Goal: Task Accomplishment & Management: Complete application form

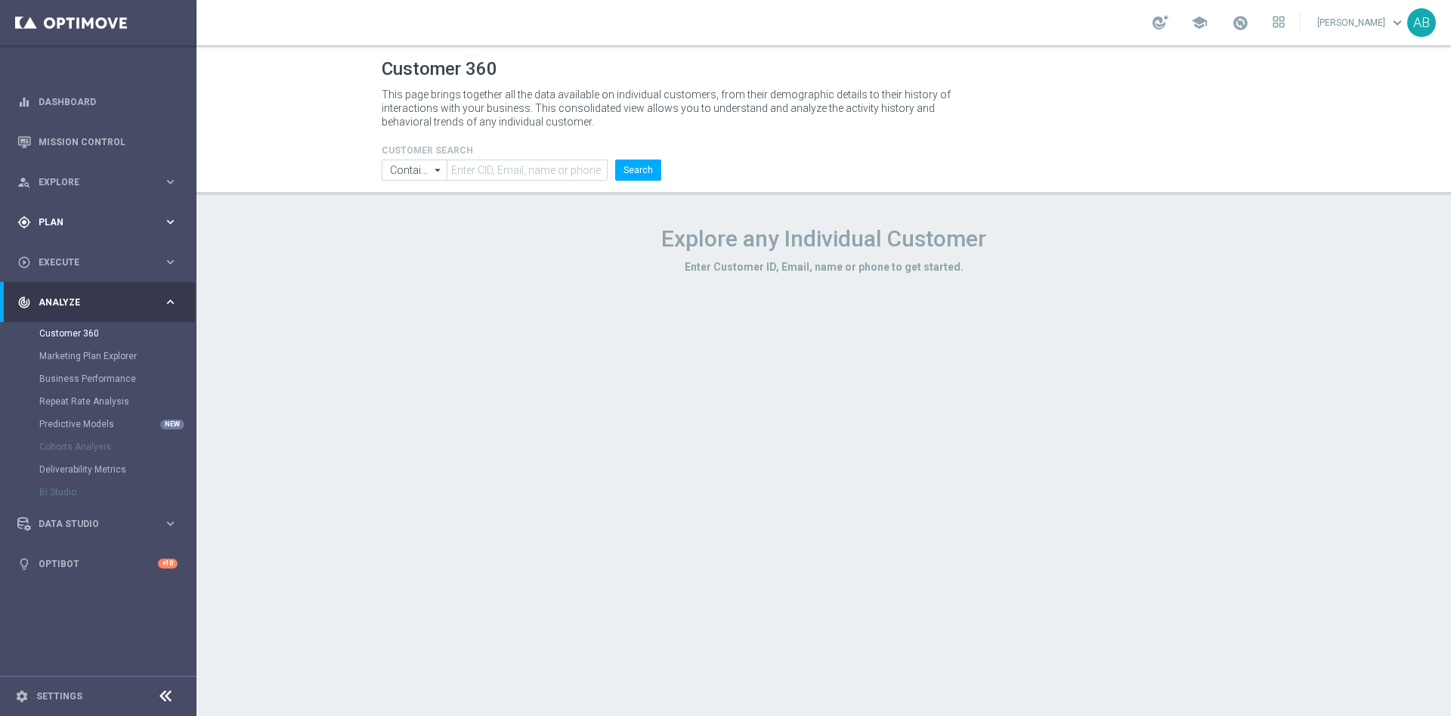
click at [85, 218] on span "Plan" at bounding box center [101, 222] width 125 height 9
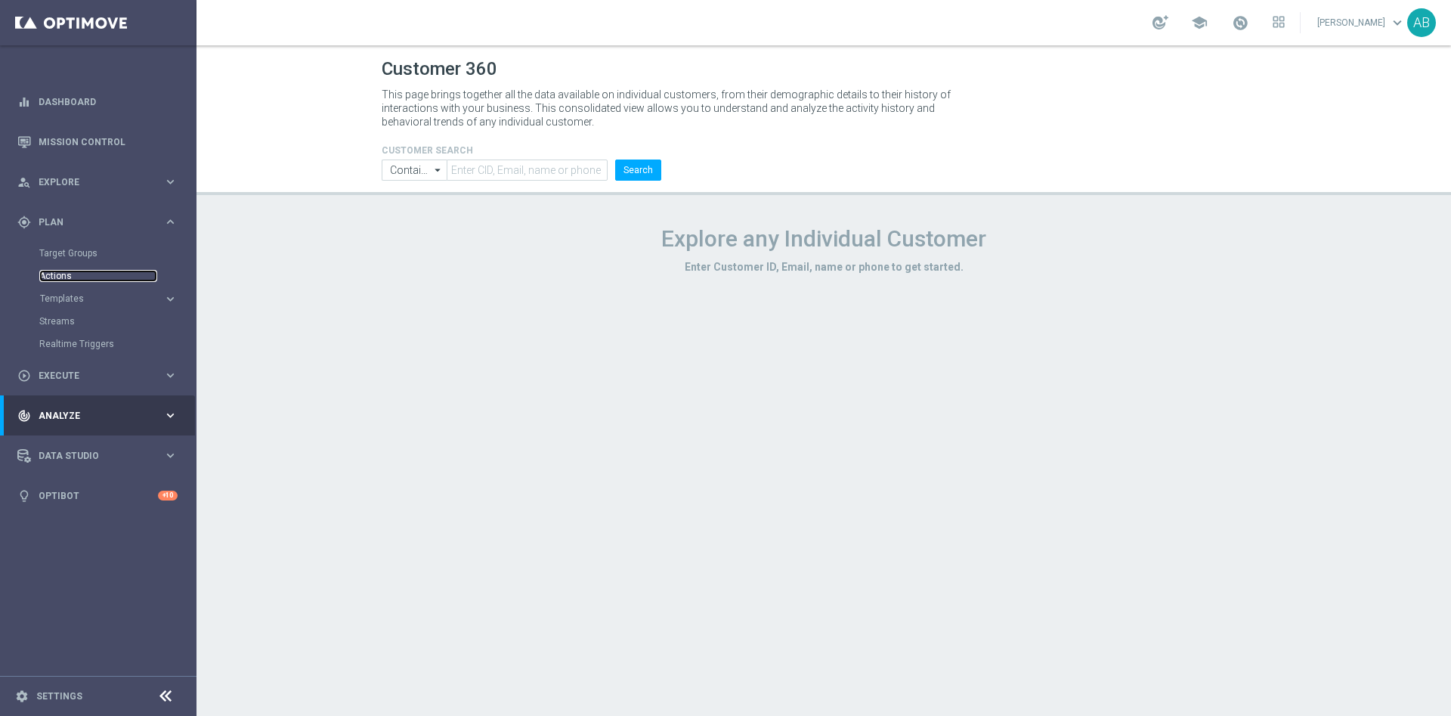
click at [69, 275] on link "Actions" at bounding box center [98, 276] width 118 height 12
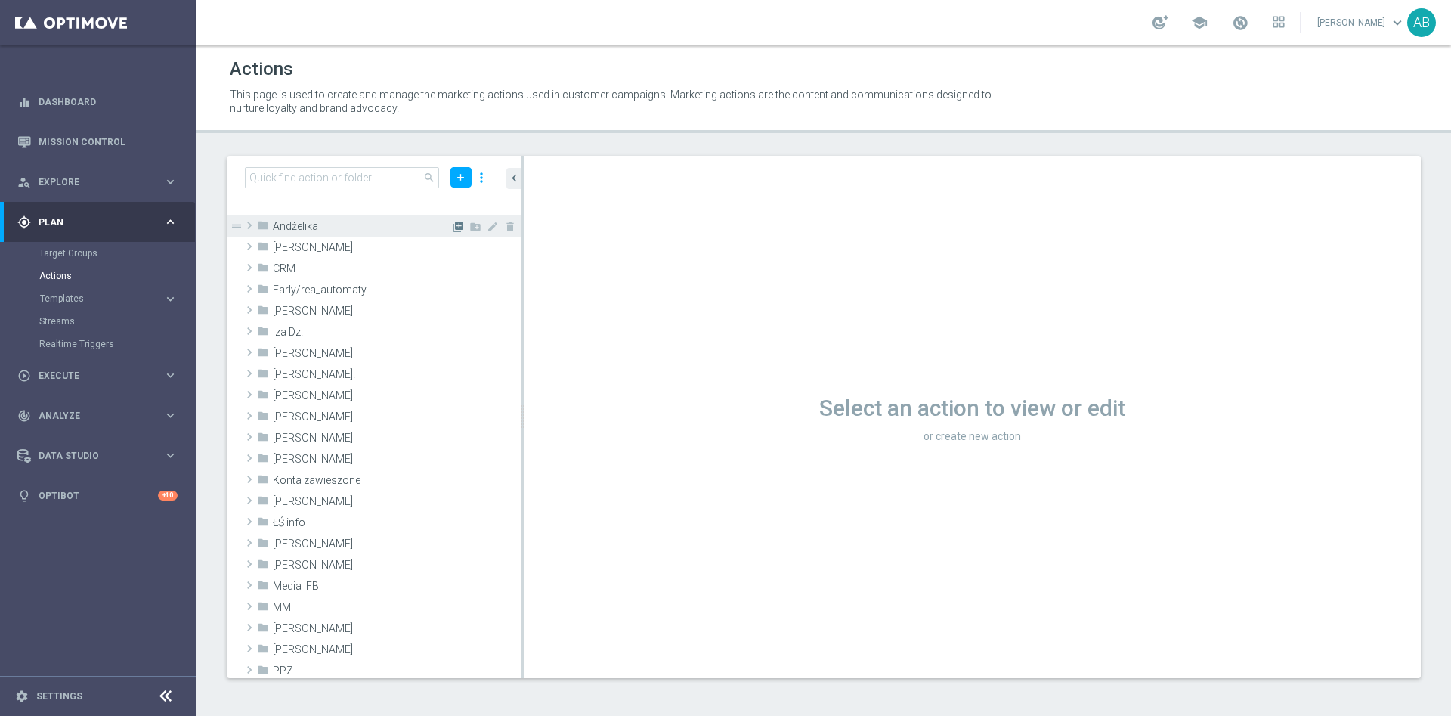
click at [452, 230] on icon "library_add" at bounding box center [458, 227] width 12 height 12
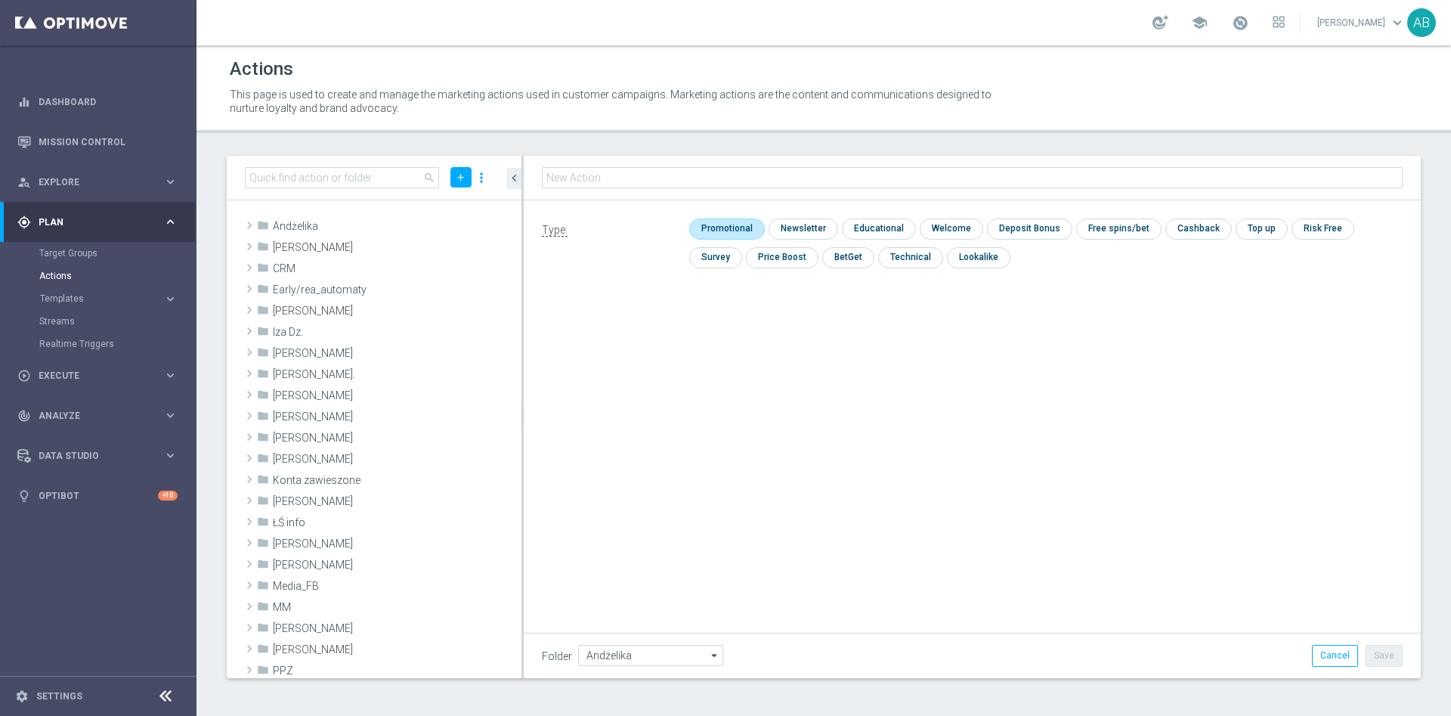
type input "E_ALL_TARGET_OFFER_1-2DEPO_WO_GLOB POLNOWAZEL_091025"
click at [777, 228] on input "checkbox" at bounding box center [802, 228] width 66 height 20
checkbox input "true"
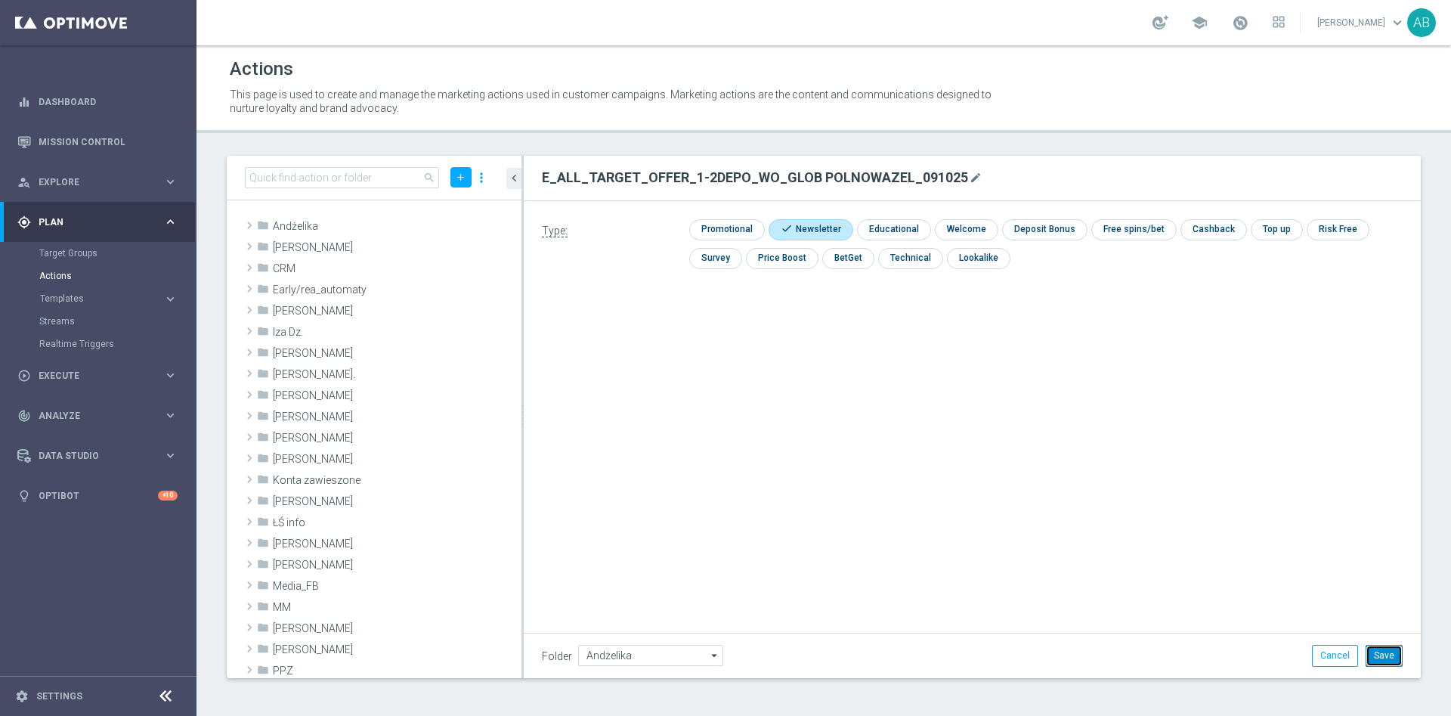
click at [1383, 646] on button "Save" at bounding box center [1384, 655] width 37 height 21
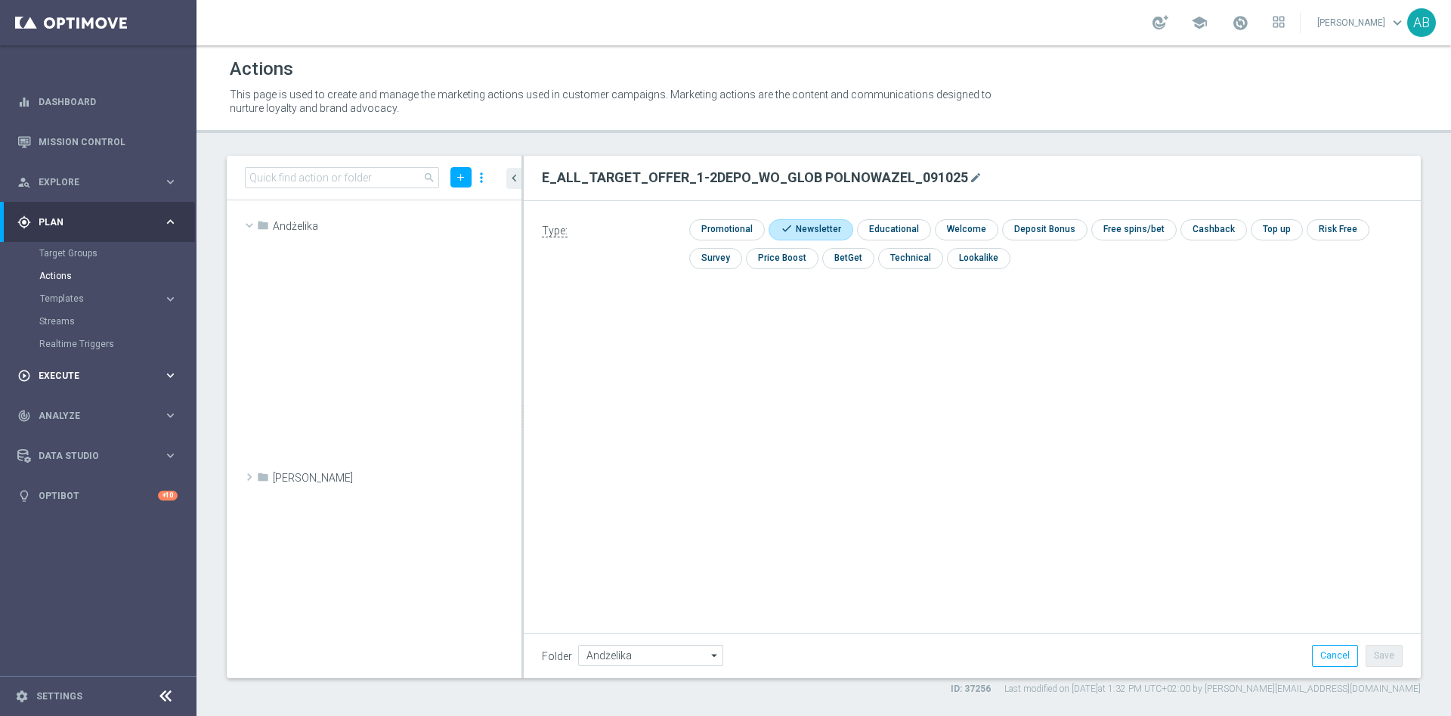
scroll to position [23760, 0]
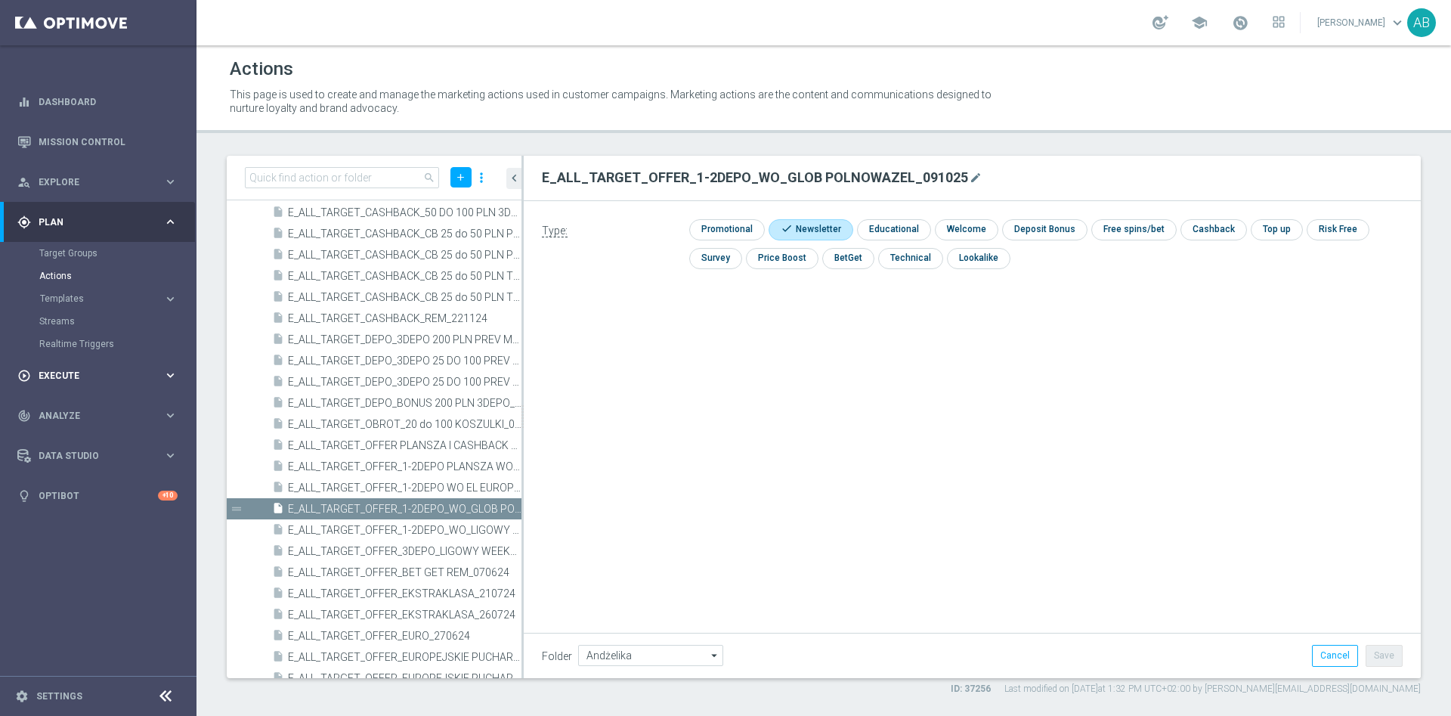
click at [61, 372] on span "Execute" at bounding box center [101, 375] width 125 height 9
click at [85, 290] on link "Campaign Builder" at bounding box center [98, 293] width 118 height 12
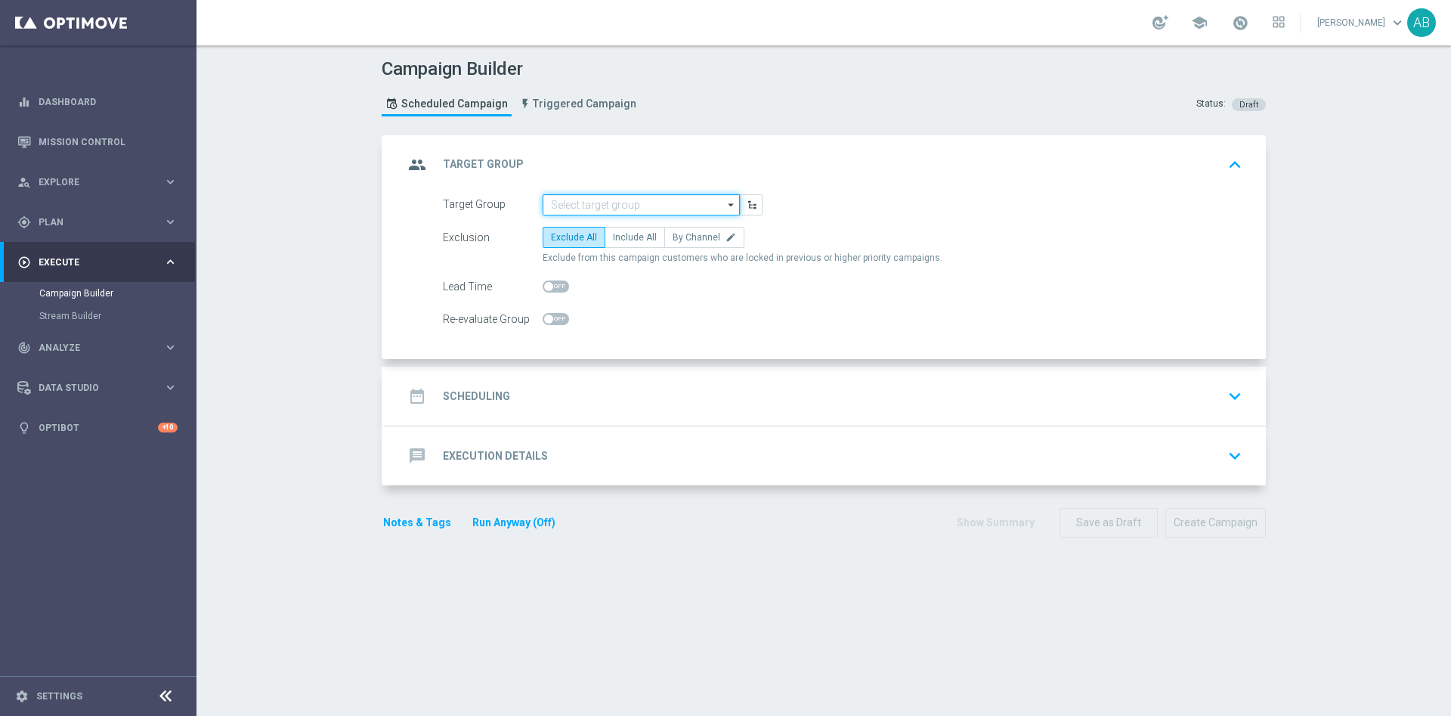
click at [627, 203] on input at bounding box center [641, 204] width 197 height 21
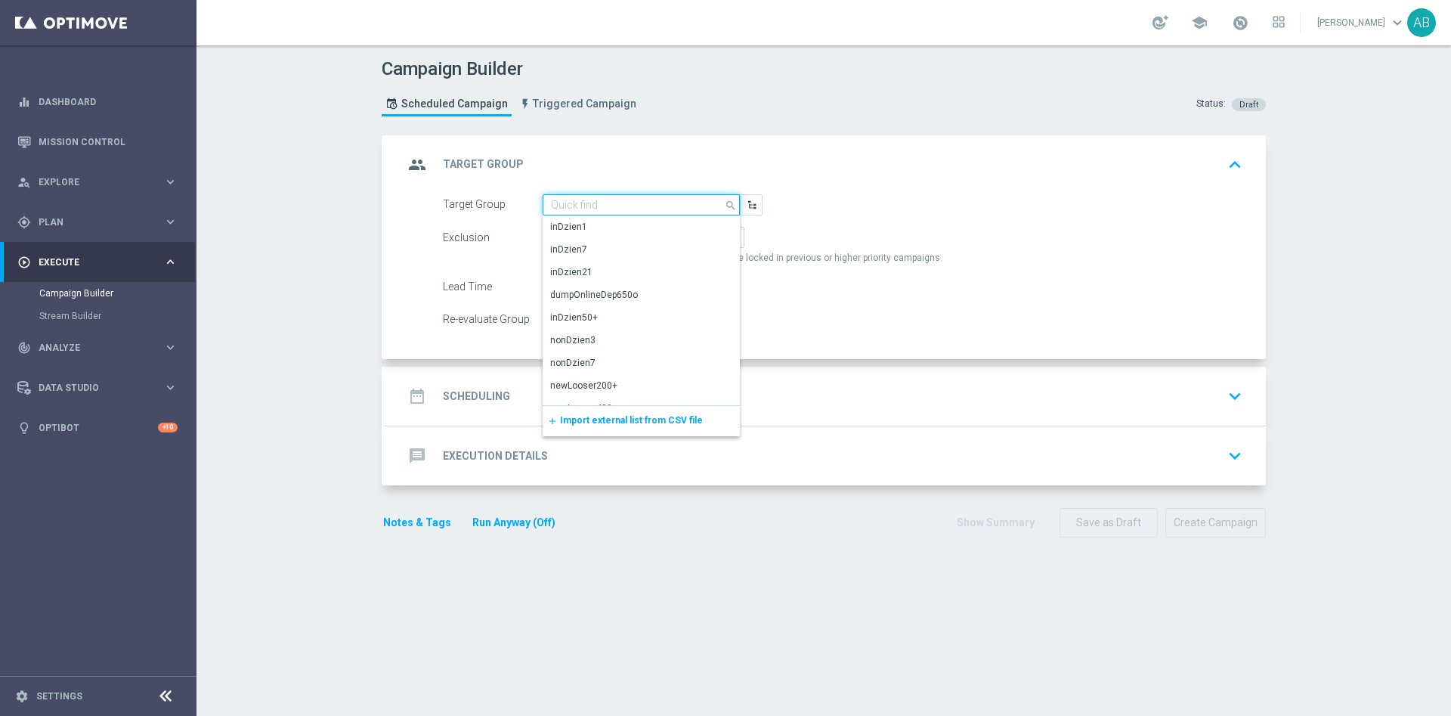
paste input "E_ALL_TARGET_OFFER_1-2DEPO_WO_GLOB POLNOWAZEL_091025"
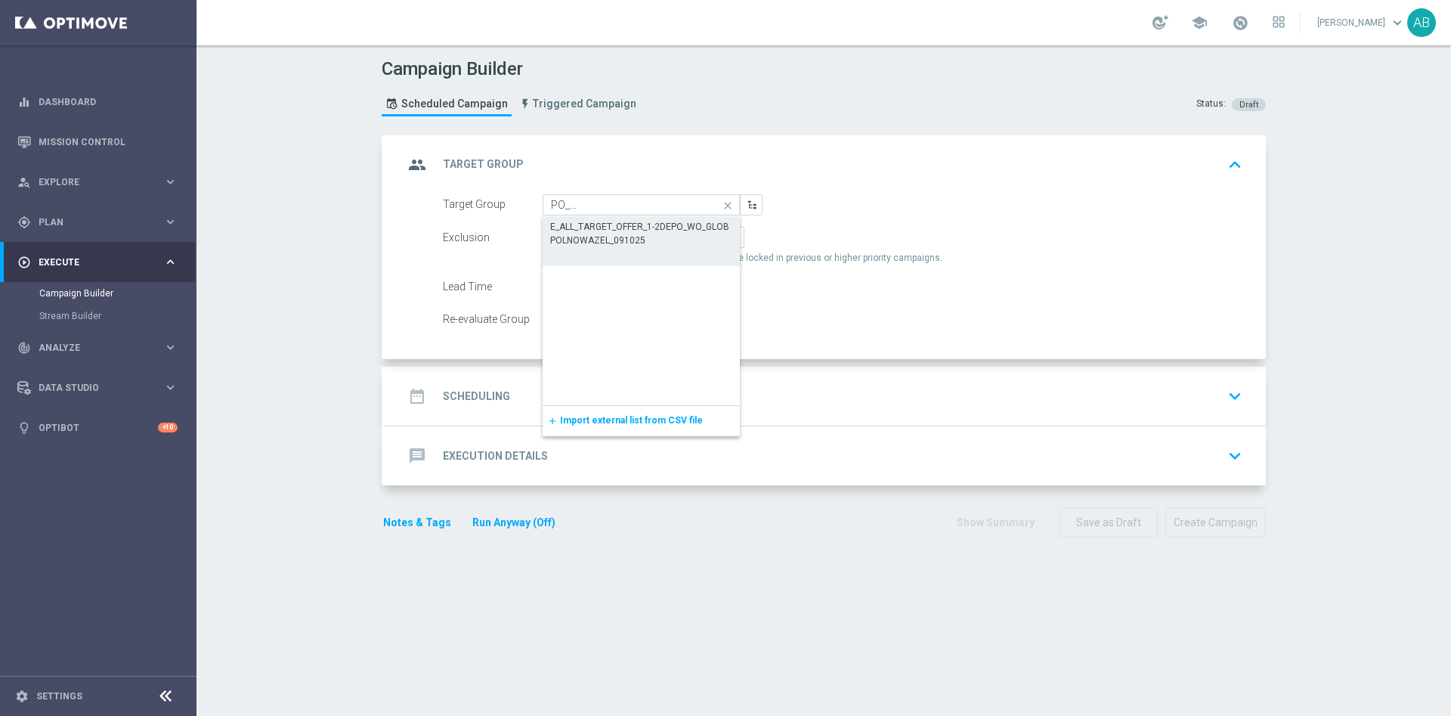
click at [631, 226] on div "E_ALL_TARGET_OFFER_1-2DEPO_WO_GLOB POLNOWAZEL_091025" at bounding box center [641, 233] width 182 height 27
type input "E_ALL_TARGET_OFFER_1-2DEPO_WO_GLOB POLNOWAZEL_091025"
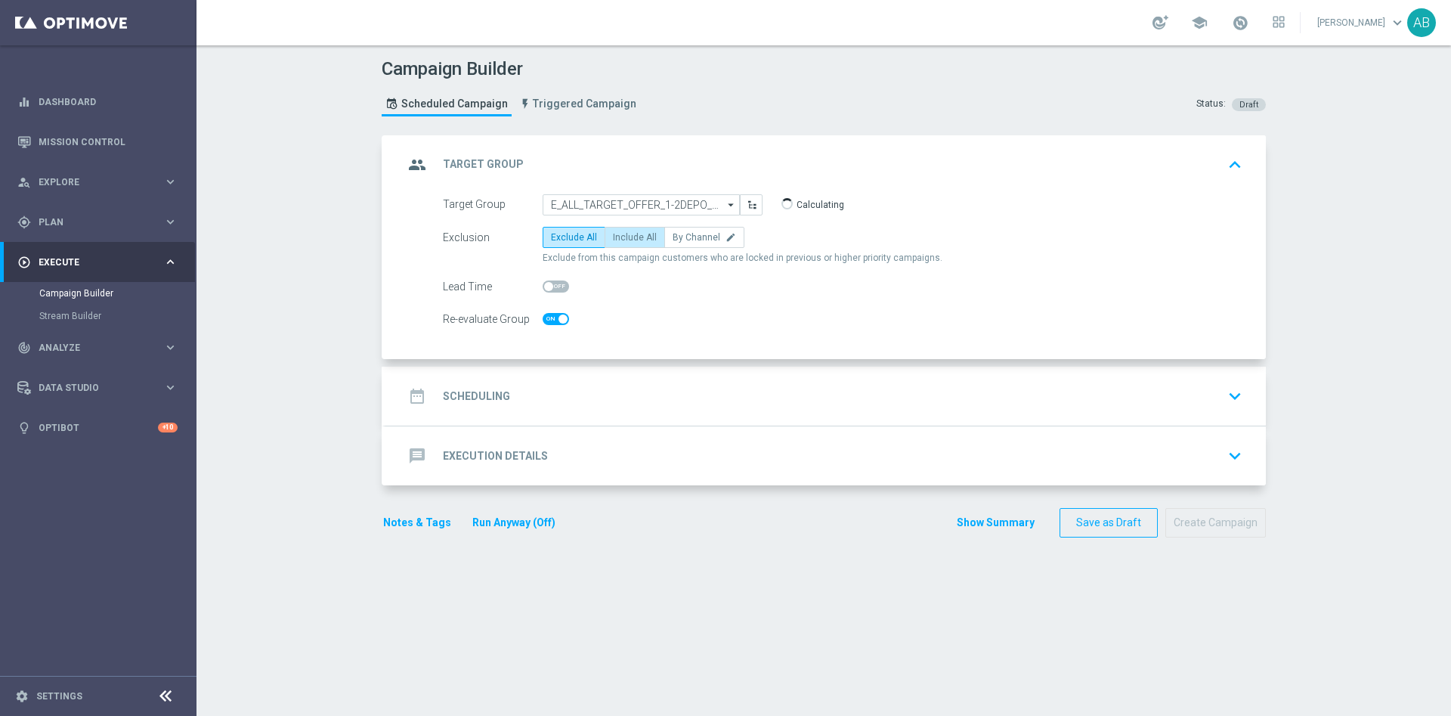
checkbox input "true"
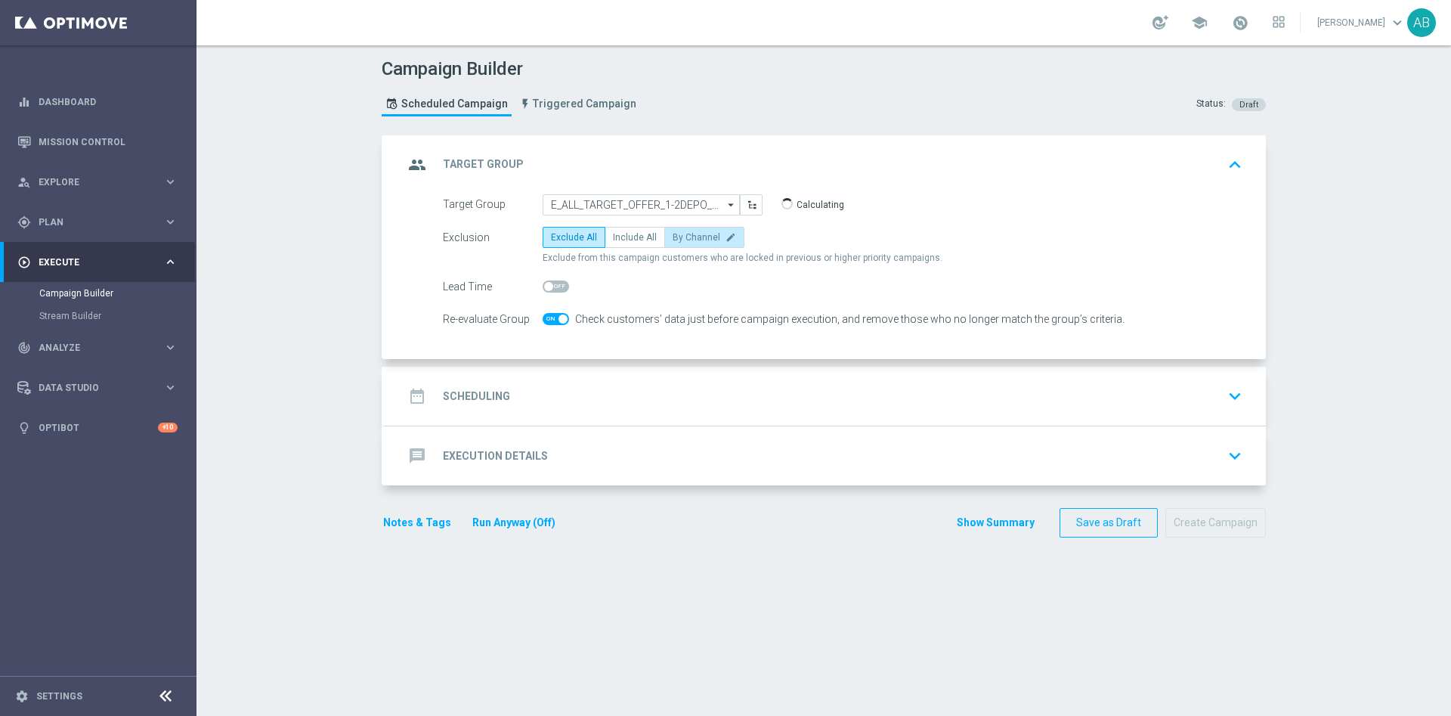
click at [684, 237] on span "By Channel" at bounding box center [697, 237] width 48 height 11
click at [683, 237] on input "By Channel edit" at bounding box center [678, 240] width 10 height 10
radio input "true"
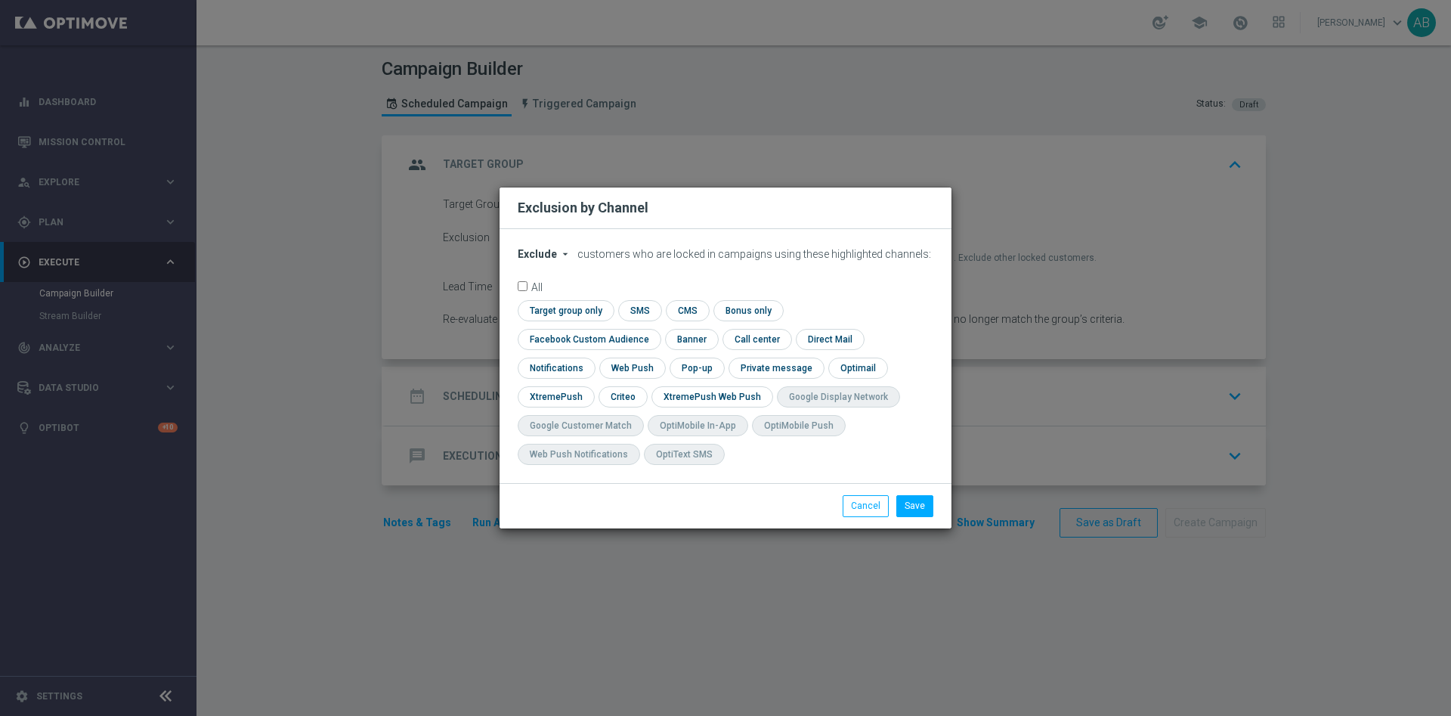
click at [546, 260] on span "Exclude" at bounding box center [537, 254] width 39 height 12
click at [562, 298] on div "Include" at bounding box center [547, 289] width 56 height 18
click at [655, 329] on input "checkbox" at bounding box center [586, 339] width 137 height 20
checkbox input "true"
click at [613, 401] on input "checkbox" at bounding box center [622, 396] width 47 height 20
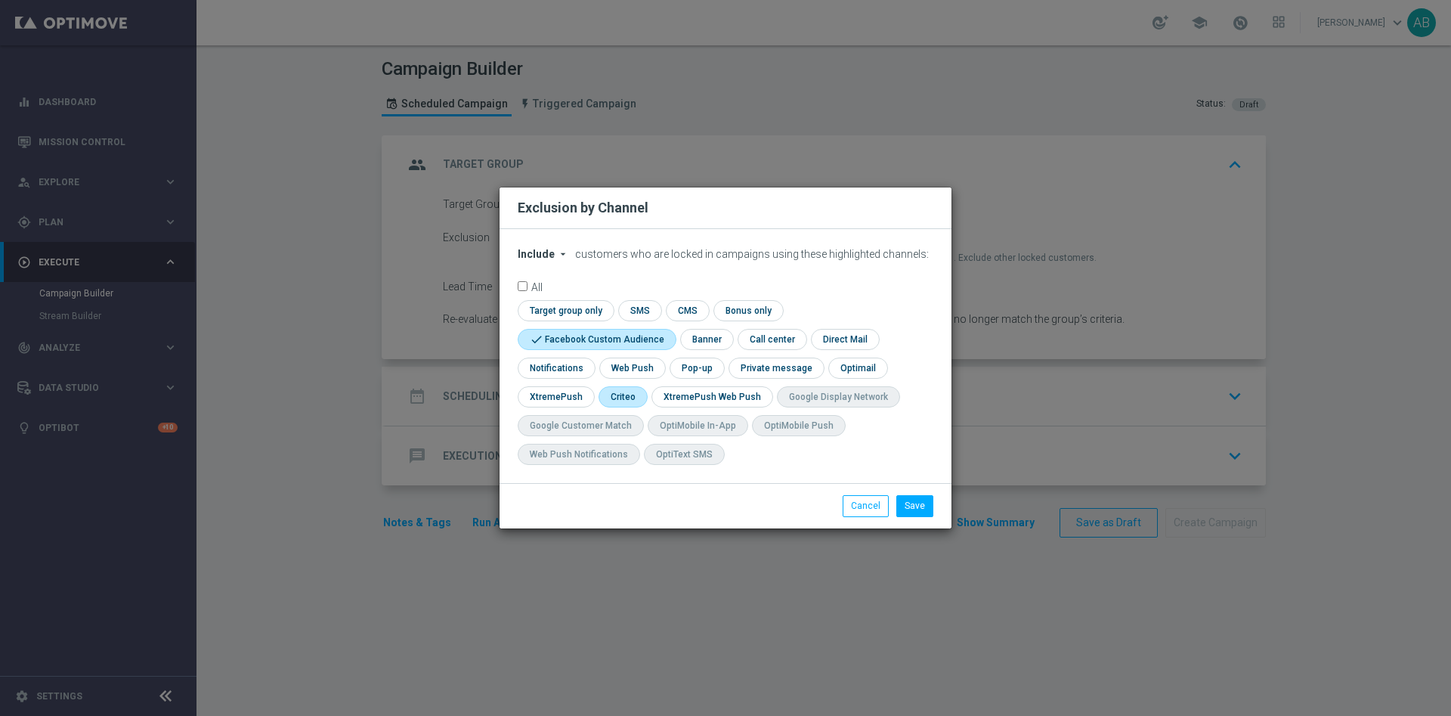
checkbox input "true"
click at [686, 375] on input "checkbox" at bounding box center [696, 368] width 52 height 20
checkbox input "true"
click at [914, 505] on button "Save" at bounding box center [915, 505] width 37 height 21
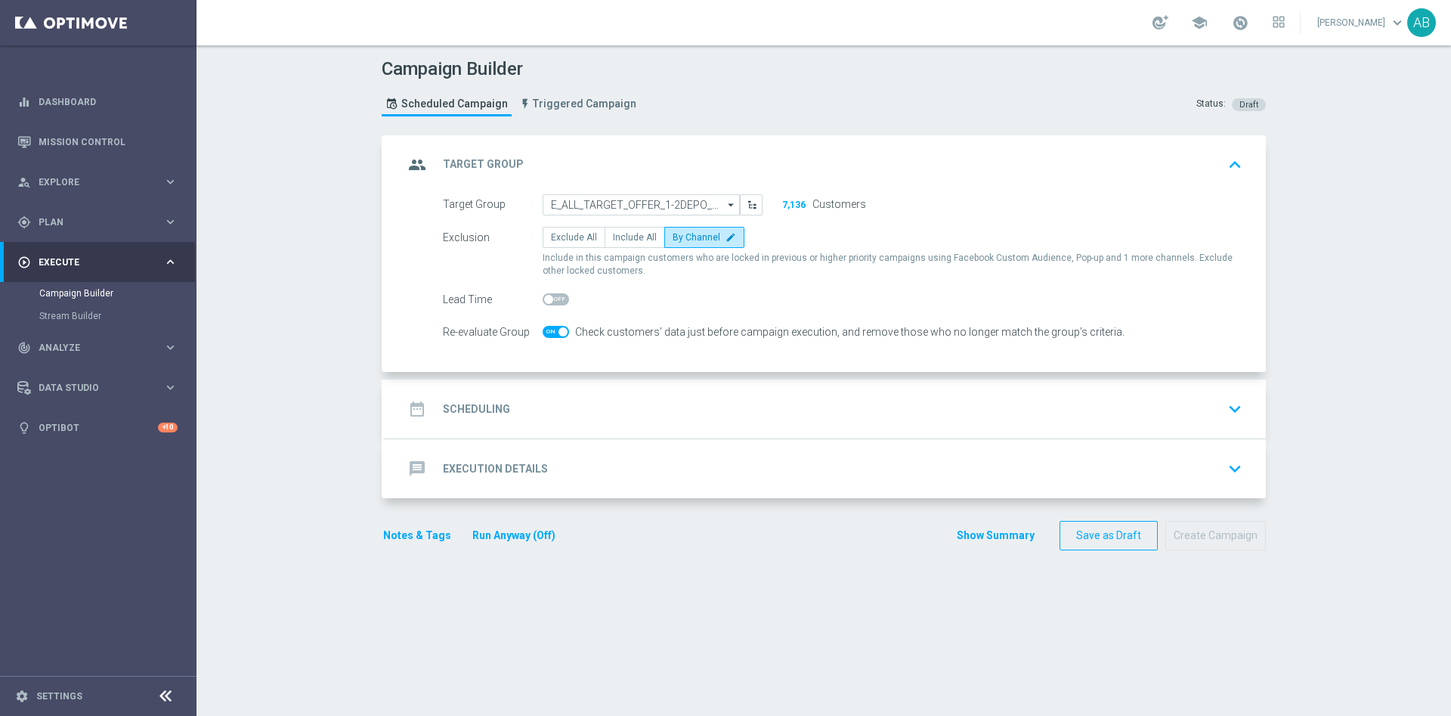
click at [608, 398] on div "date_range Scheduling keyboard_arrow_down" at bounding box center [826, 409] width 844 height 29
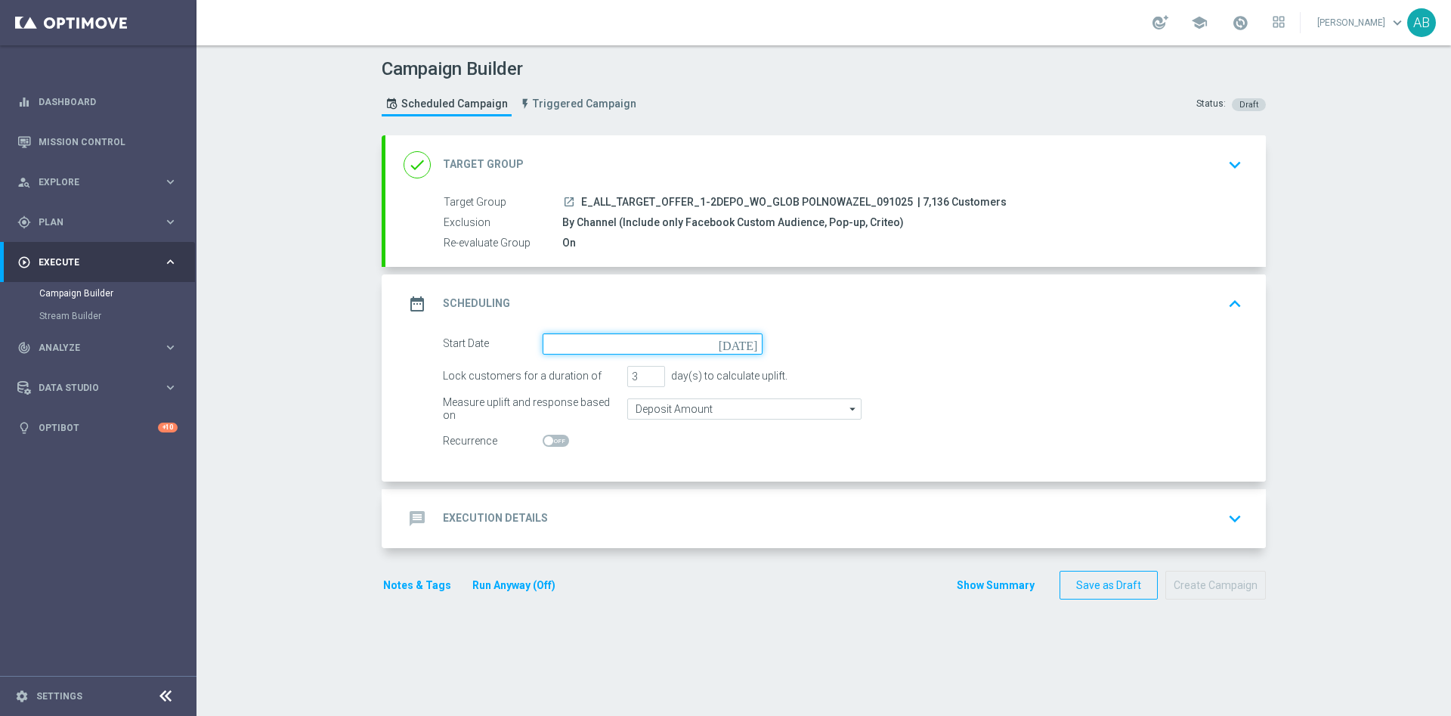
click at [581, 344] on input at bounding box center [653, 343] width 220 height 21
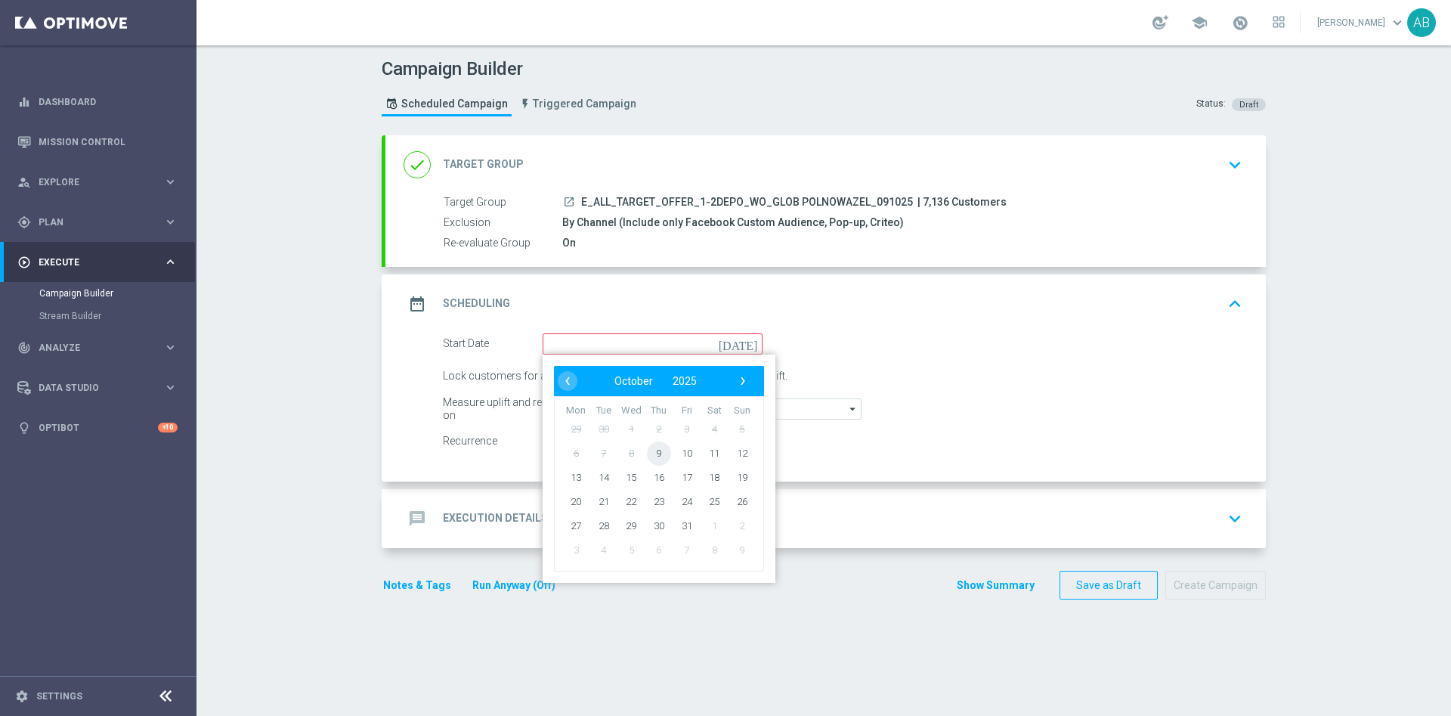
click at [654, 454] on span "9" at bounding box center [659, 453] width 24 height 24
type input "[DATE]"
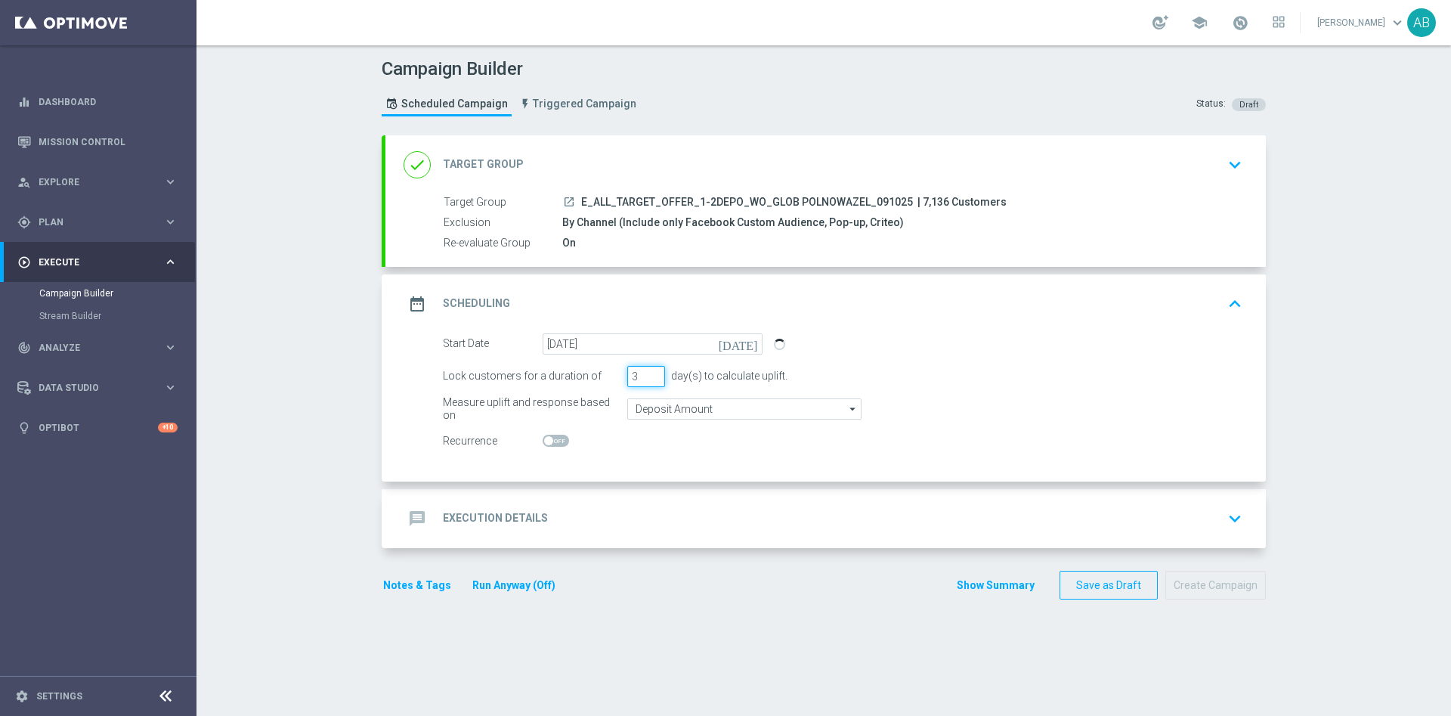
drag, startPoint x: 634, startPoint y: 380, endPoint x: 618, endPoint y: 389, distance: 18.3
click at [618, 389] on form "Start Date [DATE] [DATE] Lock customers for a duration of 3 day(s) to calculate…" at bounding box center [843, 392] width 800 height 119
type input "1"
click at [649, 525] on div "message Execution Details keyboard_arrow_down" at bounding box center [826, 518] width 844 height 29
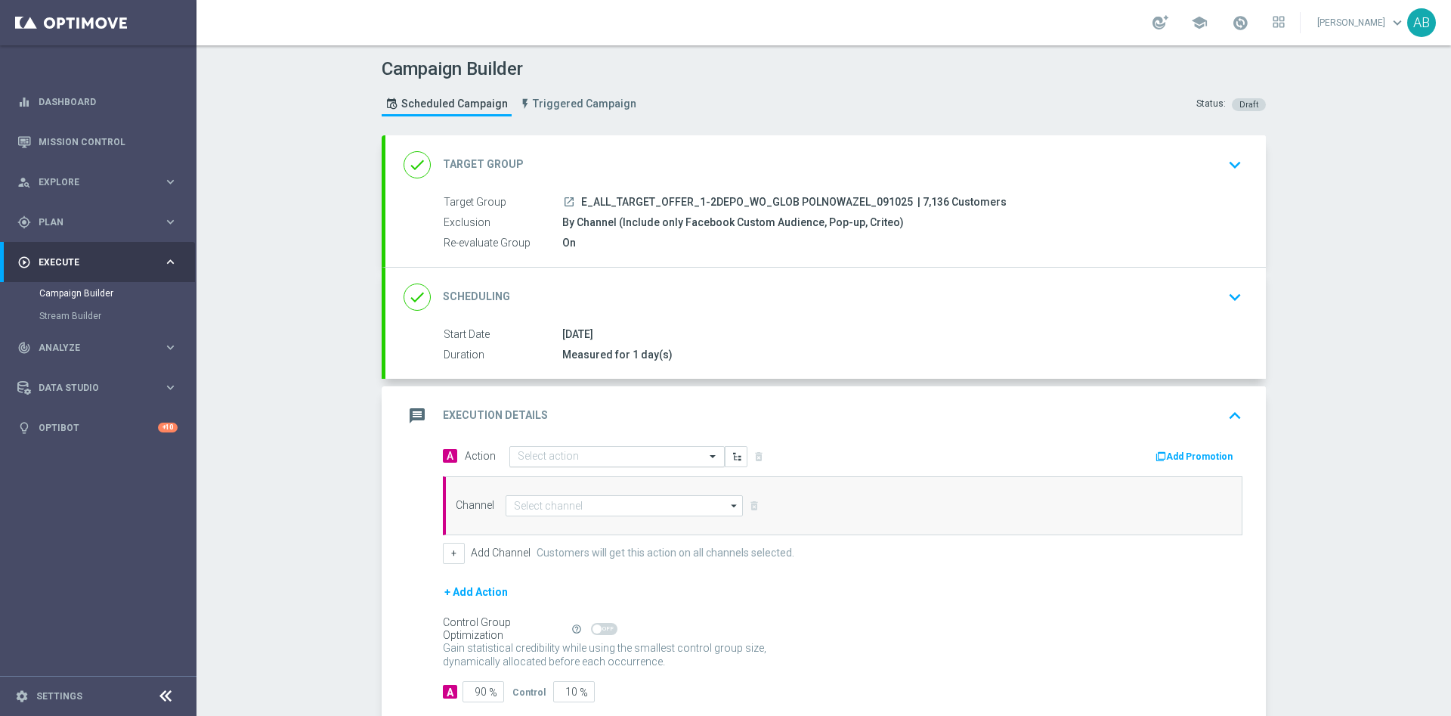
click at [608, 463] on div "Select action" at bounding box center [617, 456] width 215 height 21
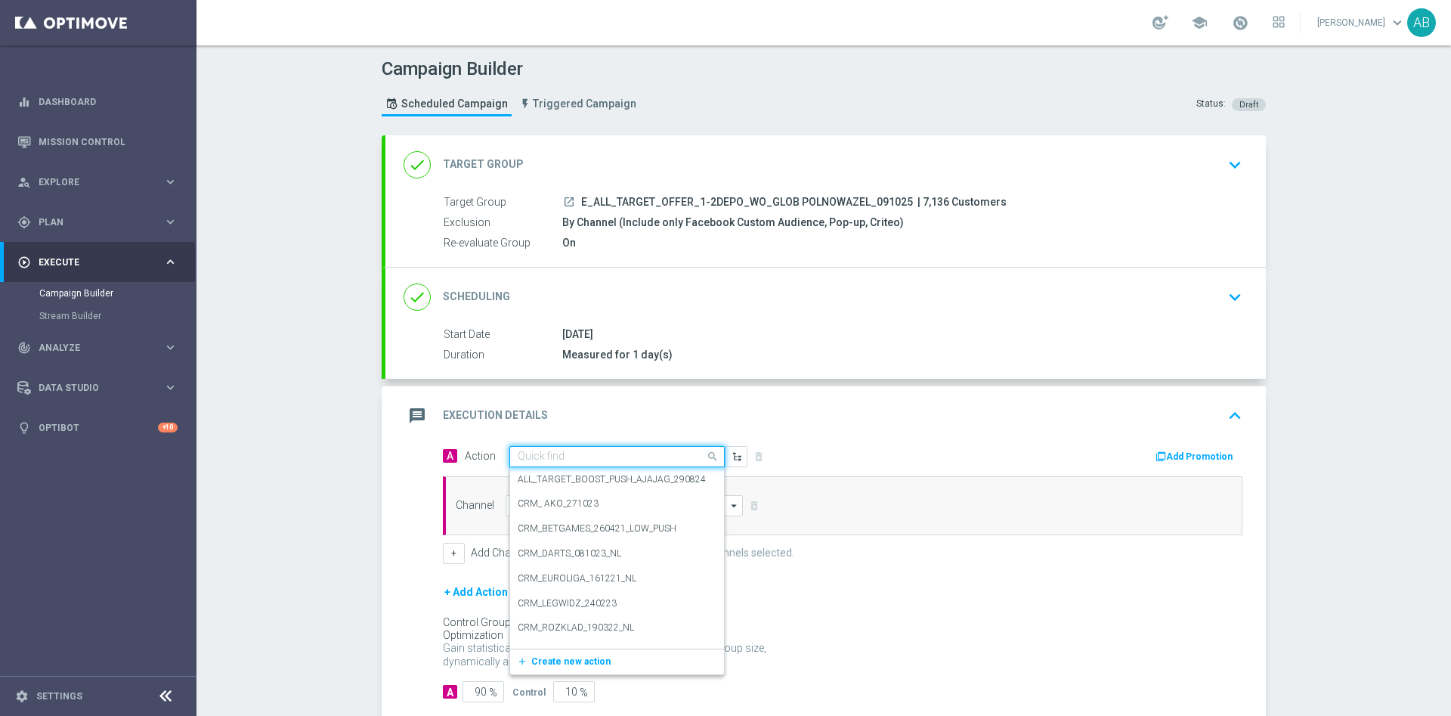
paste input "E_ALL_TARGET_OFFER_1-2DEPO_WO_GLOB POLNOWAZEL_091025"
type input "E_ALL_TARGET_OFFER_1-2DEPO_WO_GLOB POLNOWAZEL_091025"
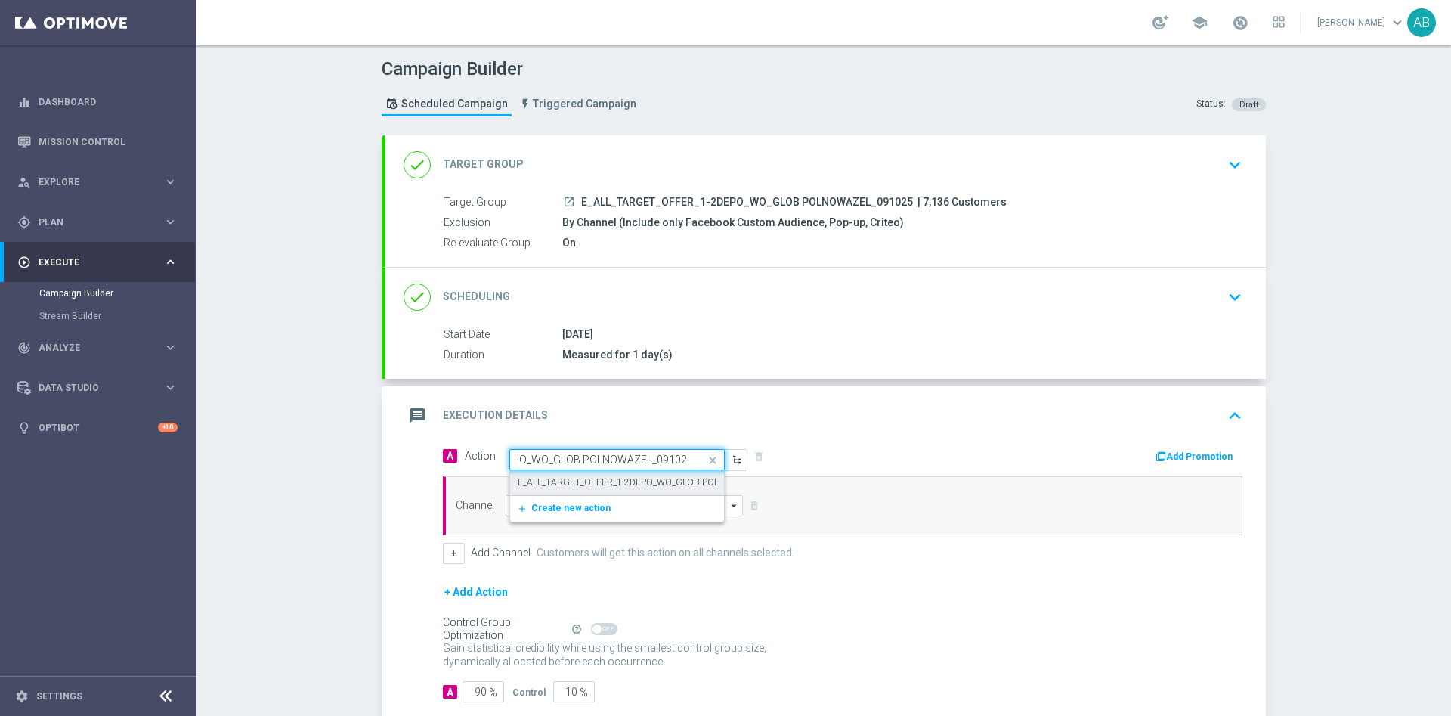
click at [607, 479] on label "E_ALL_TARGET_OFFER_1-2DEPO_WO_GLOB POLNOWAZEL_091025" at bounding box center [658, 482] width 280 height 13
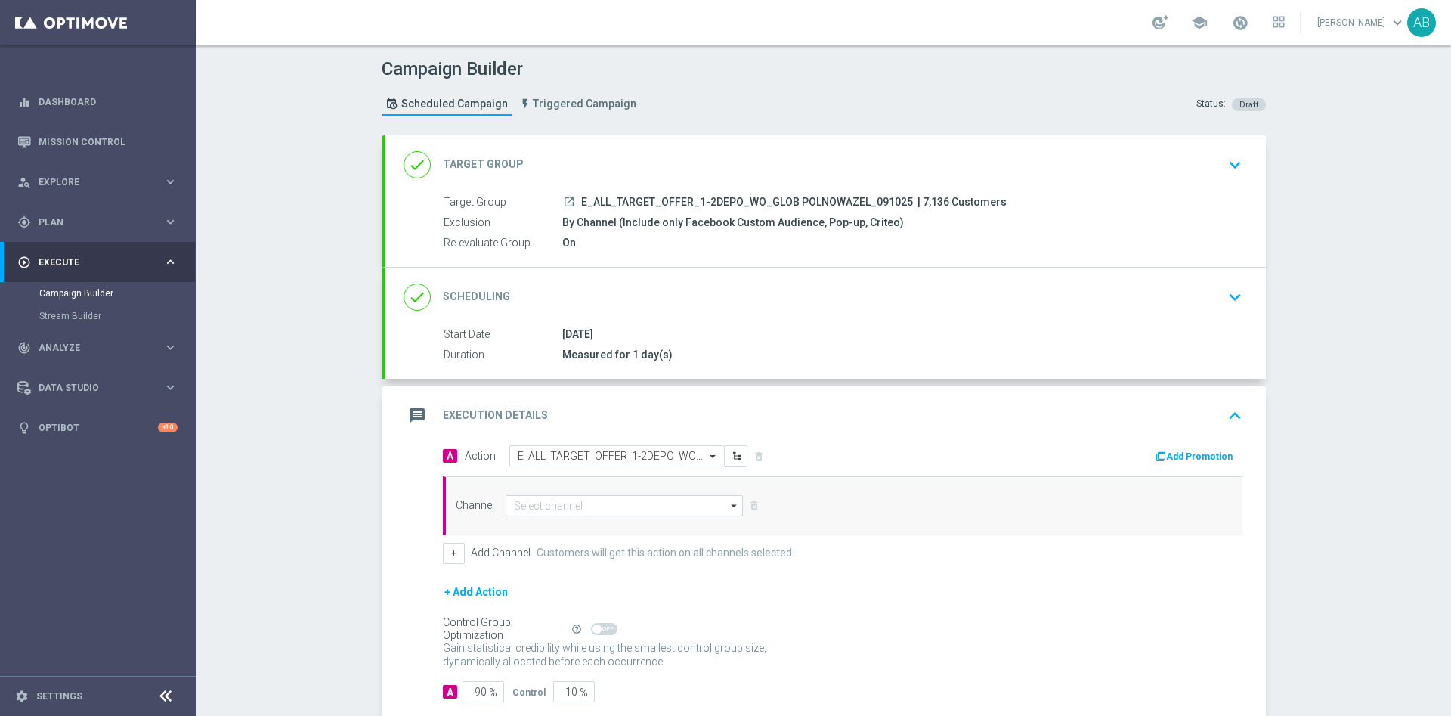
scroll to position [0, 0]
click at [584, 508] on input at bounding box center [624, 505] width 237 height 21
click at [590, 545] on div "Optimail" at bounding box center [625, 550] width 238 height 21
type input "Optimail"
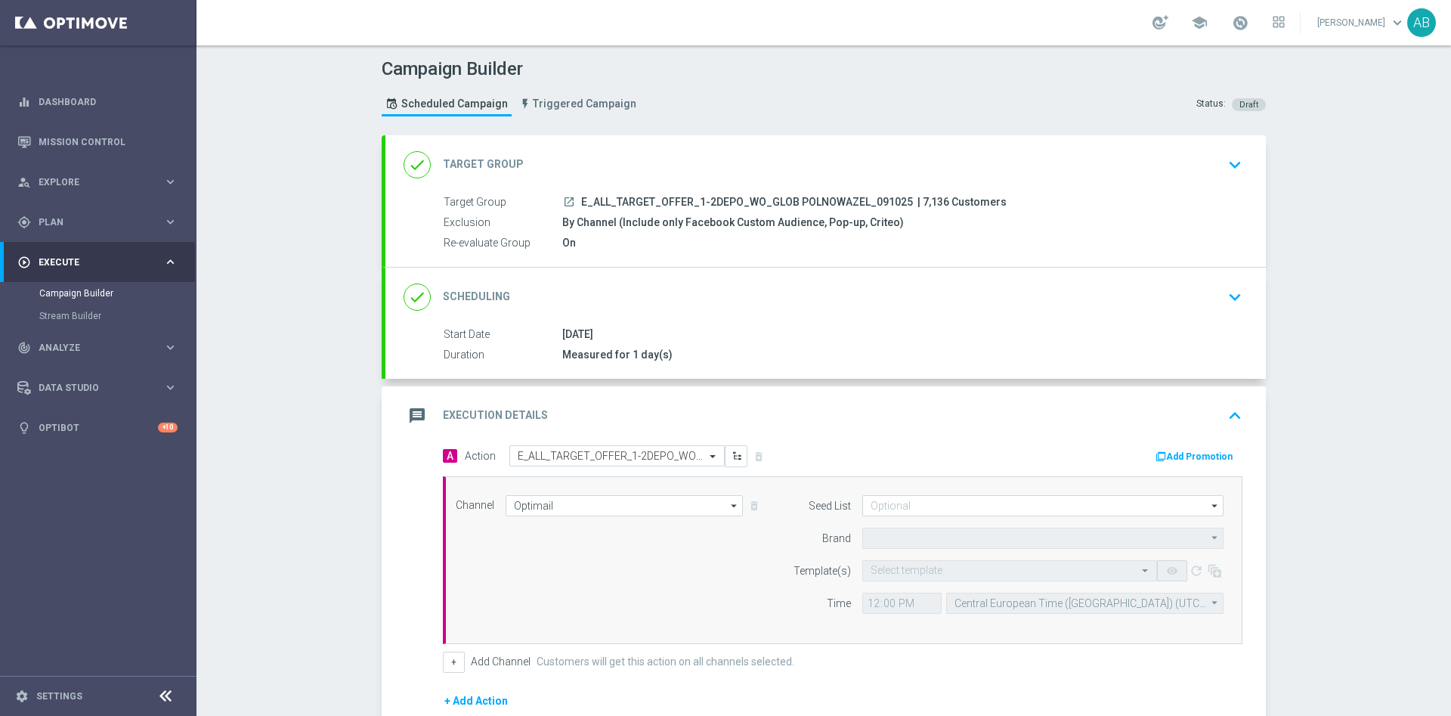
type input "STS"
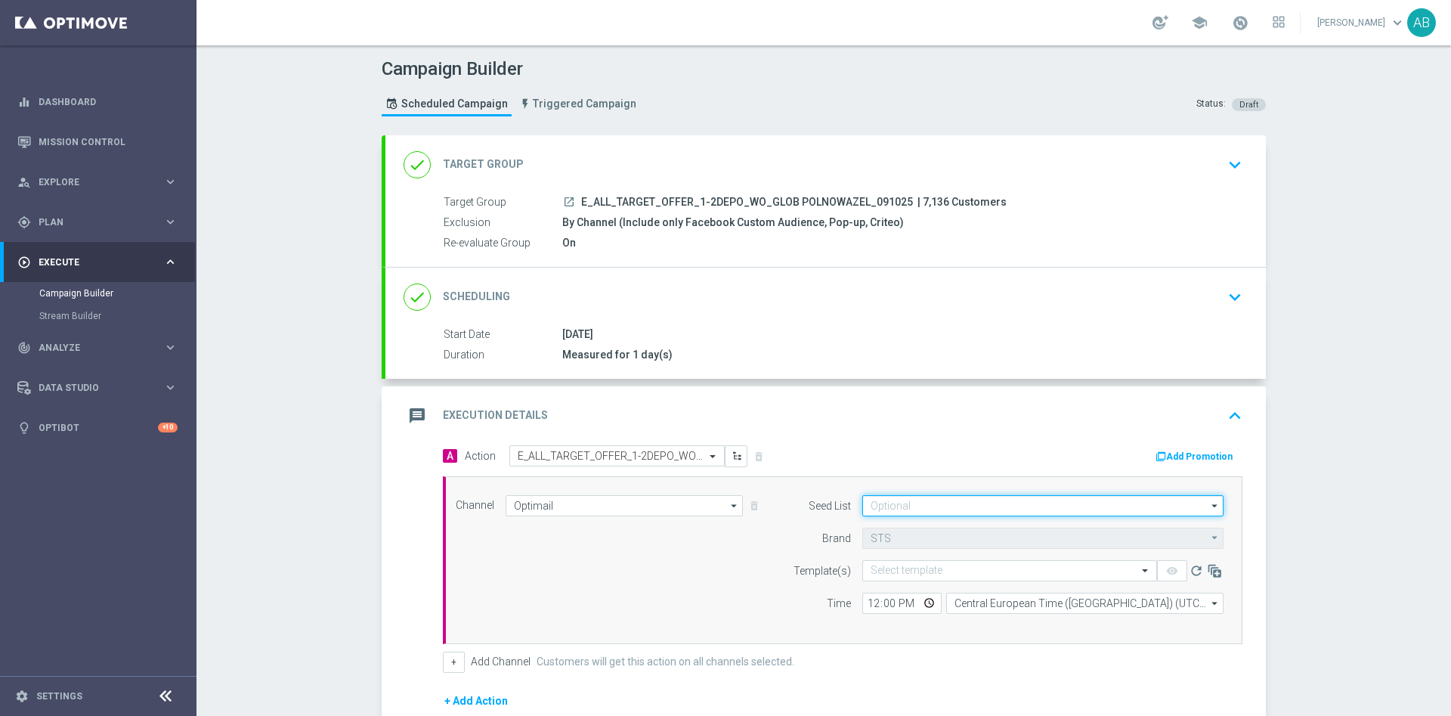
click at [900, 506] on input at bounding box center [1043, 505] width 361 height 21
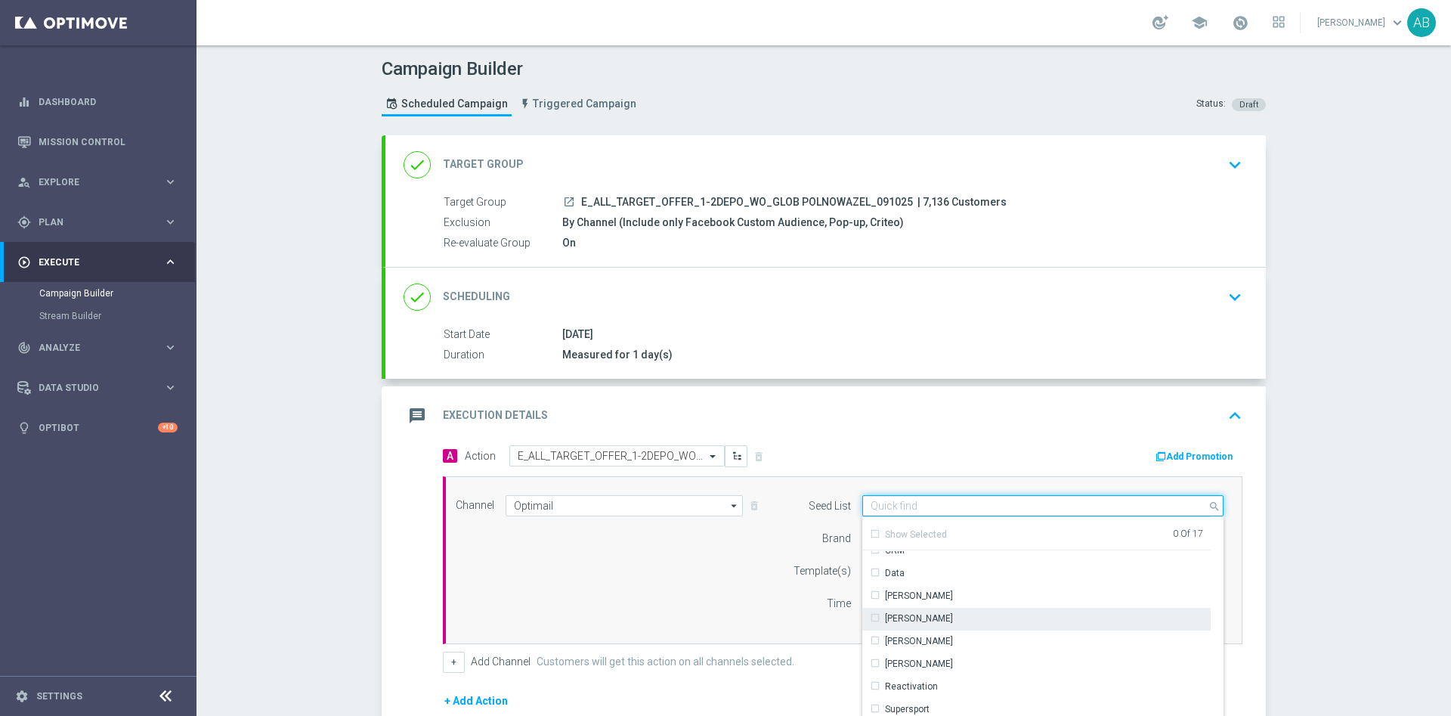
scroll to position [218, 0]
click at [939, 612] on div "Reactivation" at bounding box center [1037, 615] width 349 height 21
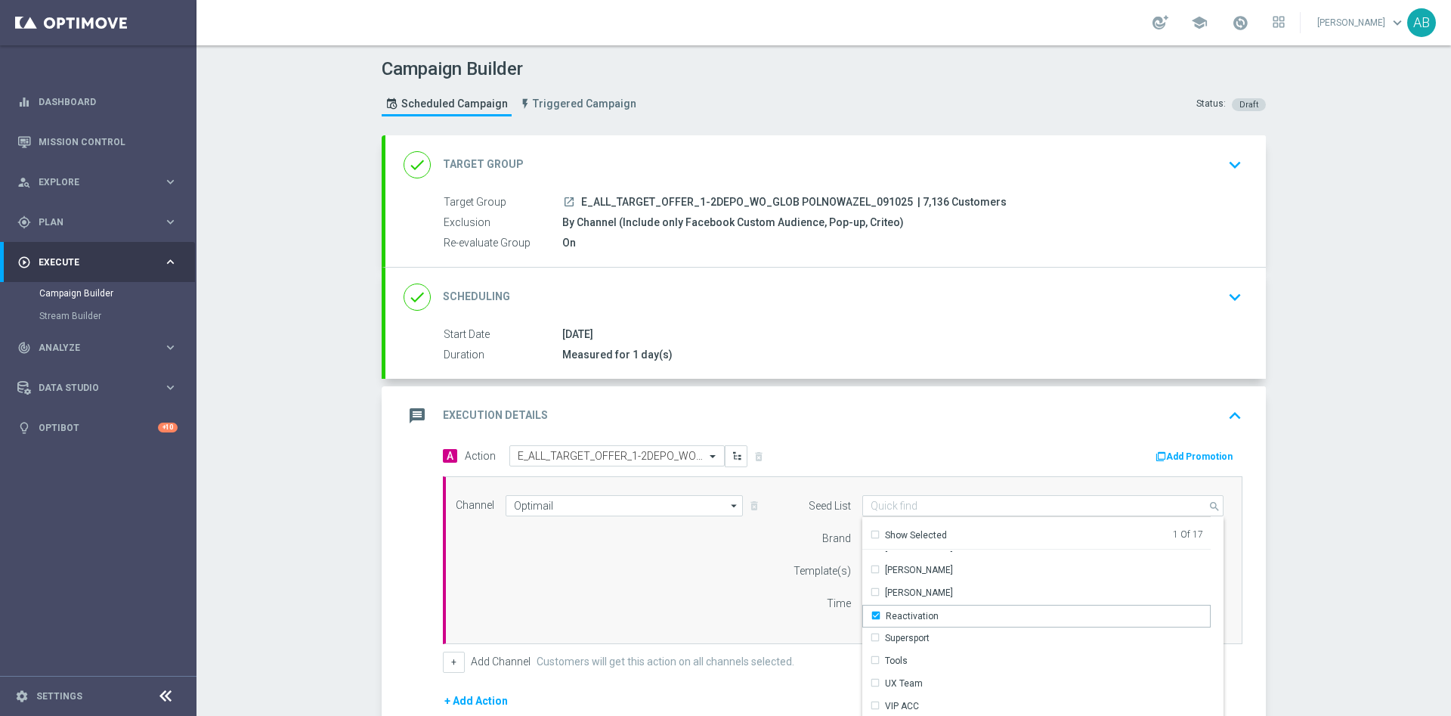
click at [708, 584] on div "Channel Optimail Optimail arrow_drop_down Show Selected 1 of 22 Target group on…" at bounding box center [840, 560] width 791 height 130
type input "Reactivation"
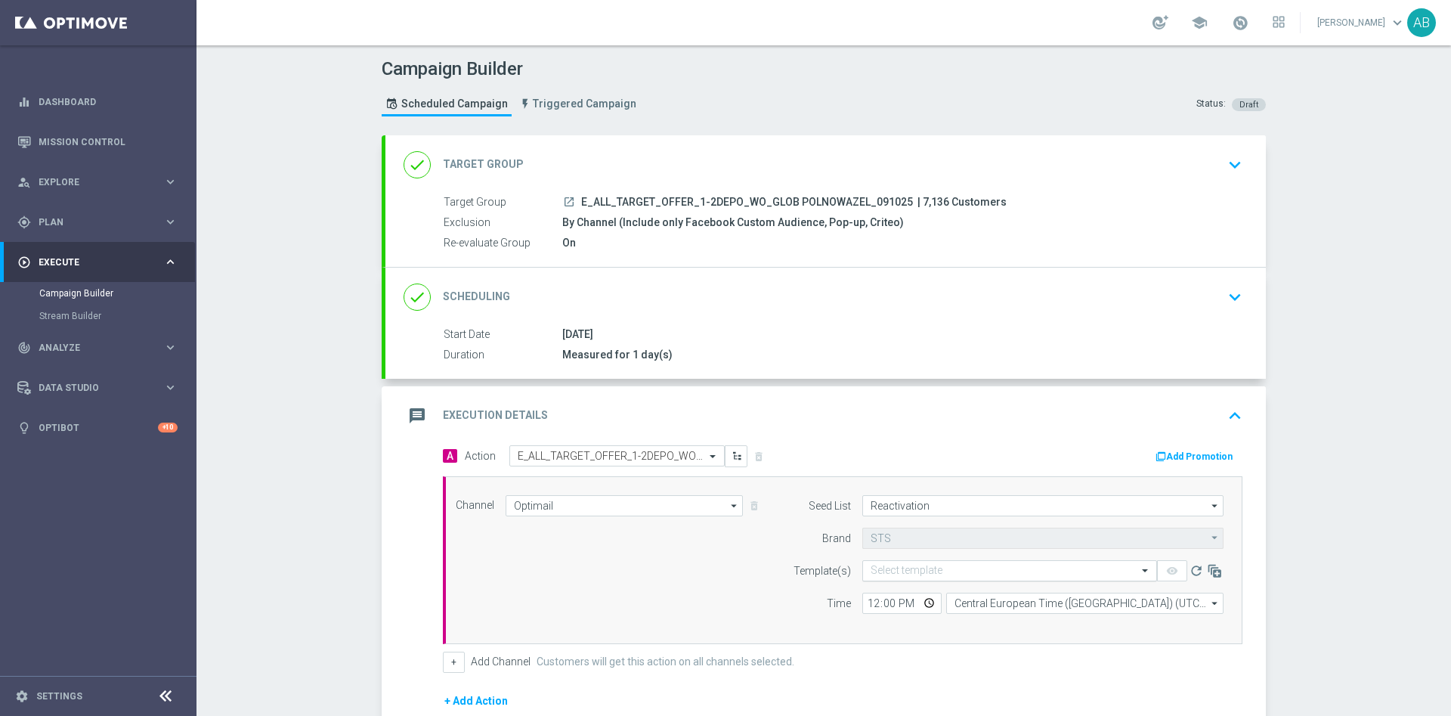
click at [937, 570] on input "text" at bounding box center [995, 571] width 248 height 13
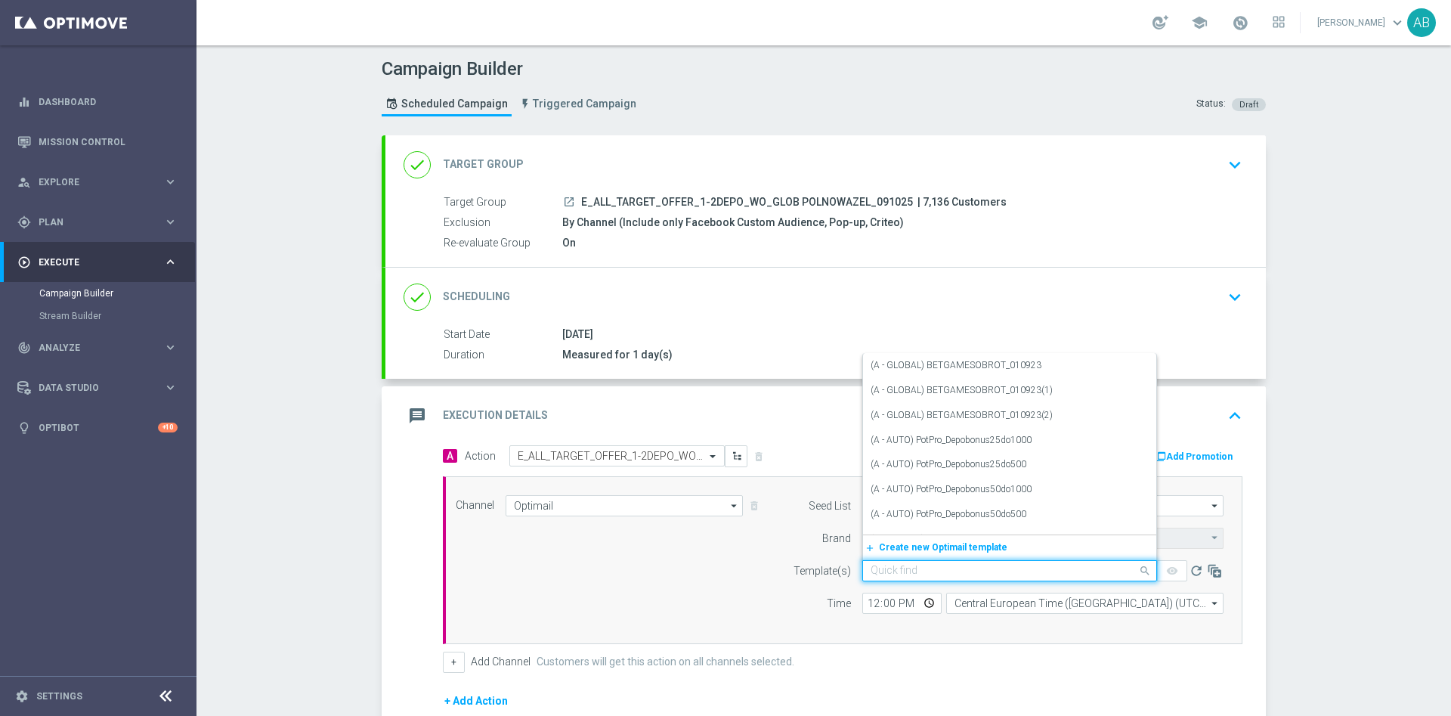
paste input "E_ALL_TARGET_OFFER_1-2DEPO_WO_GLOB POLNOWAZEL_091025"
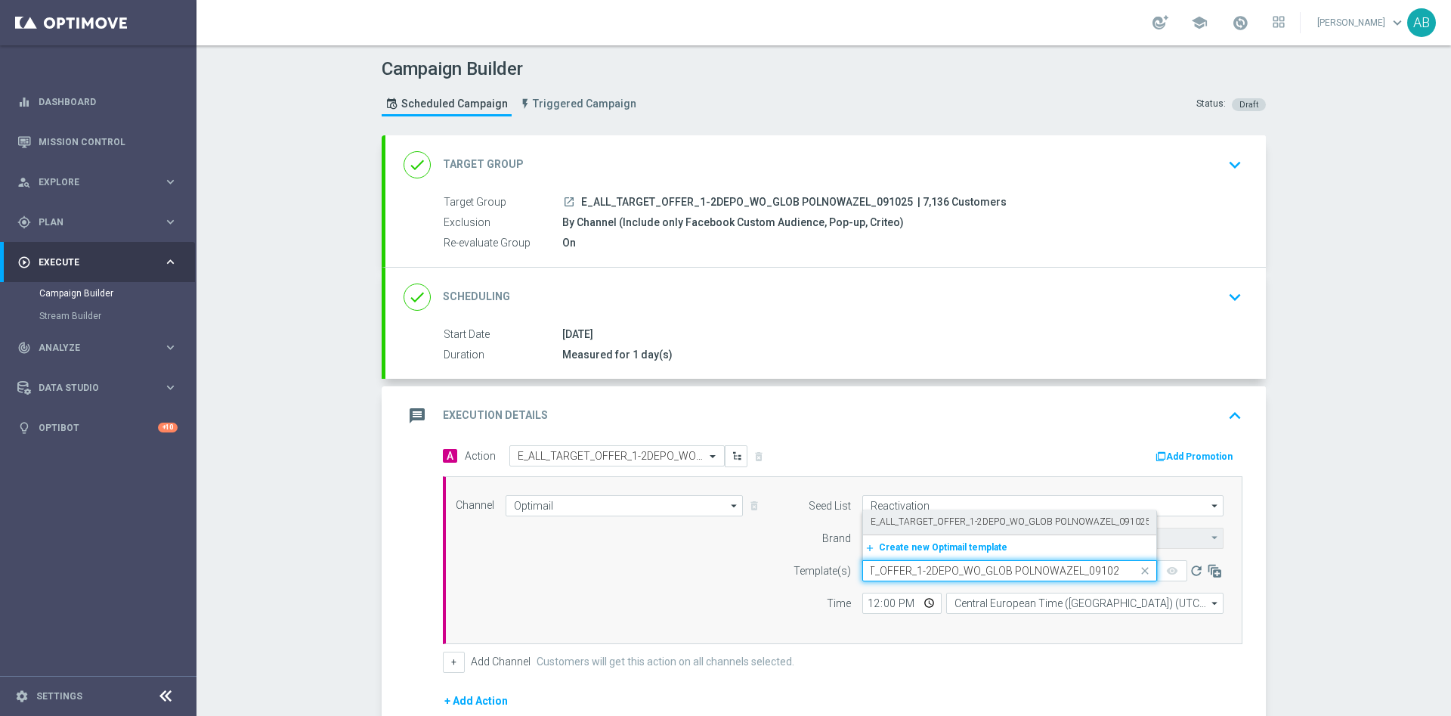
click at [1046, 519] on label "E_ALL_TARGET_OFFER_1-2DEPO_WO_GLOB POLNOWAZEL_091025" at bounding box center [1011, 522] width 280 height 13
type input "E_ALL_TARGET_OFFER_1-2DEPO_WO_GLOB POLNOWAZEL_091025"
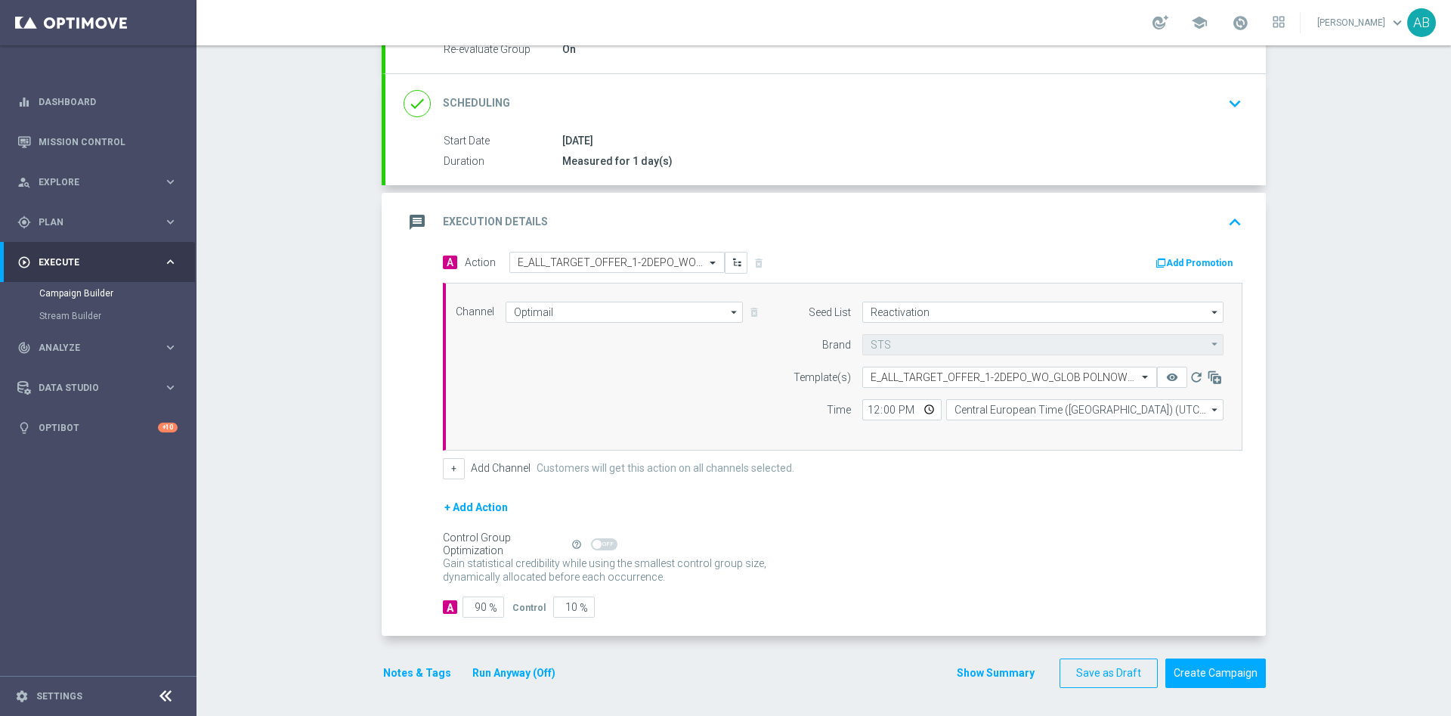
scroll to position [196, 0]
click at [871, 404] on input "12:00" at bounding box center [902, 407] width 79 height 21
type input "16:01"
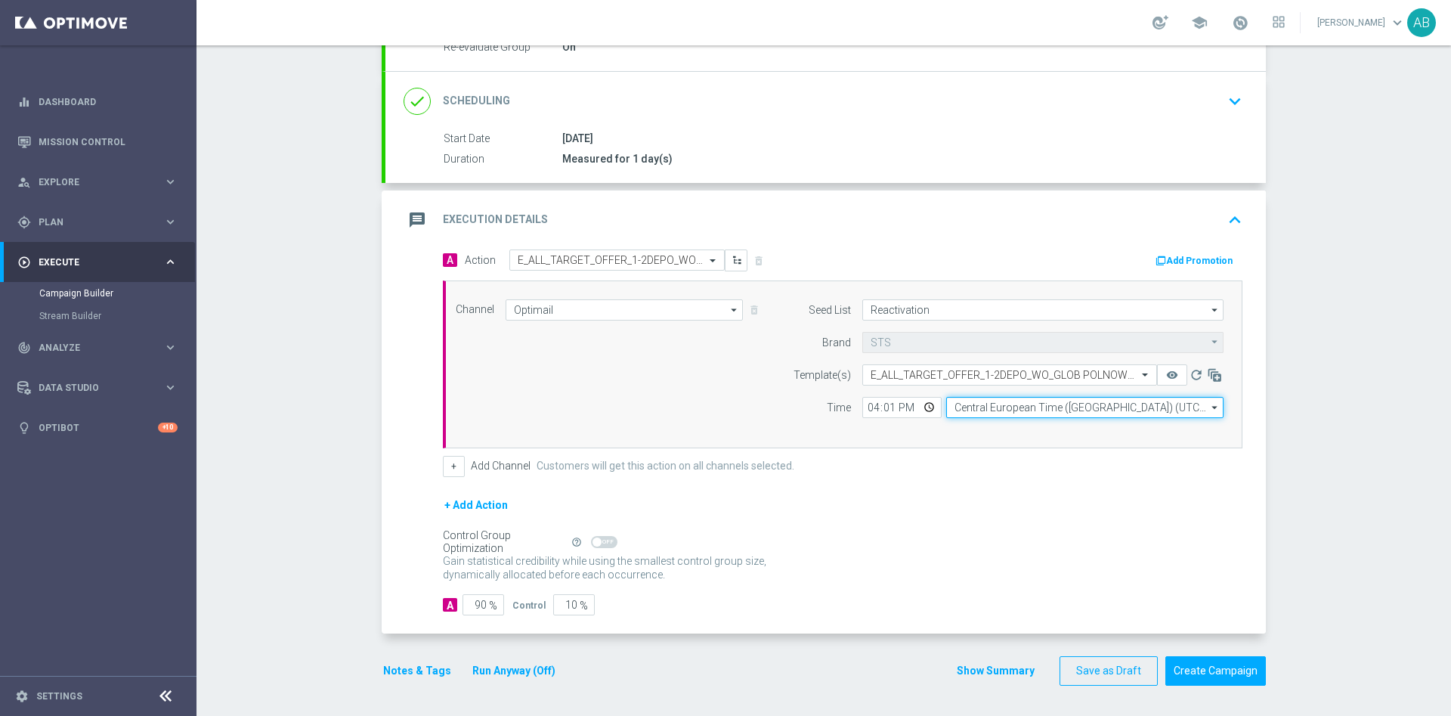
click at [1052, 410] on input "Central European Time ([GEOGRAPHIC_DATA]) (UTC +02:00)" at bounding box center [1084, 407] width 277 height 21
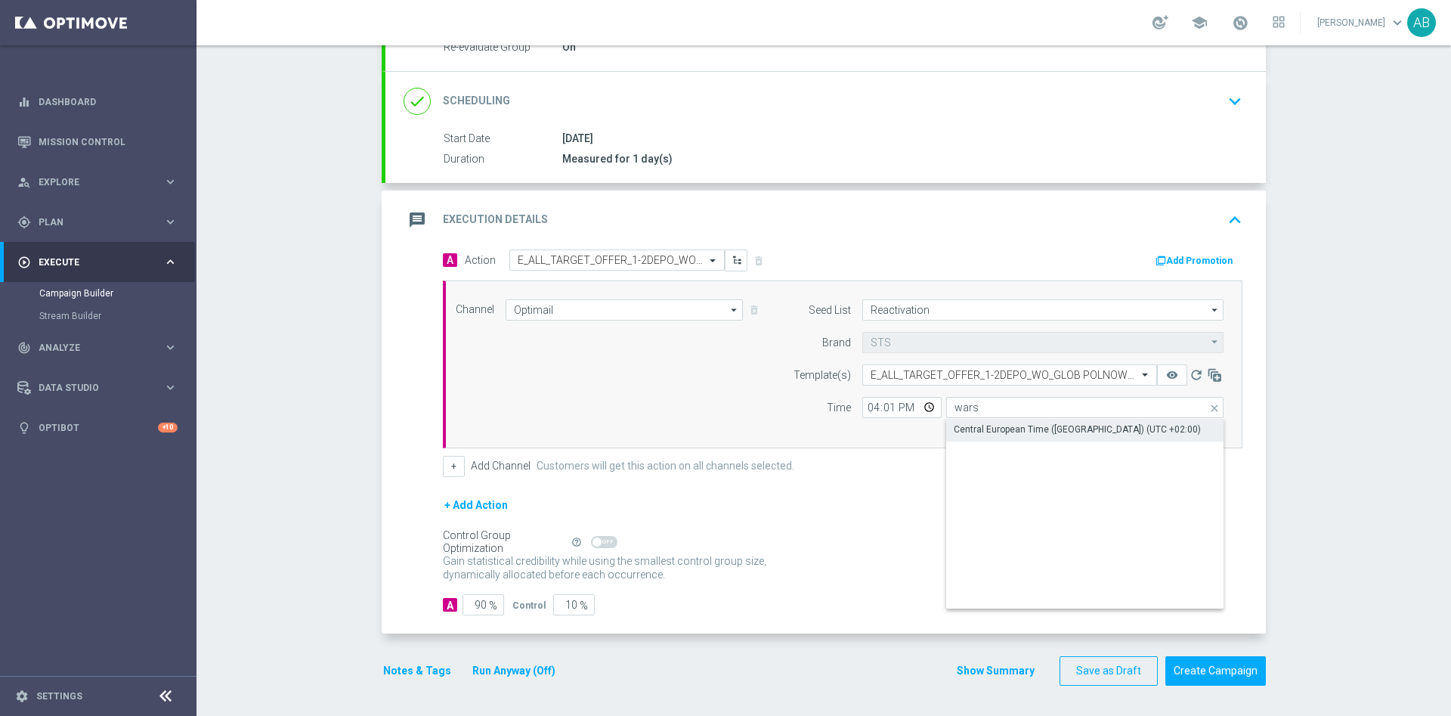
click at [1049, 425] on div "Central European Time ([GEOGRAPHIC_DATA]) (UTC +02:00)" at bounding box center [1077, 430] width 247 height 14
type input "Central European Time ([GEOGRAPHIC_DATA]) (UTC +02:00)"
click at [430, 665] on button "Notes & Tags" at bounding box center [417, 670] width 71 height 19
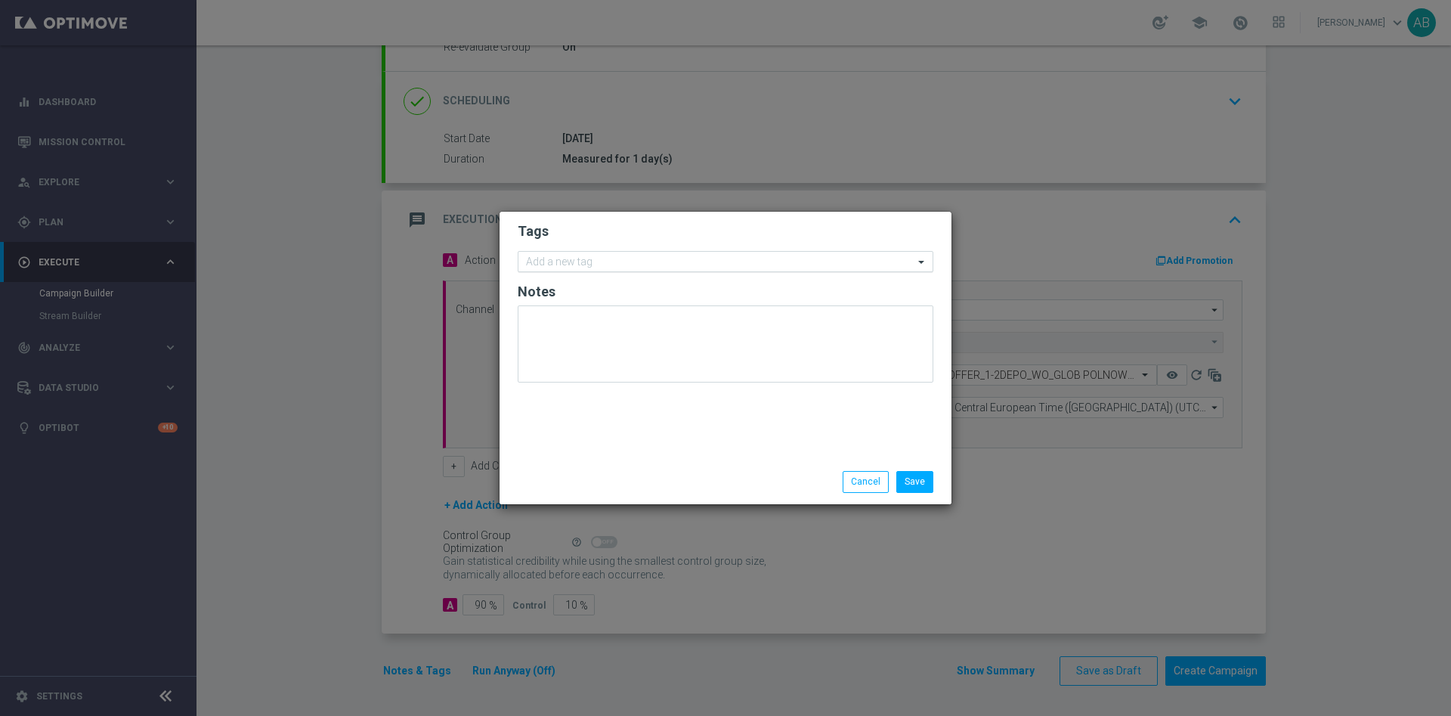
click at [611, 264] on input "text" at bounding box center [720, 262] width 388 height 13
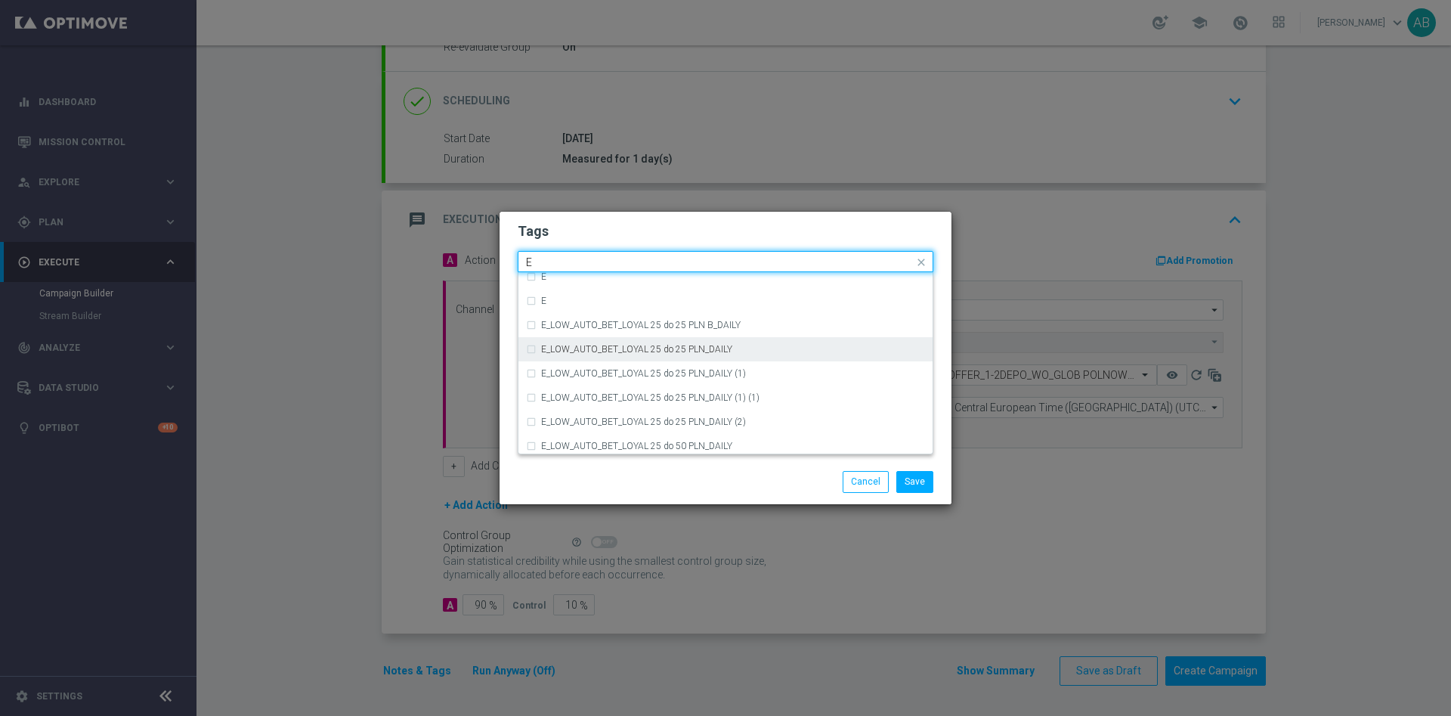
scroll to position [2155, 0]
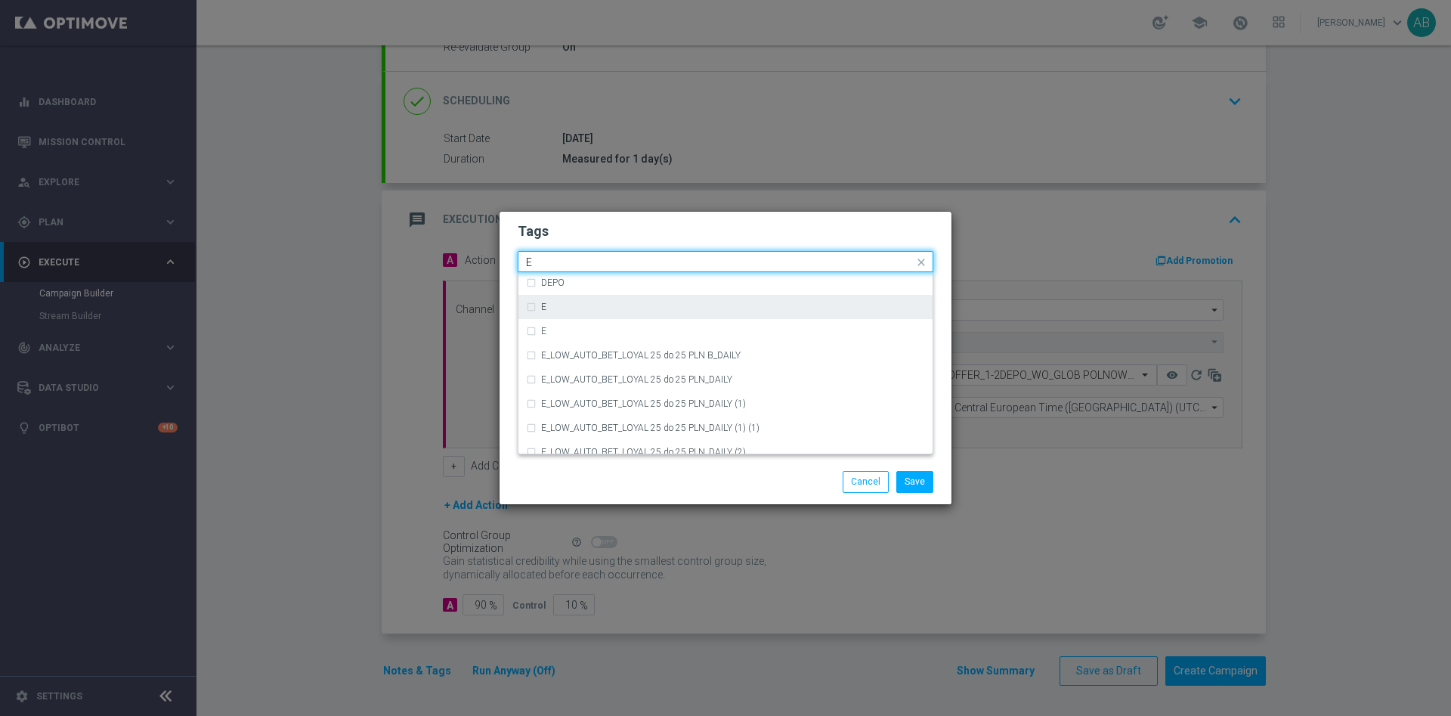
click at [533, 303] on div "E" at bounding box center [725, 307] width 399 height 24
type input "E"
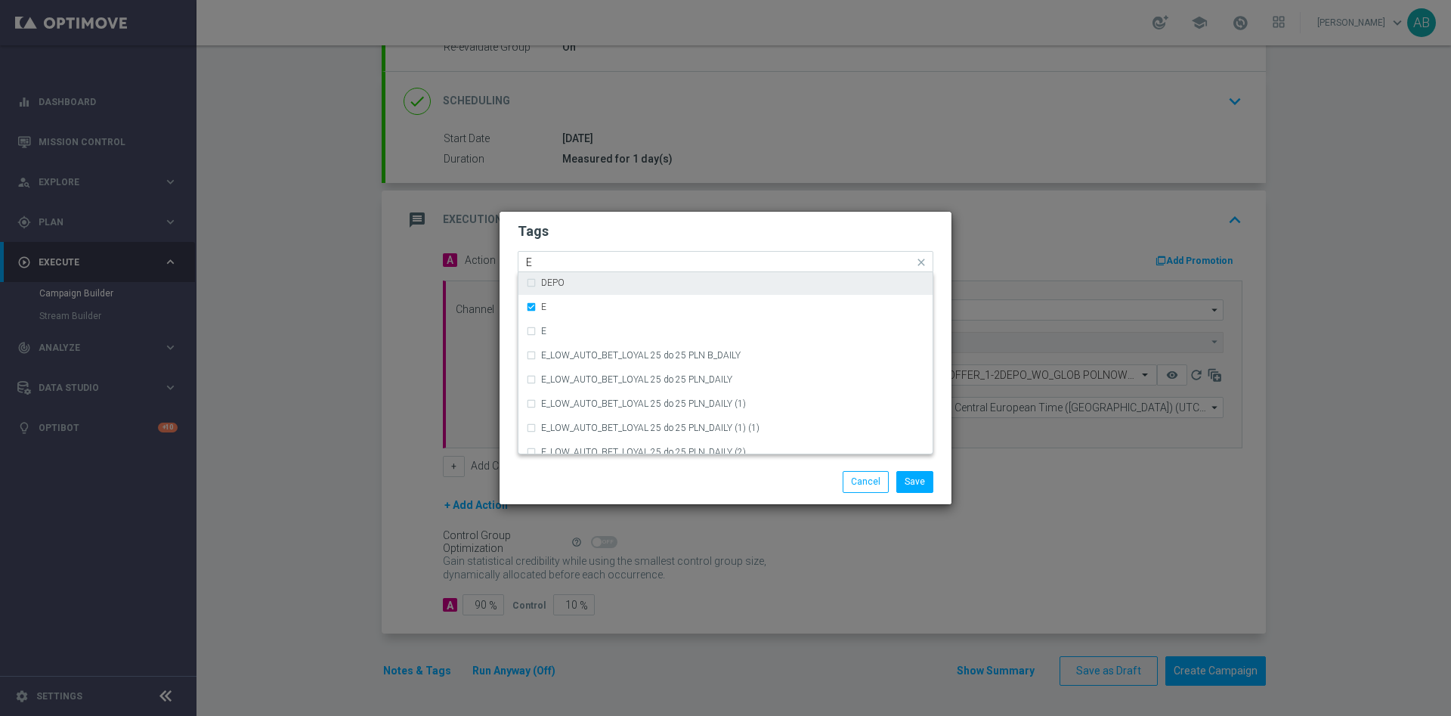
click at [567, 257] on input "E" at bounding box center [720, 262] width 388 height 13
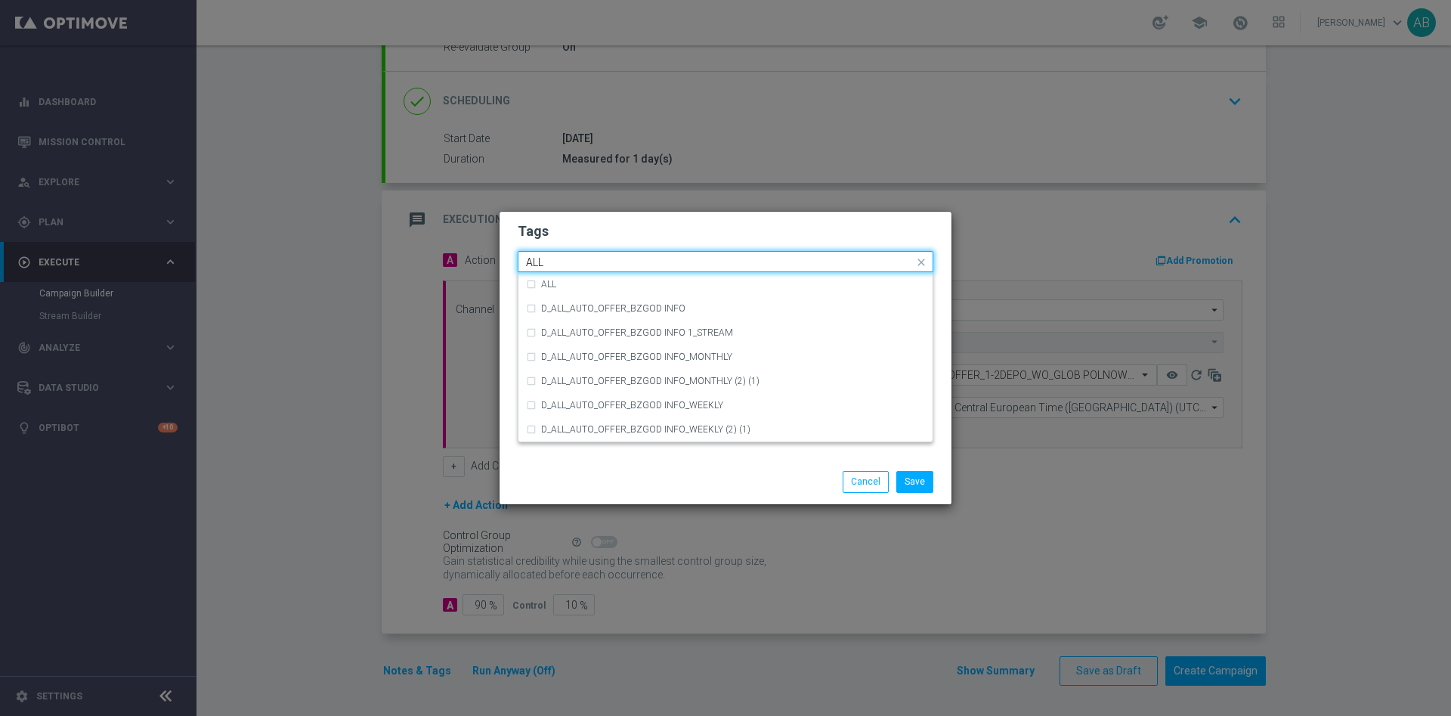
scroll to position [0, 0]
click at [565, 277] on div "ALL" at bounding box center [725, 284] width 399 height 24
type input "ALL"
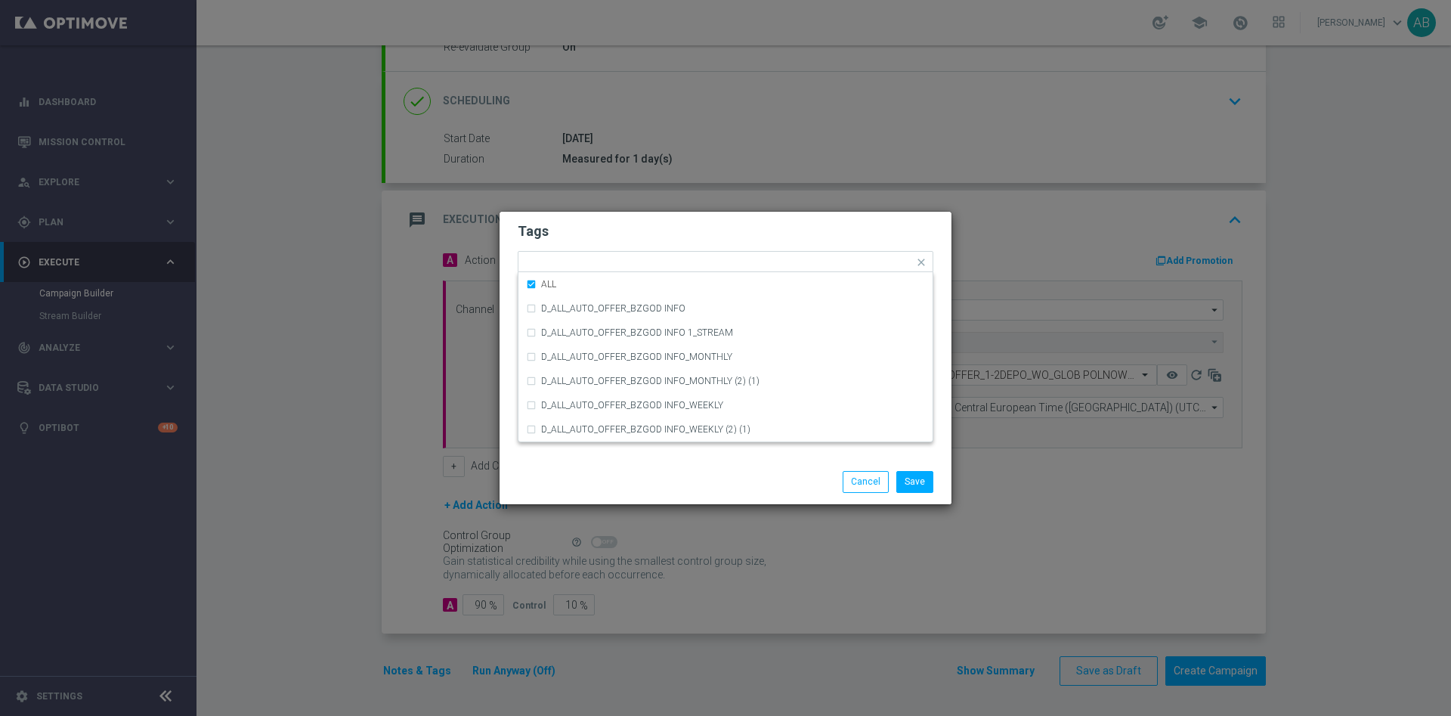
click at [595, 249] on form "Tags Quick find × E × ALL ALL D_ALL_AUTO_OFFER_BZGOD INFO D_ALL_AUTO_OFFER_BZGO…" at bounding box center [726, 305] width 416 height 175
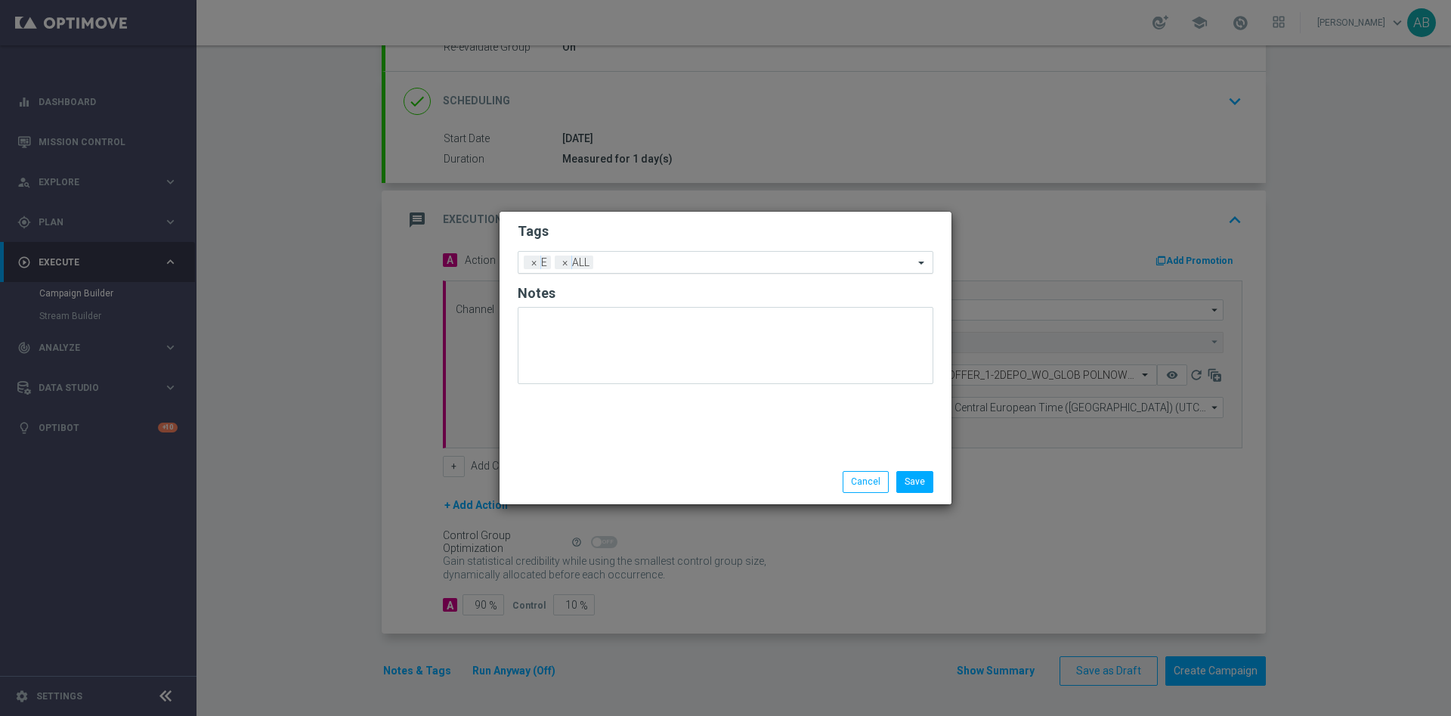
click at [607, 261] on input "text" at bounding box center [756, 263] width 314 height 13
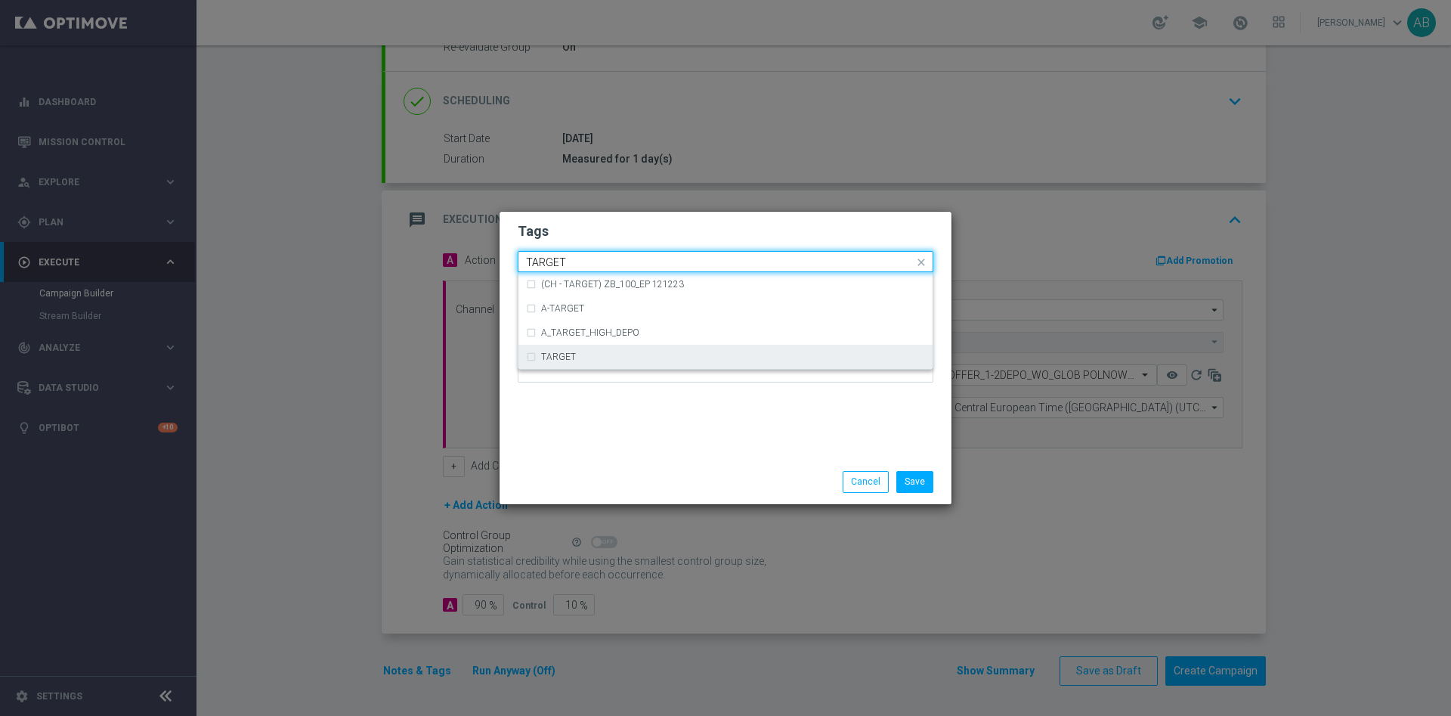
click at [608, 356] on div "TARGET" at bounding box center [733, 356] width 384 height 9
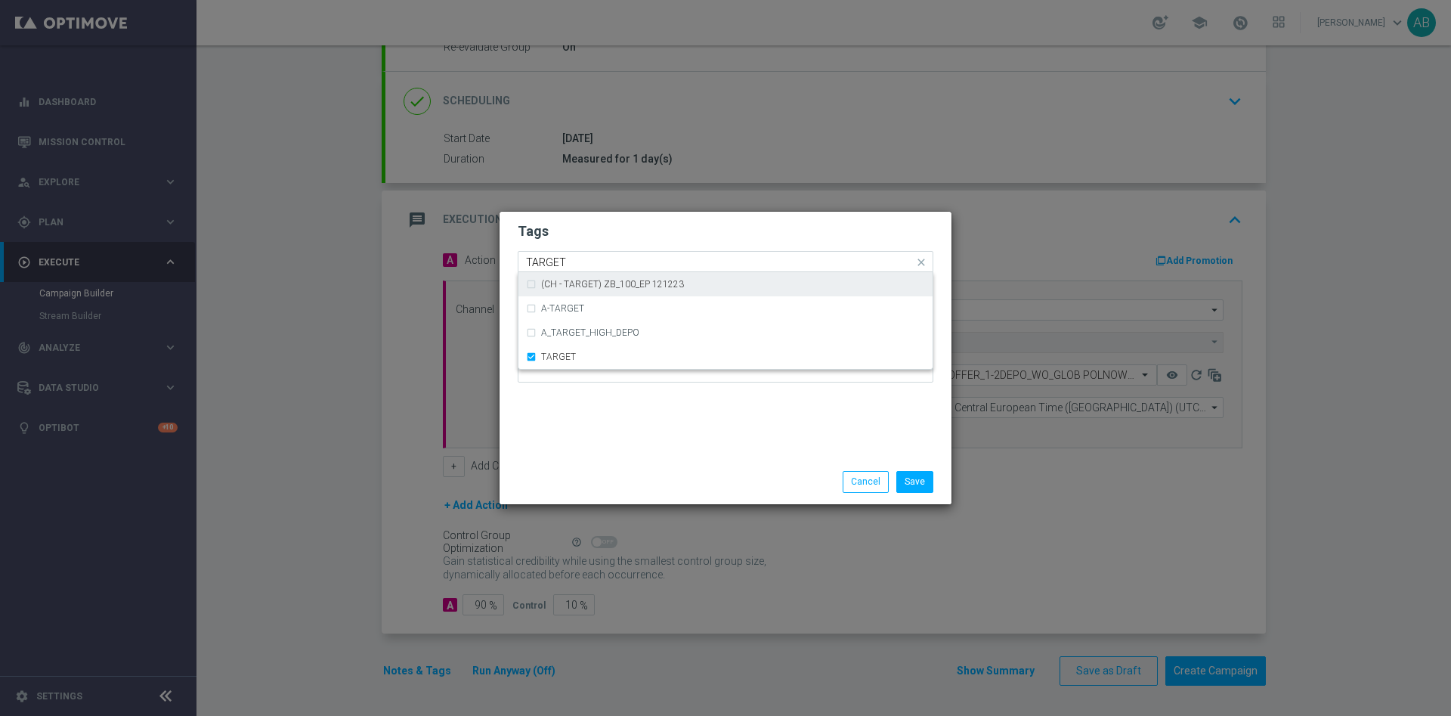
click at [603, 255] on div "Quick find × E × ALL × TARGET TARGET" at bounding box center [716, 261] width 395 height 19
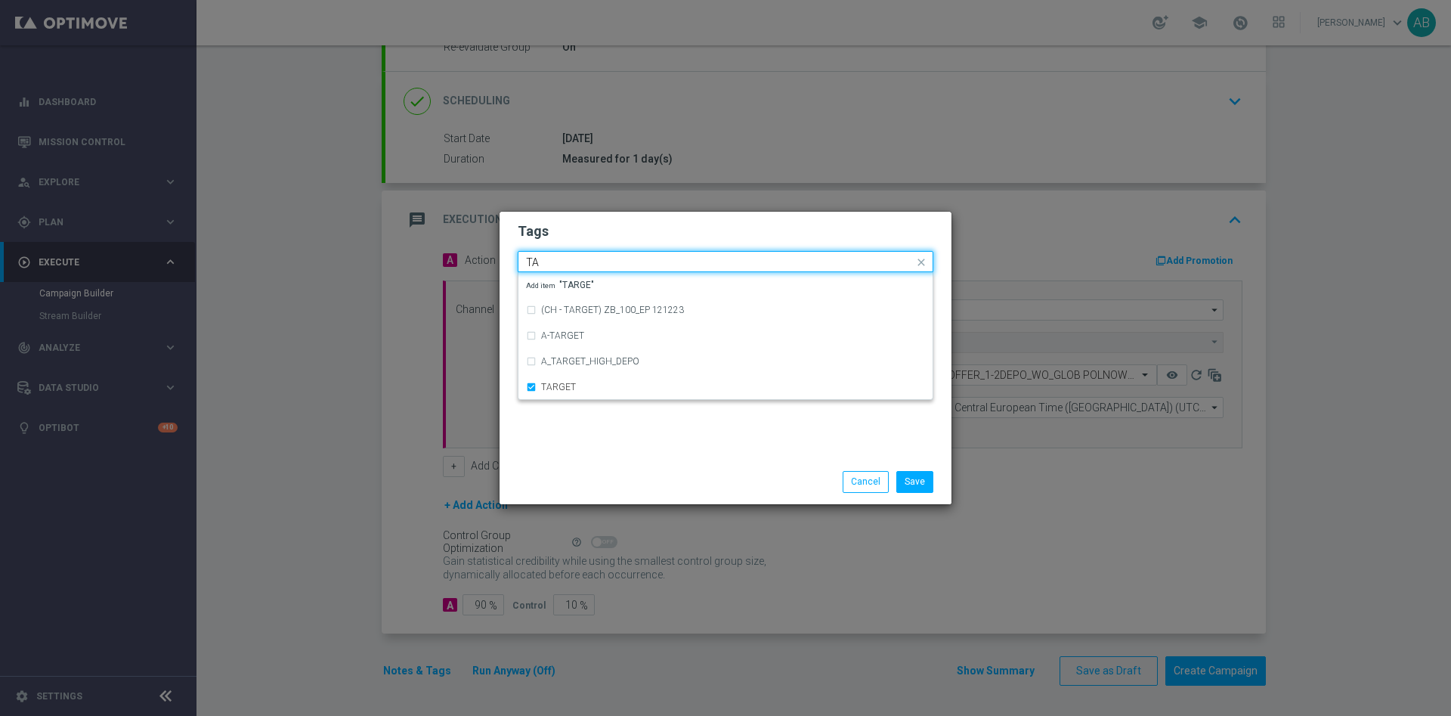
type input "T"
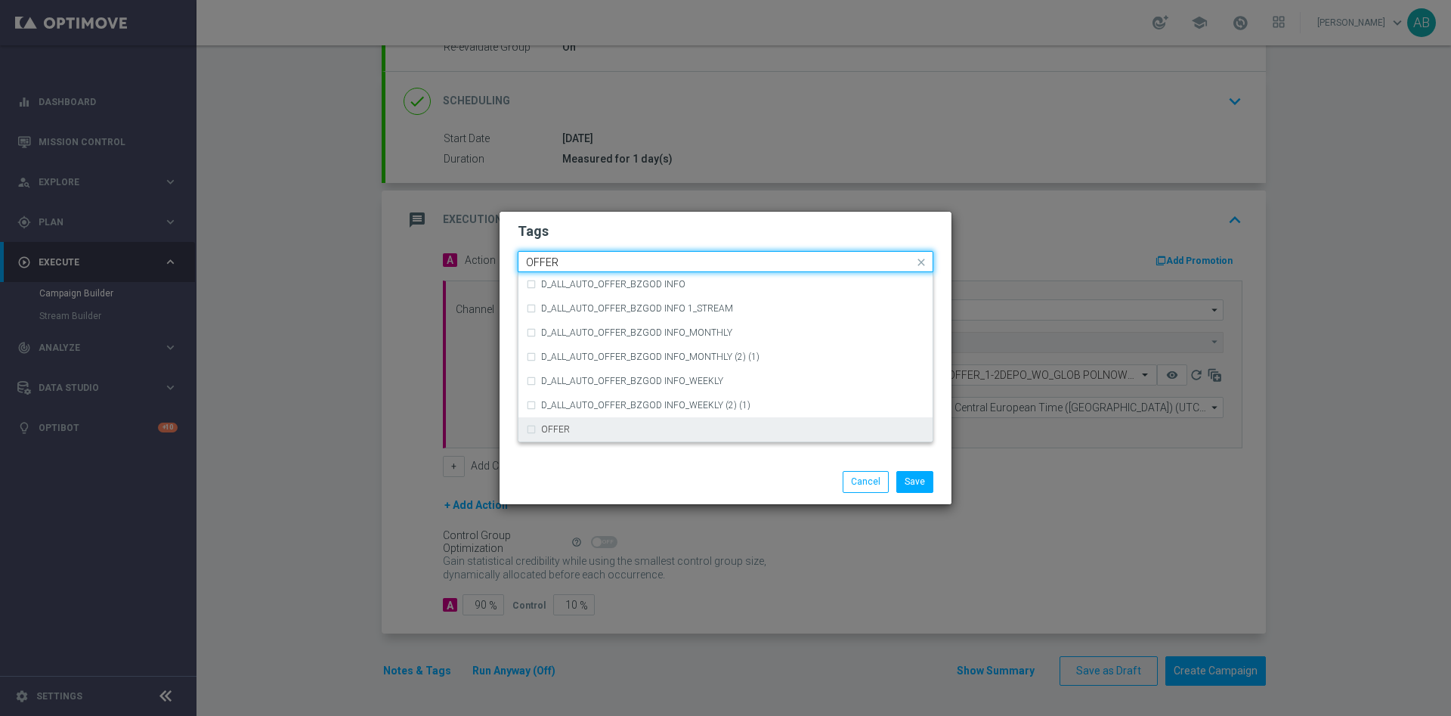
click at [633, 428] on div "OFFER" at bounding box center [733, 429] width 384 height 9
type input "OFFER"
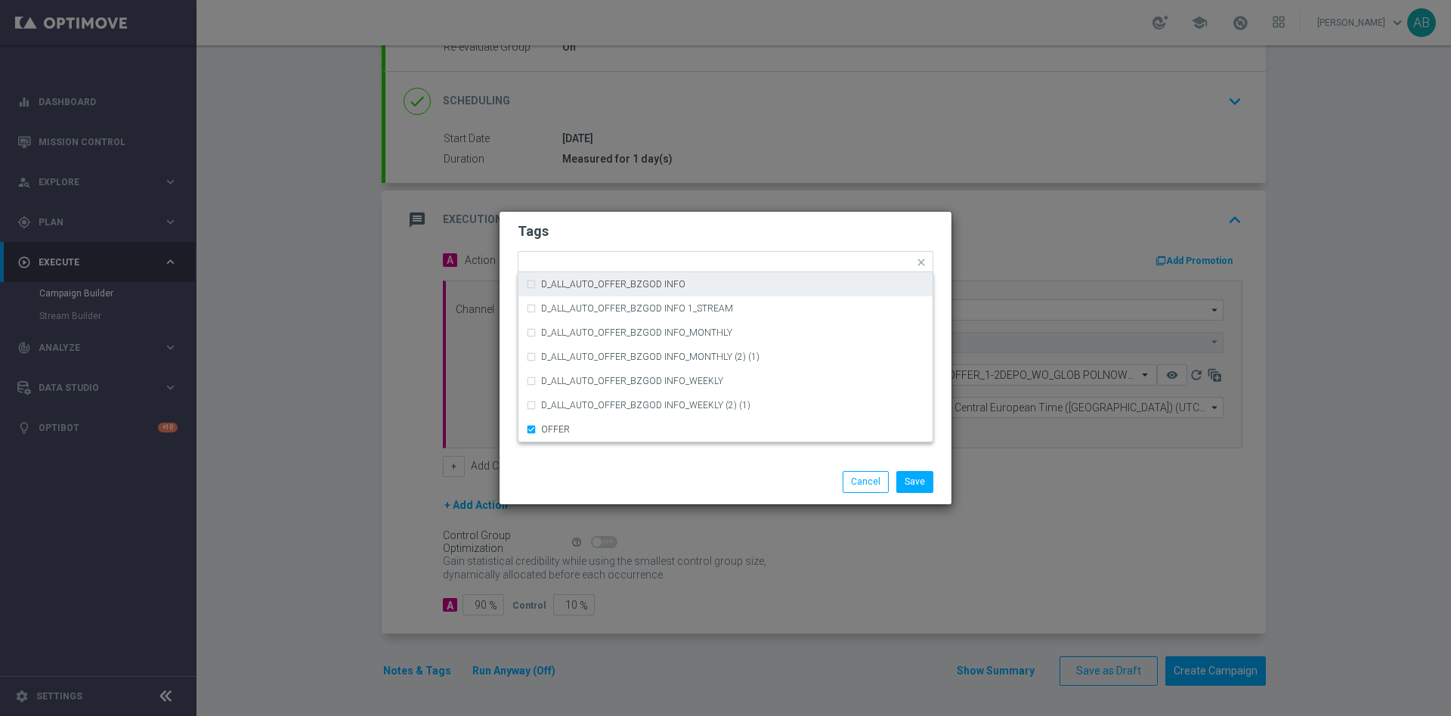
click at [653, 235] on h2 "Tags" at bounding box center [726, 231] width 416 height 18
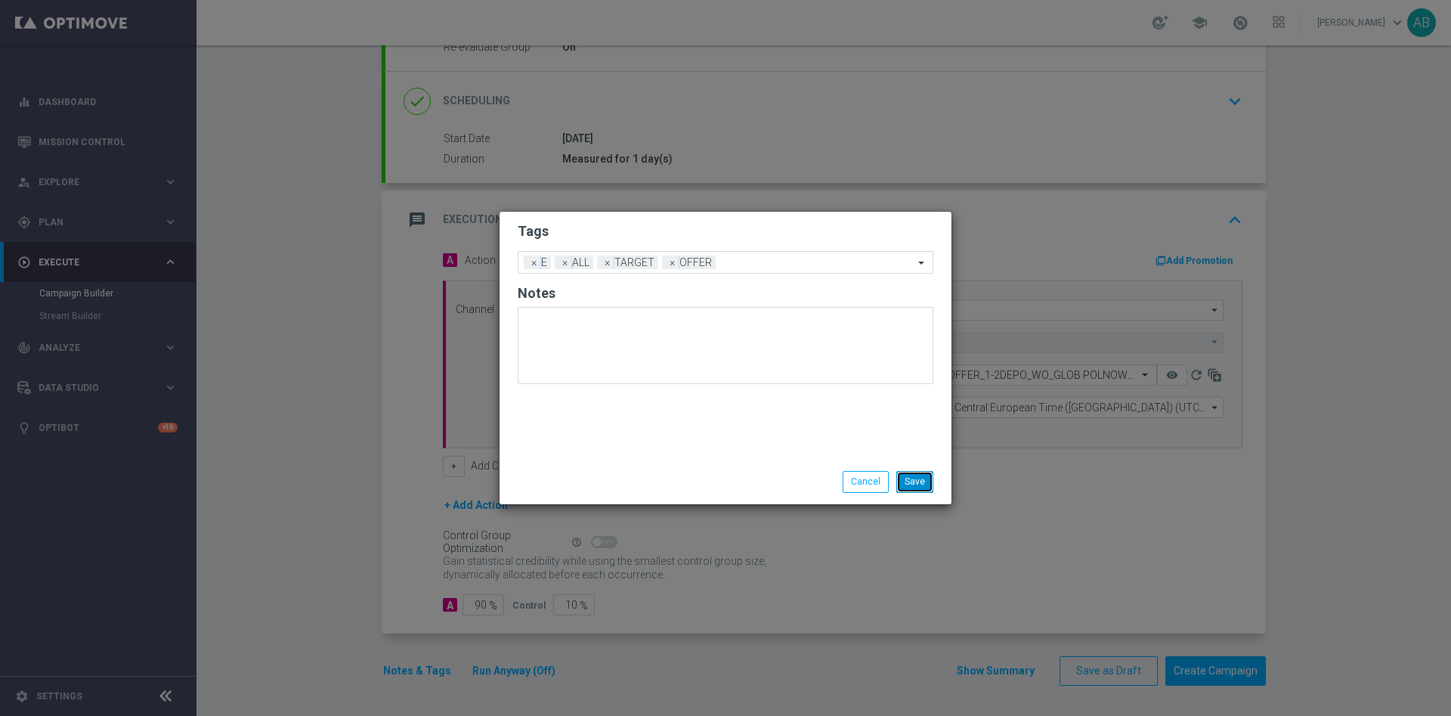
click at [919, 472] on button "Save" at bounding box center [915, 481] width 37 height 21
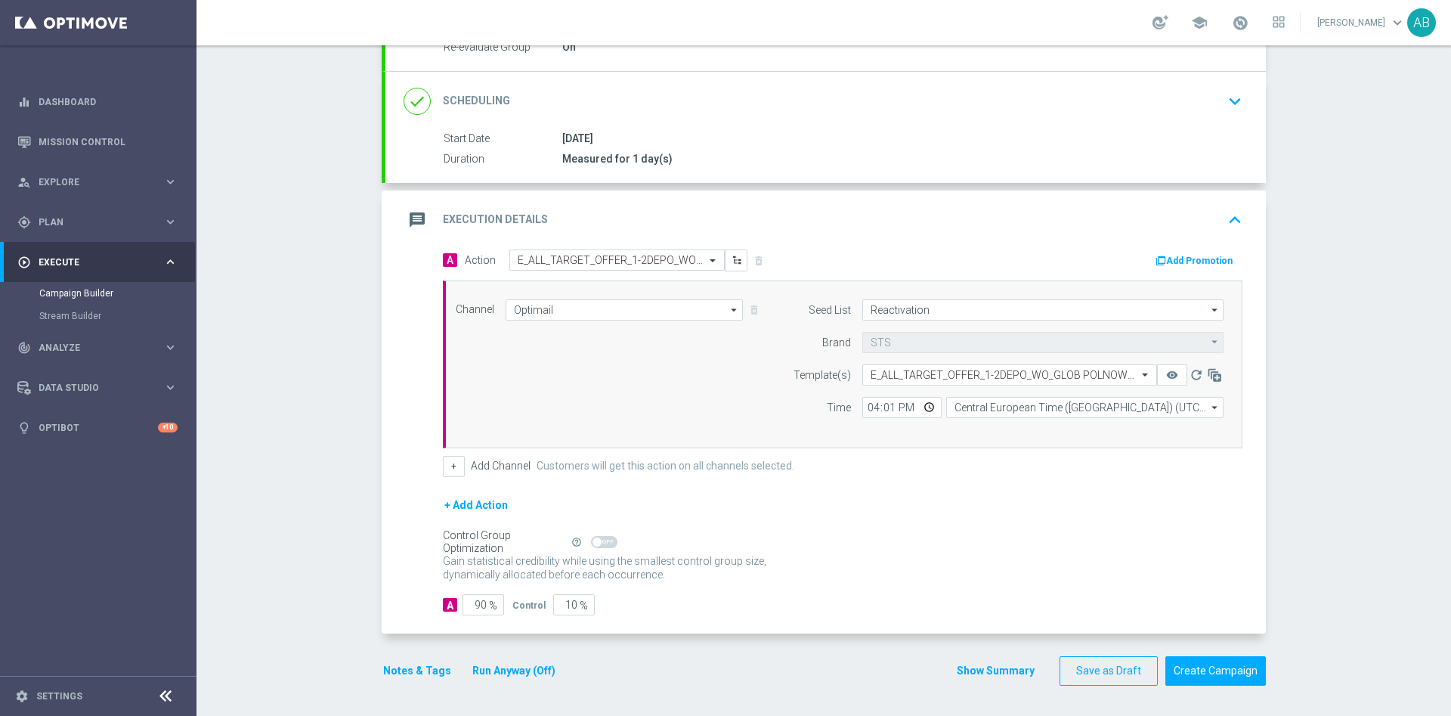
click at [413, 668] on button "Notes & Tags" at bounding box center [417, 670] width 71 height 19
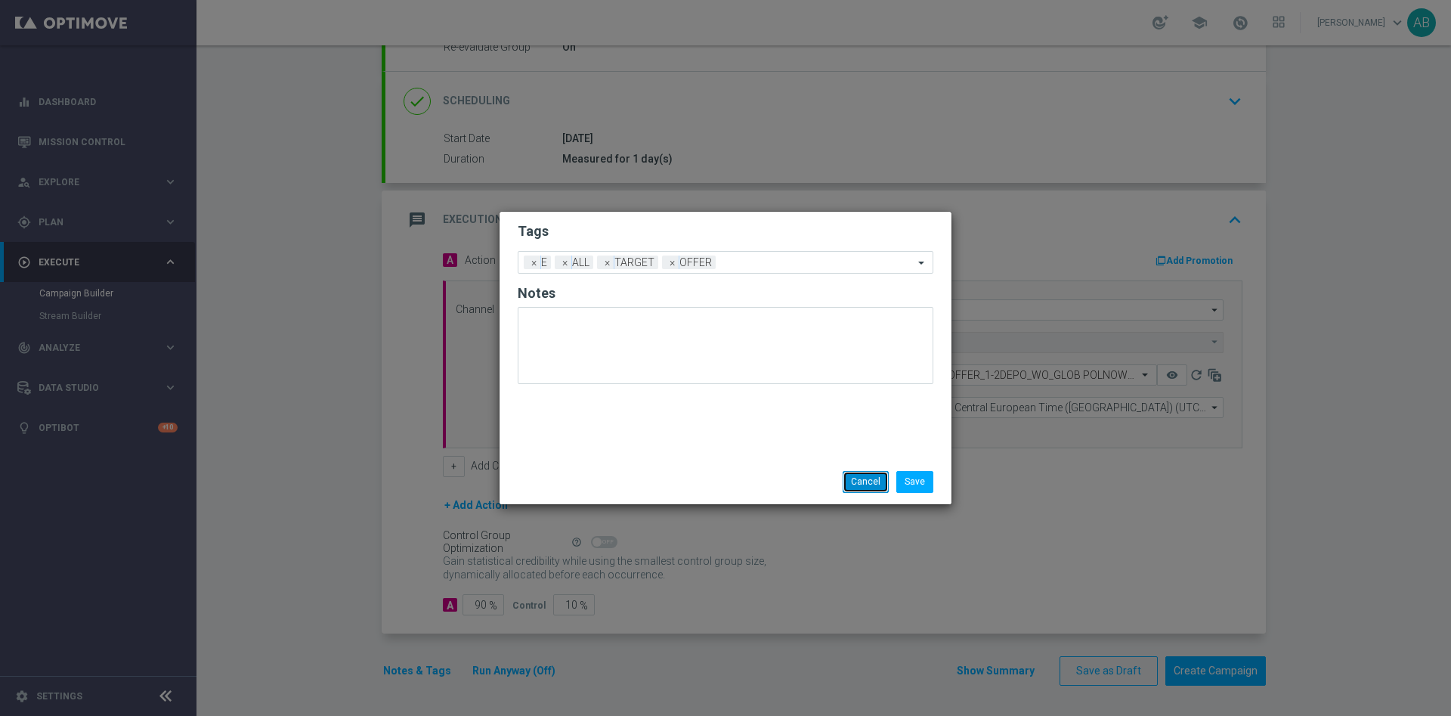
click at [860, 483] on button "Cancel" at bounding box center [866, 481] width 46 height 21
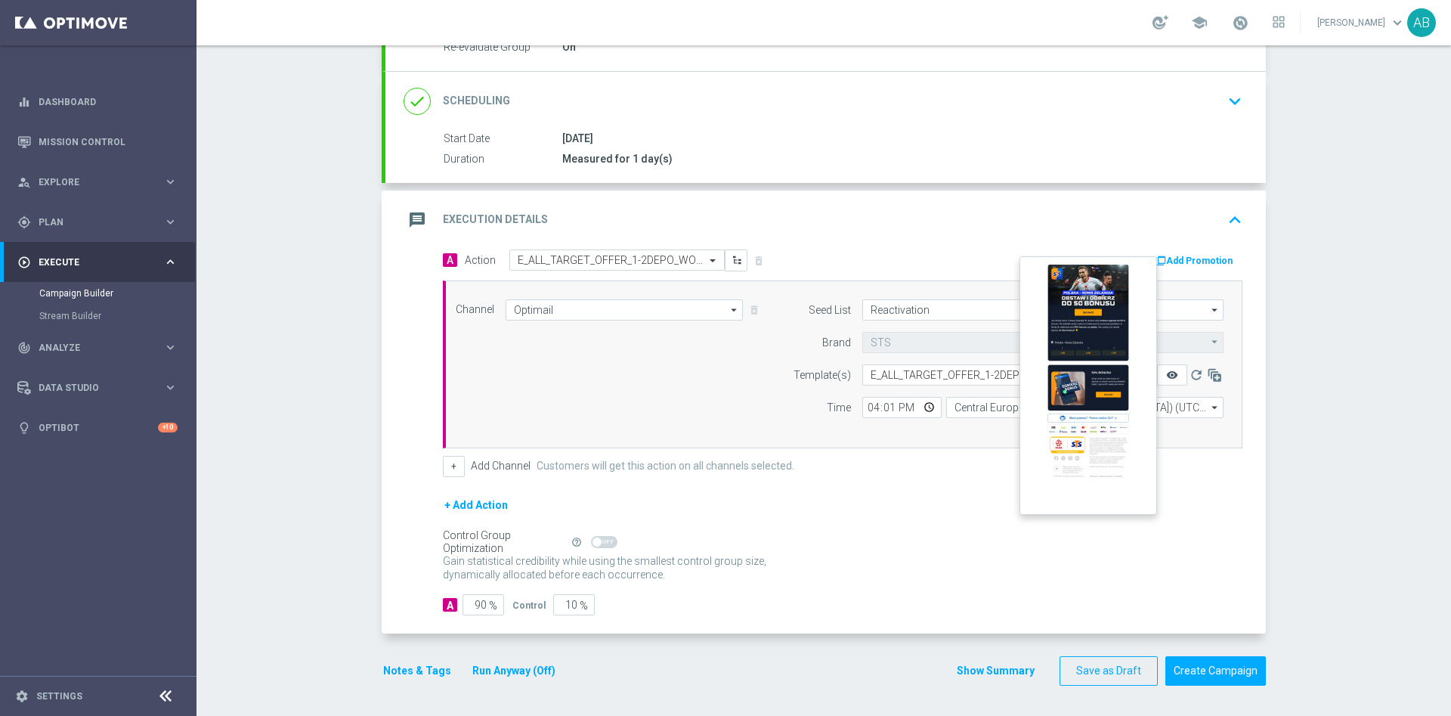
click at [1166, 376] on icon "remove_red_eye" at bounding box center [1172, 375] width 12 height 12
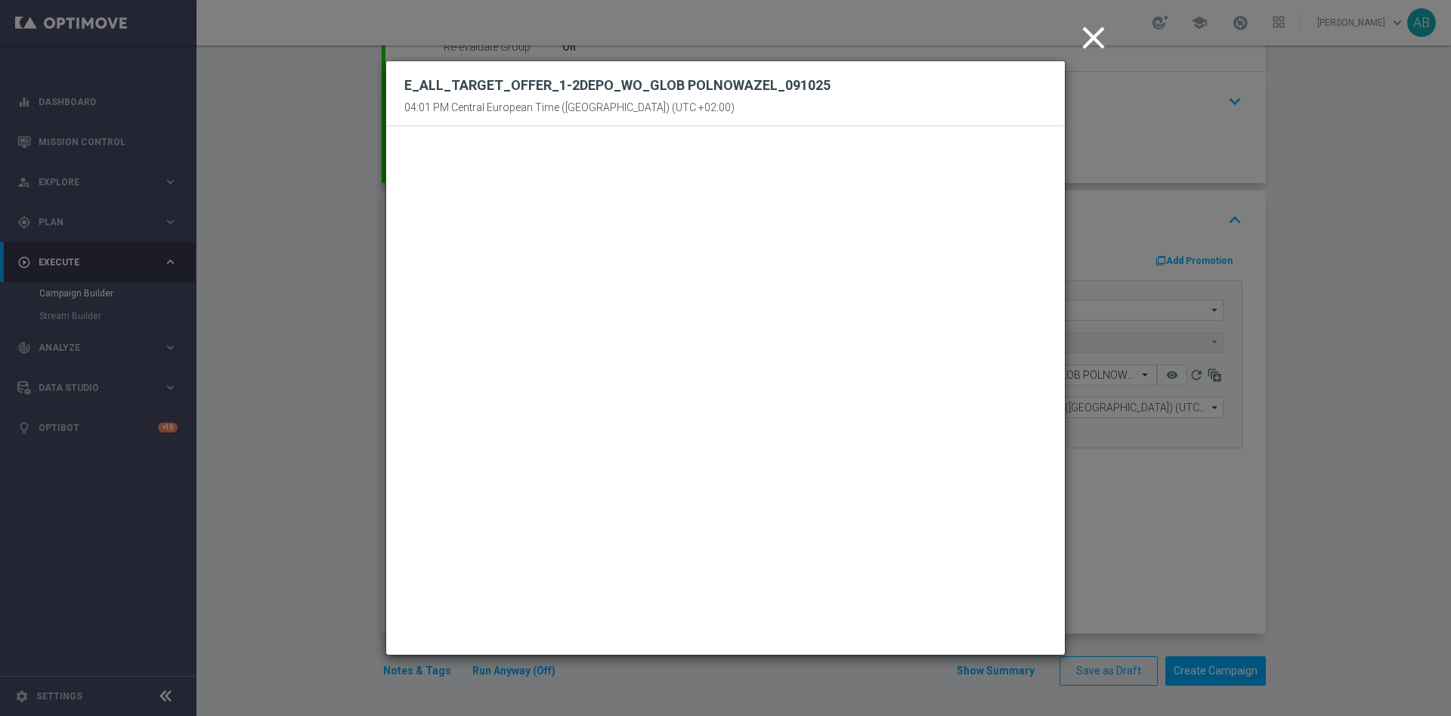
click at [1094, 30] on icon "close" at bounding box center [1094, 38] width 38 height 38
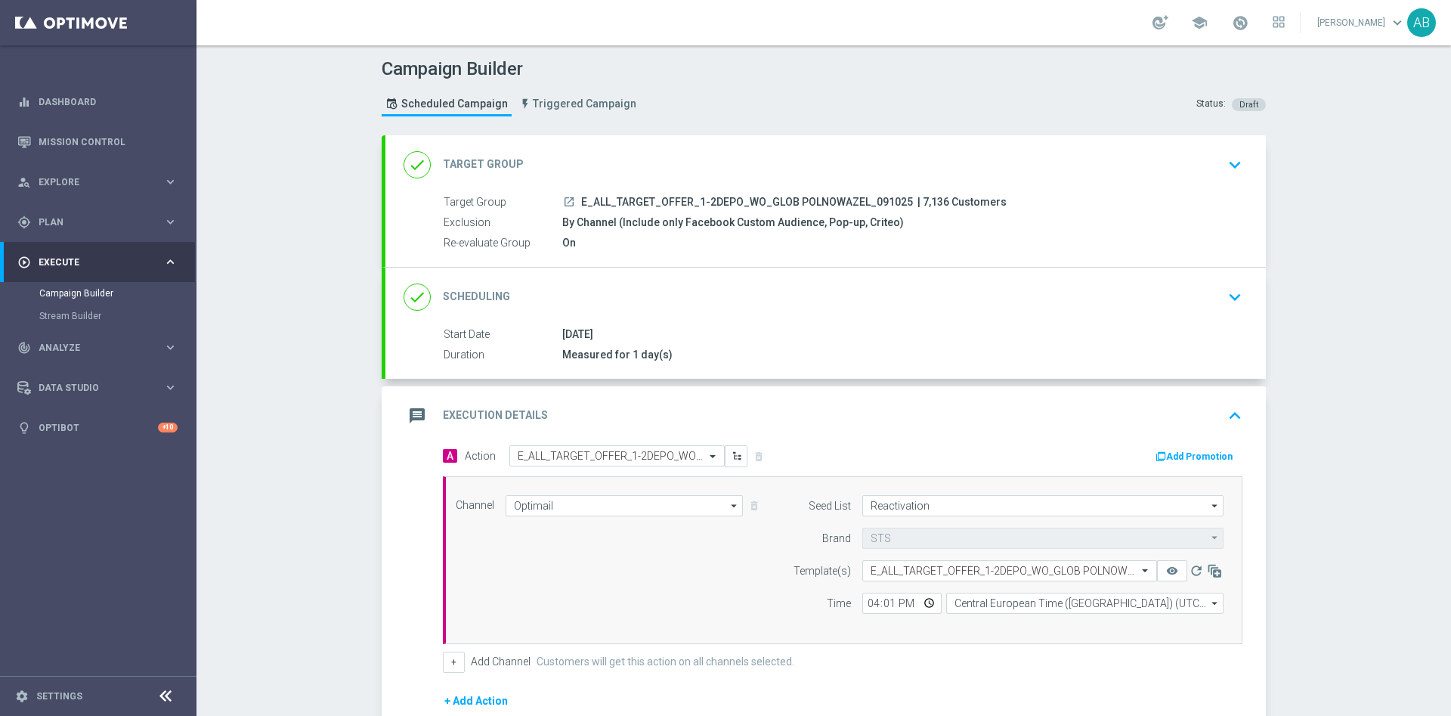
click at [1225, 298] on icon "keyboard_arrow_down" at bounding box center [1235, 297] width 23 height 23
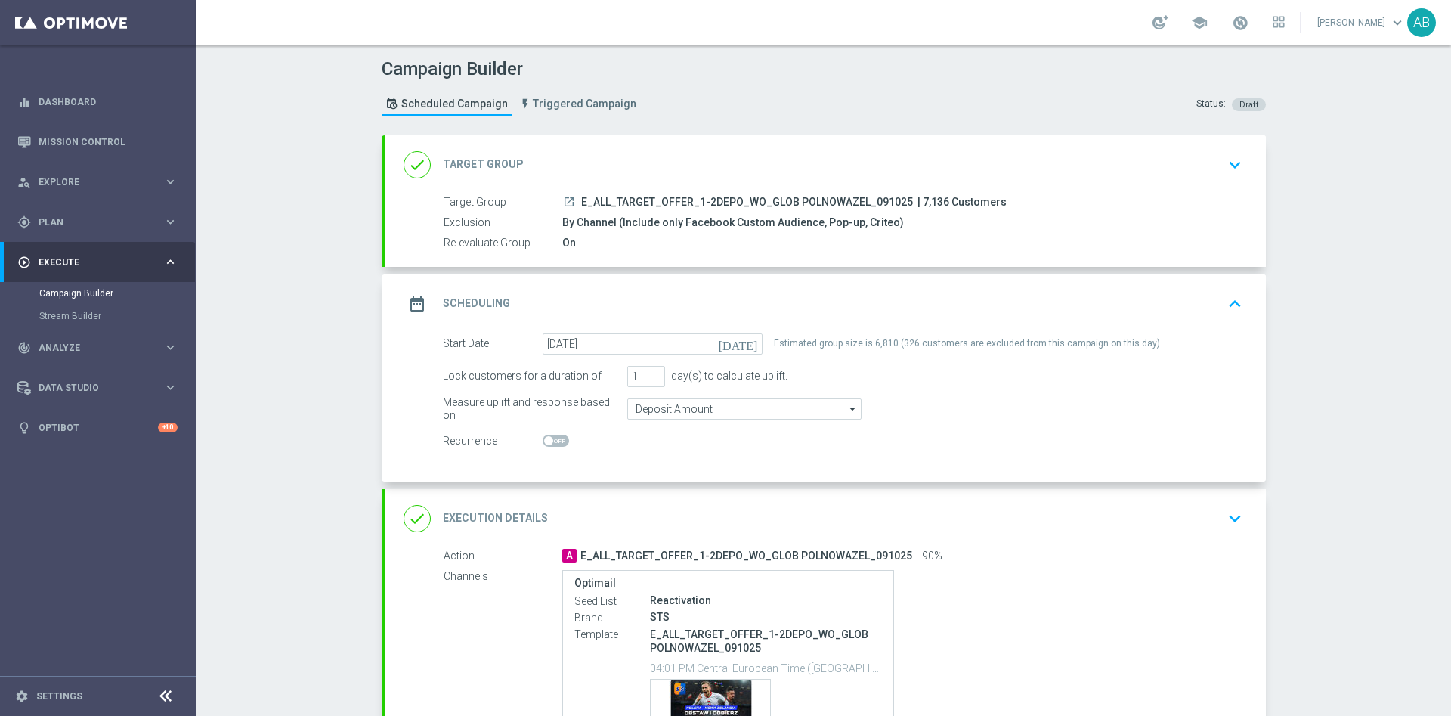
click at [1239, 523] on button "keyboard_arrow_down" at bounding box center [1235, 518] width 26 height 29
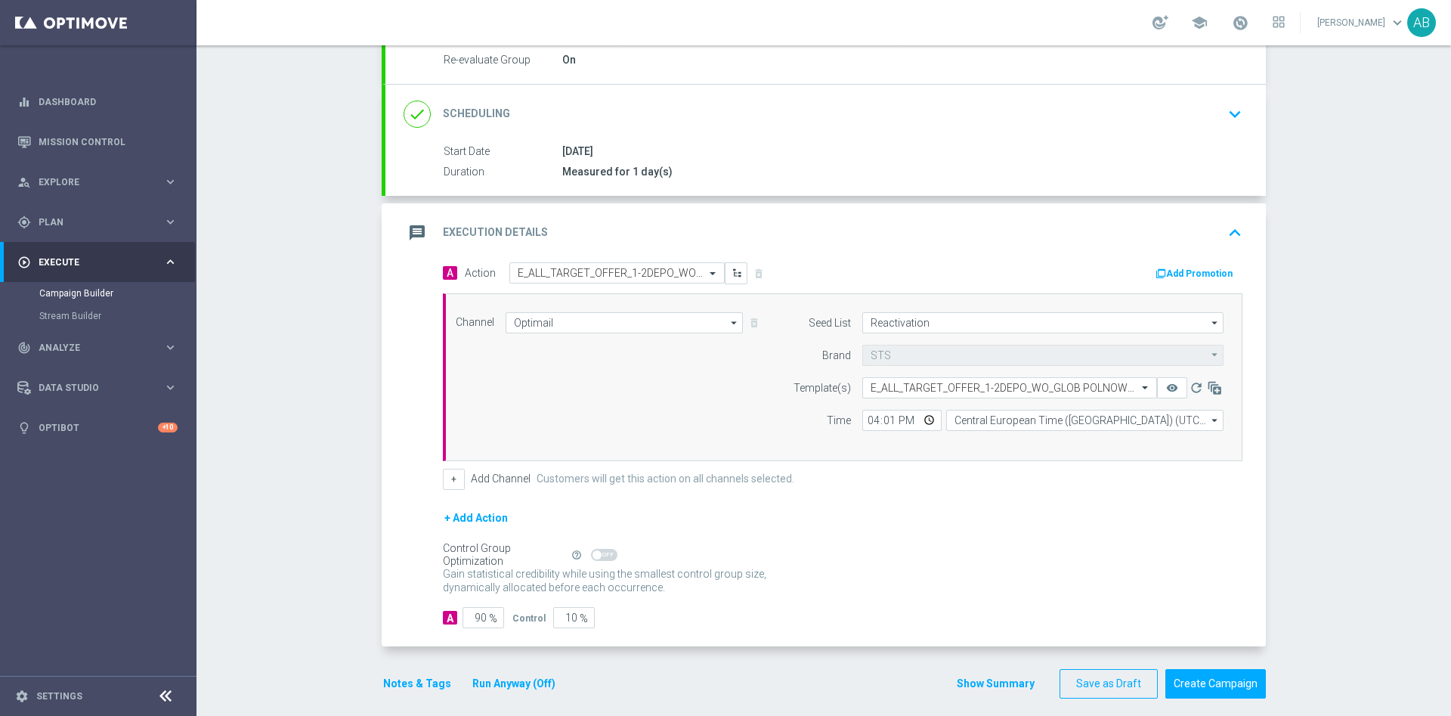
scroll to position [196, 0]
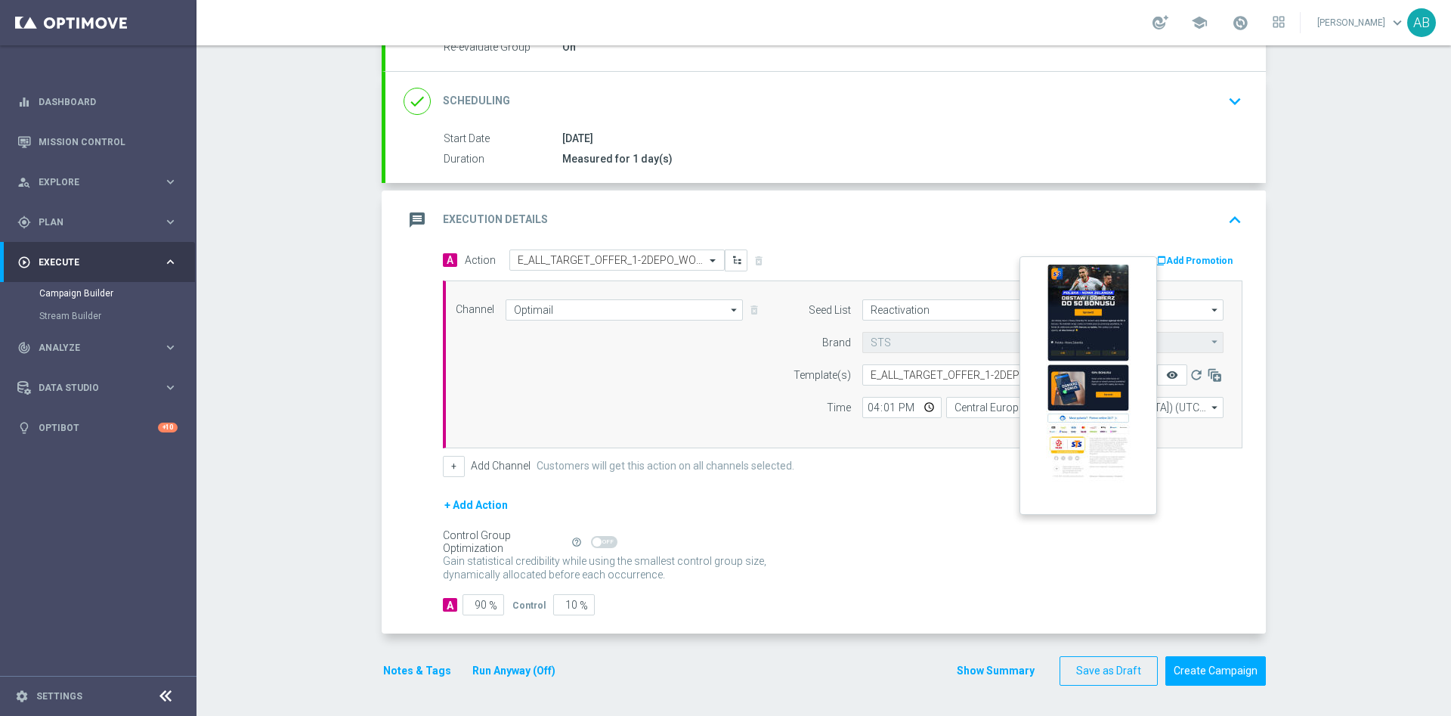
click at [1167, 373] on icon "remove_red_eye" at bounding box center [1172, 375] width 12 height 12
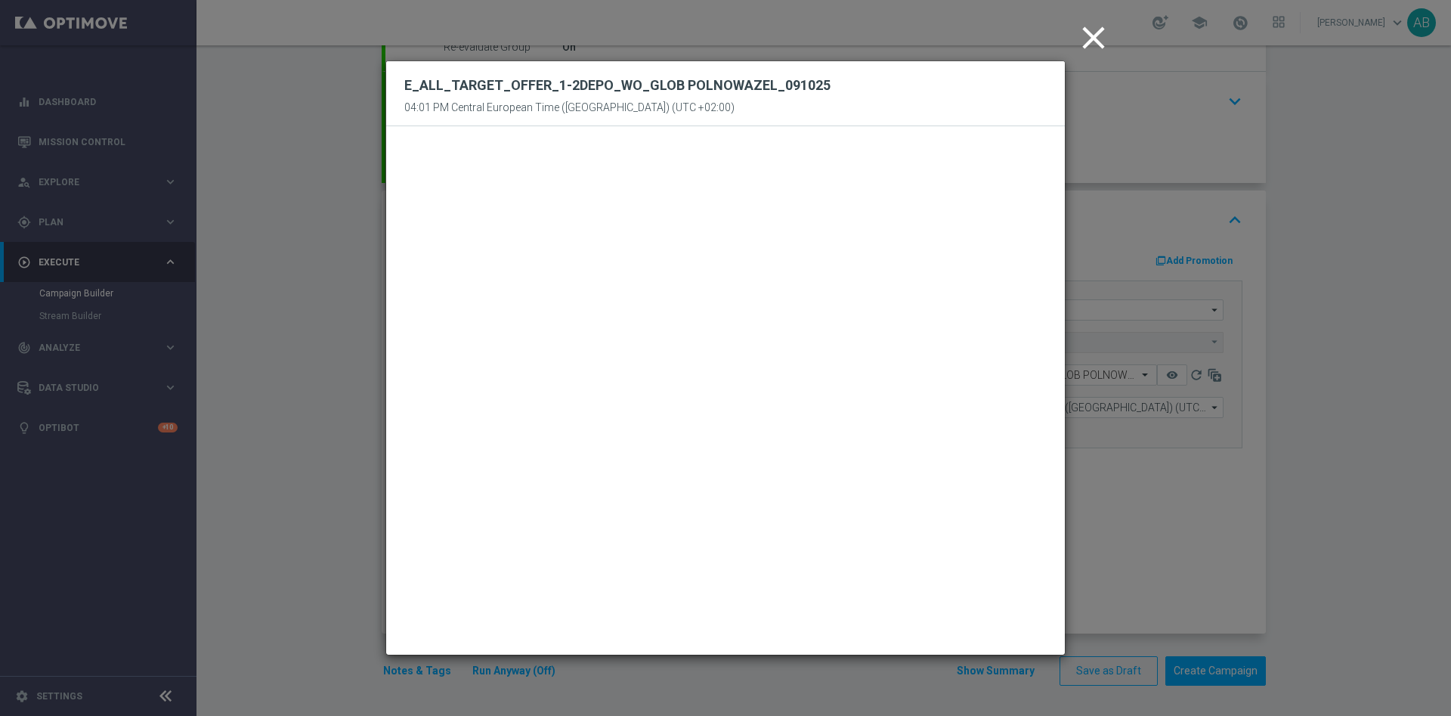
click at [1290, 299] on modal-container "close E_ALL_TARGET_OFFER_1-2DEPO_WO_GLOB POLNOWAZEL_[DATE] 04:01 PM Central Eur…" at bounding box center [725, 358] width 1451 height 716
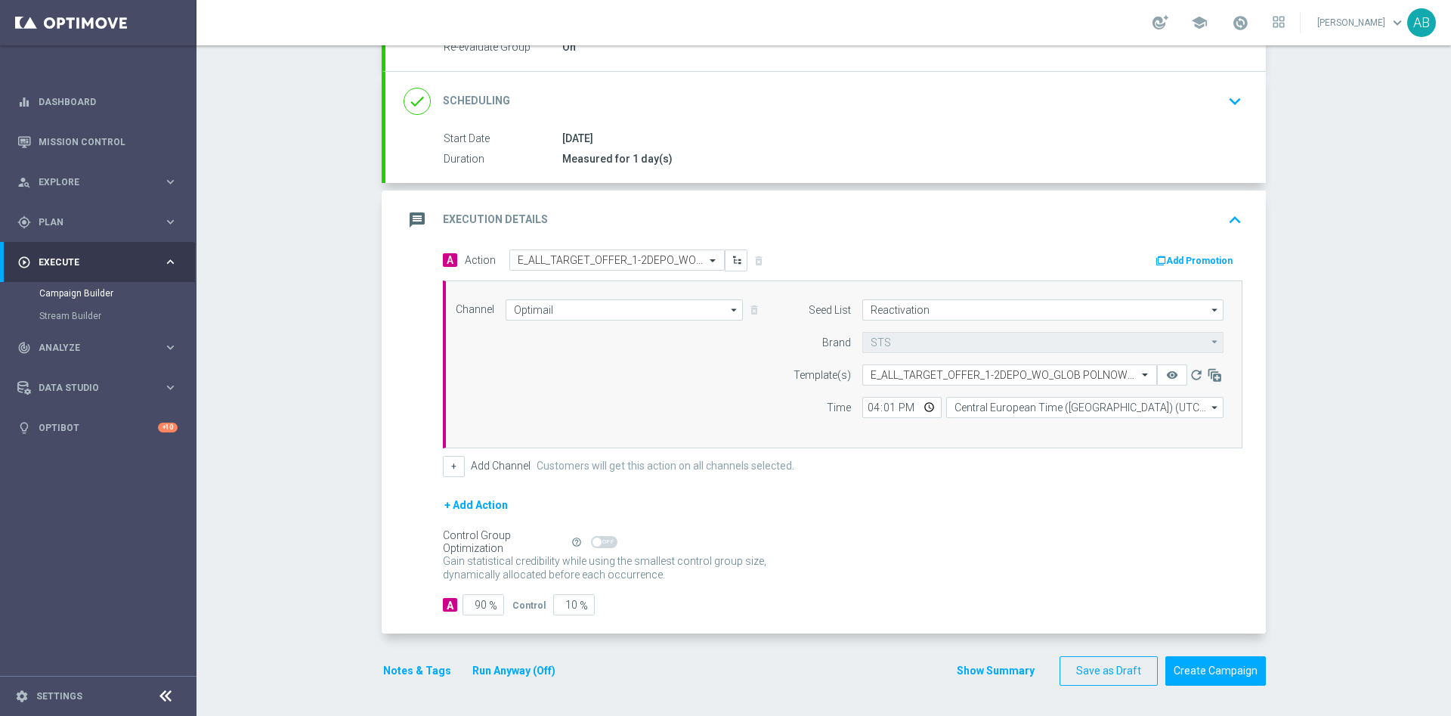
click at [403, 665] on button "Notes & Tags" at bounding box center [417, 670] width 71 height 19
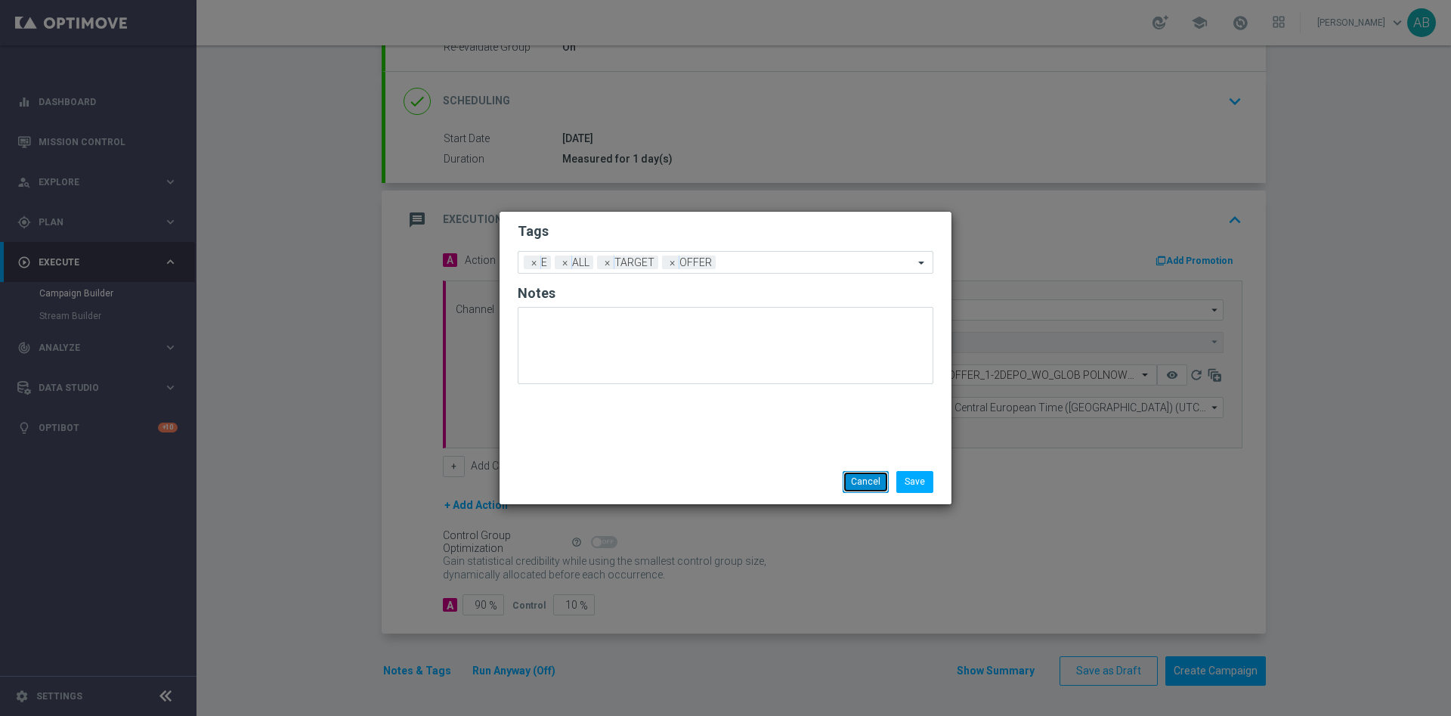
click at [860, 480] on button "Cancel" at bounding box center [866, 481] width 46 height 21
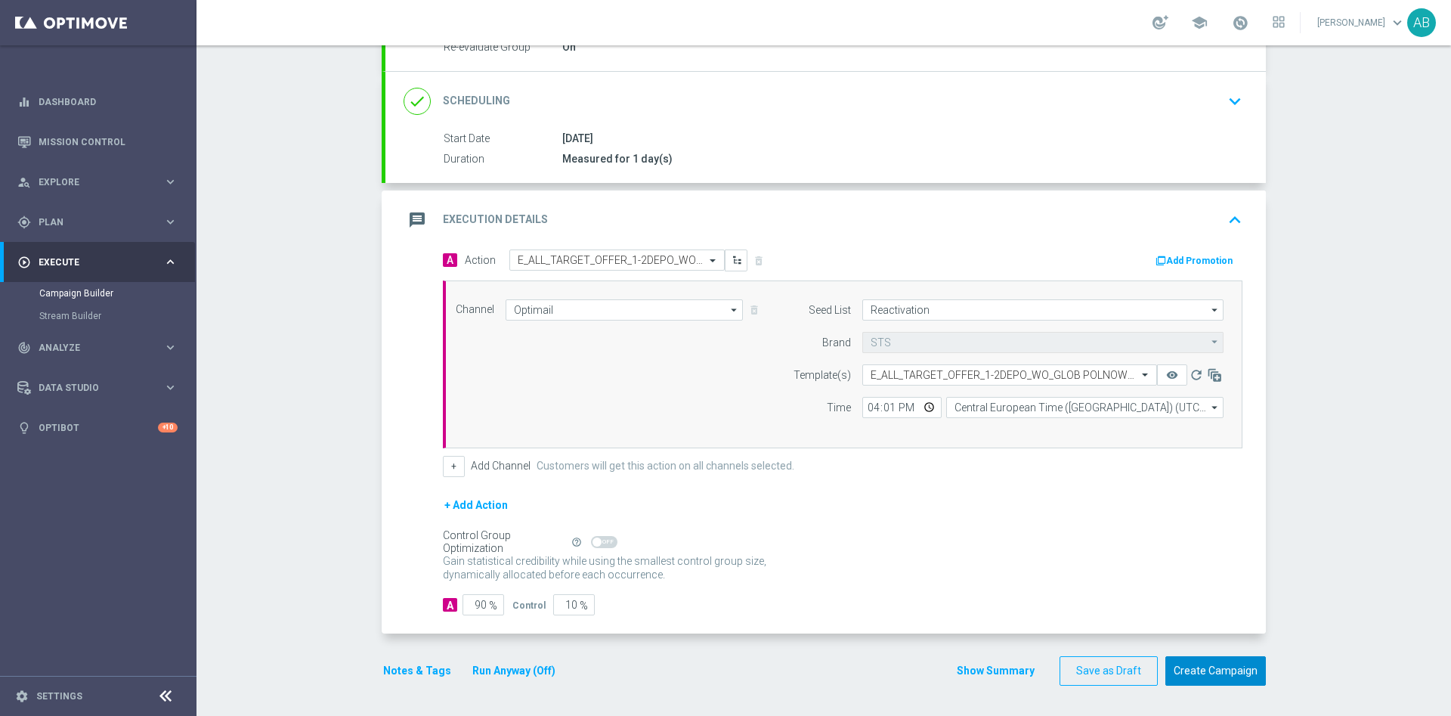
click at [1219, 663] on button "Create Campaign" at bounding box center [1216, 670] width 101 height 29
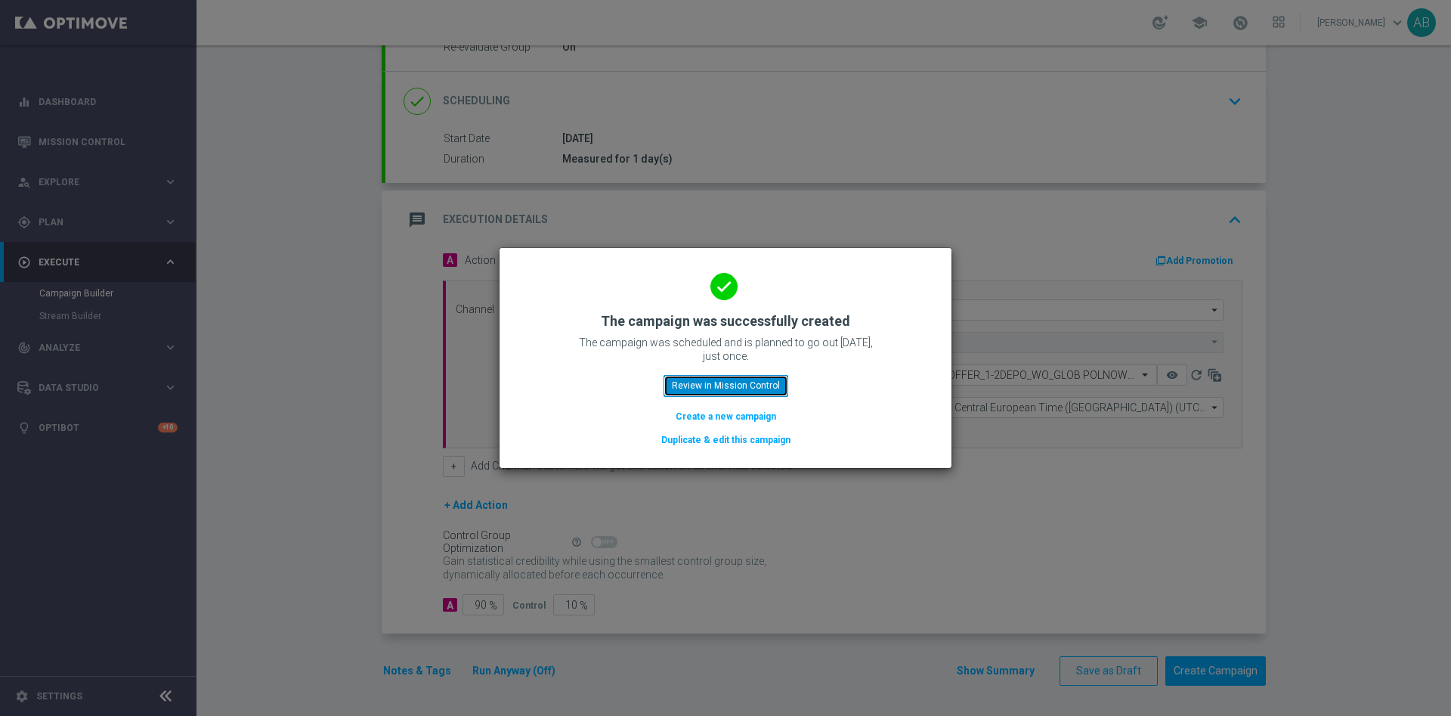
click at [763, 383] on button "Review in Mission Control" at bounding box center [726, 385] width 125 height 21
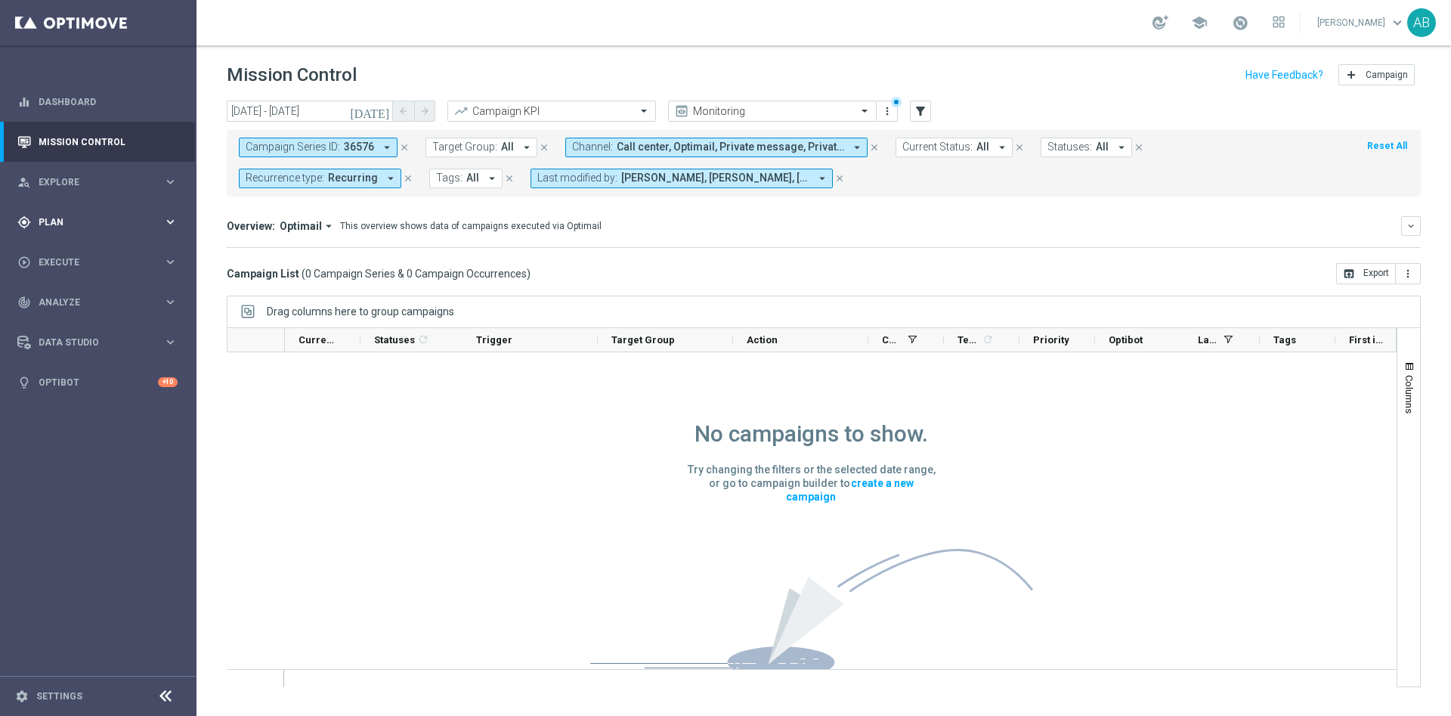
click at [67, 225] on span "Plan" at bounding box center [101, 222] width 125 height 9
click at [70, 280] on link "Actions" at bounding box center [98, 276] width 118 height 12
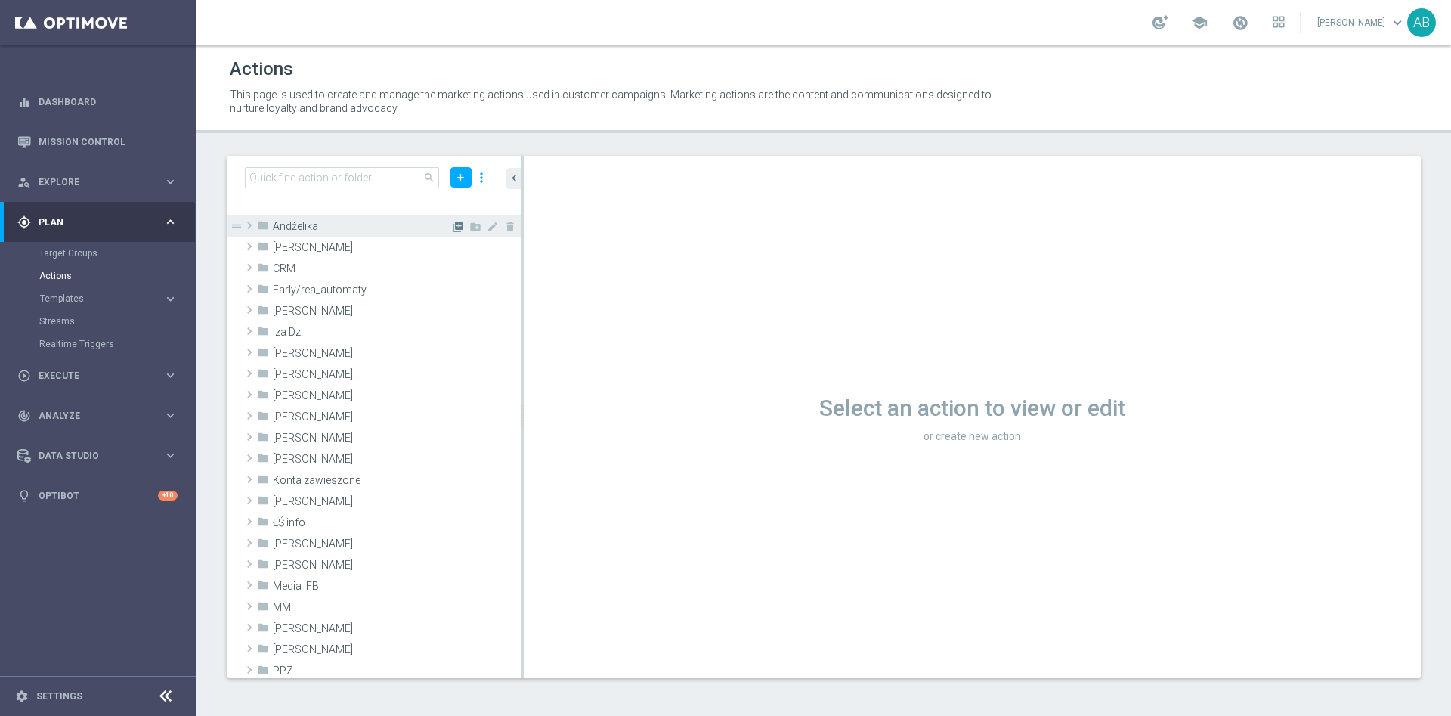
click at [452, 228] on icon "library_add" at bounding box center [458, 227] width 12 height 12
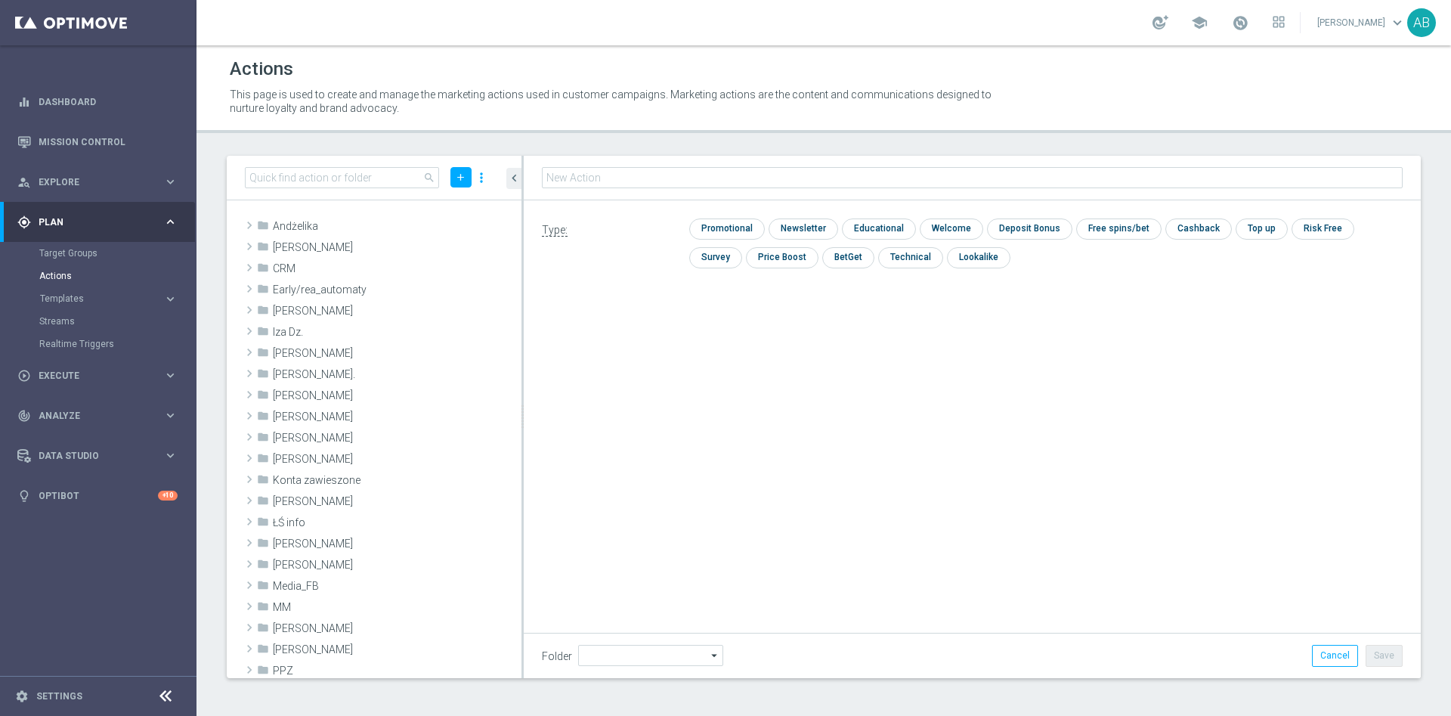
type input "Andżelika"
type input "REACQ_ALL_TARGET_BET_50 DO 200ZLREMSMS_091025"
click at [723, 230] on input "checkbox" at bounding box center [725, 228] width 72 height 20
checkbox input "true"
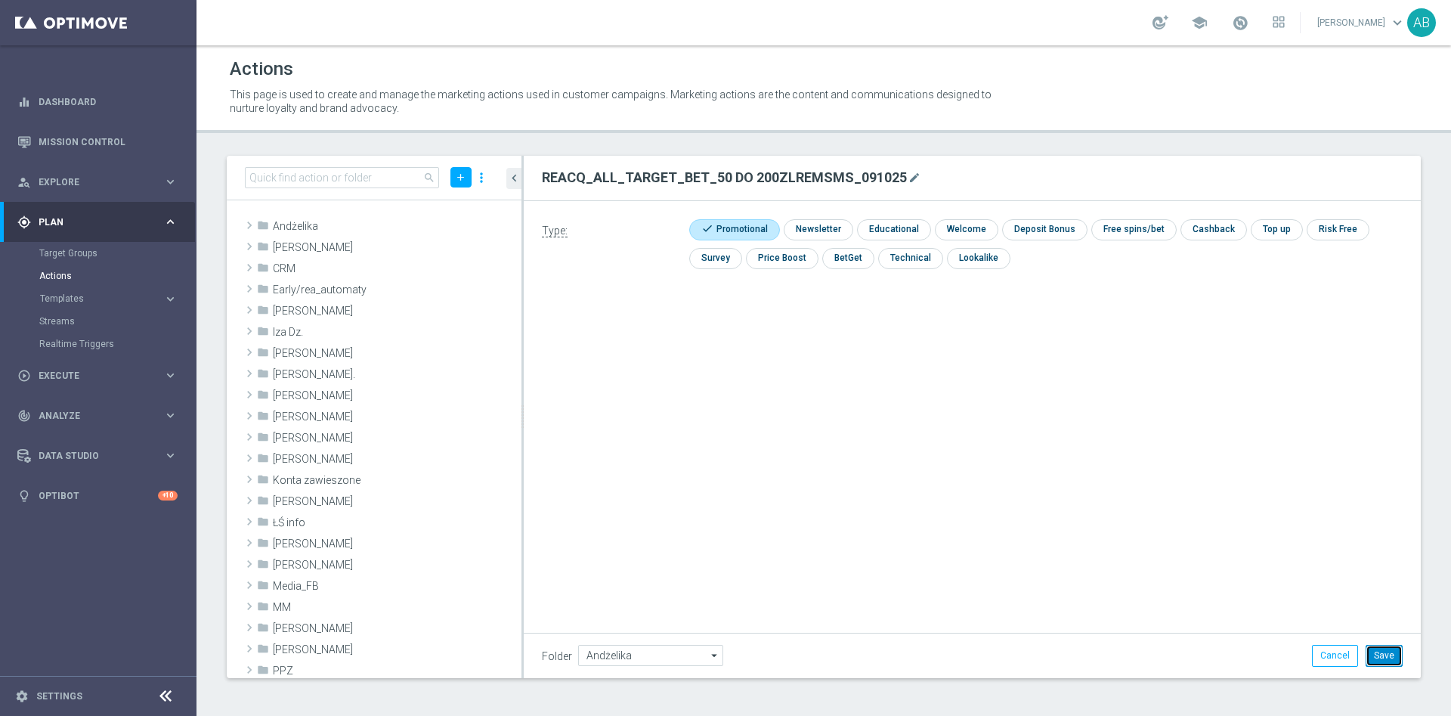
click at [1381, 659] on button "Save" at bounding box center [1384, 655] width 37 height 21
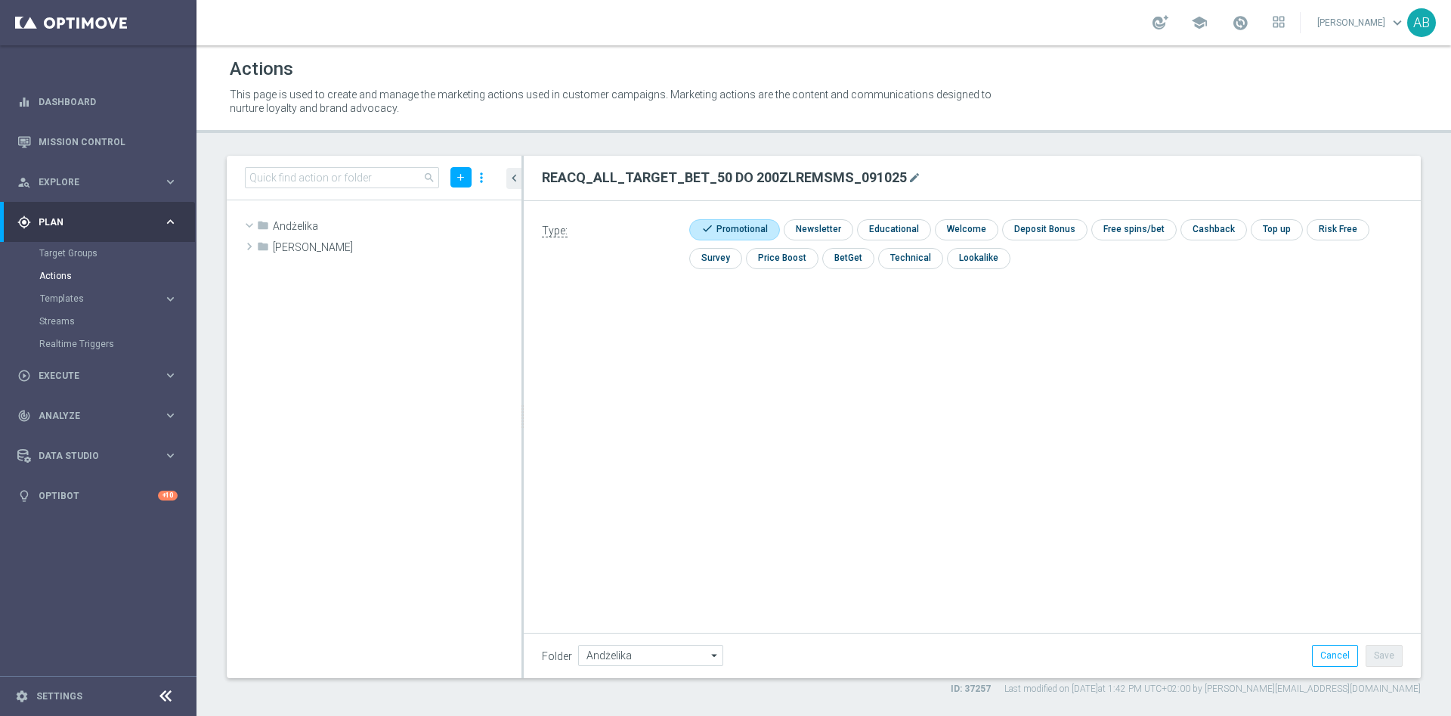
scroll to position [30718, 0]
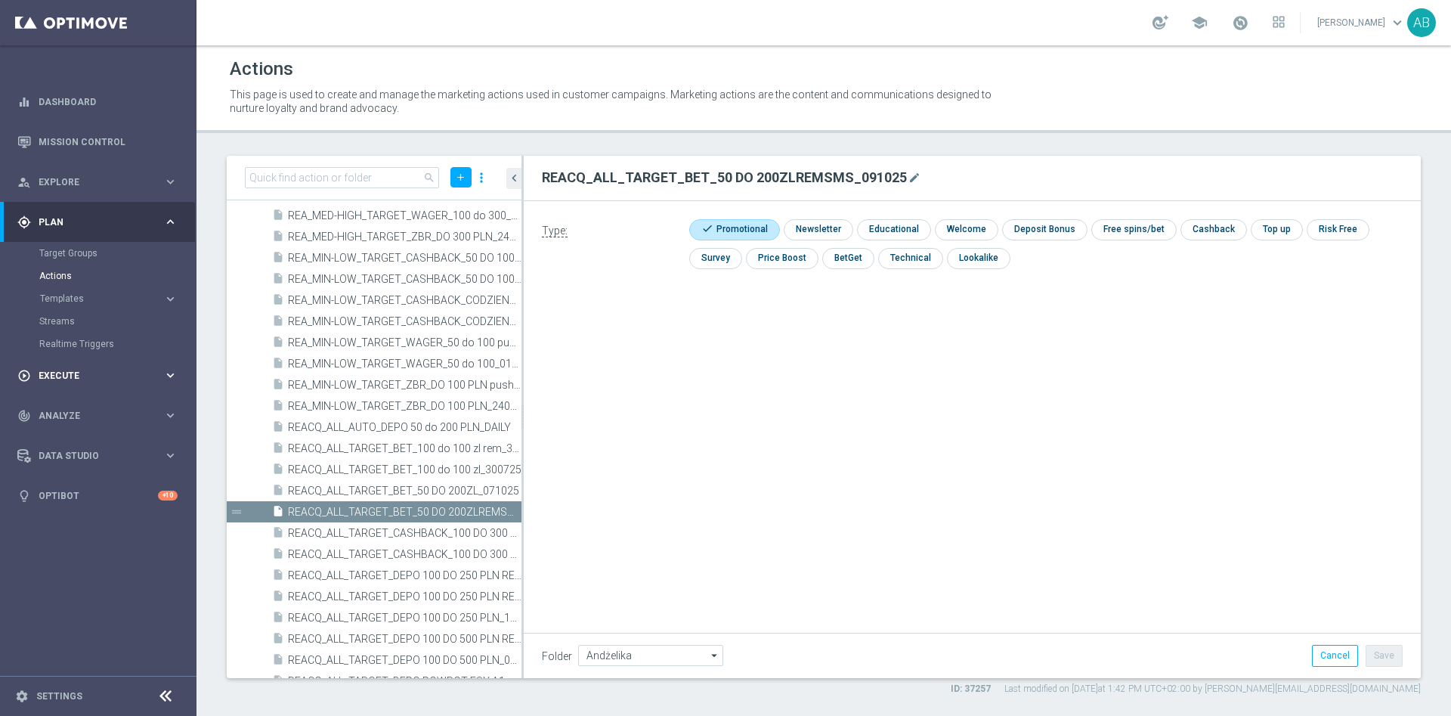
click at [75, 377] on span "Execute" at bounding box center [101, 375] width 125 height 9
click at [75, 293] on link "Campaign Builder" at bounding box center [98, 293] width 118 height 12
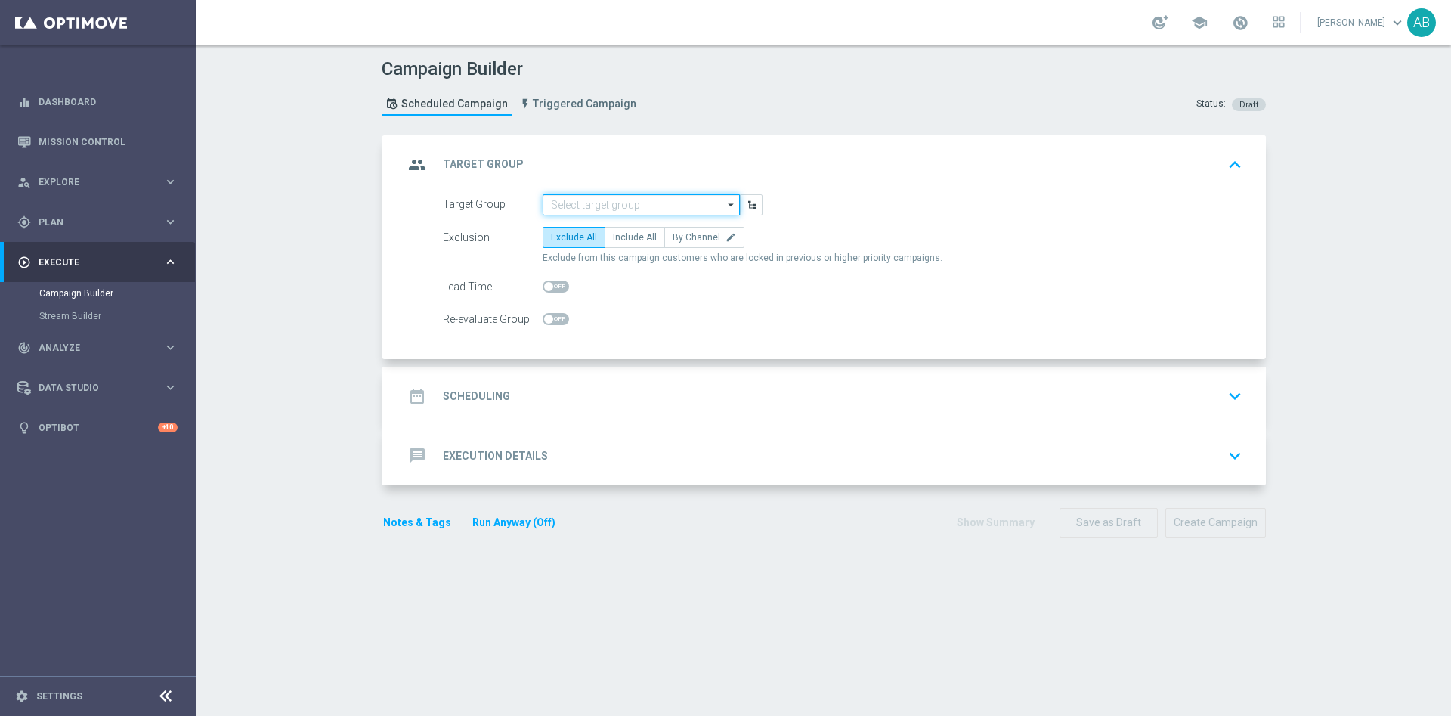
click at [590, 207] on input at bounding box center [641, 204] width 197 height 21
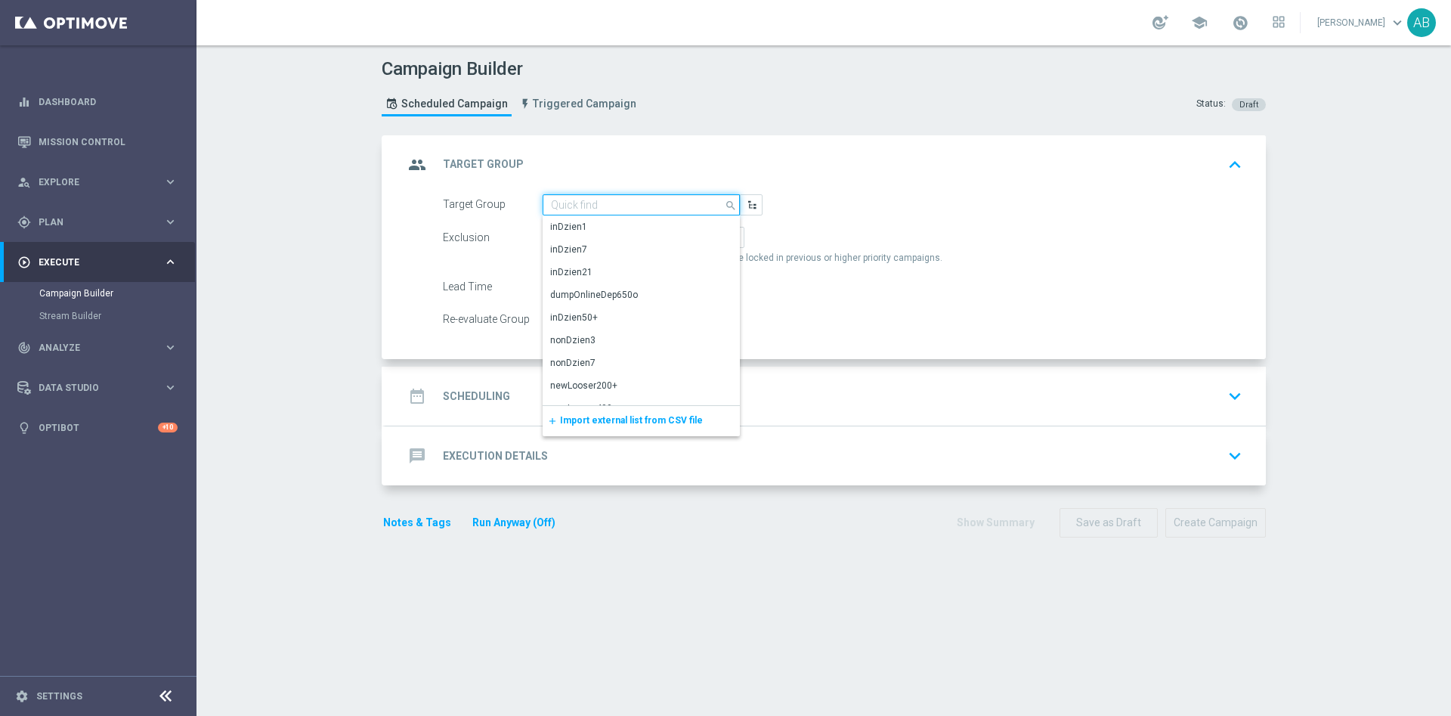
paste input "REACQ_ALL_TARGET_BET_50 DO 200ZLREMSMS_091025"
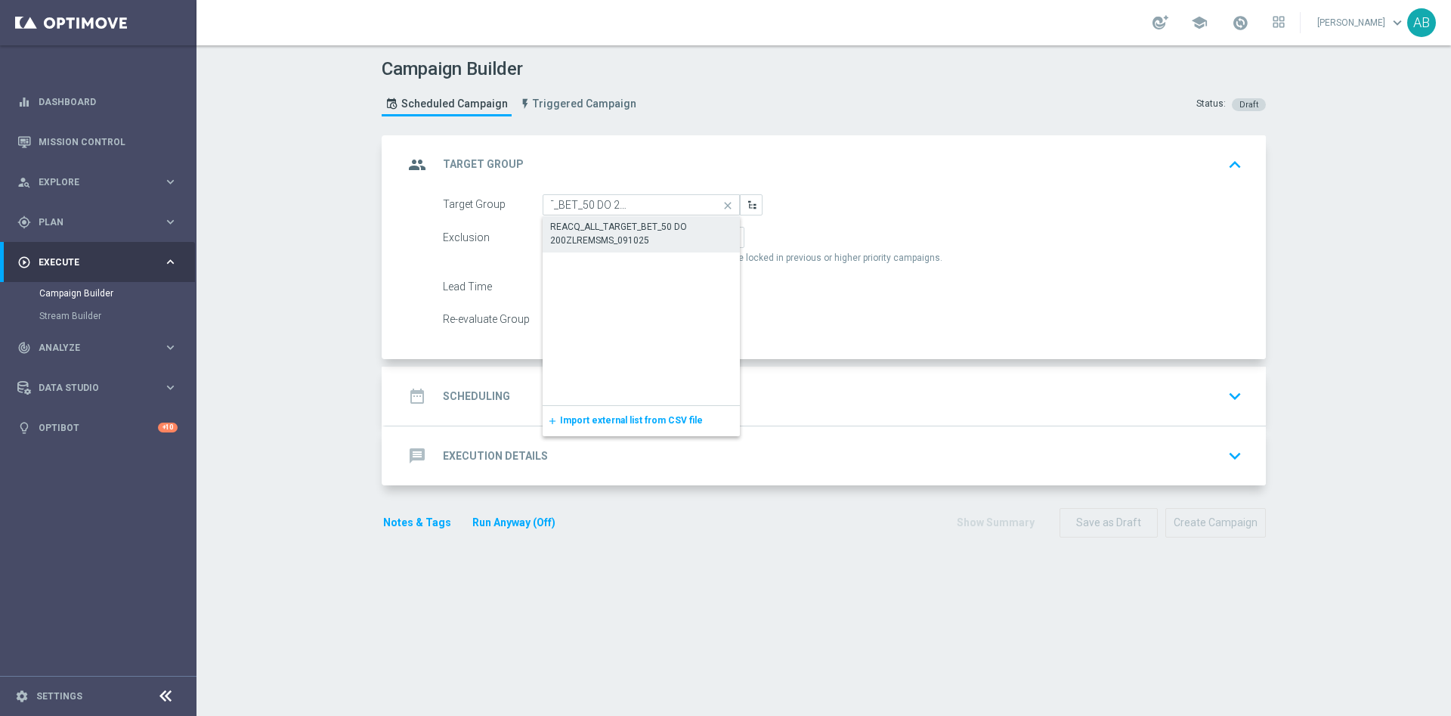
click at [622, 222] on div "REACQ_ALL_TARGET_BET_50 DO 200ZLREMSMS_091025" at bounding box center [641, 233] width 182 height 27
type input "REACQ_ALL_TARGET_BET_50 DO 200ZLREMSMS_091025"
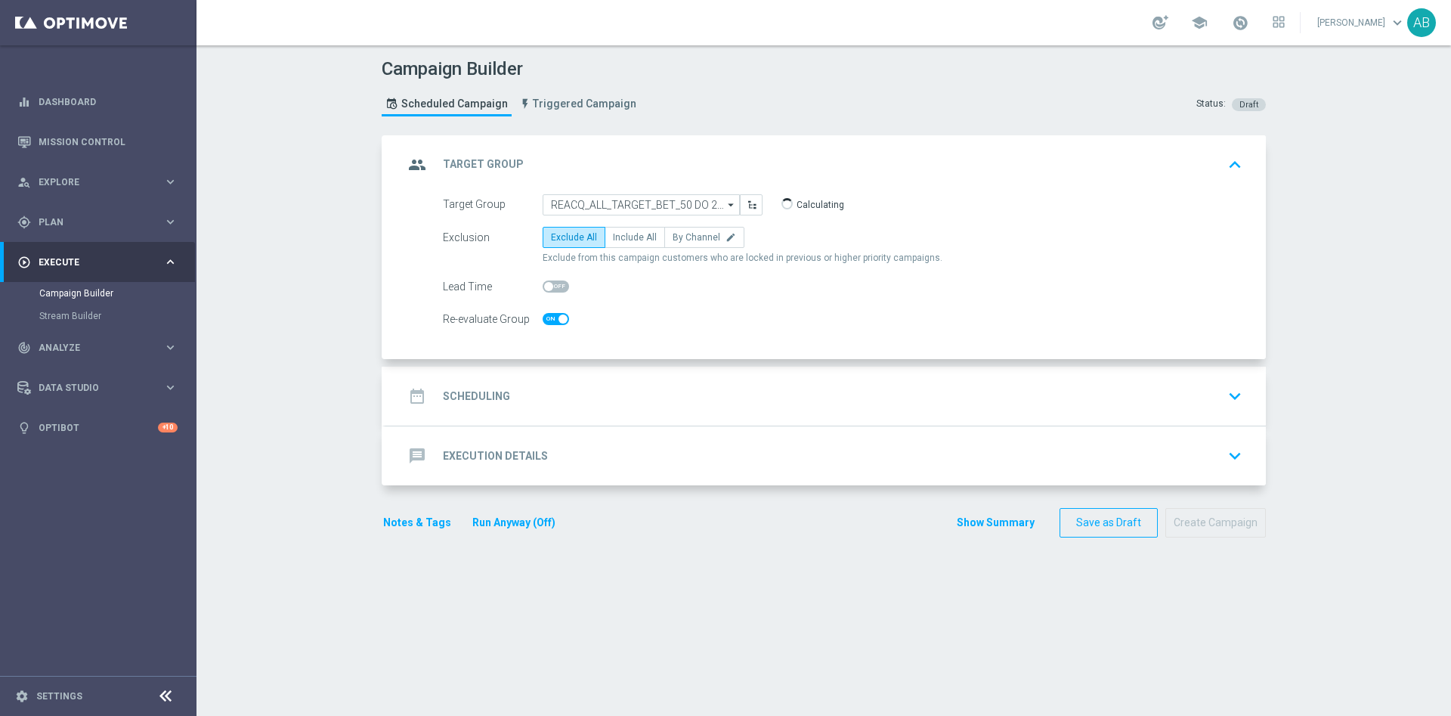
checkbox input "true"
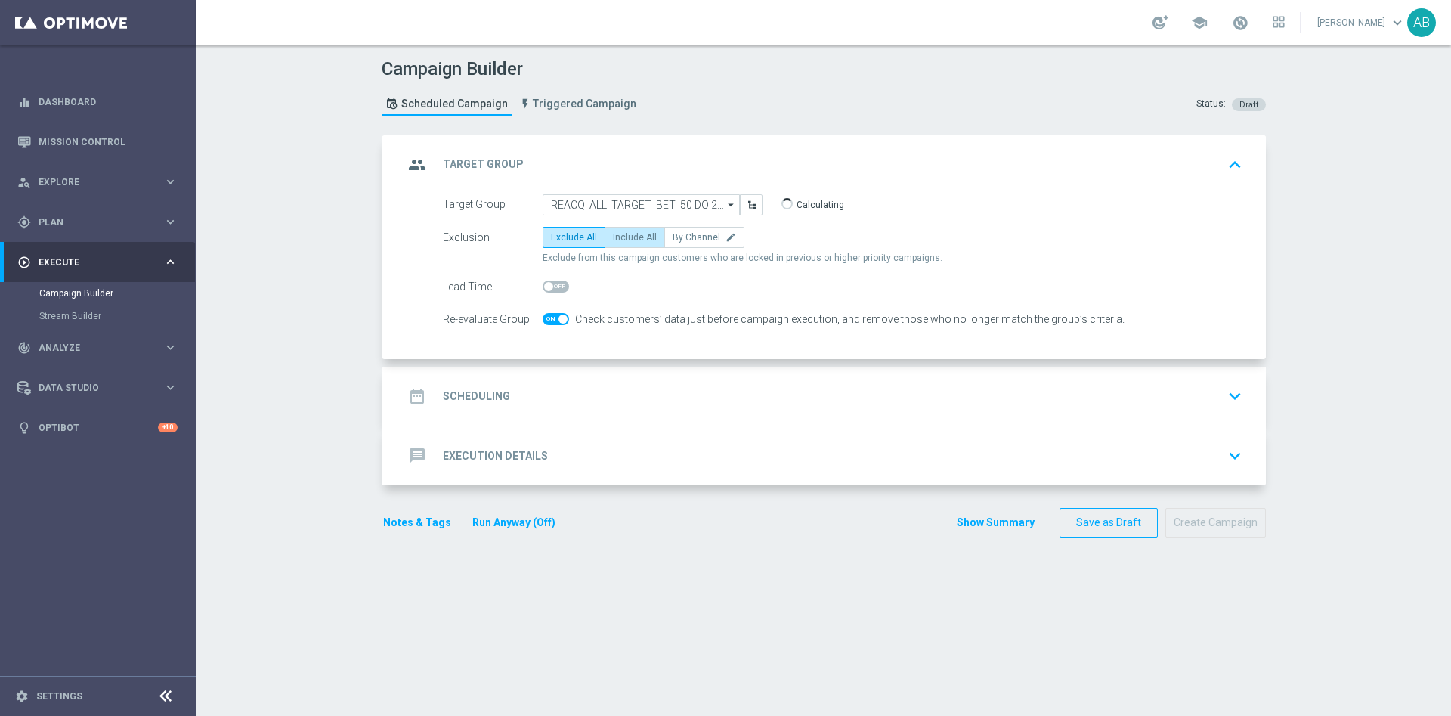
click at [630, 237] on span "Include All" at bounding box center [635, 237] width 44 height 11
click at [623, 237] on input "Include All" at bounding box center [618, 240] width 10 height 10
radio input "true"
click at [599, 384] on div "date_range Scheduling keyboard_arrow_down" at bounding box center [826, 396] width 844 height 29
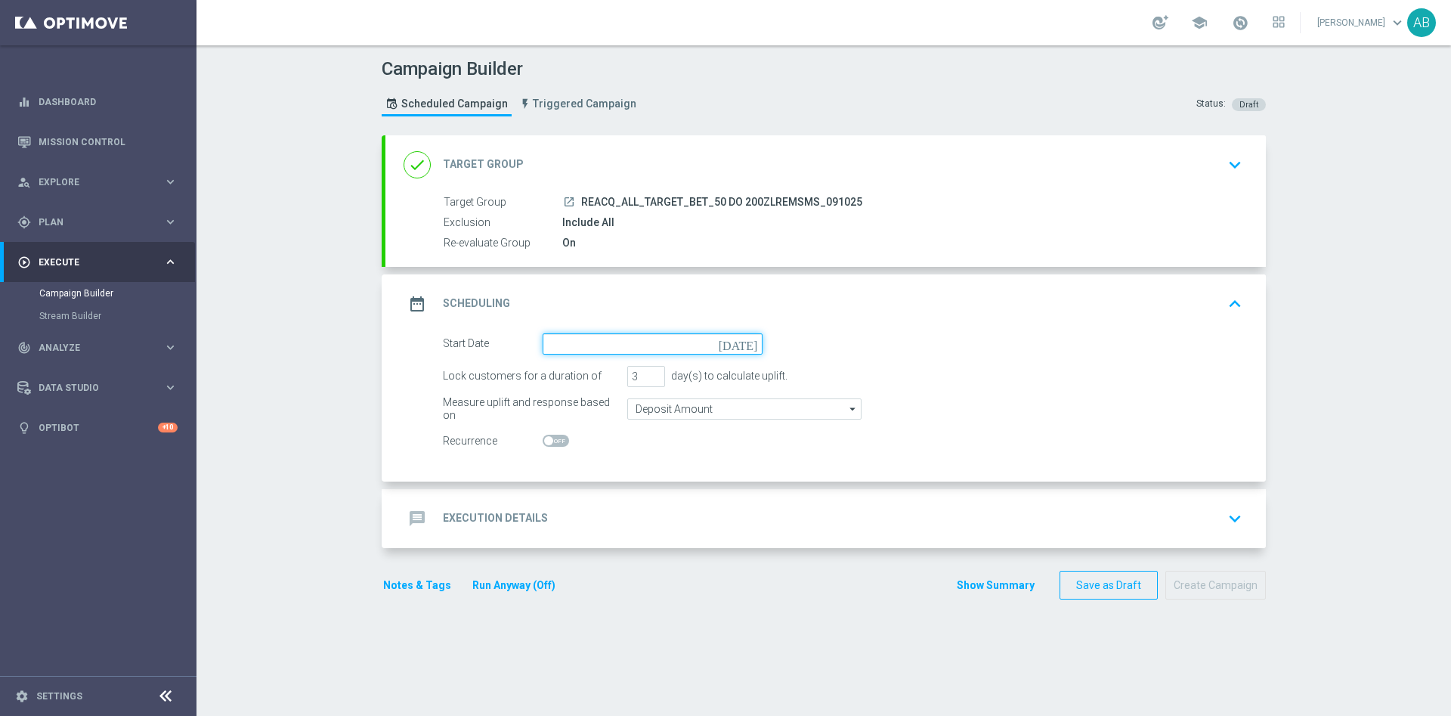
click at [595, 334] on input at bounding box center [653, 343] width 220 height 21
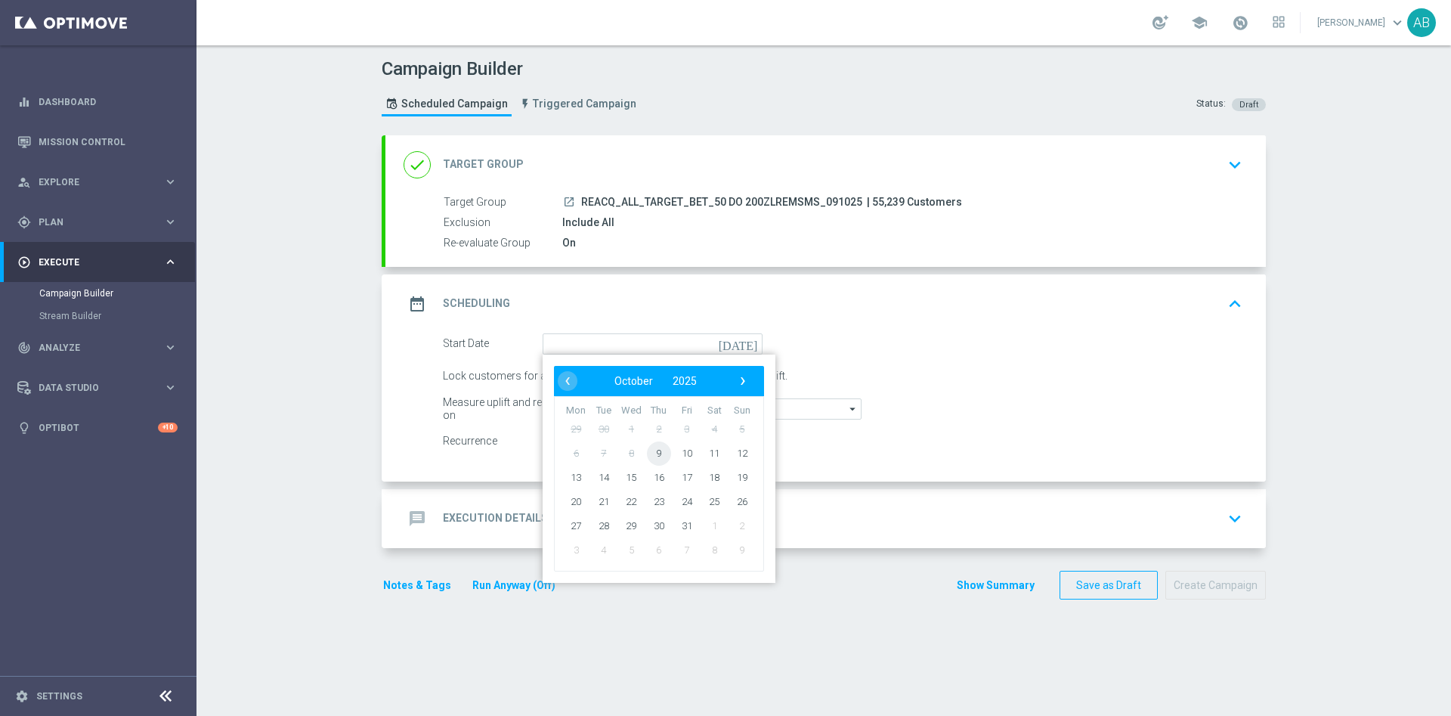
click at [647, 460] on span "9" at bounding box center [659, 453] width 24 height 24
type input "[DATE]"
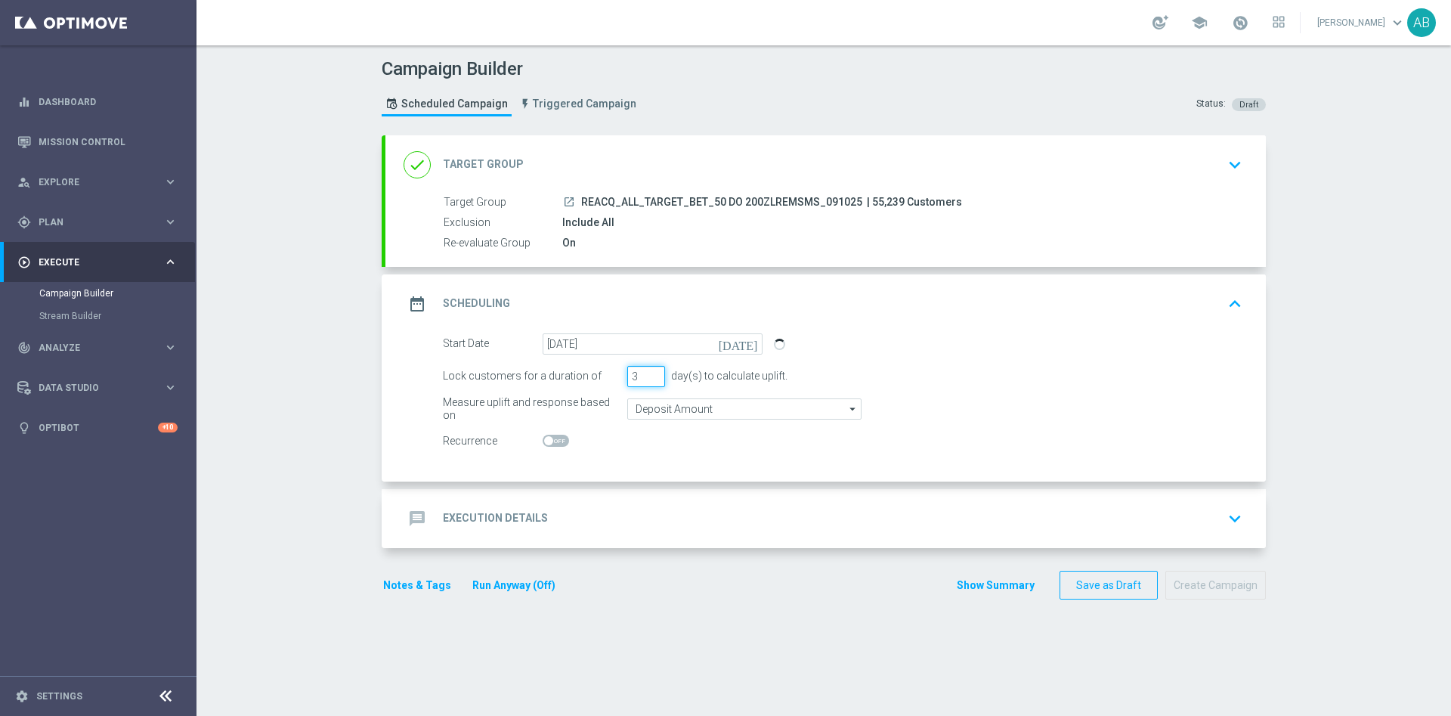
drag, startPoint x: 636, startPoint y: 367, endPoint x: 624, endPoint y: 371, distance: 12.0
click at [627, 371] on input "3" at bounding box center [646, 376] width 38 height 21
type input "1"
click at [642, 509] on div "message Execution Details keyboard_arrow_down" at bounding box center [826, 518] width 844 height 29
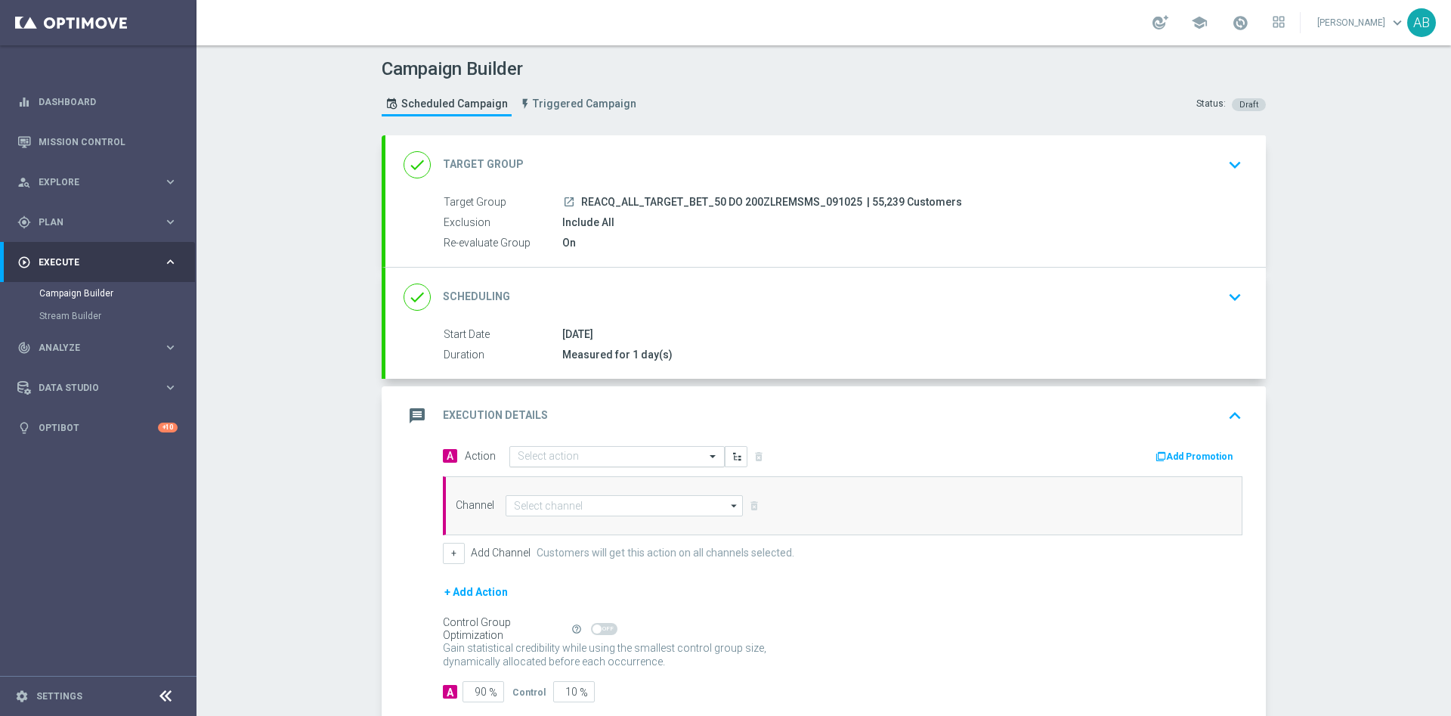
click at [590, 453] on input "text" at bounding box center [602, 457] width 169 height 13
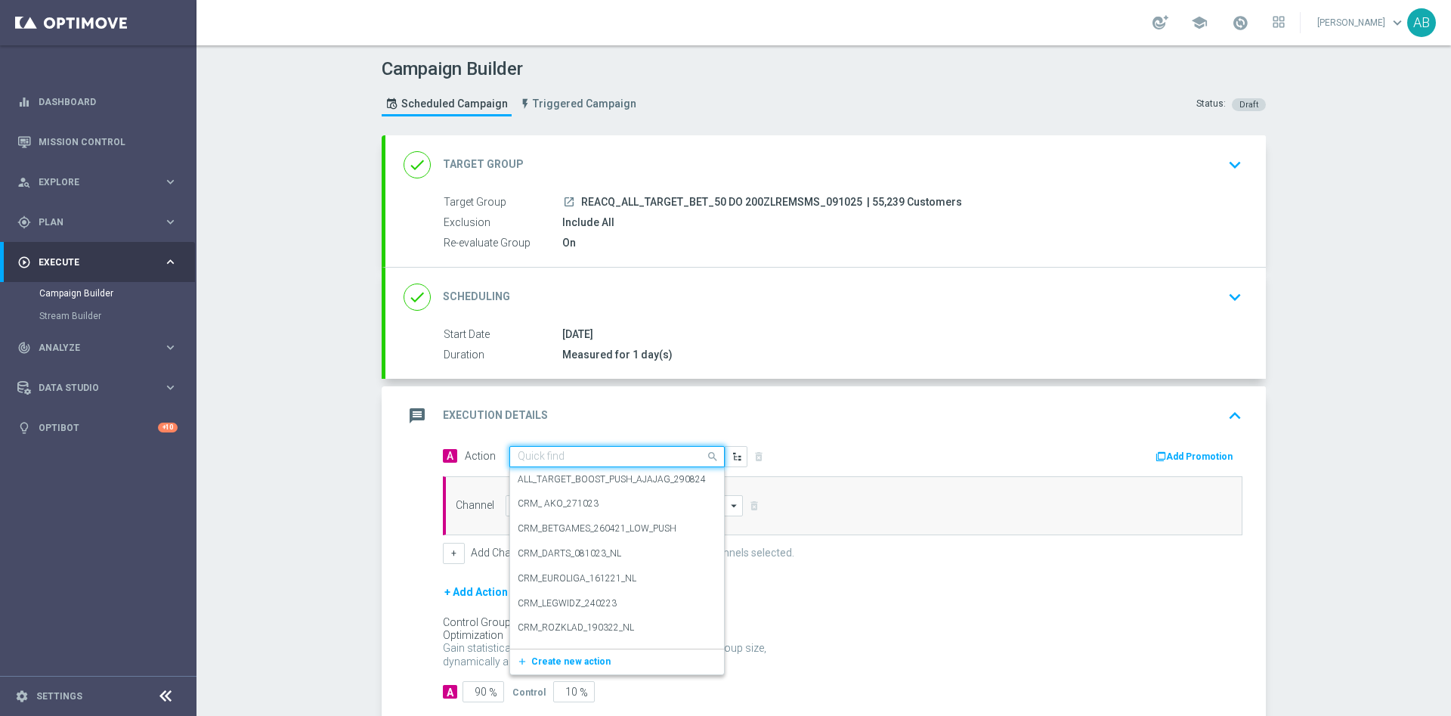
paste input "REACQ_ALL_TARGET_BET_50 DO 200ZLREMSMS_091025"
type input "REACQ_ALL_TARGET_BET_50 DO 200ZLREMSMS_091025"
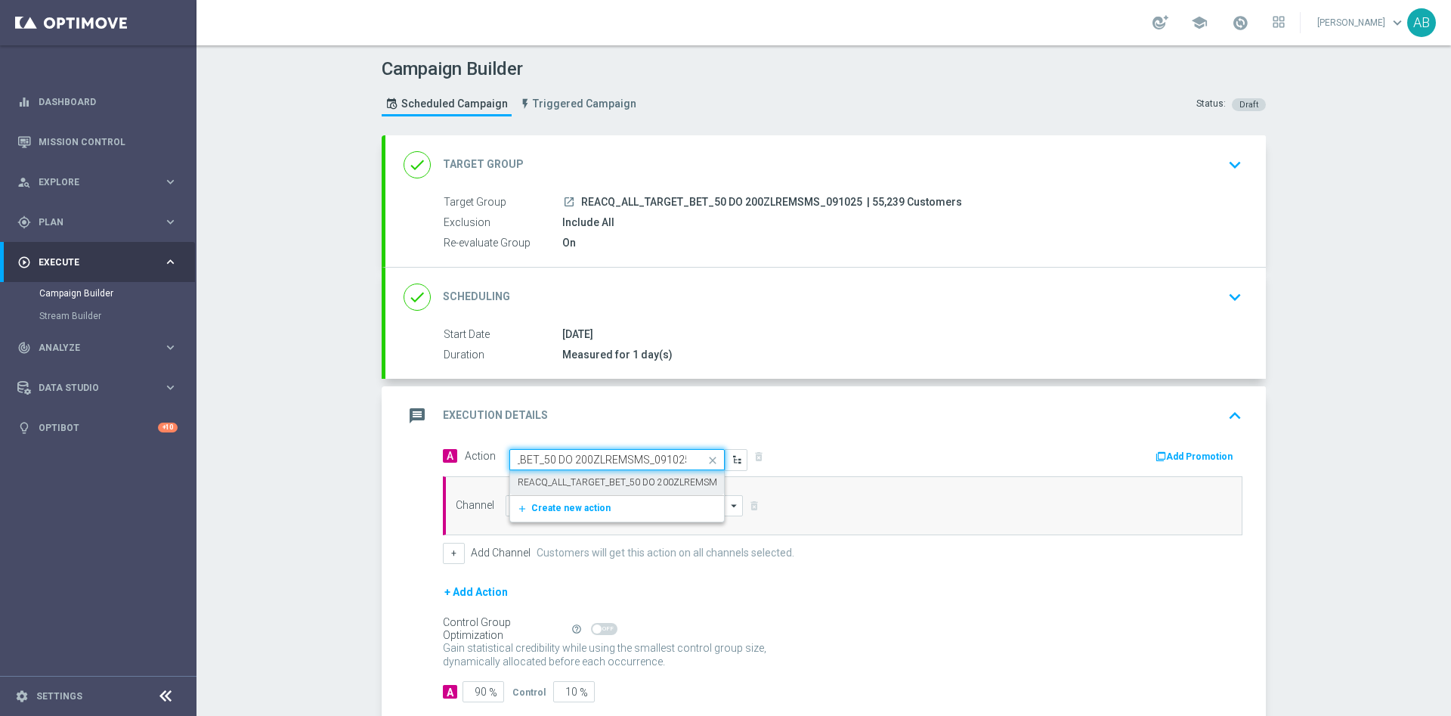
click at [590, 478] on label "REACQ_ALL_TARGET_BET_50 DO 200ZLREMSMS_091025" at bounding box center [638, 482] width 240 height 13
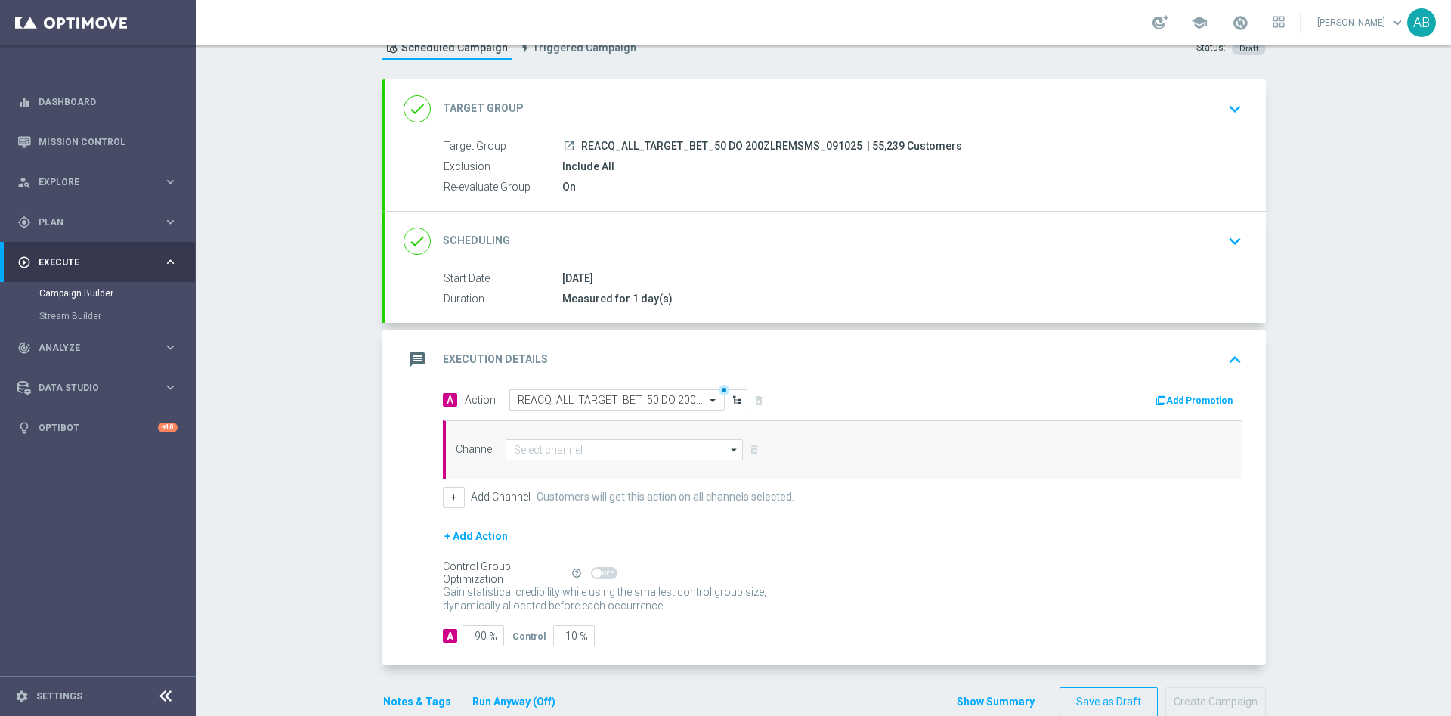
scroll to position [87, 0]
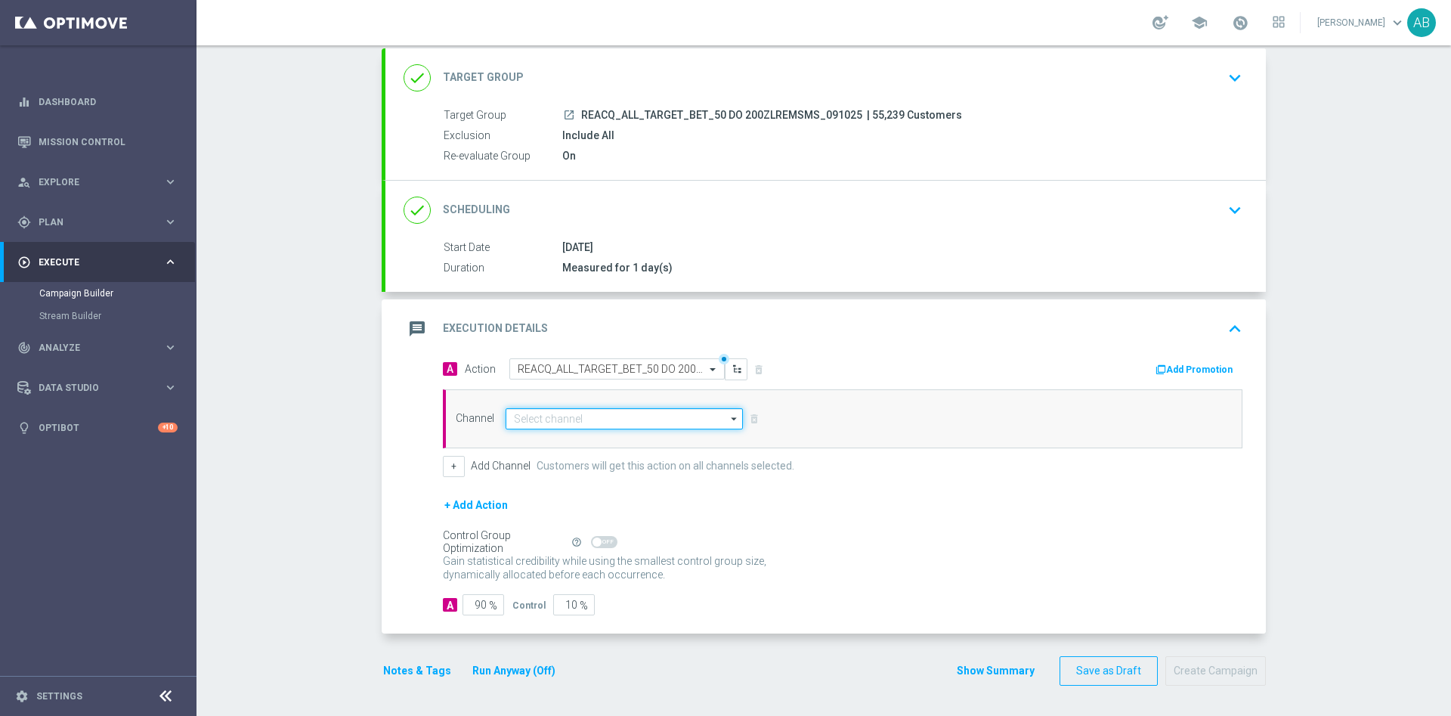
click at [589, 415] on input at bounding box center [624, 418] width 237 height 21
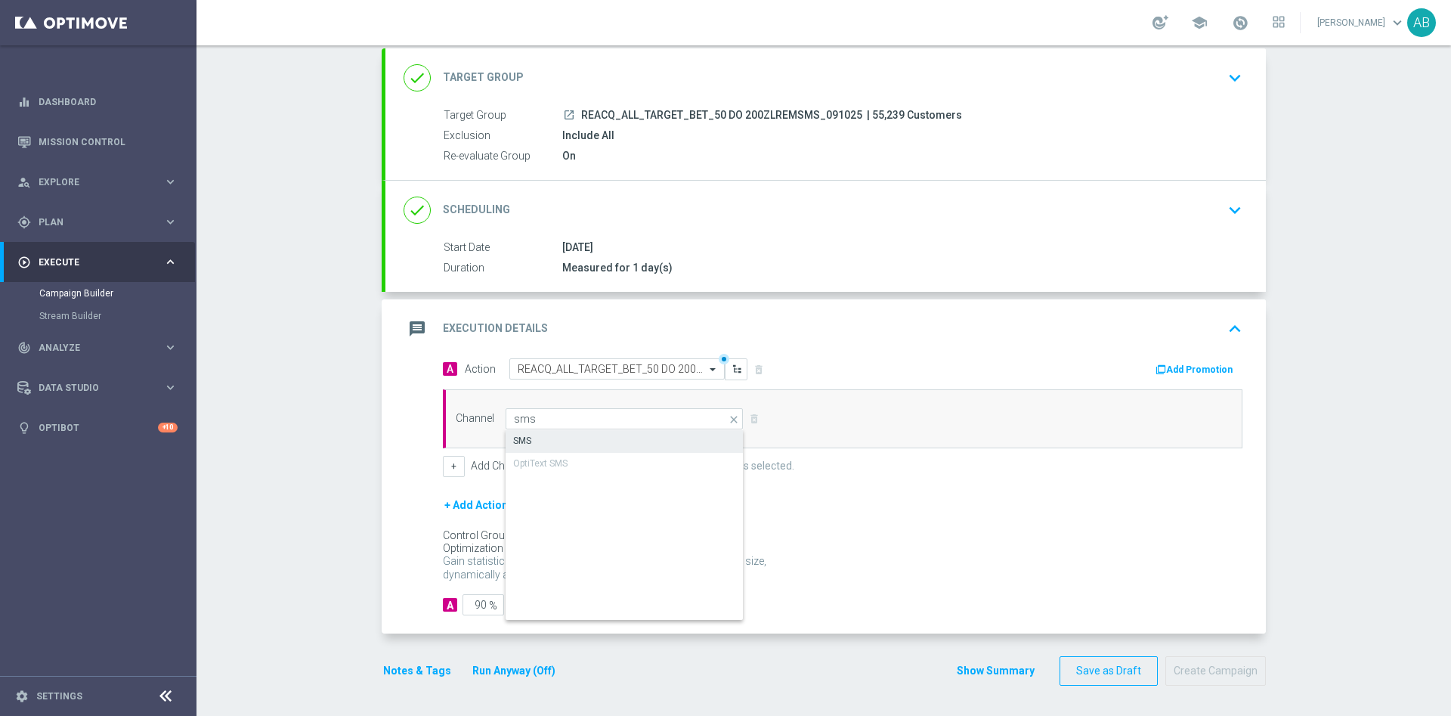
click at [604, 443] on div "SMS" at bounding box center [625, 440] width 238 height 21
type input "SMS"
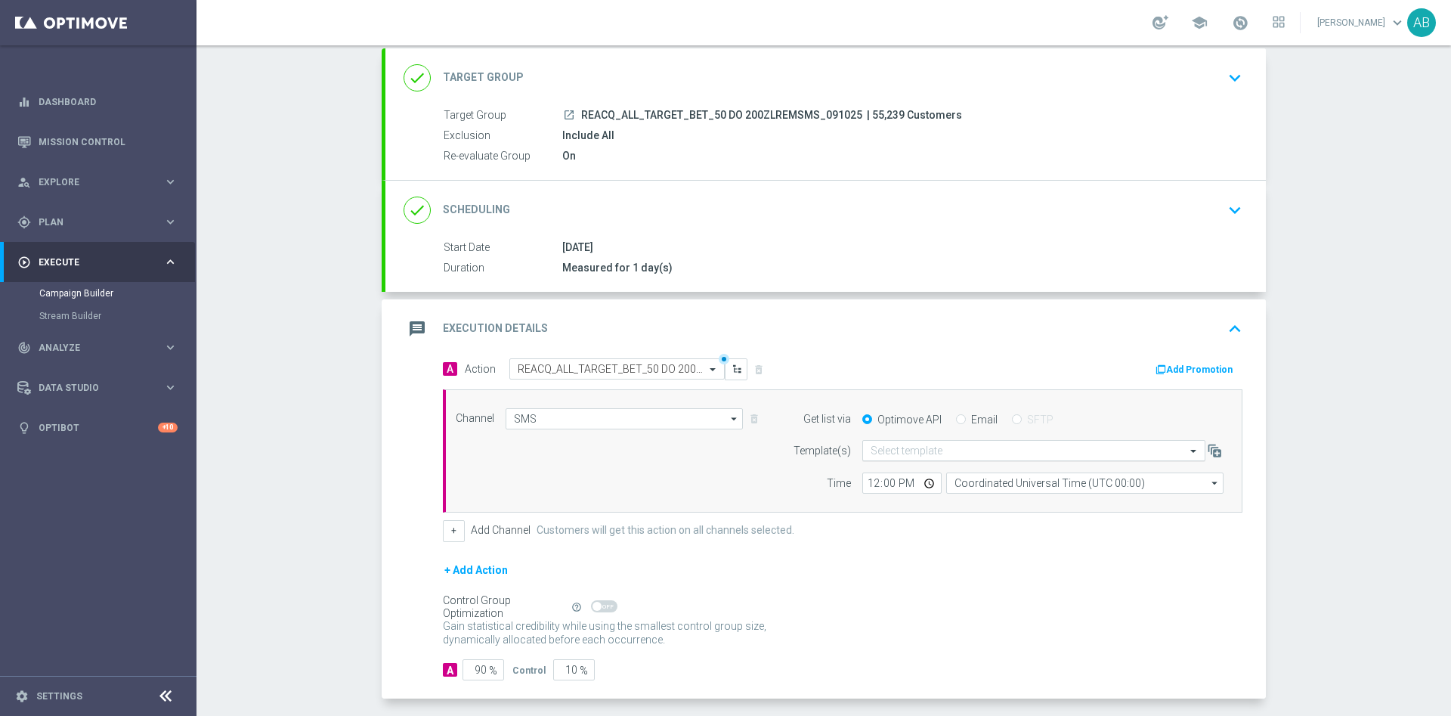
click at [941, 448] on input "text" at bounding box center [1019, 451] width 296 height 13
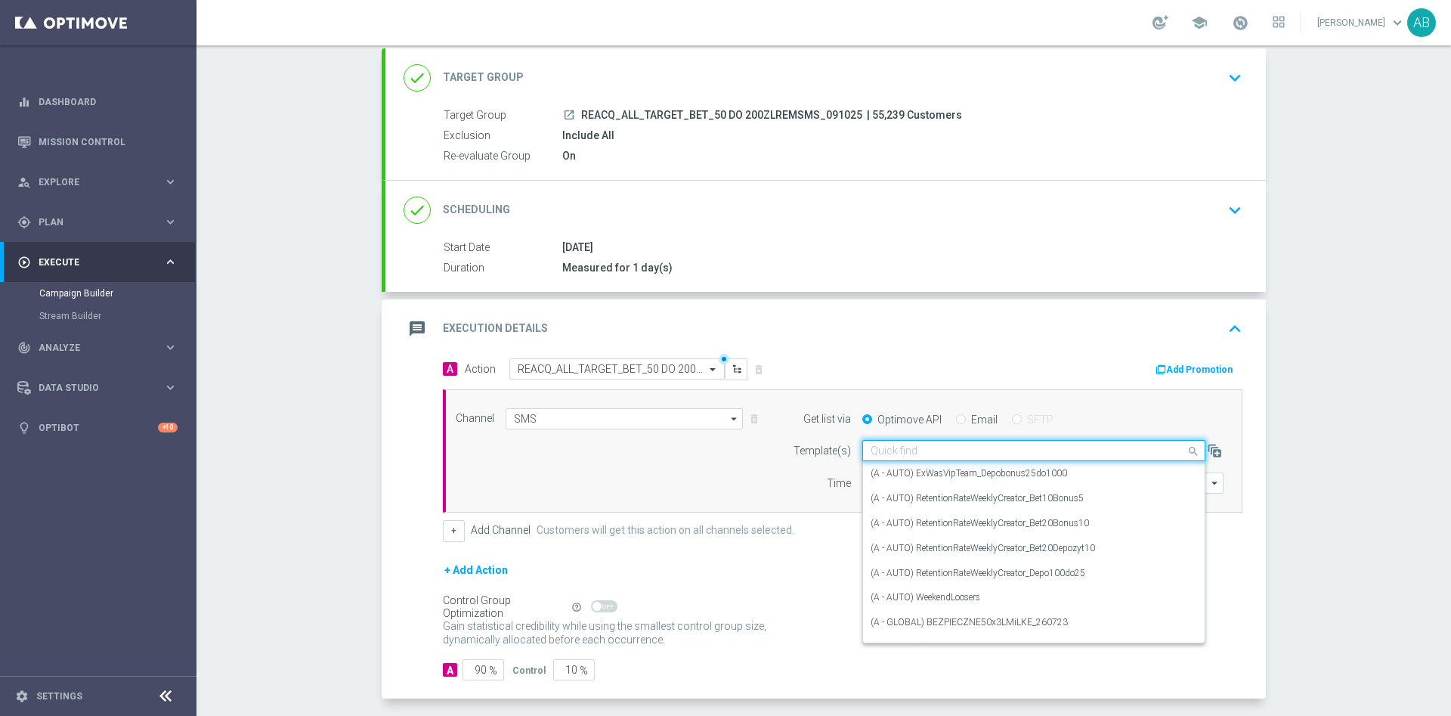
paste input "REACQ_ALL_TARGET_BET_50 DO 200ZLREMSMS_091025"
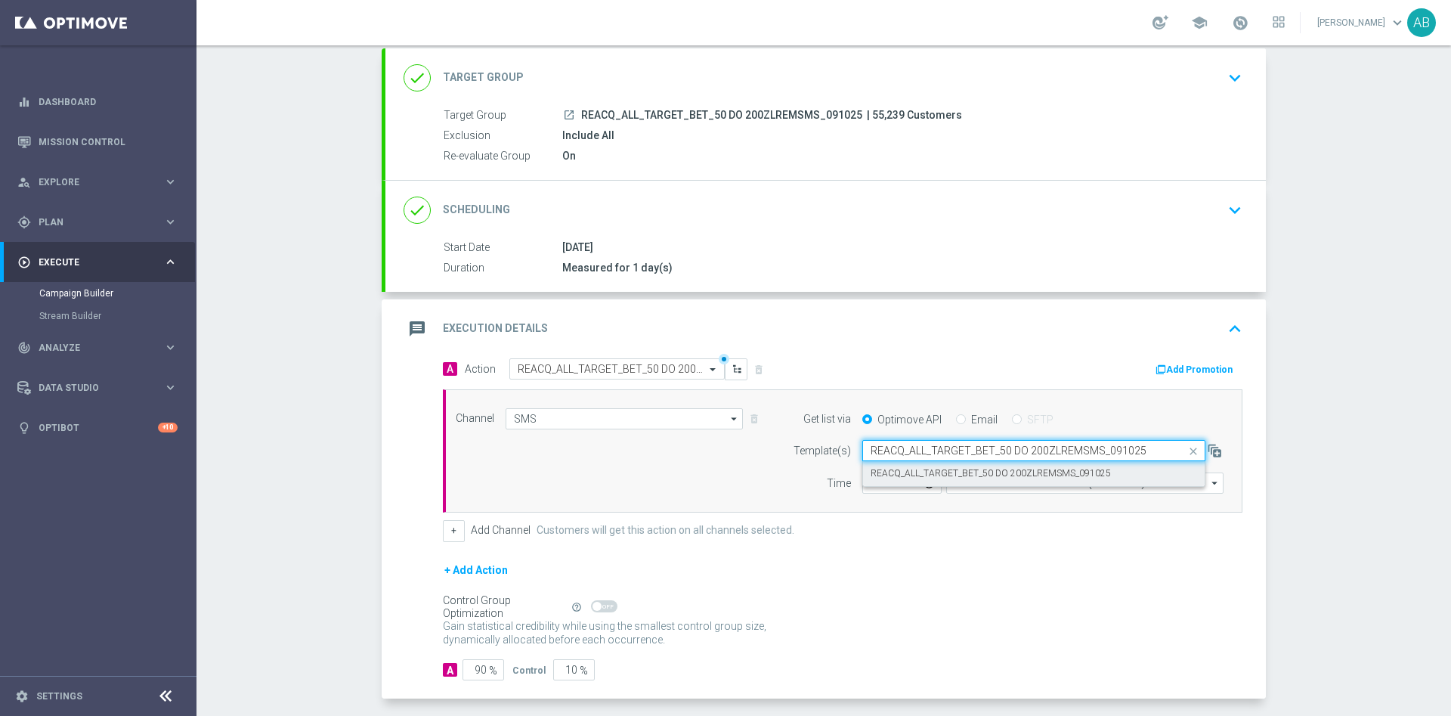
click at [940, 474] on label "REACQ_ALL_TARGET_BET_50 DO 200ZLREMSMS_091025" at bounding box center [991, 473] width 240 height 13
type input "REACQ_ALL_TARGET_BET_50 DO 200ZLREMSMS_091025"
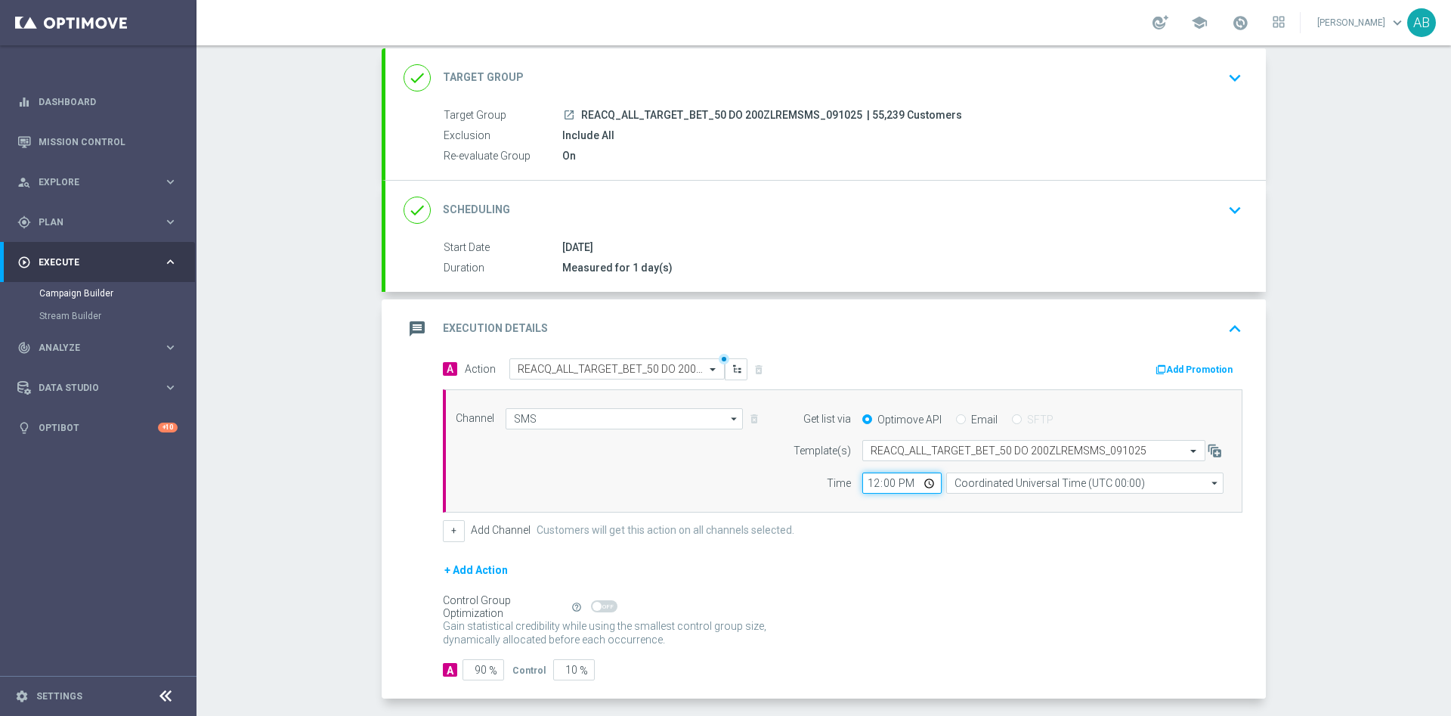
click at [867, 481] on input "12:00" at bounding box center [902, 482] width 79 height 21
type input "16:01"
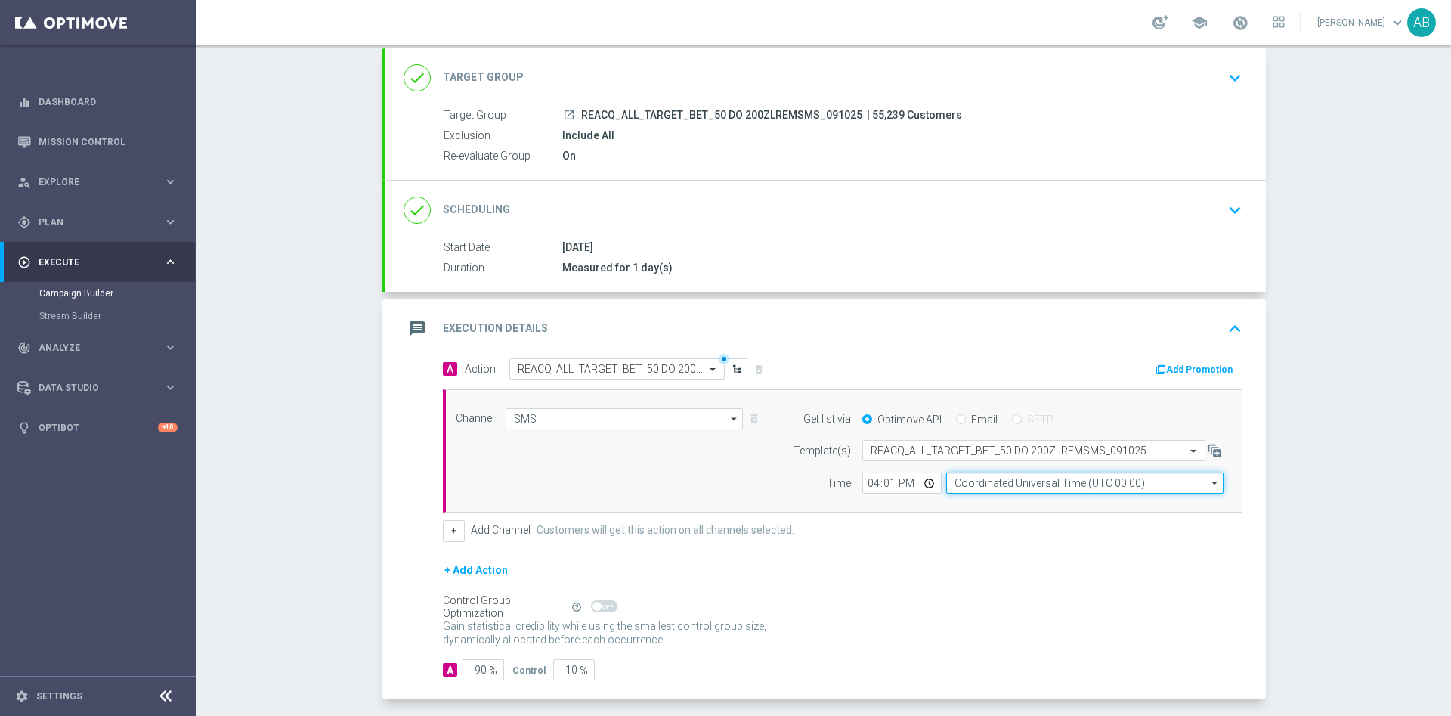
click at [989, 472] on input "Coordinated Universal Time (UTC 00:00)" at bounding box center [1084, 482] width 277 height 21
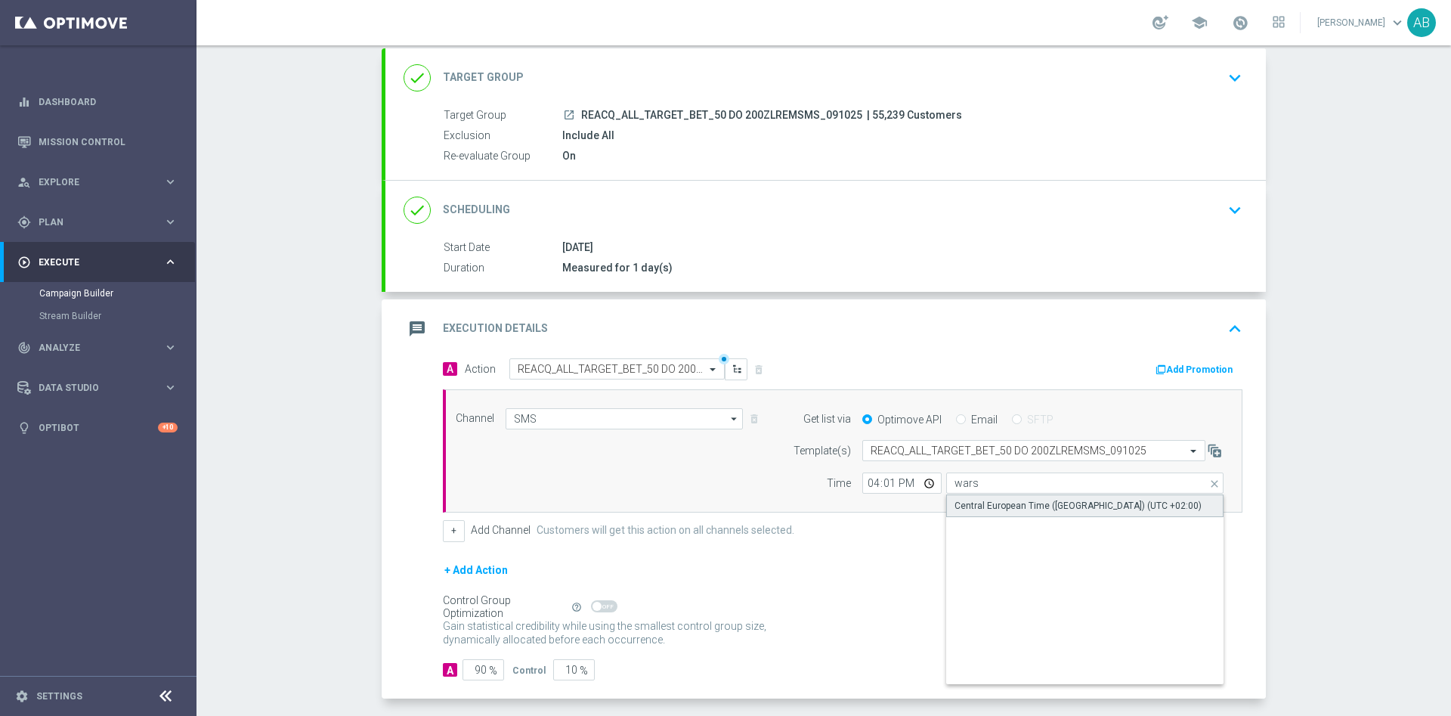
click at [989, 503] on div "Central European Time ([GEOGRAPHIC_DATA]) (UTC +02:00)" at bounding box center [1078, 506] width 247 height 14
type input "Central European Time ([GEOGRAPHIC_DATA]) (UTC +02:00)"
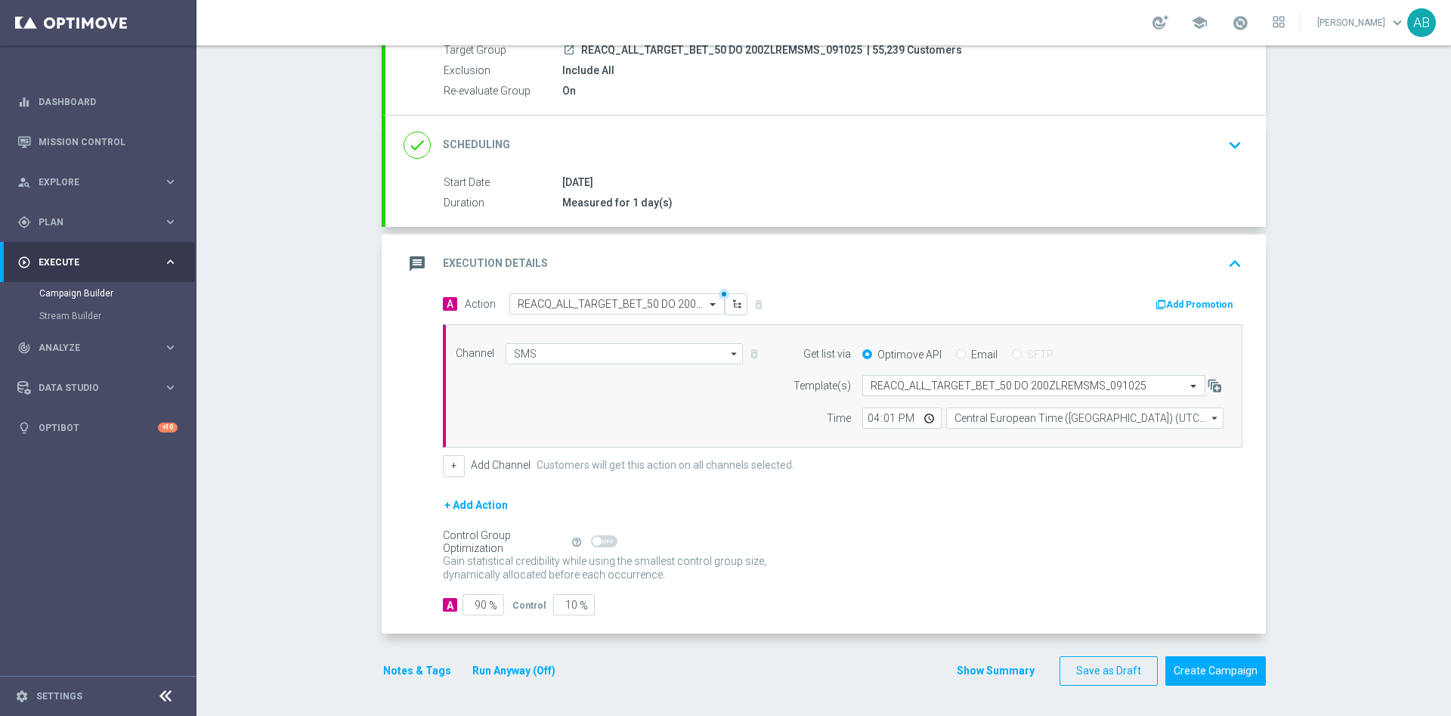
click at [425, 669] on button "Notes & Tags" at bounding box center [417, 670] width 71 height 19
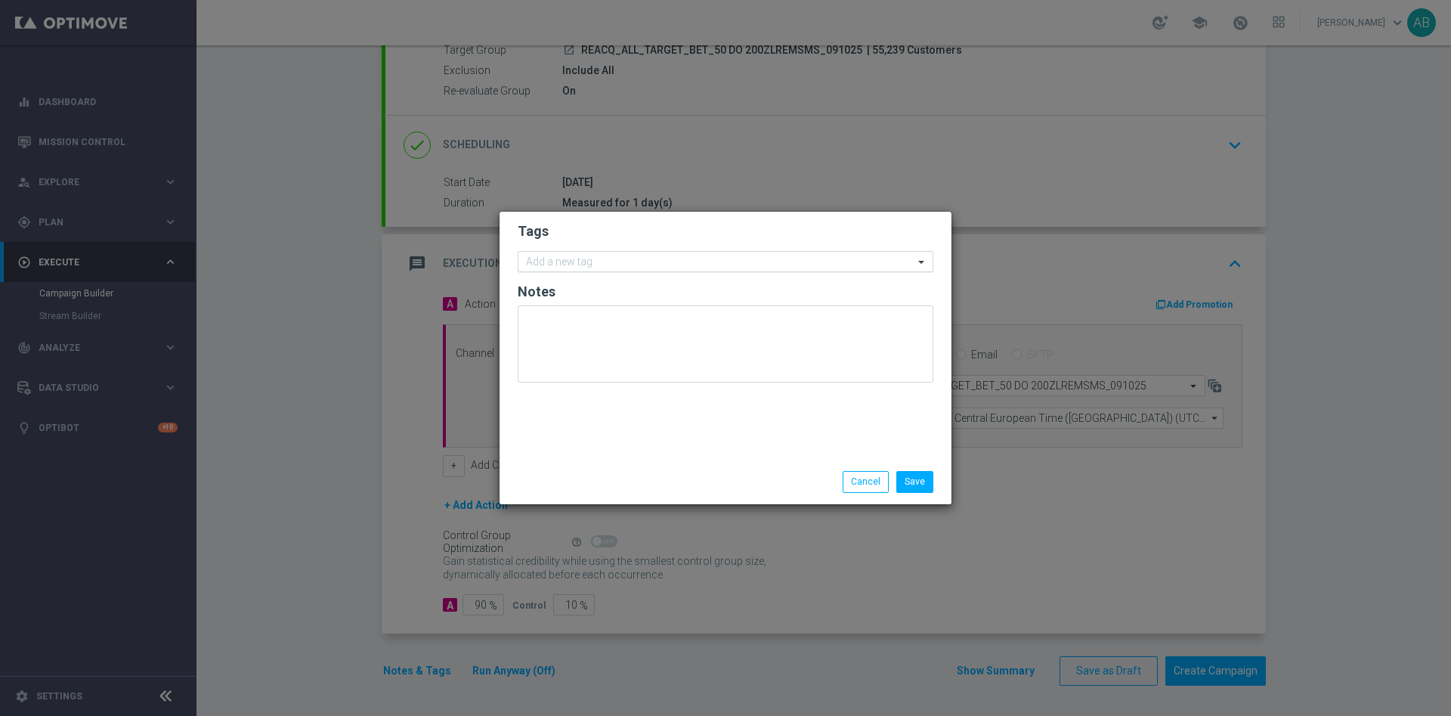
click at [561, 264] on input "text" at bounding box center [720, 262] width 388 height 13
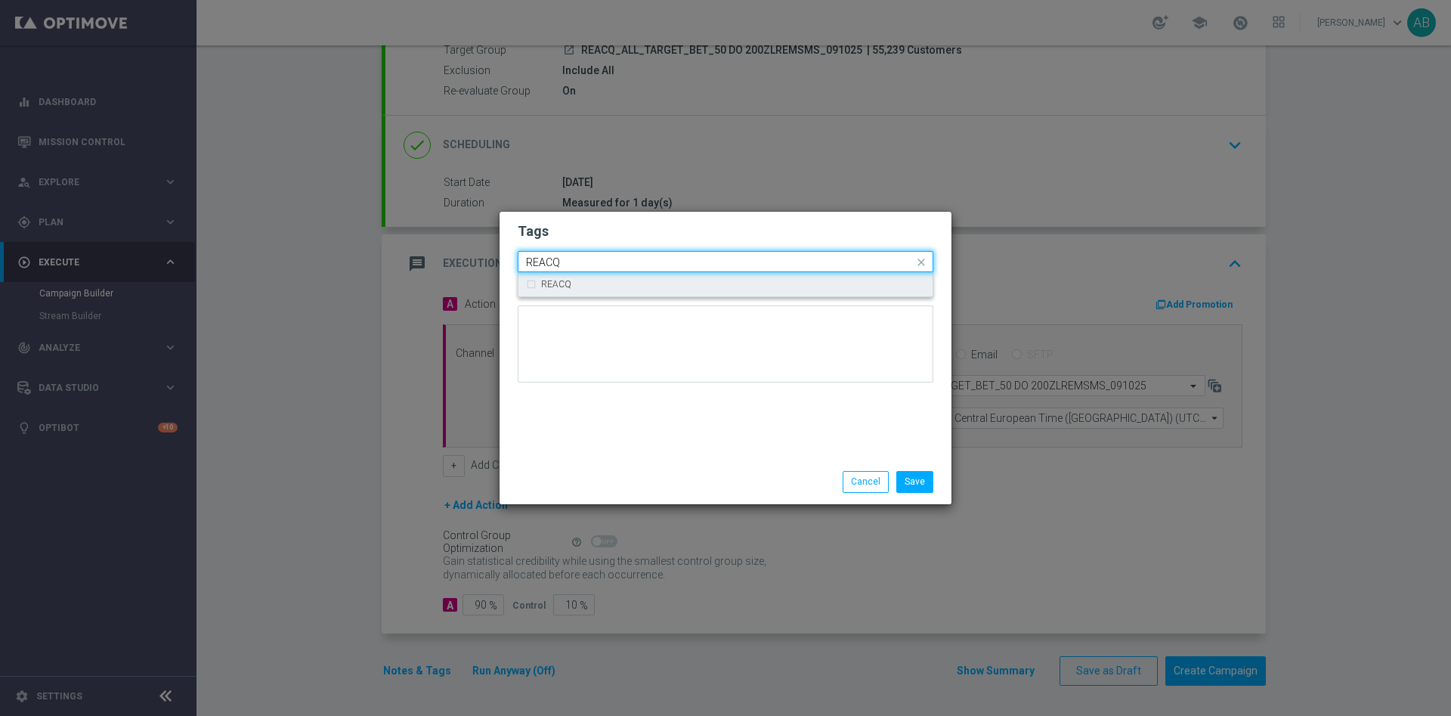
click at [543, 287] on label "REACQ" at bounding box center [556, 284] width 30 height 9
click at [559, 263] on input "REACQ" at bounding box center [720, 262] width 388 height 13
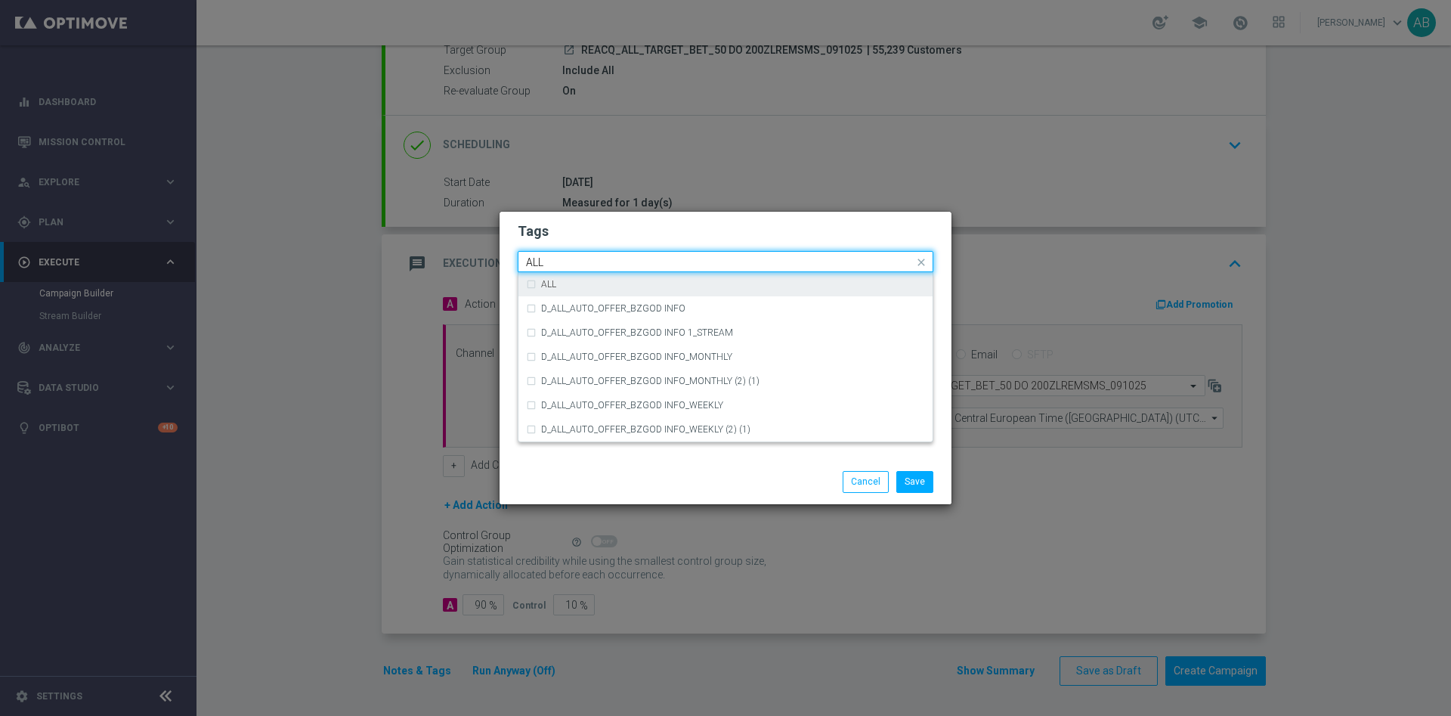
click at [571, 280] on div "ALL" at bounding box center [733, 284] width 384 height 9
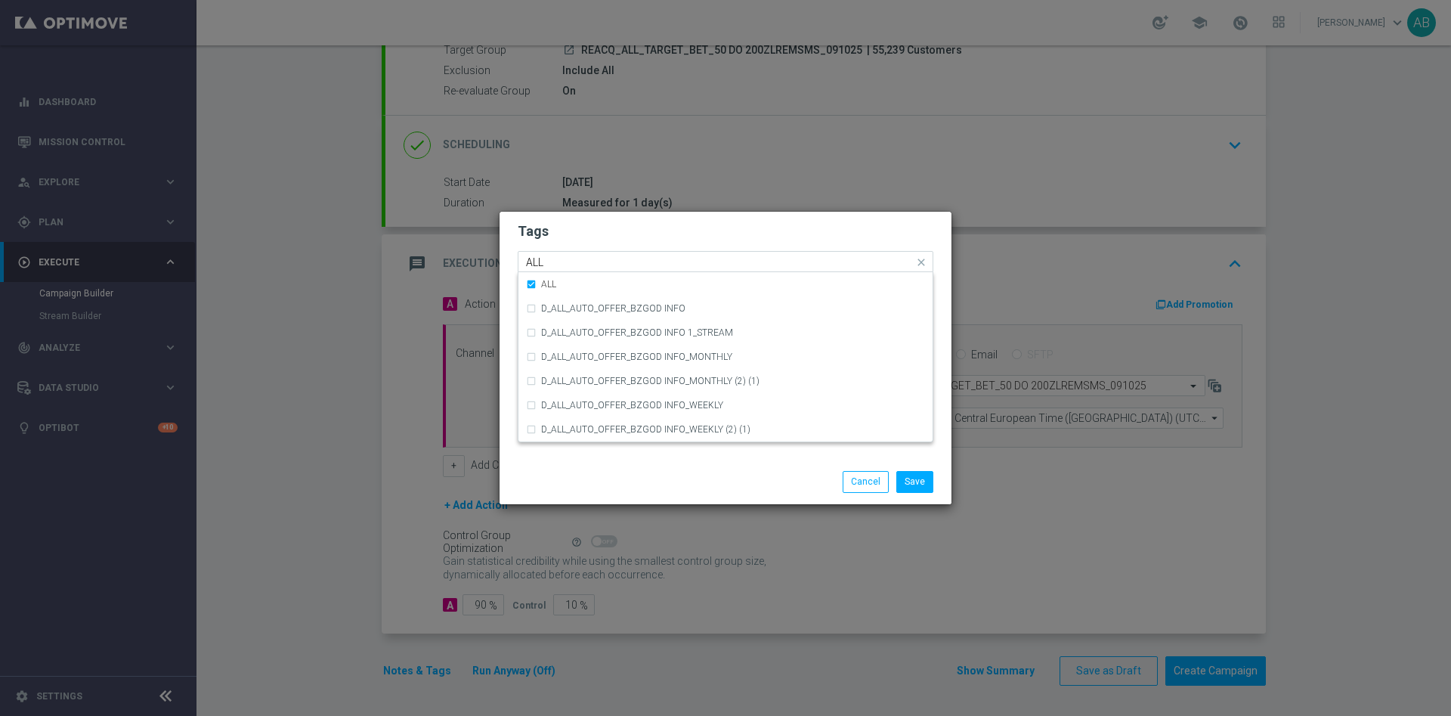
click at [571, 259] on input "ALL" at bounding box center [720, 262] width 388 height 13
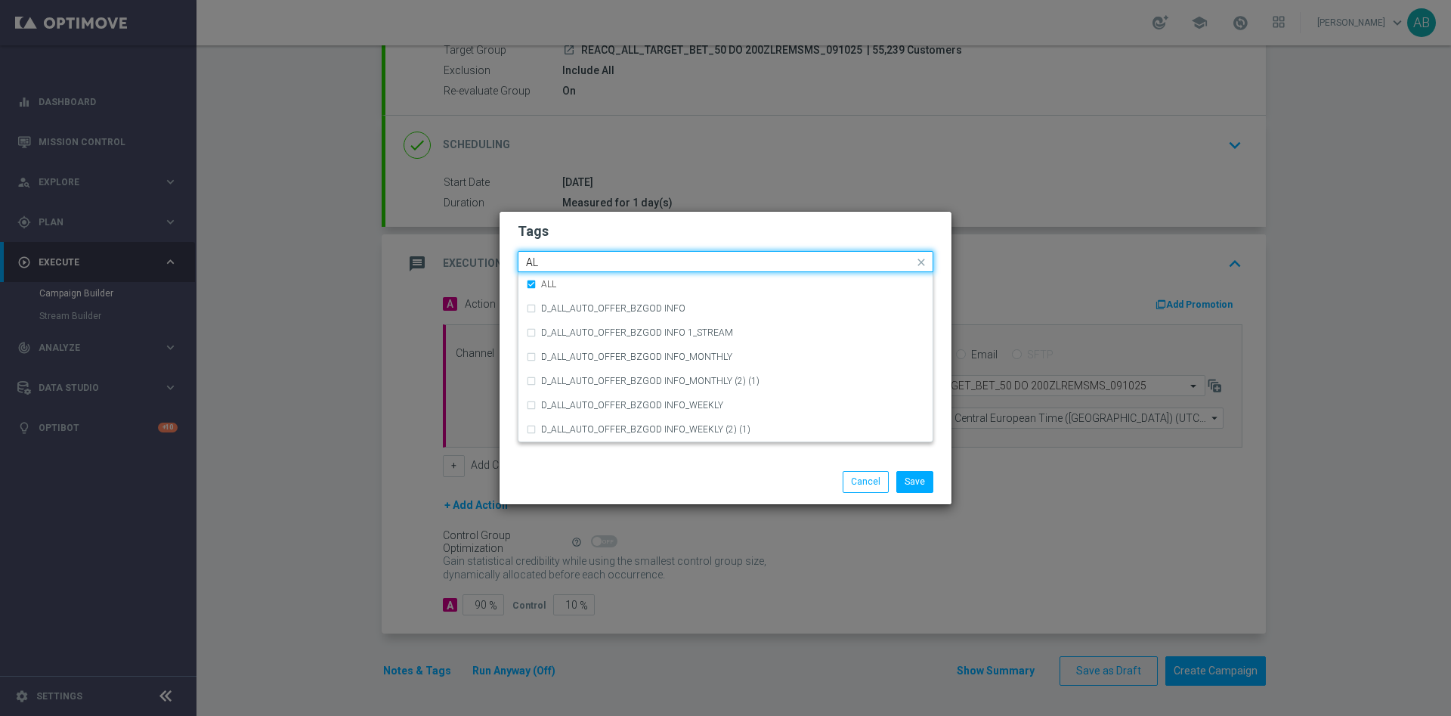
type input "A"
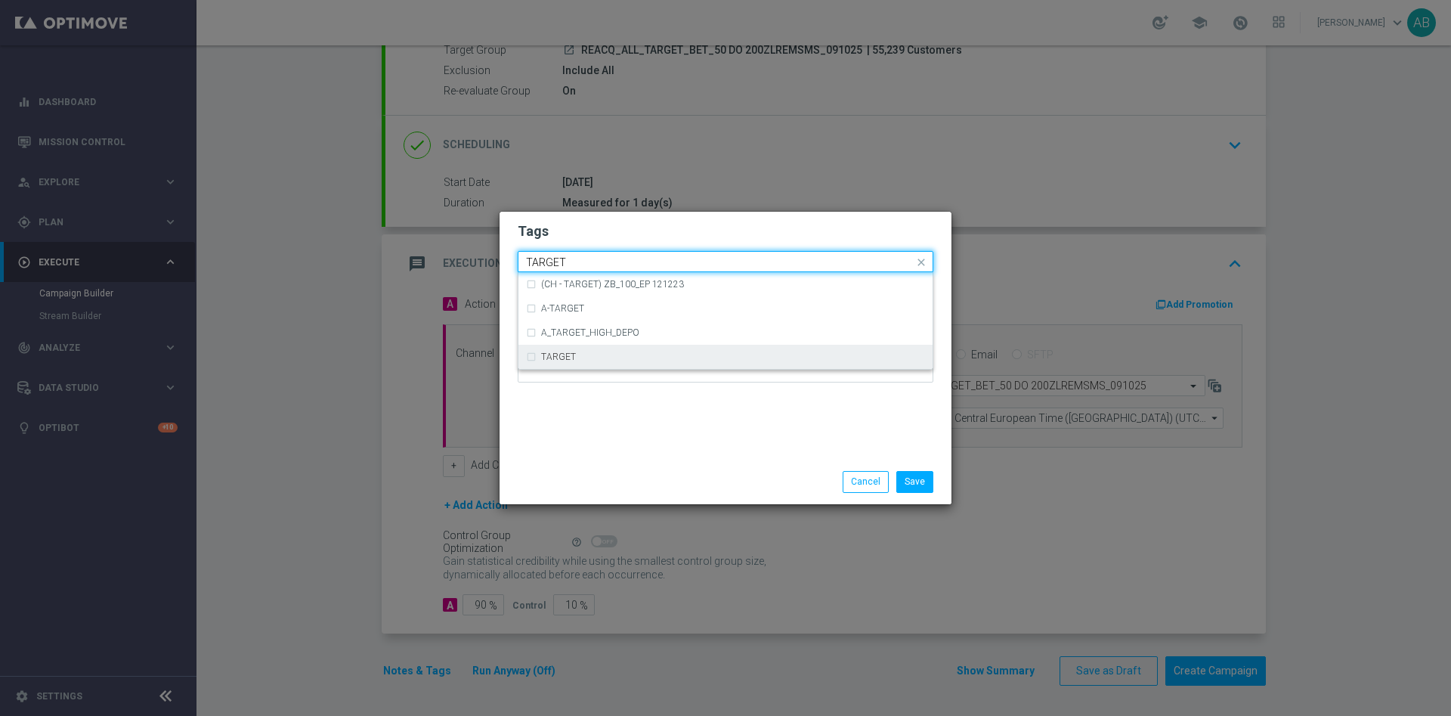
click at [581, 356] on div "TARGET" at bounding box center [733, 356] width 384 height 9
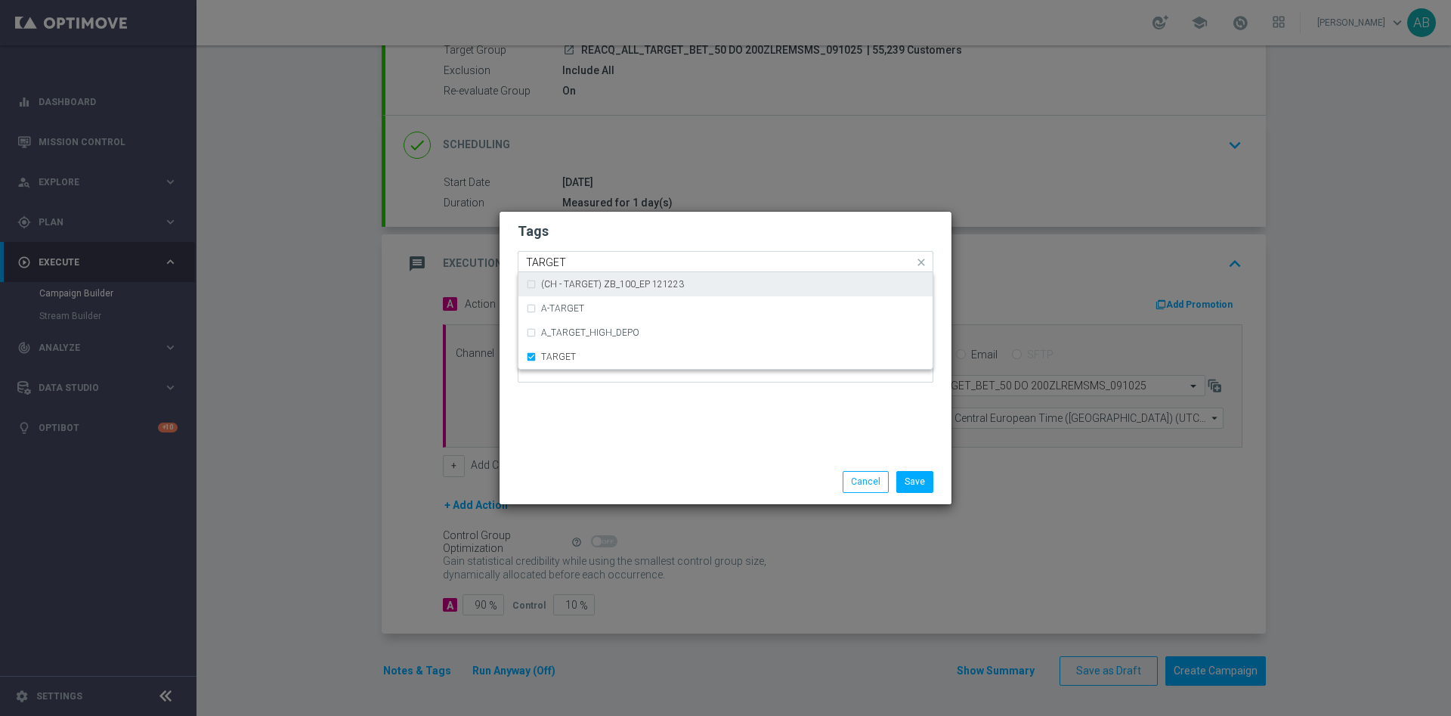
click at [583, 259] on input "TARGET" at bounding box center [720, 262] width 388 height 13
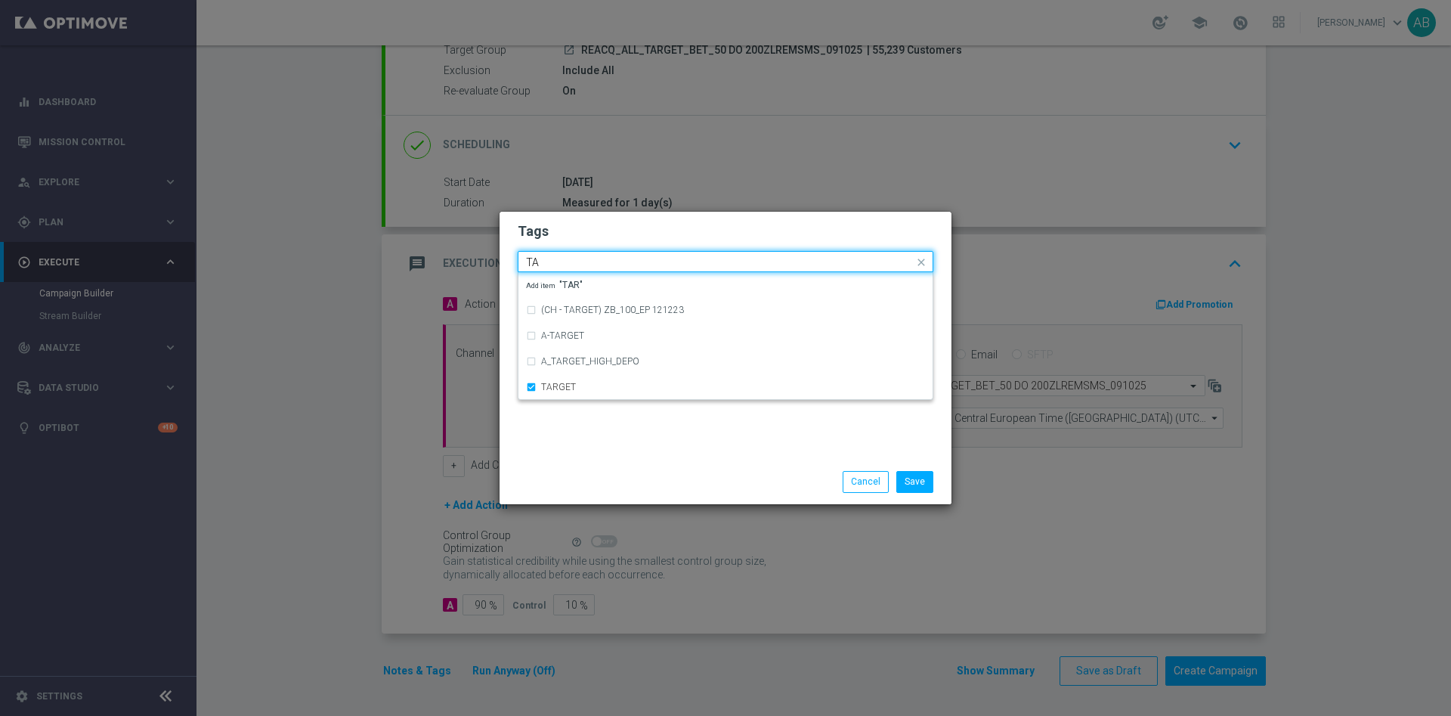
type input "T"
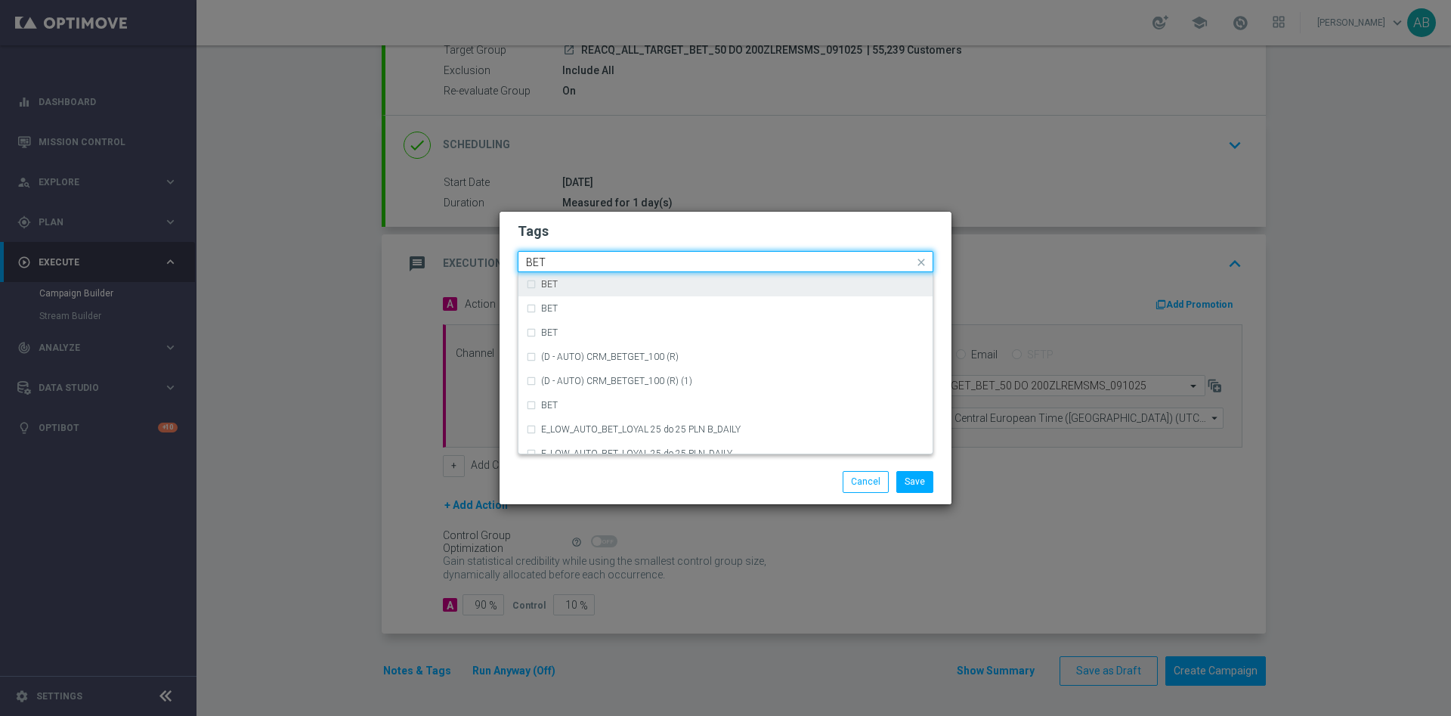
click at [565, 283] on div "BET" at bounding box center [733, 284] width 384 height 9
type input "BET"
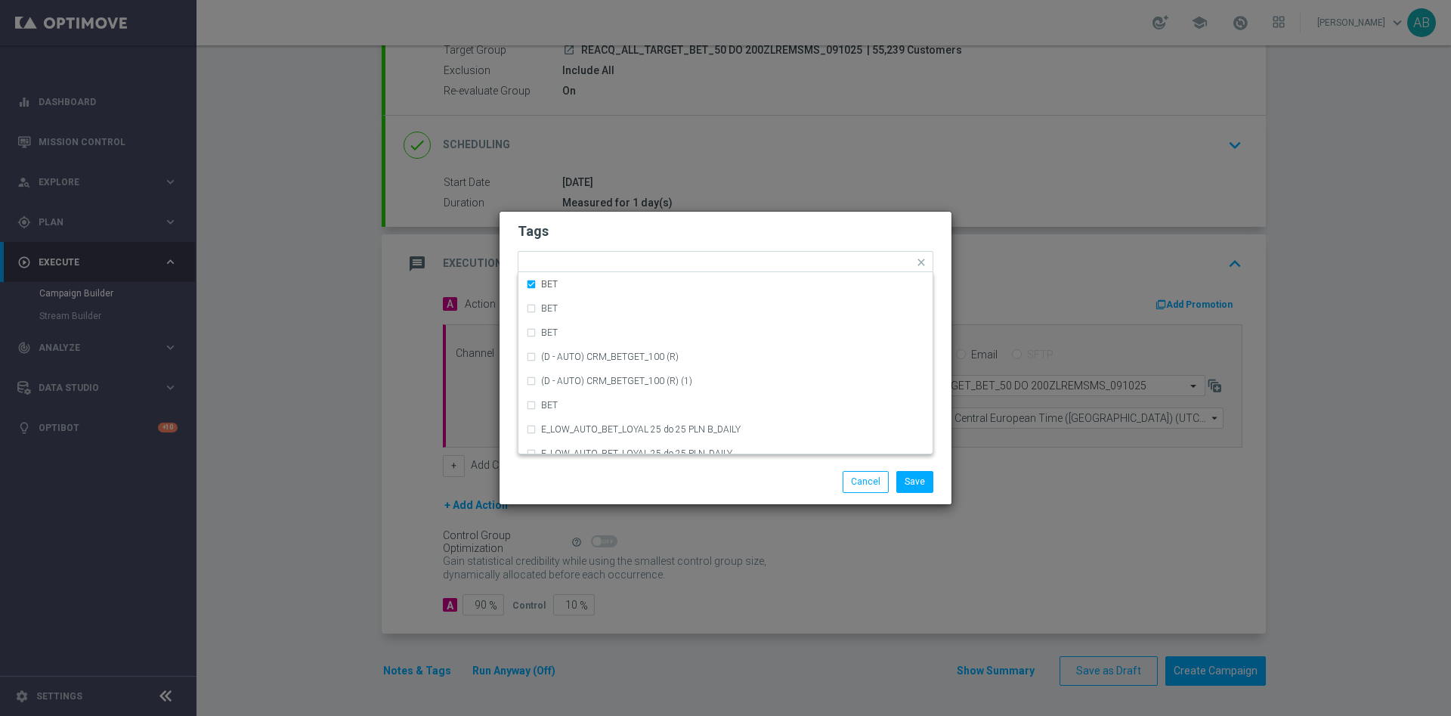
click at [598, 237] on h2 "Tags" at bounding box center [726, 231] width 416 height 18
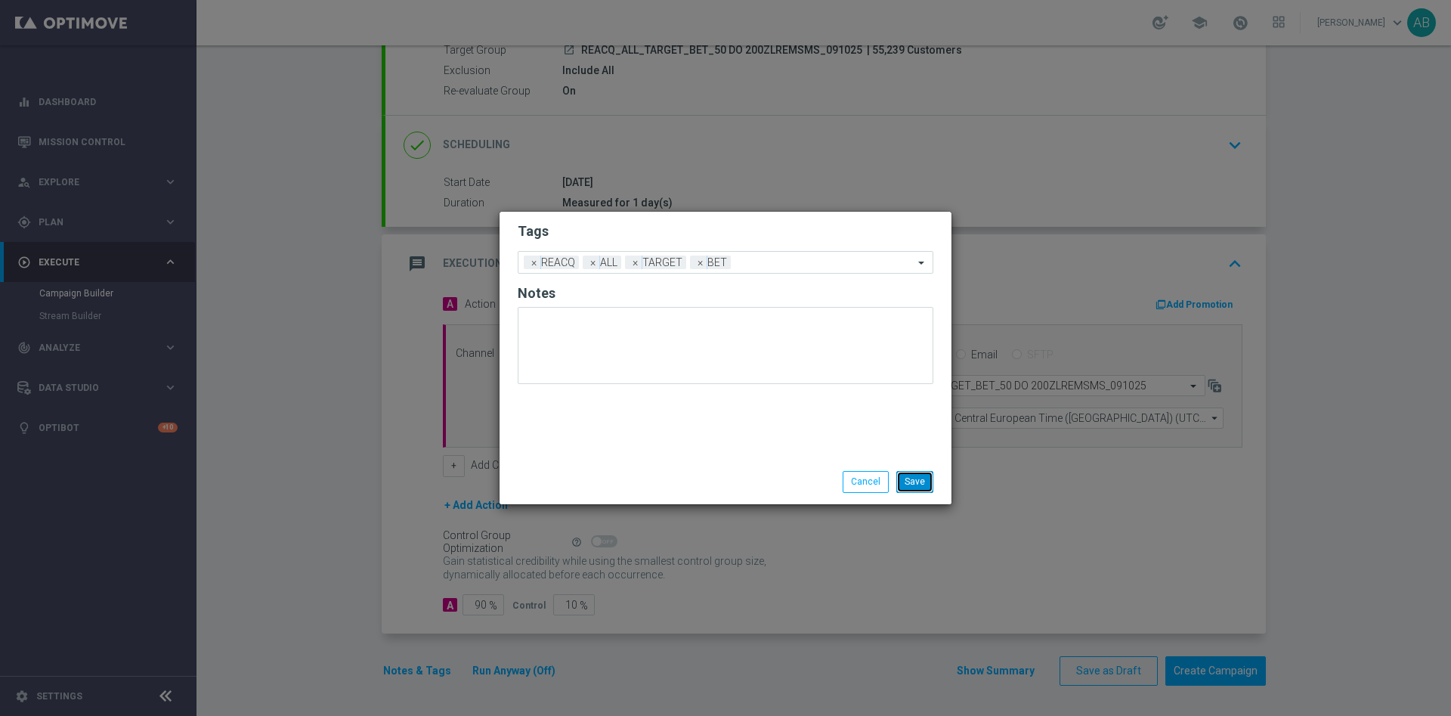
click at [923, 479] on button "Save" at bounding box center [915, 481] width 37 height 21
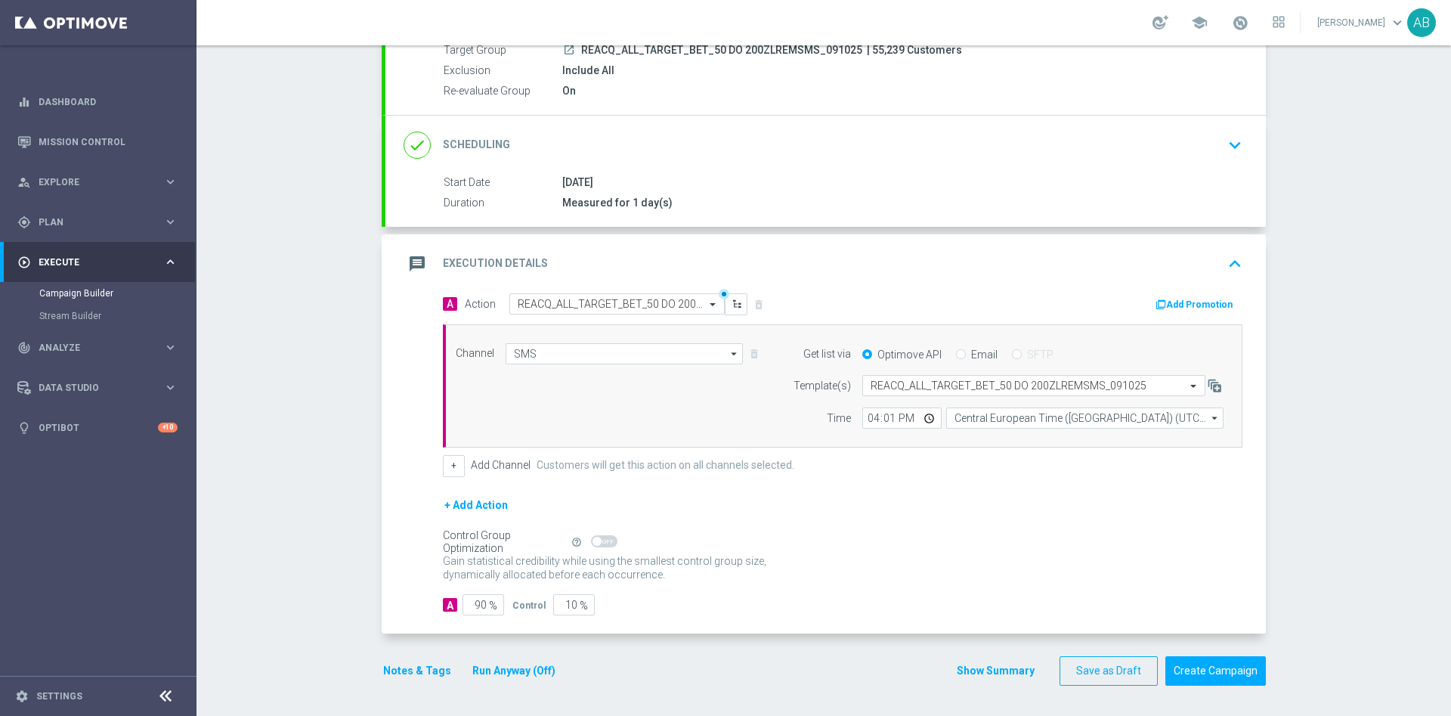
click at [406, 661] on button "Notes & Tags" at bounding box center [417, 670] width 71 height 19
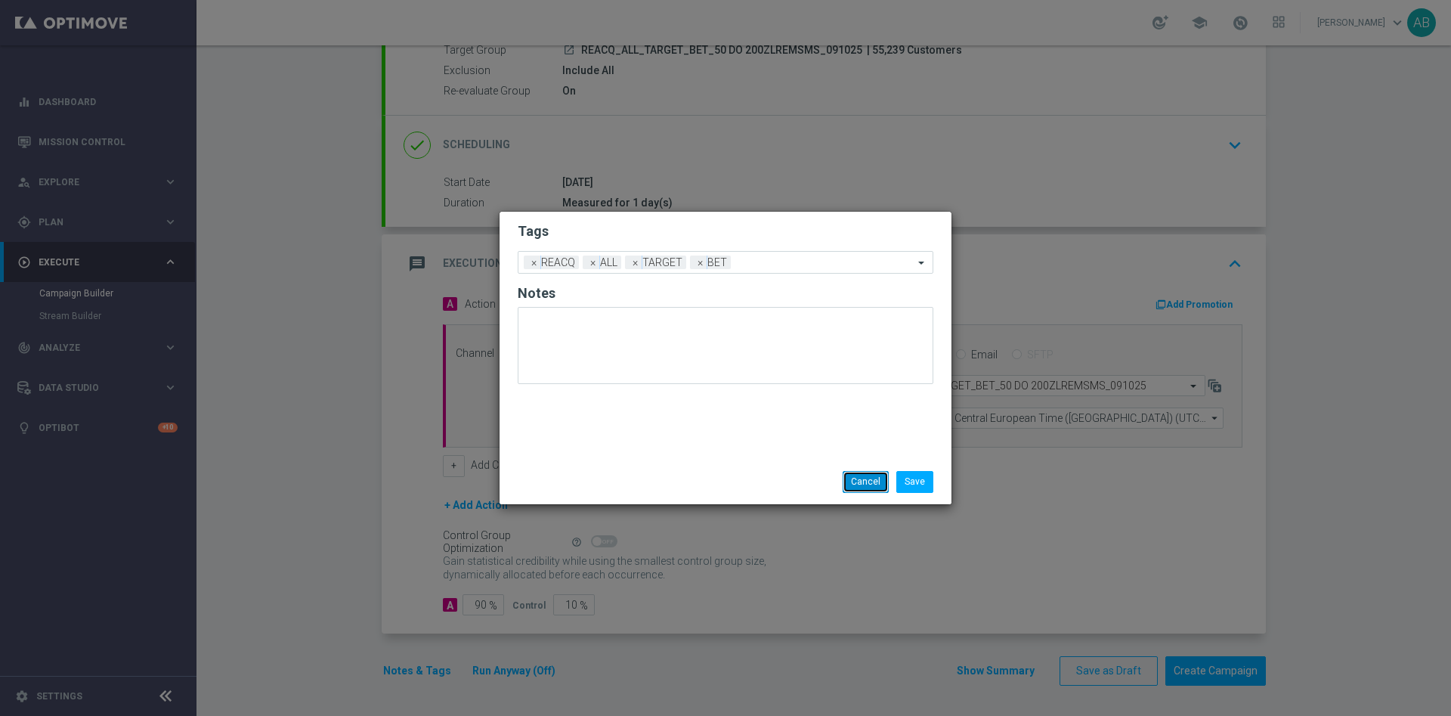
click at [861, 479] on button "Cancel" at bounding box center [866, 481] width 46 height 21
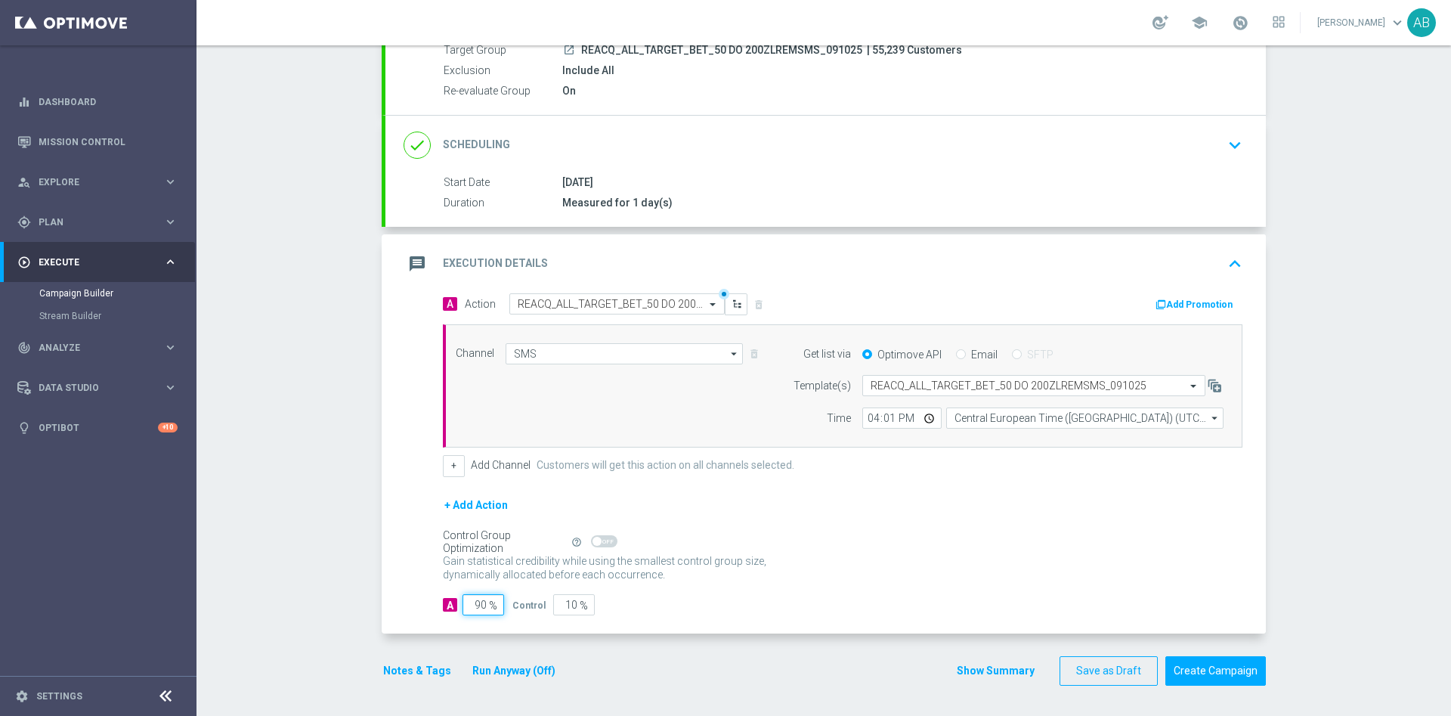
click at [470, 606] on input "90" at bounding box center [484, 604] width 42 height 21
click at [478, 604] on input "90" at bounding box center [484, 604] width 42 height 21
type input "9"
type input "91"
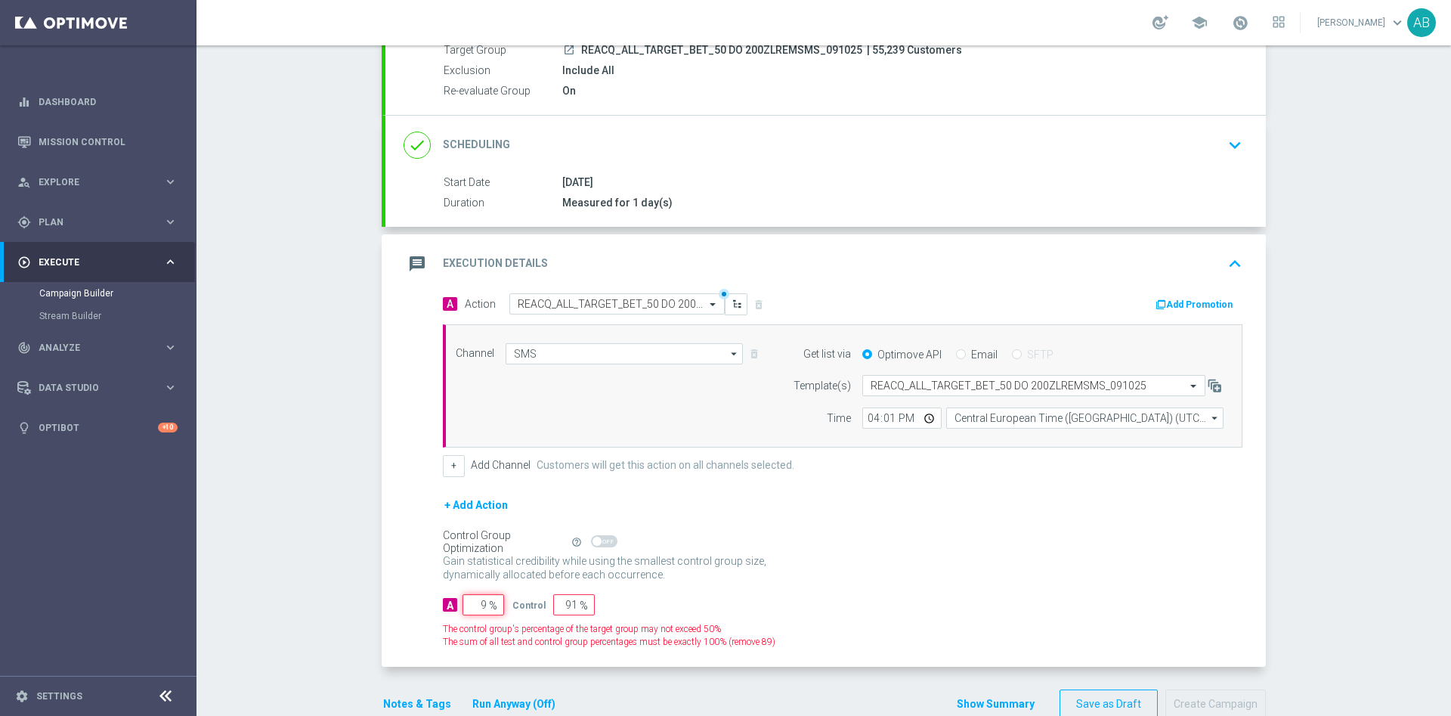
type input "98"
type input "2"
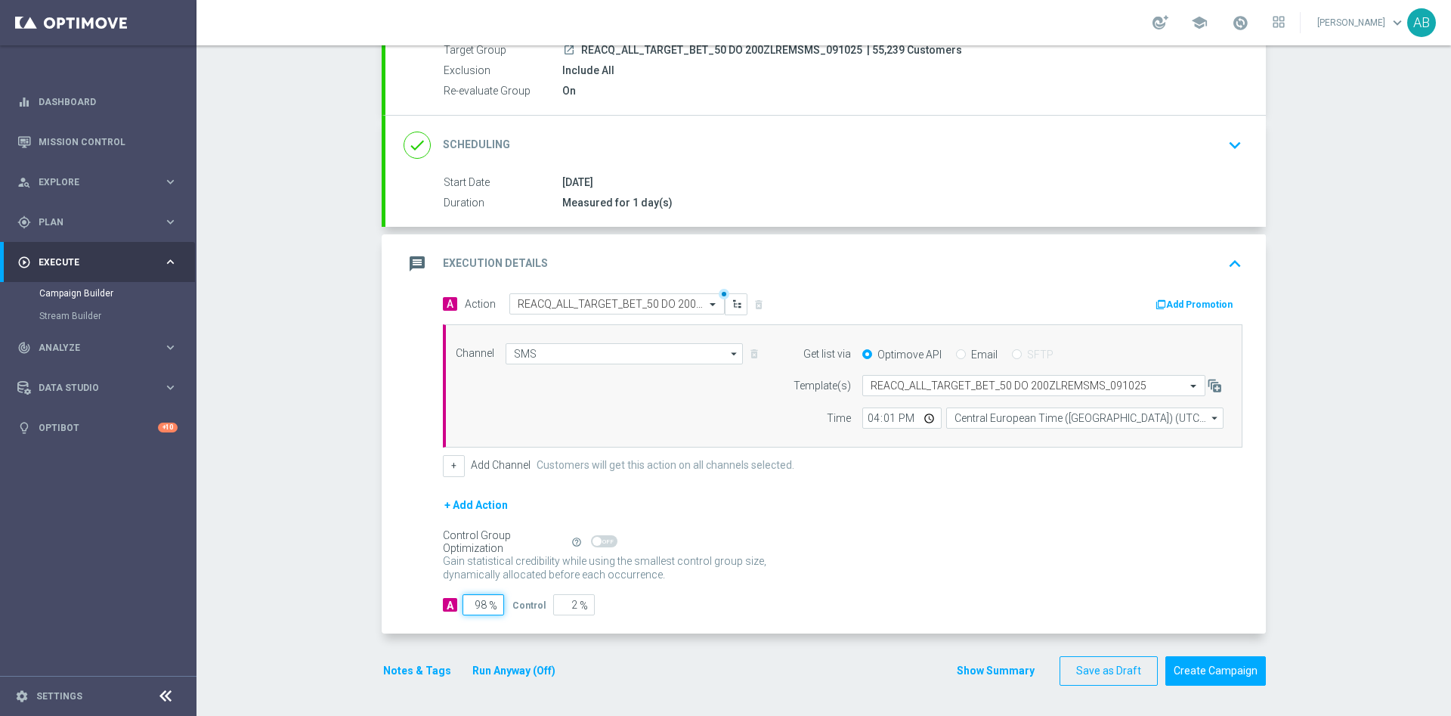
type input "98"
drag, startPoint x: 773, startPoint y: 634, endPoint x: 759, endPoint y: 634, distance: 13.6
click at [772, 634] on form "done Target Group keyboard_arrow_down Target Group launch REACQ_ALL_TARGET_BET_…" at bounding box center [824, 334] width 884 height 702
click at [395, 664] on button "Notes & Tags" at bounding box center [417, 670] width 71 height 19
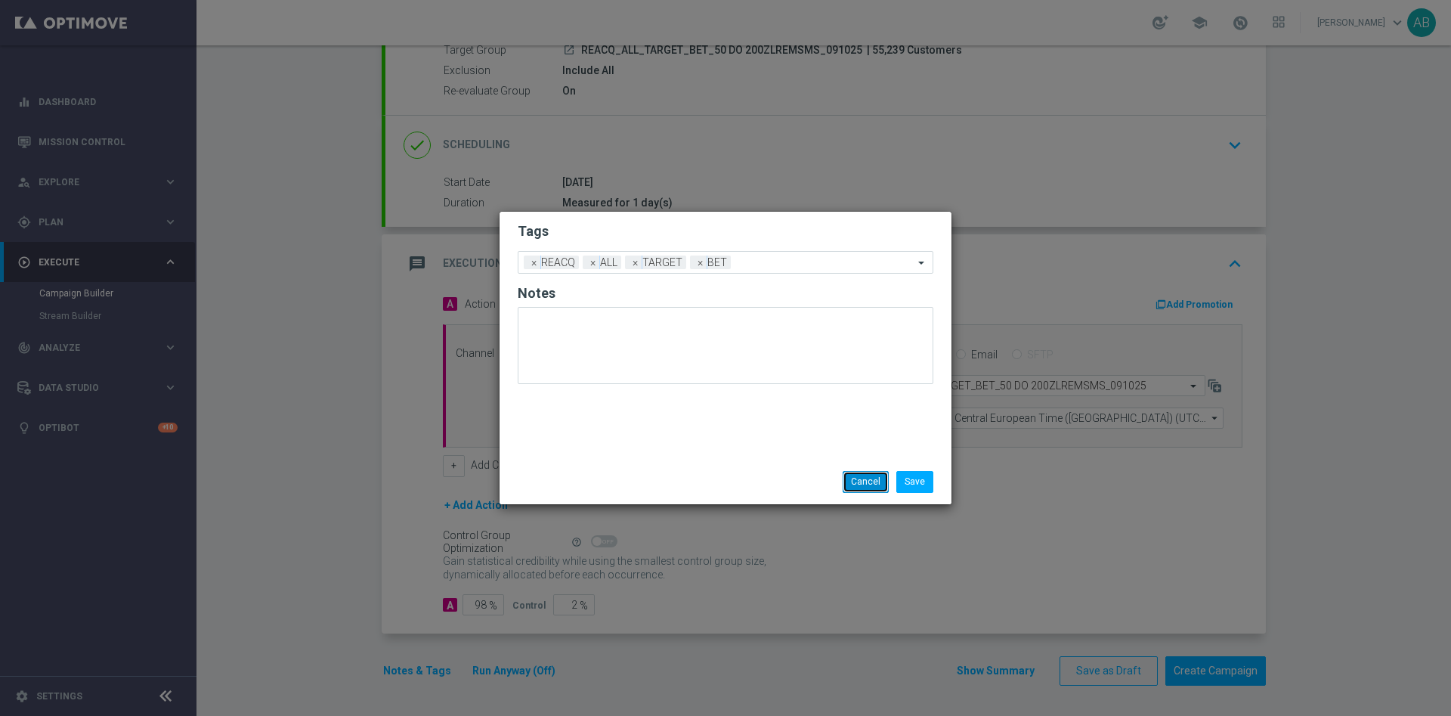
click at [860, 478] on button "Cancel" at bounding box center [866, 481] width 46 height 21
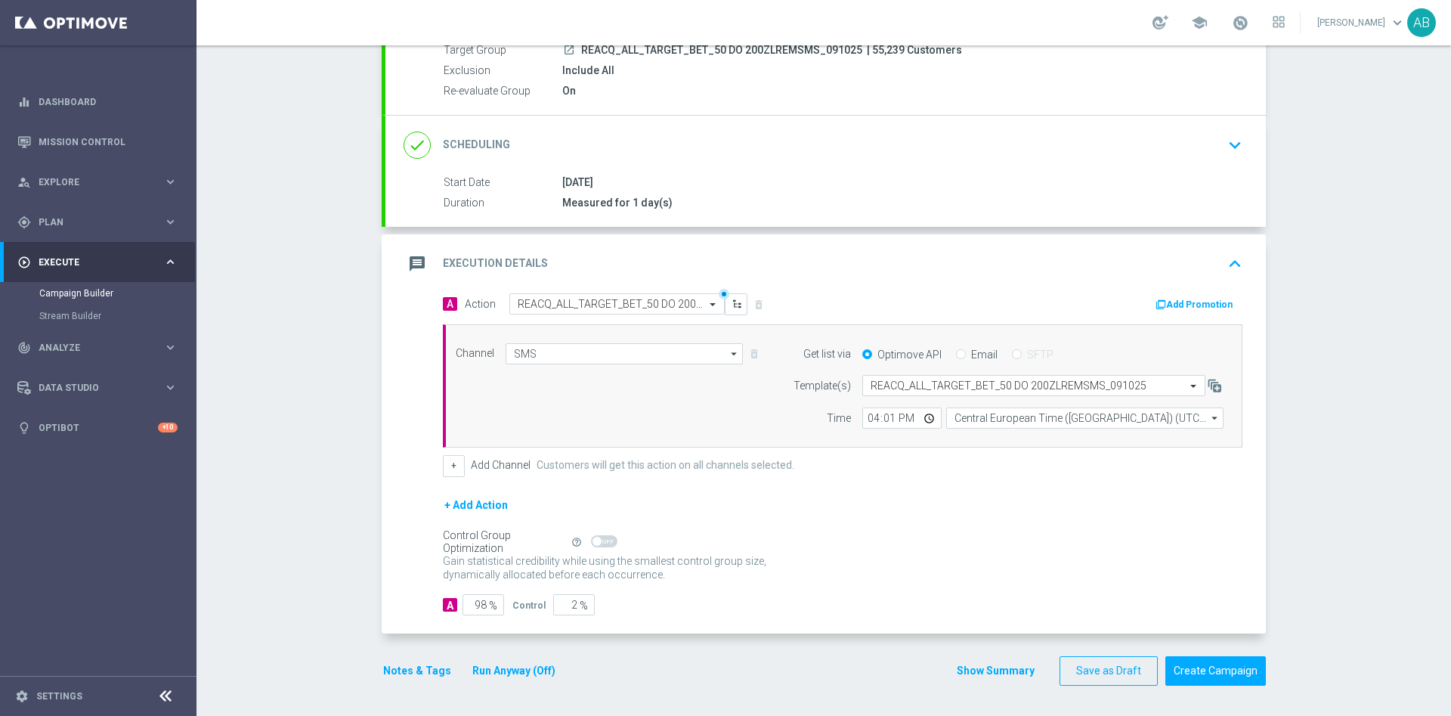
click at [993, 531] on div "+ Add Action" at bounding box center [843, 515] width 800 height 38
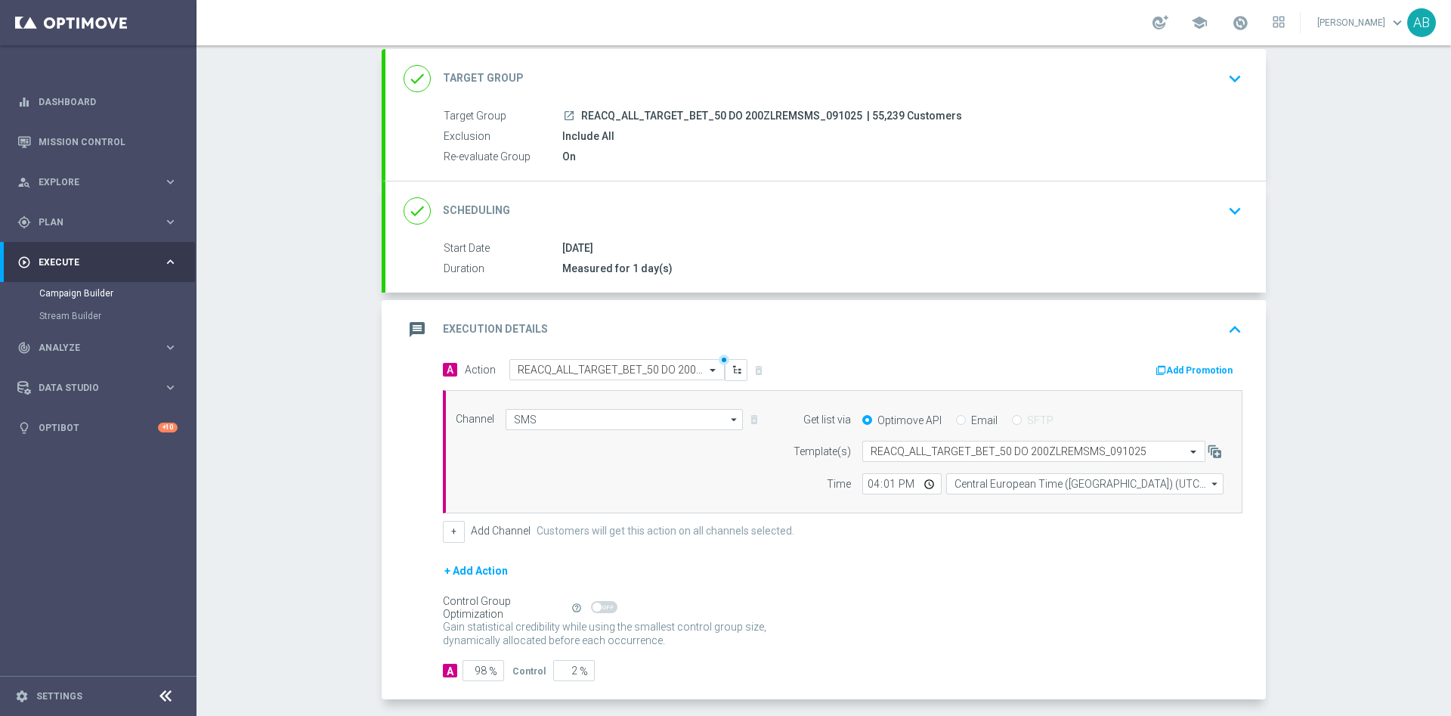
scroll to position [0, 0]
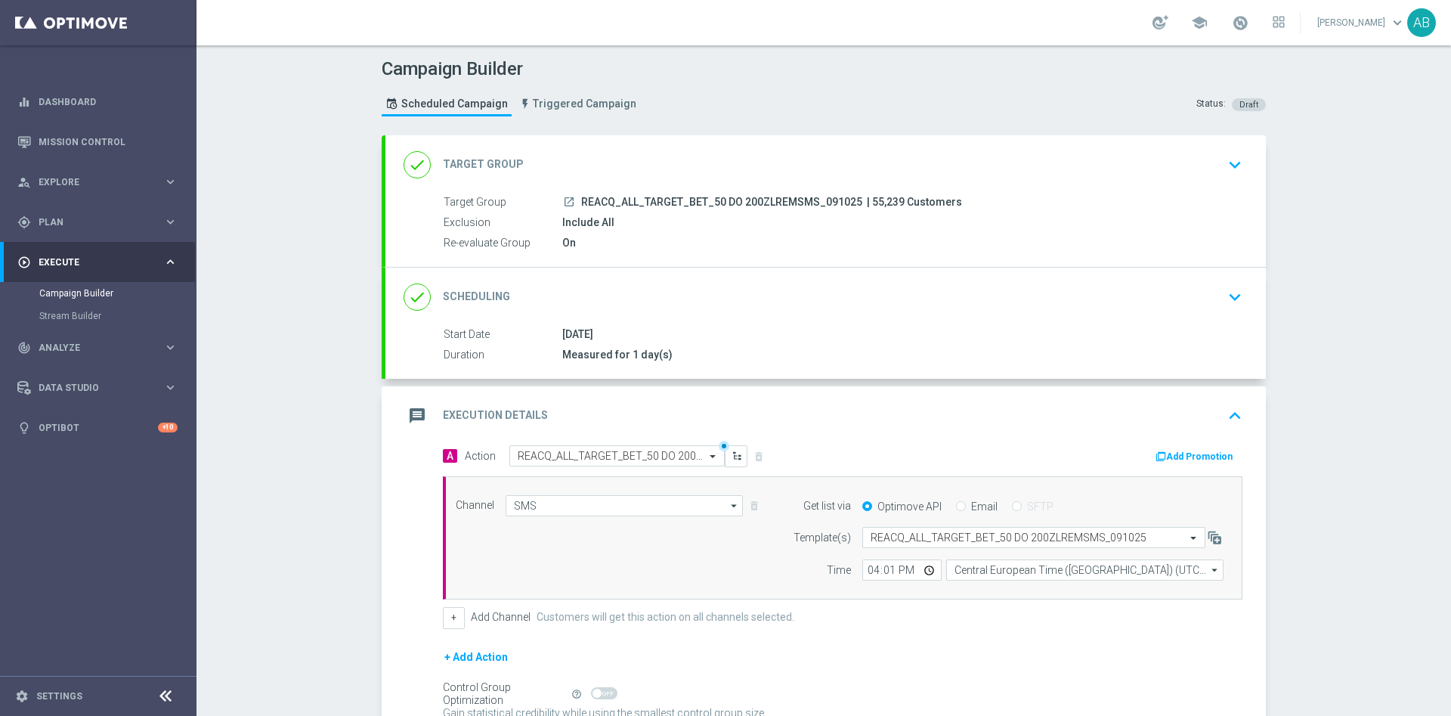
click at [1249, 277] on div "done Scheduling keyboard_arrow_down" at bounding box center [826, 297] width 881 height 59
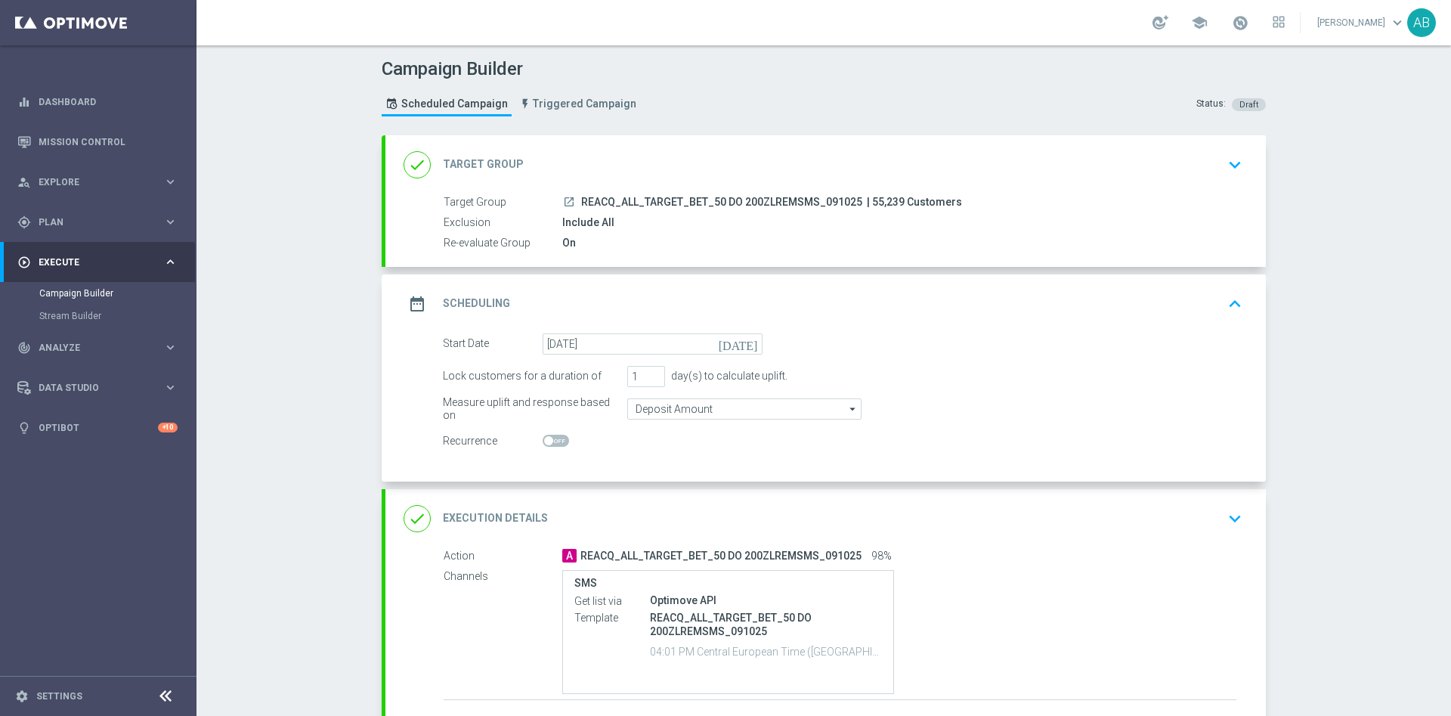
click at [1245, 516] on div "done Execution Details keyboard_arrow_down" at bounding box center [826, 518] width 881 height 59
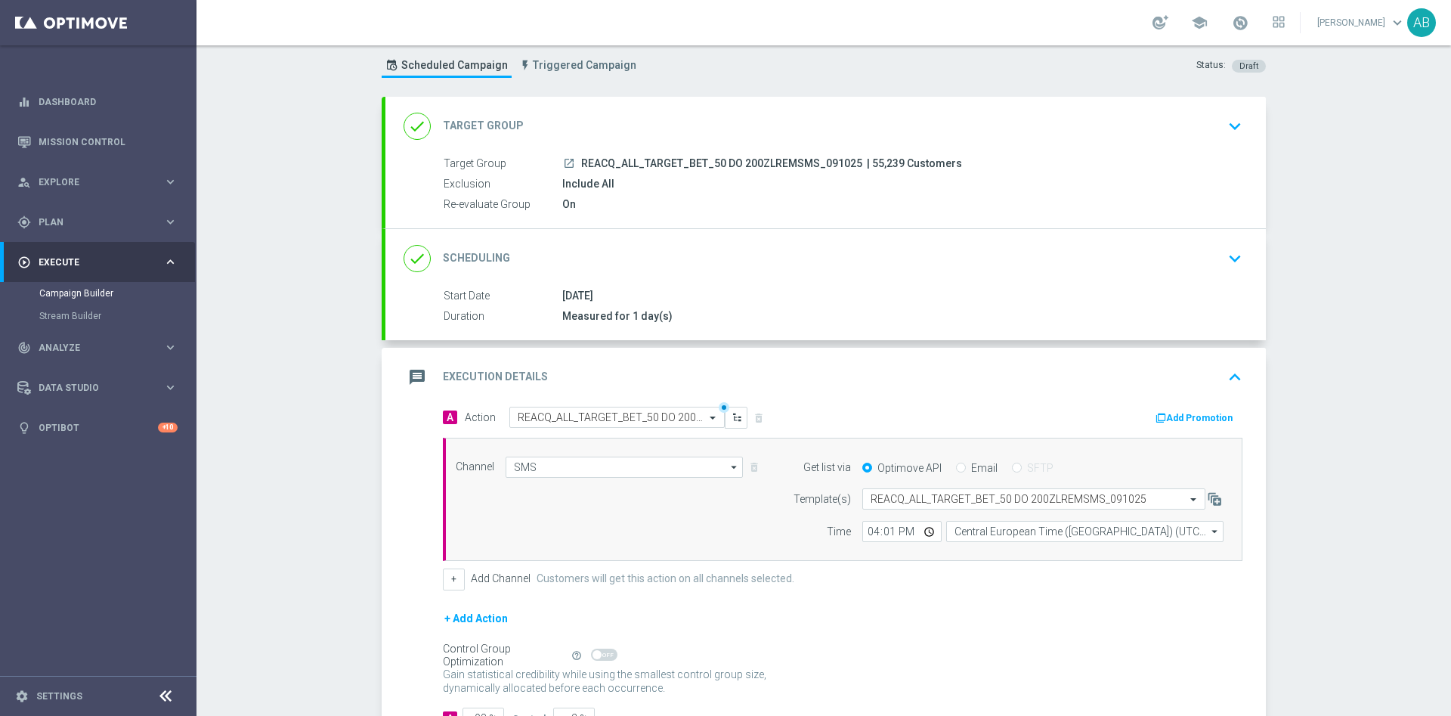
scroll to position [152, 0]
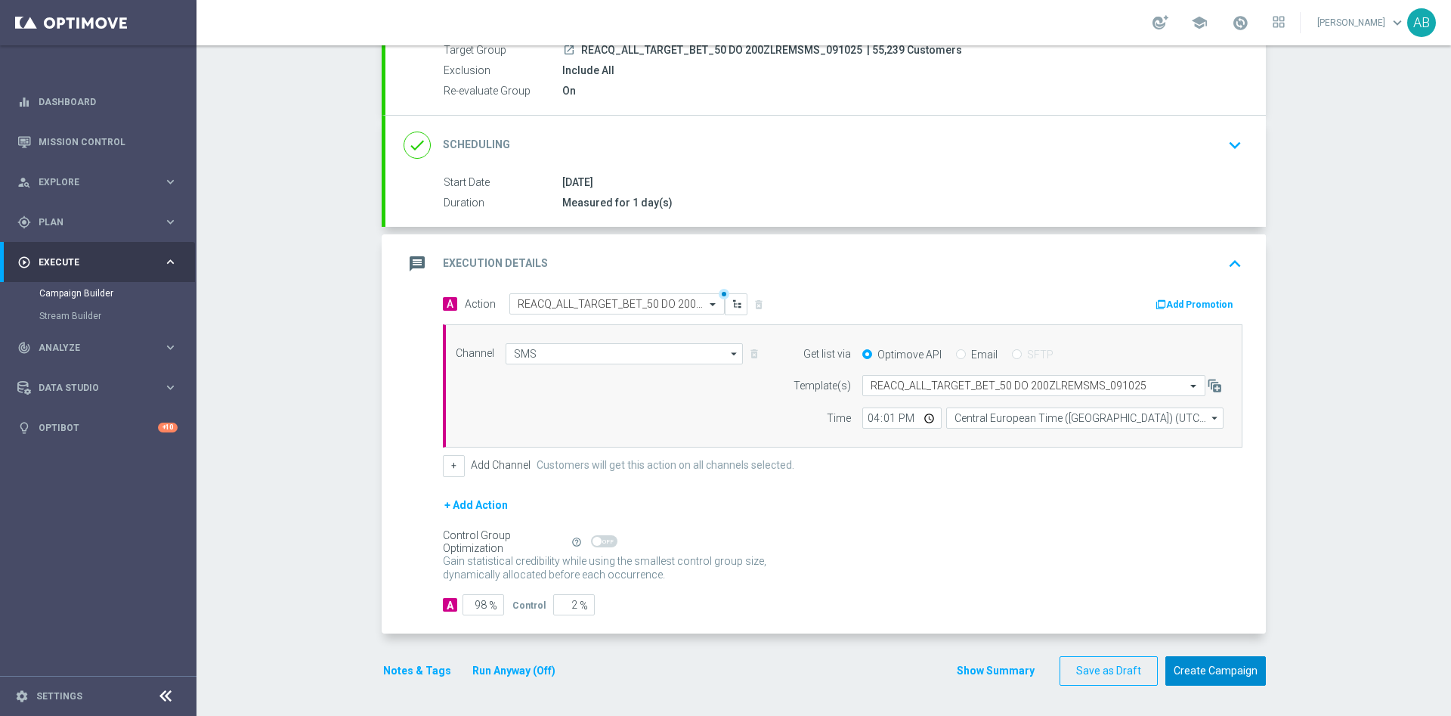
click at [1225, 669] on button "Create Campaign" at bounding box center [1216, 670] width 101 height 29
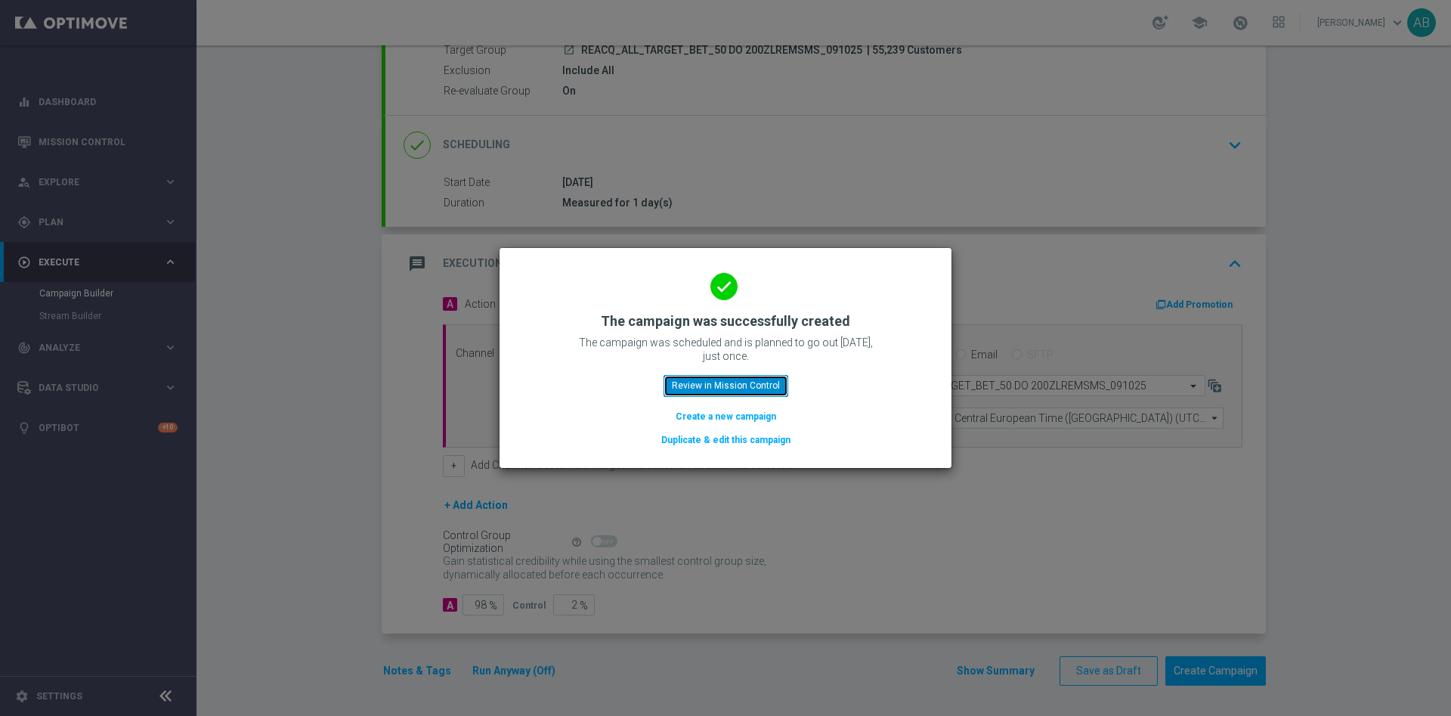
click at [781, 379] on button "Review in Mission Control" at bounding box center [726, 385] width 125 height 21
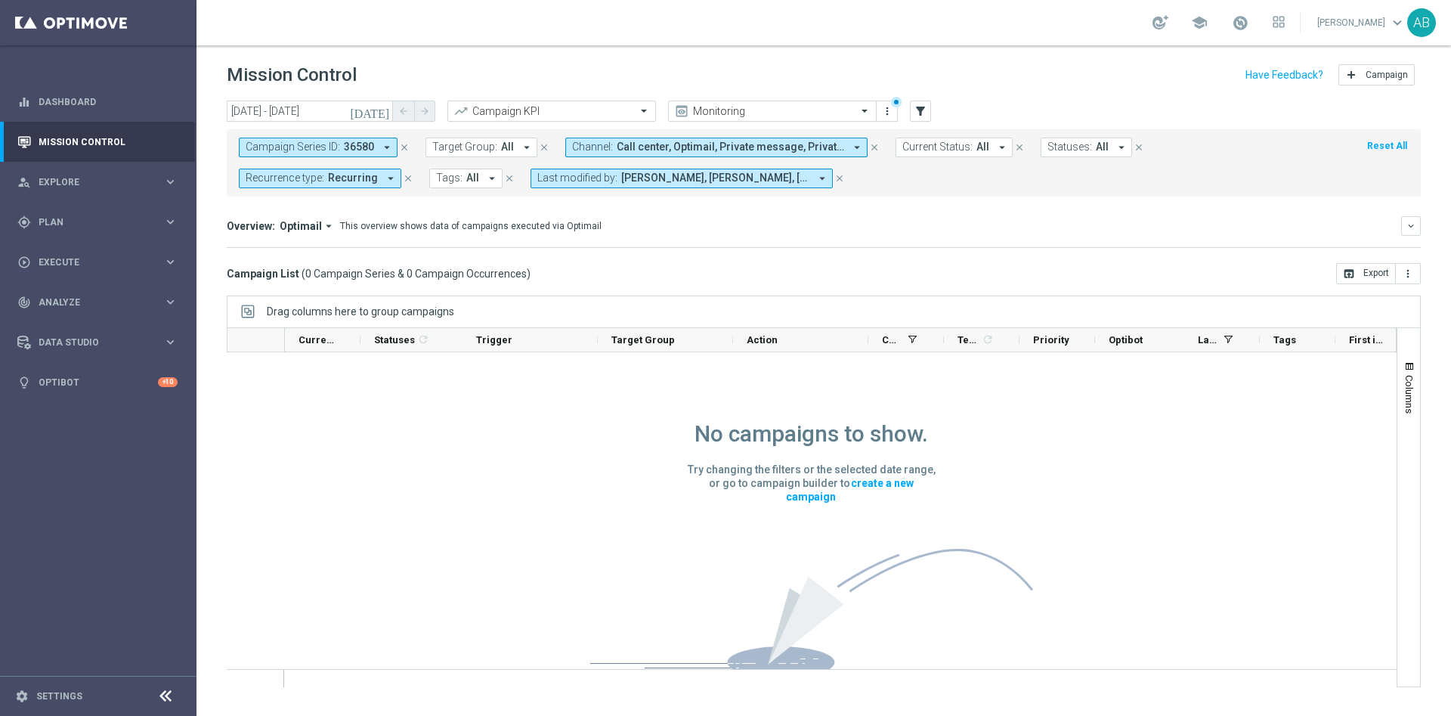
click at [272, 428] on div "No campaigns to show. Try changing the filters or the selected date range, or g…" at bounding box center [812, 534] width 1170 height 365
click at [89, 228] on div "gps_fixed Plan keyboard_arrow_right" at bounding box center [97, 222] width 195 height 40
click at [66, 374] on span "Execute" at bounding box center [101, 375] width 125 height 9
click at [57, 222] on span "Plan" at bounding box center [101, 222] width 125 height 9
click at [64, 277] on link "Actions" at bounding box center [98, 276] width 118 height 12
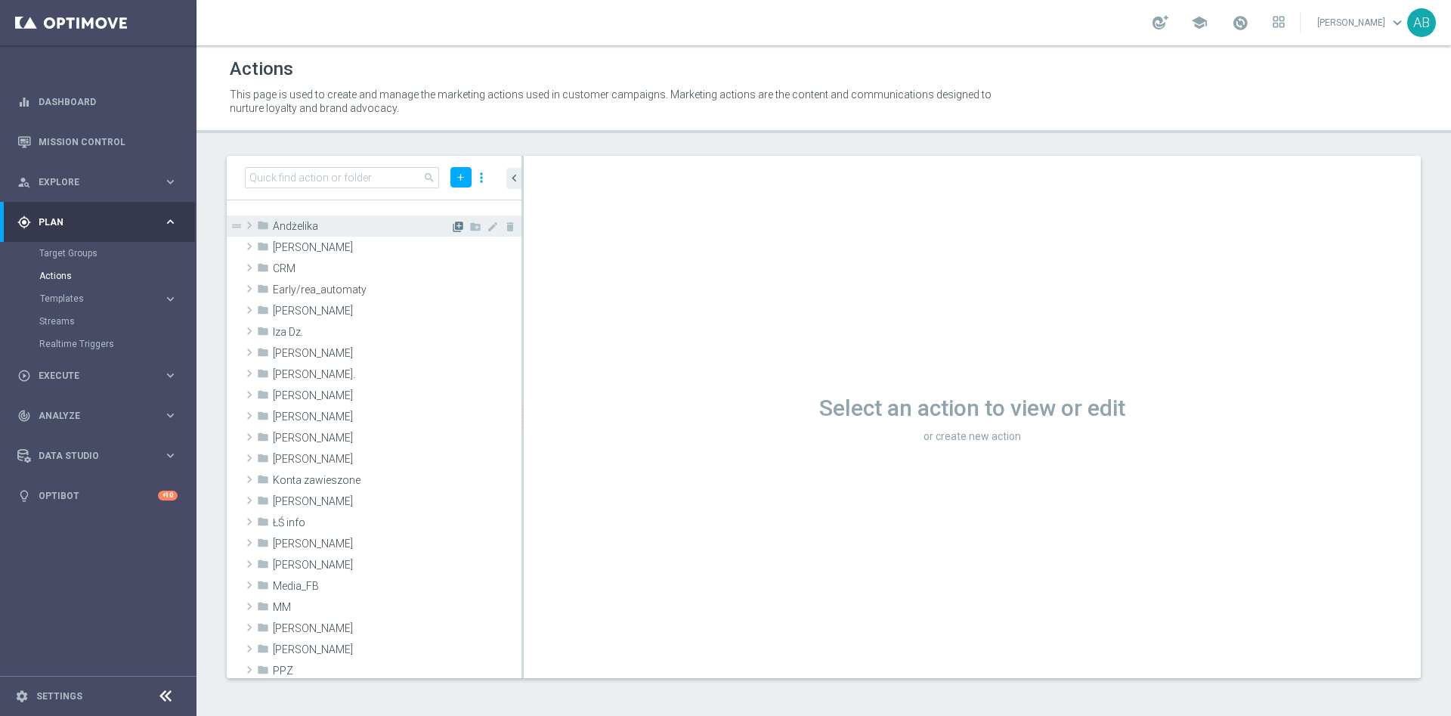
click at [452, 225] on icon "library_add" at bounding box center [458, 227] width 12 height 12
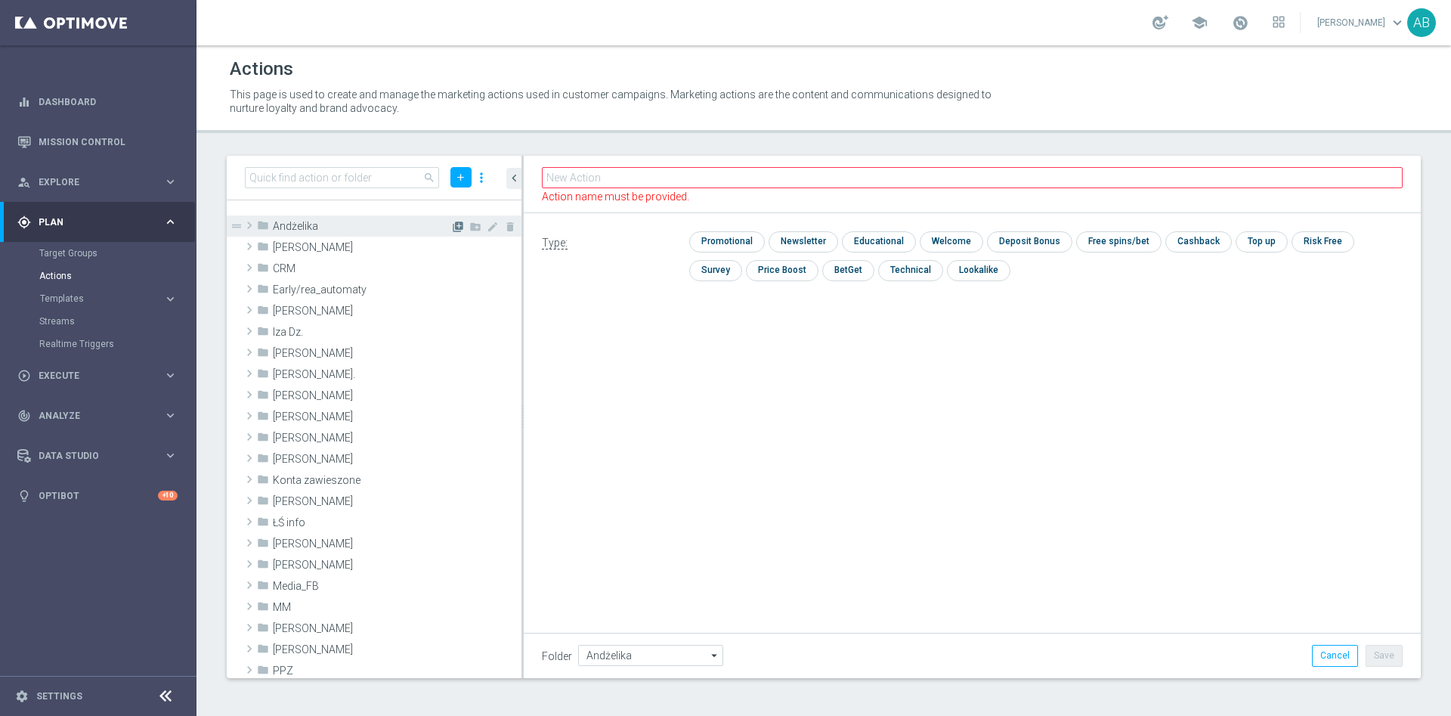
click at [452, 225] on icon "library_add" at bounding box center [458, 227] width 12 height 12
click at [627, 187] on input "text" at bounding box center [972, 177] width 861 height 21
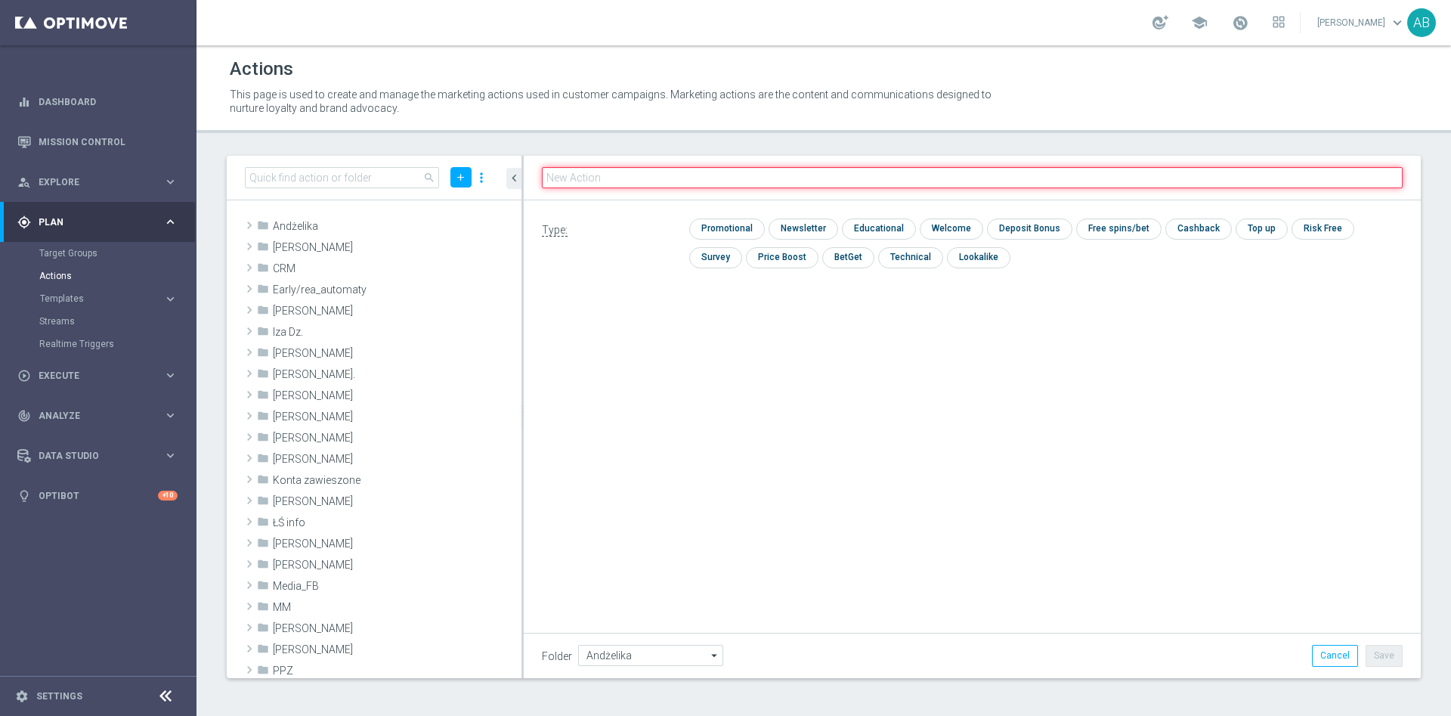
paste input "A_ALL_GLOB_BET_POL NOWAZ_50 DO 50 PLN pw_091025"
type input "A_ALL_GLOB_BET_POL NOWAZ_50 DO 50 PLN pw_091025"
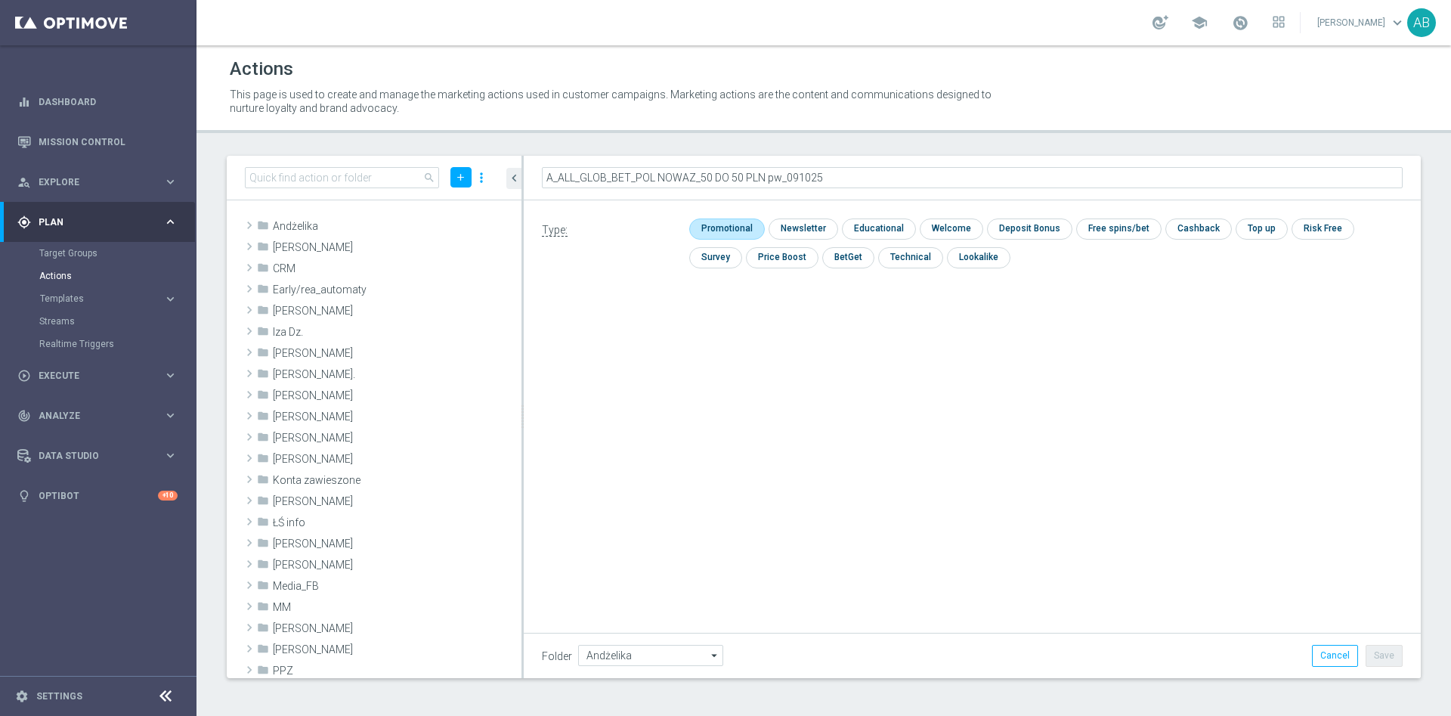
click at [740, 231] on input "checkbox" at bounding box center [725, 228] width 72 height 20
checkbox input "true"
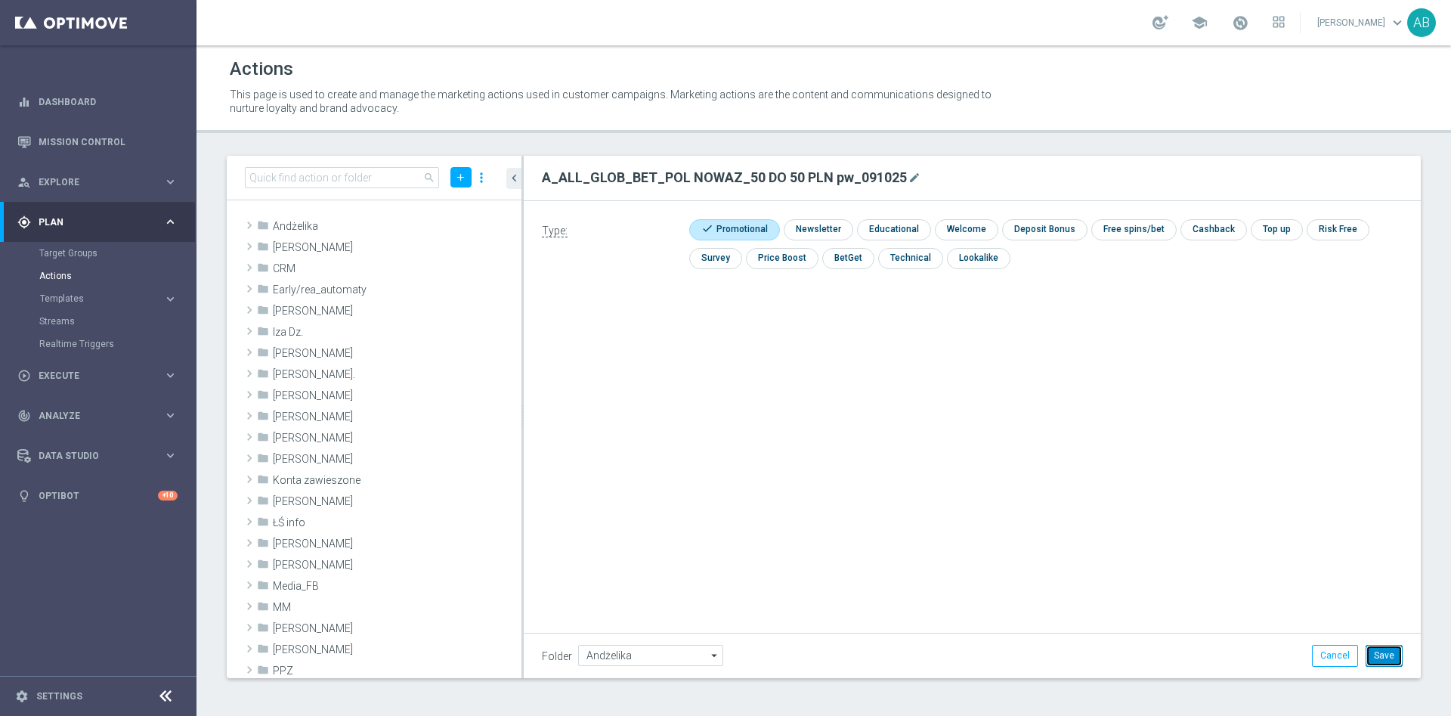
click at [1388, 662] on button "Save" at bounding box center [1384, 655] width 37 height 21
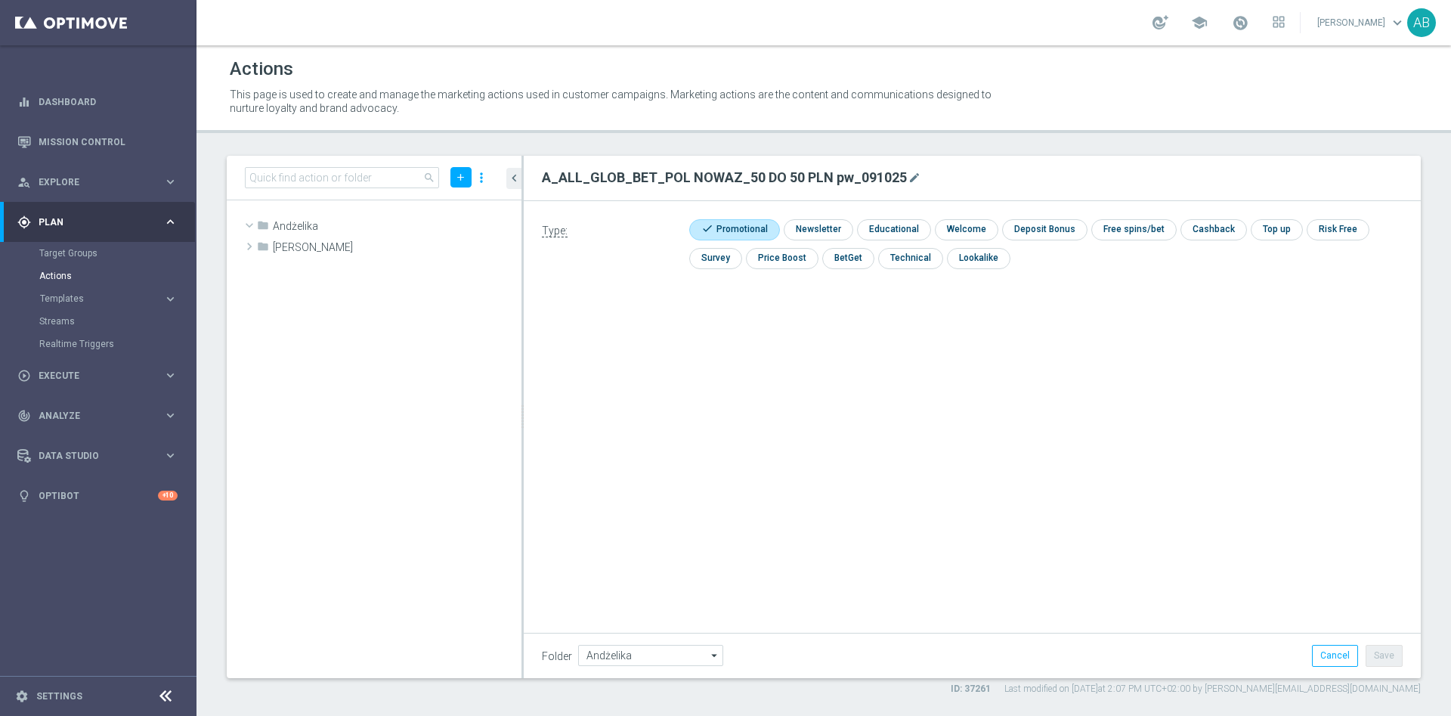
scroll to position [12223, 0]
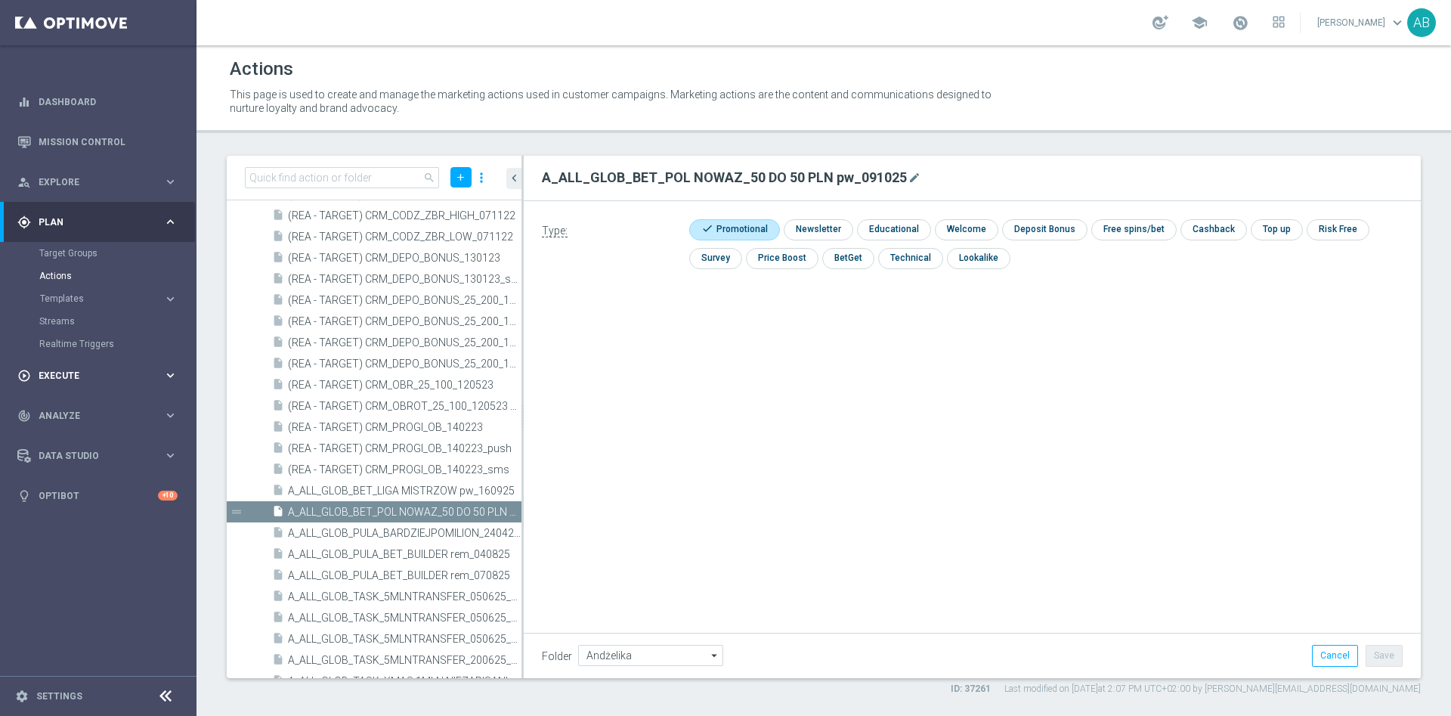
click at [107, 375] on span "Execute" at bounding box center [101, 375] width 125 height 9
click at [98, 299] on div "Campaign Builder" at bounding box center [117, 293] width 156 height 23
click at [99, 293] on link "Campaign Builder" at bounding box center [98, 293] width 118 height 12
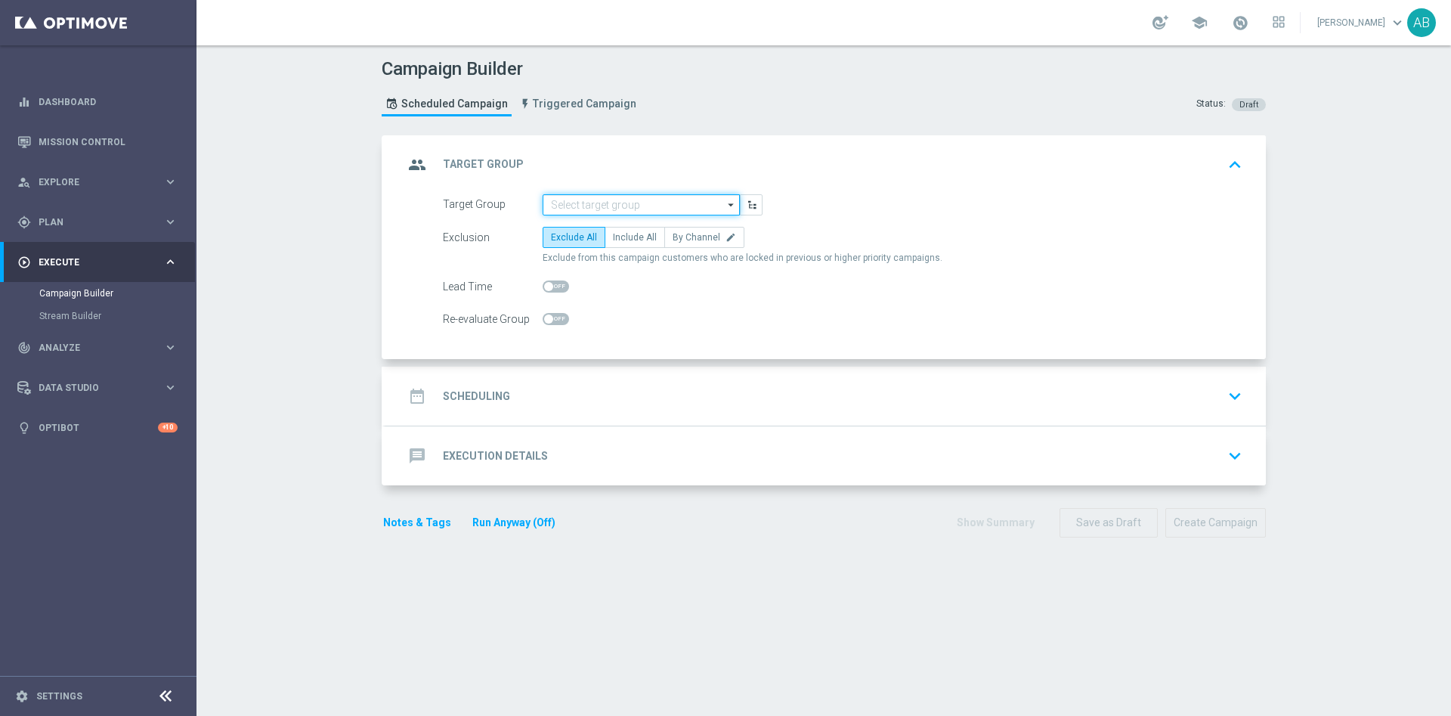
click at [570, 209] on input at bounding box center [641, 204] width 197 height 21
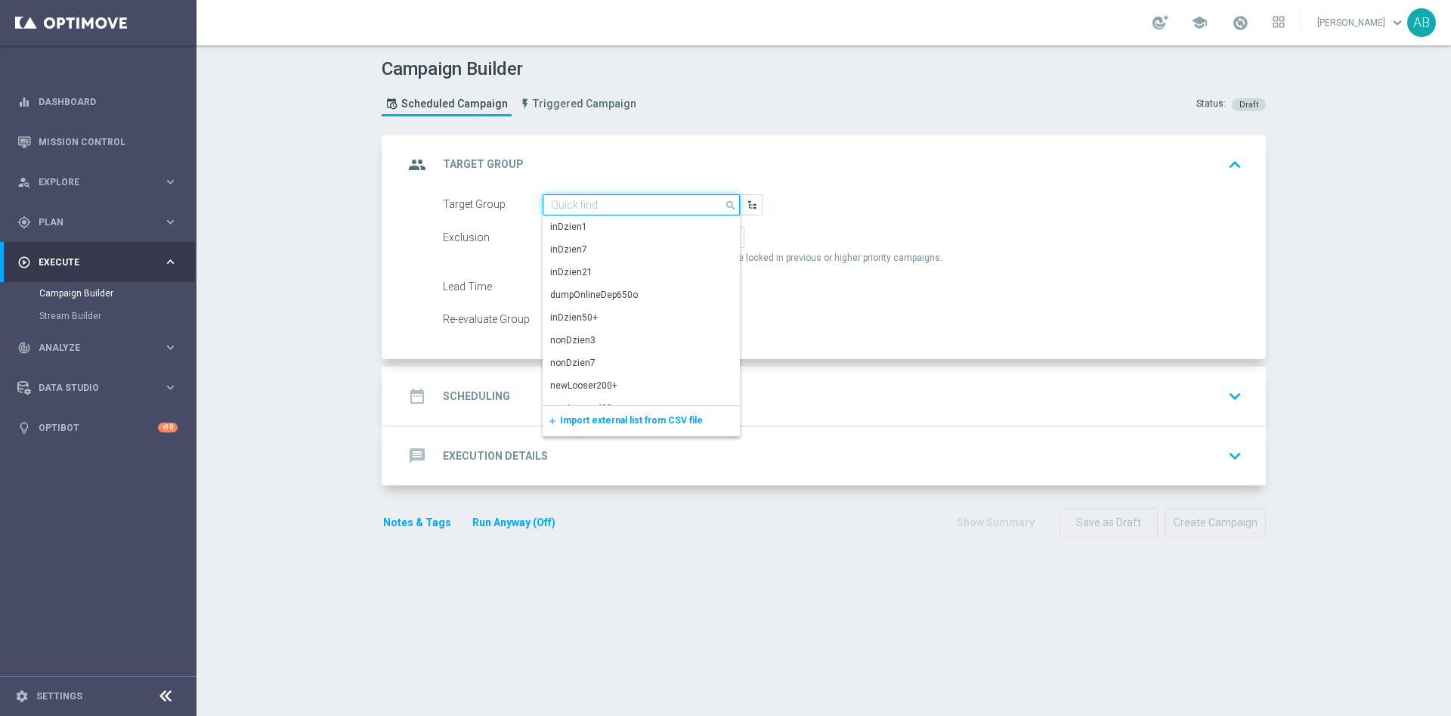
paste input "A_ALL_GLOB_BET_POL NOWAZ_50 DO 50 PLN pw_091025"
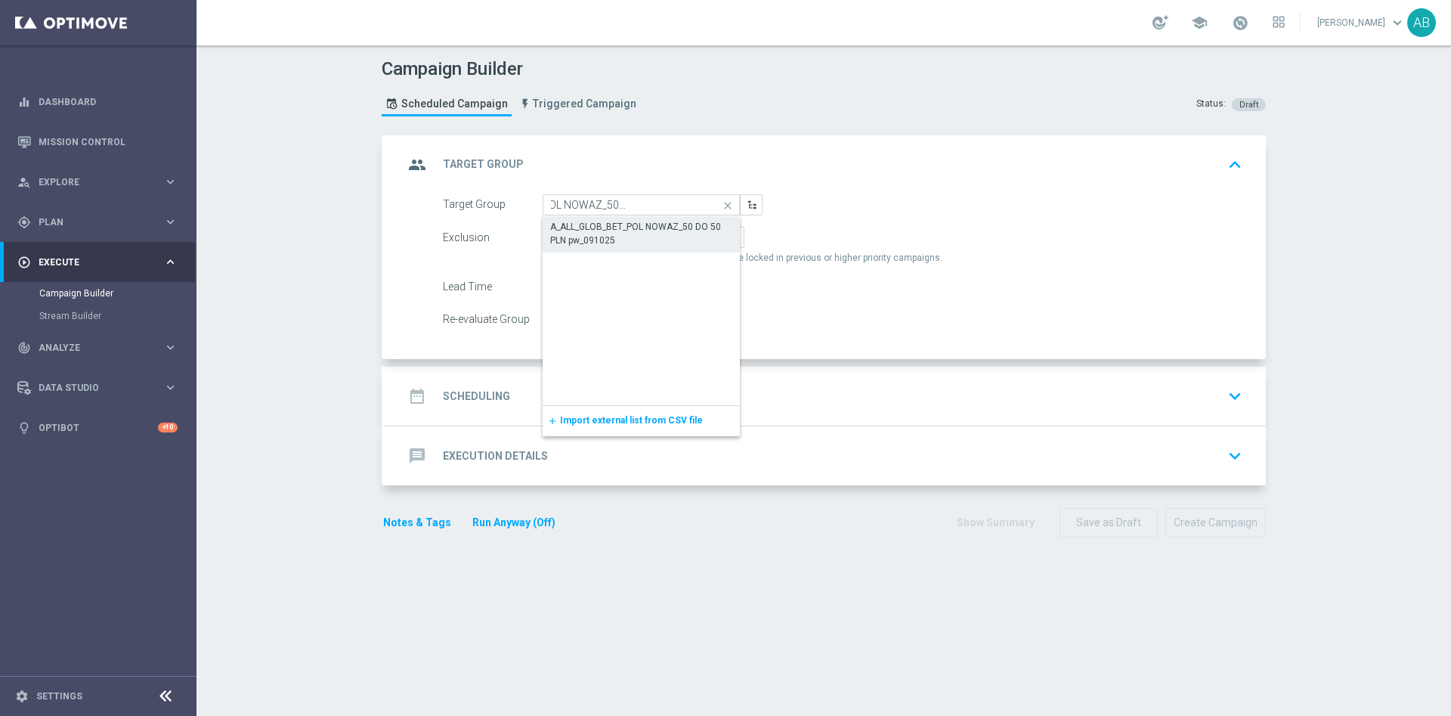
click at [581, 234] on div "A_ALL_GLOB_BET_POL NOWAZ_50 DO 50 PLN pw_091025" at bounding box center [641, 233] width 182 height 27
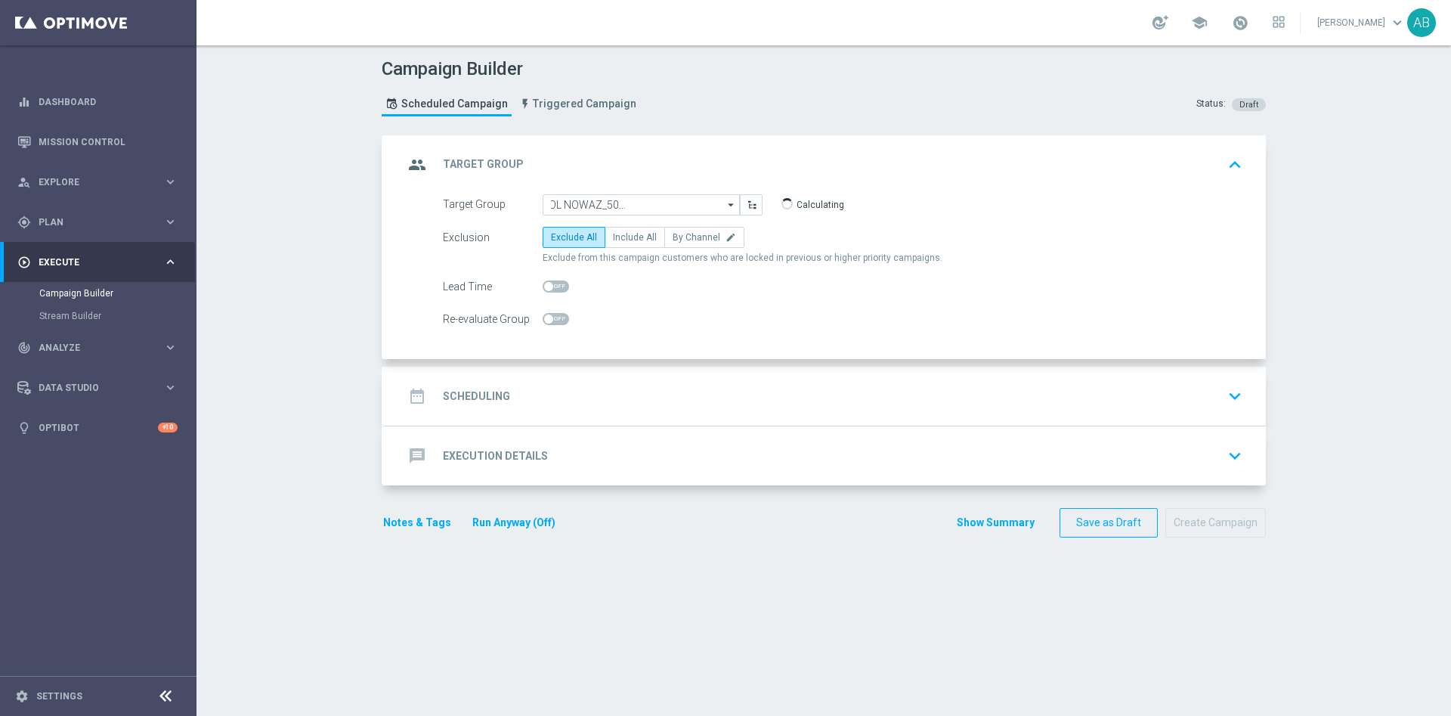
type input "A_ALL_GLOB_BET_POL NOWAZ_50 DO 50 PLN pw_091025"
checkbox input "true"
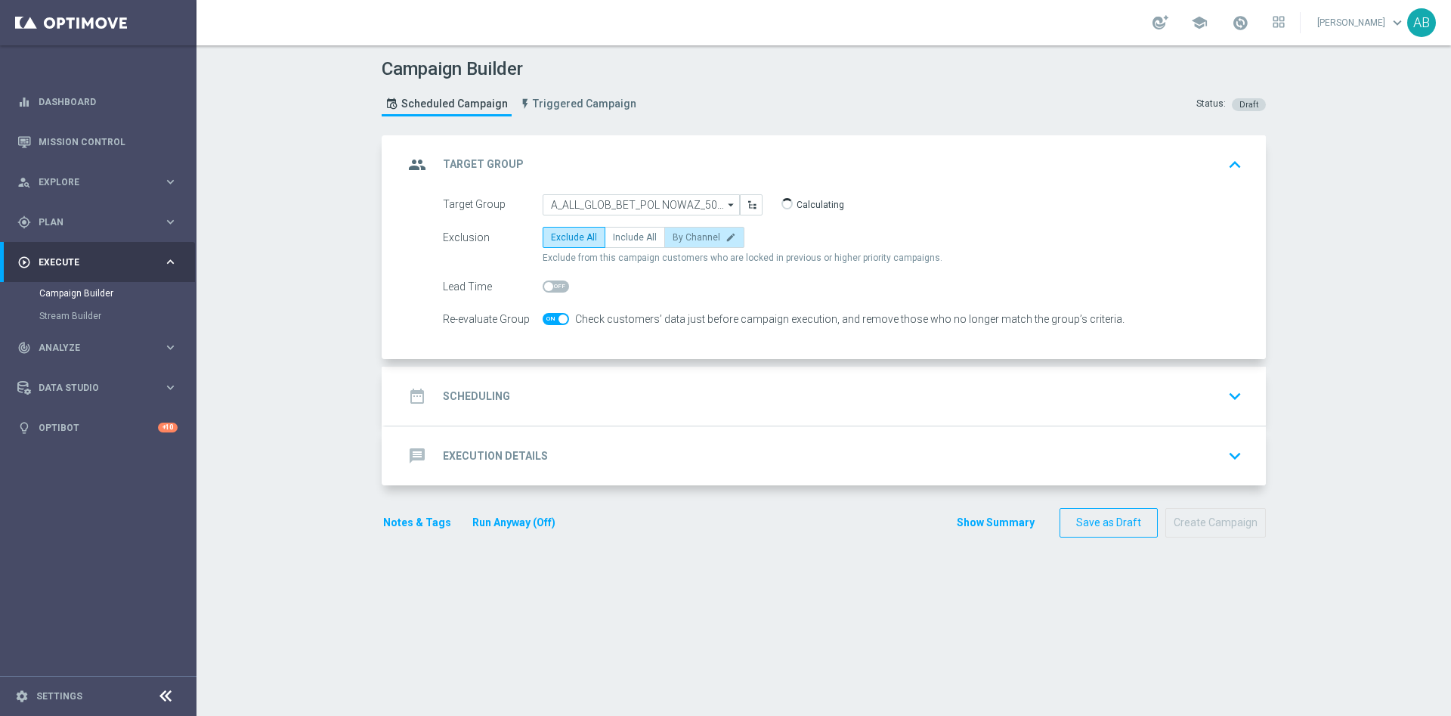
click at [726, 233] on icon "edit" at bounding box center [731, 237] width 11 height 11
click at [683, 235] on input "By Channel edit" at bounding box center [678, 240] width 10 height 10
radio input "true"
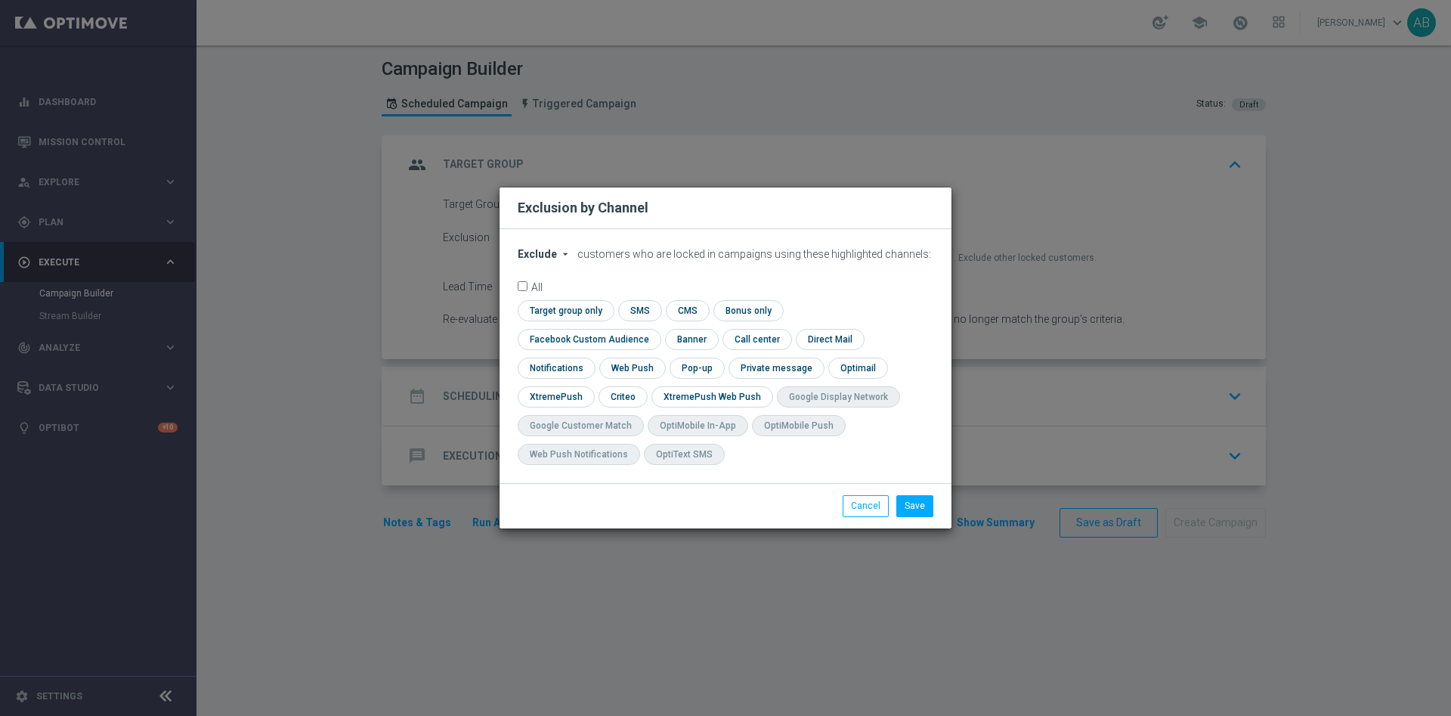
click at [566, 260] on icon "arrow_drop_down" at bounding box center [565, 254] width 12 height 12
click at [556, 298] on div "Include" at bounding box center [547, 289] width 56 height 18
click at [655, 329] on input "checkbox" at bounding box center [586, 339] width 137 height 20
checkbox input "true"
click at [618, 396] on input "checkbox" at bounding box center [622, 396] width 47 height 20
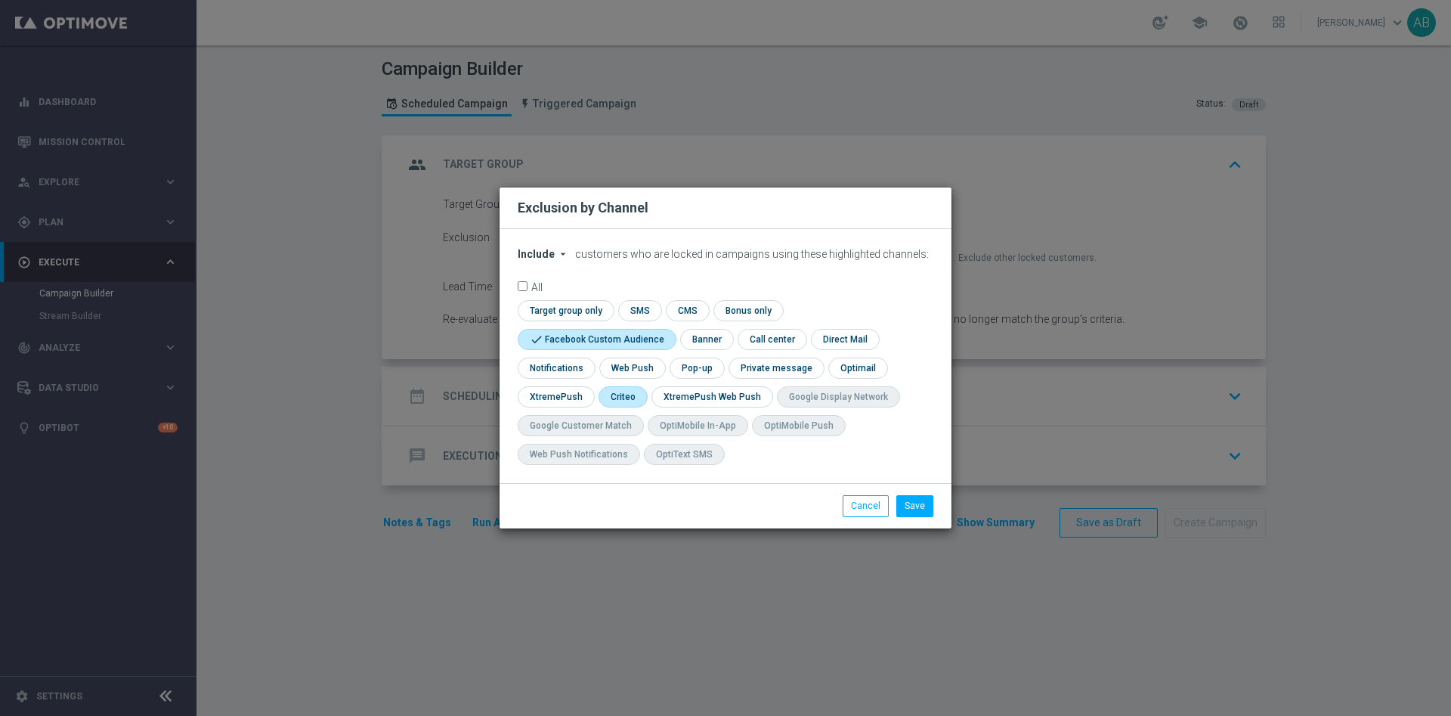
checkbox input "true"
click at [597, 309] on input "checkbox" at bounding box center [564, 310] width 92 height 20
checkbox input "true"
click at [914, 503] on button "Save" at bounding box center [915, 505] width 37 height 21
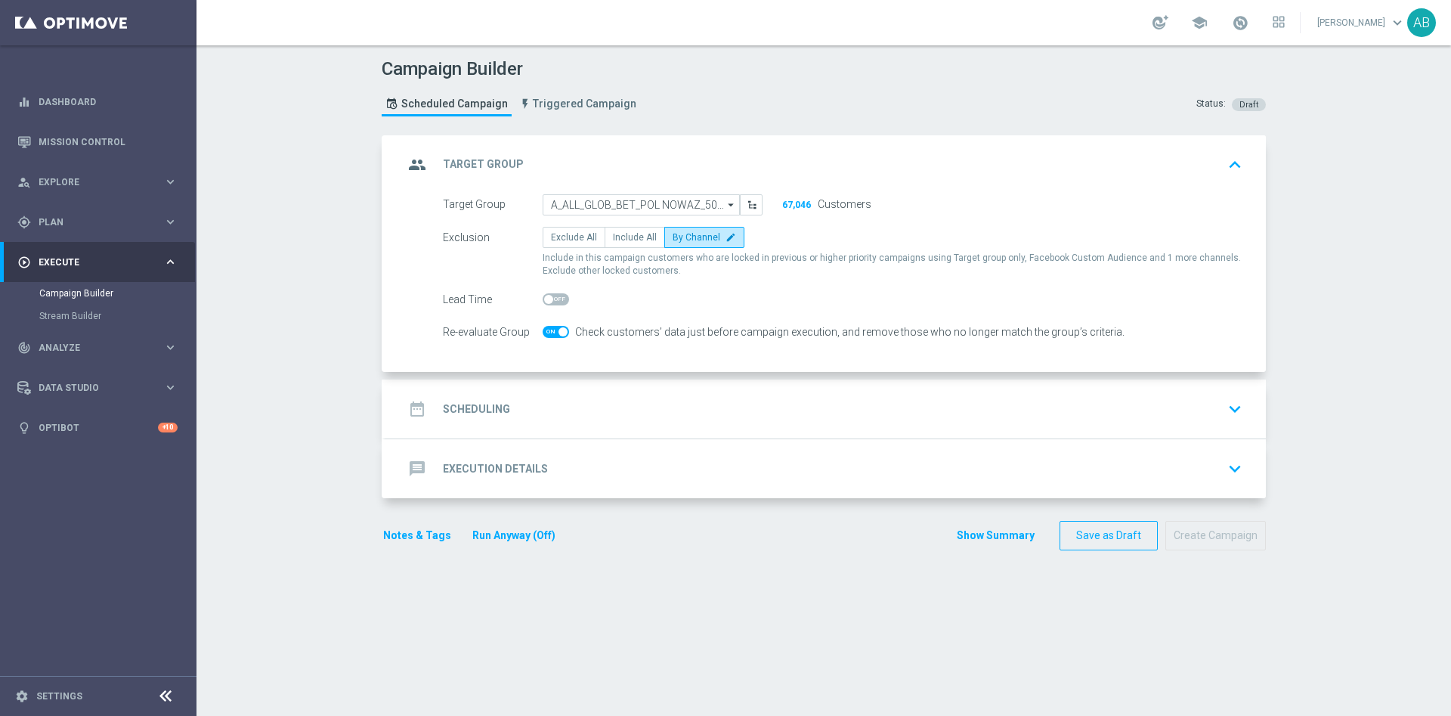
click at [640, 401] on div "date_range Scheduling keyboard_arrow_down" at bounding box center [826, 409] width 844 height 29
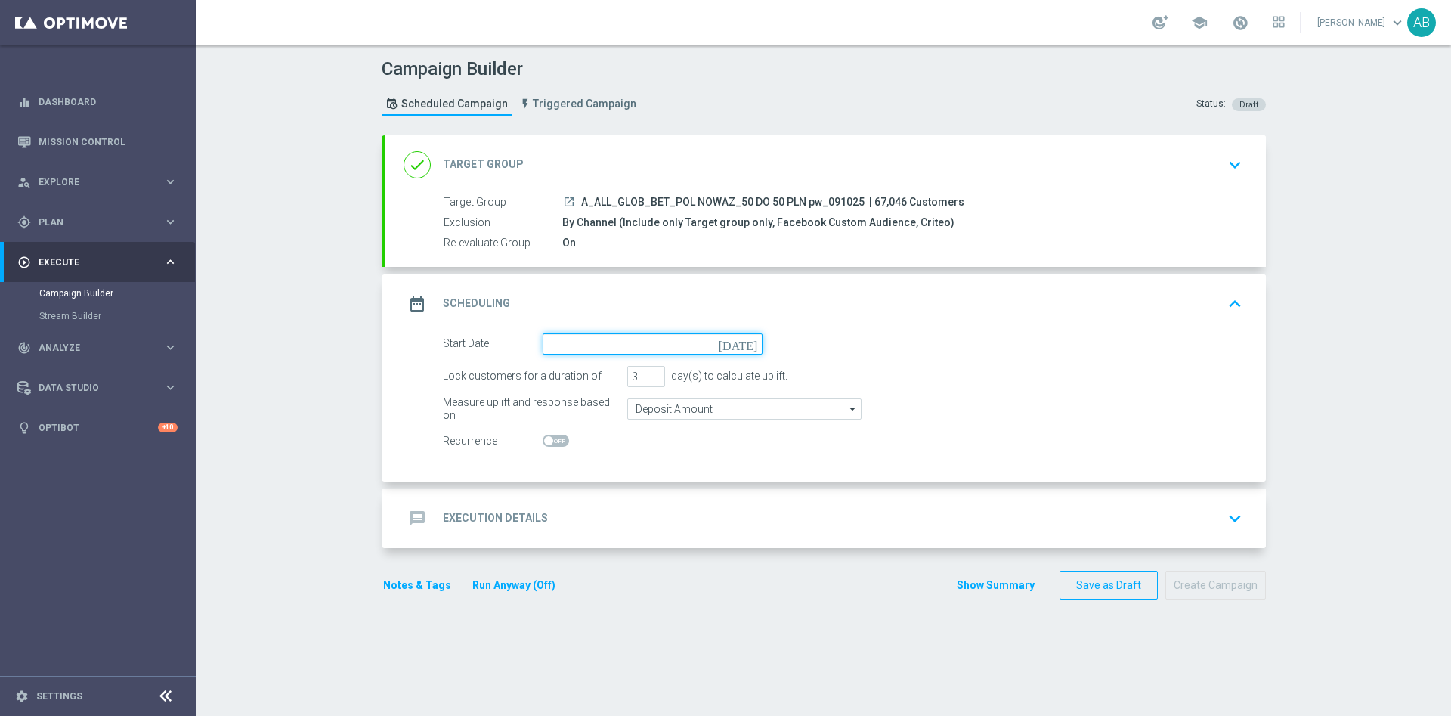
click at [624, 342] on input at bounding box center [653, 343] width 220 height 21
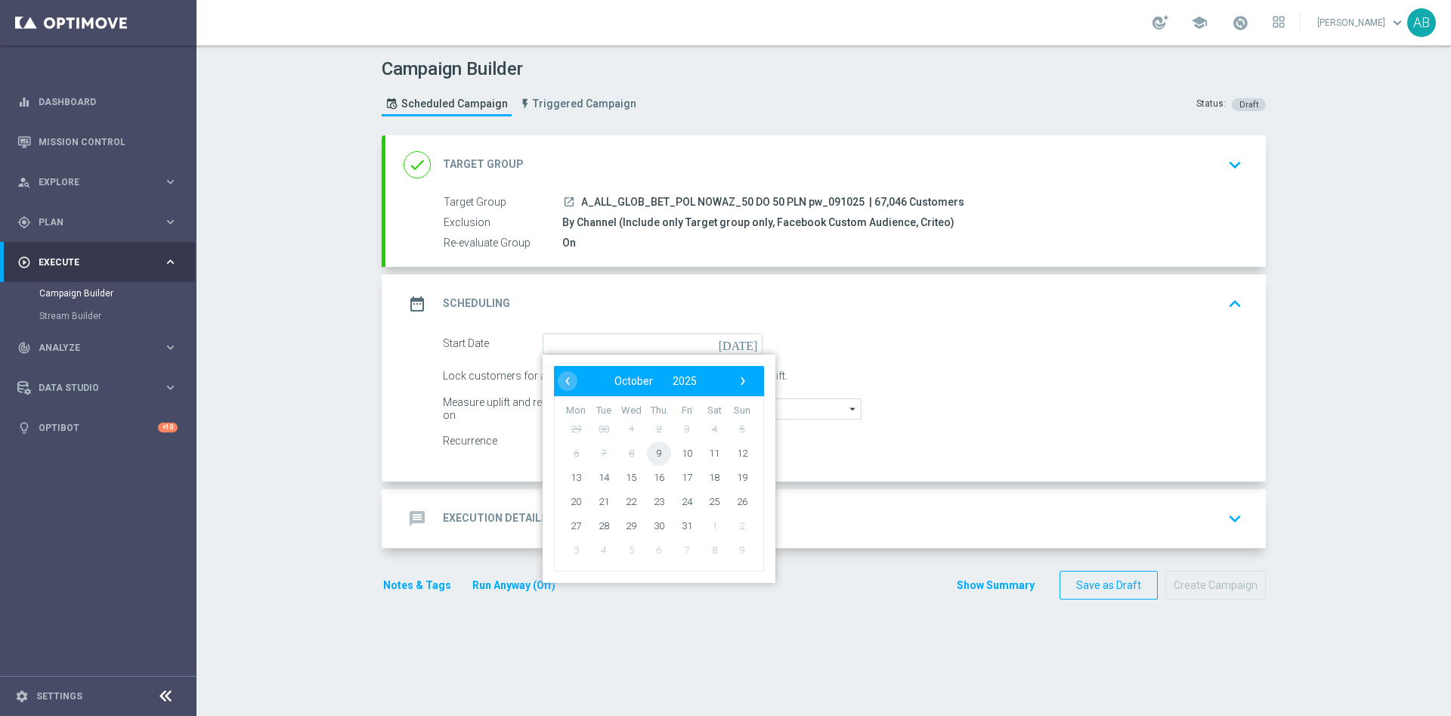
click at [654, 451] on span "9" at bounding box center [659, 453] width 24 height 24
type input "[DATE]"
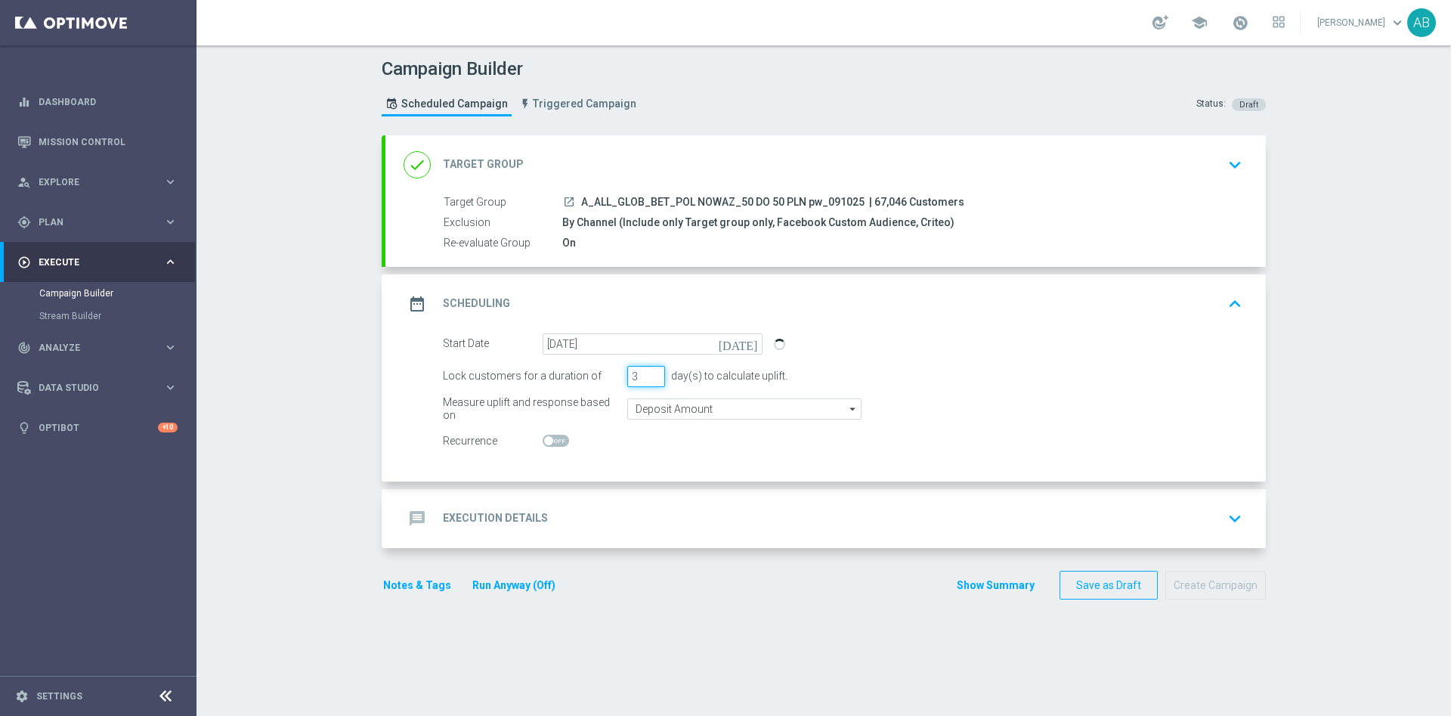
drag, startPoint x: 635, startPoint y: 380, endPoint x: 619, endPoint y: 385, distance: 16.5
click at [627, 385] on input "3" at bounding box center [646, 376] width 38 height 21
type input "1"
click at [883, 519] on div "message Execution Details keyboard_arrow_down" at bounding box center [826, 518] width 844 height 29
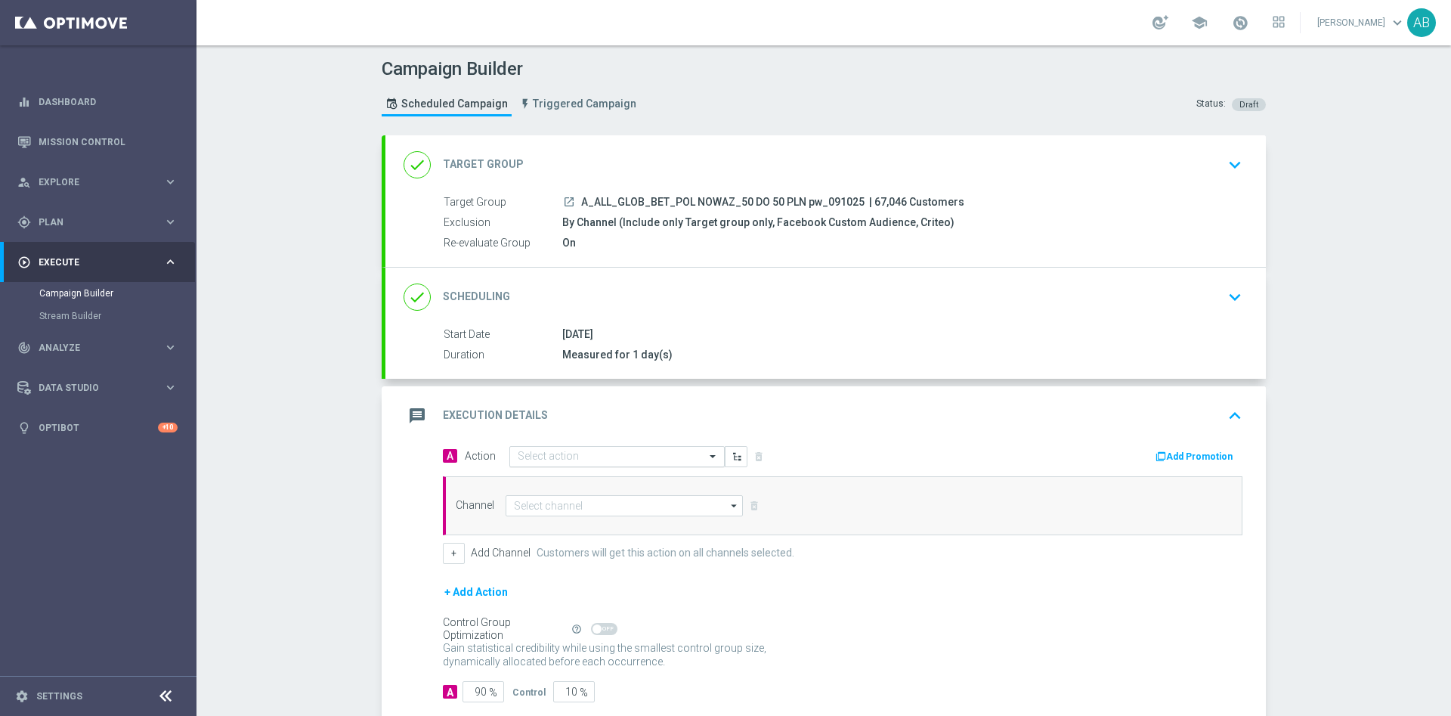
click at [557, 454] on input "text" at bounding box center [602, 457] width 169 height 13
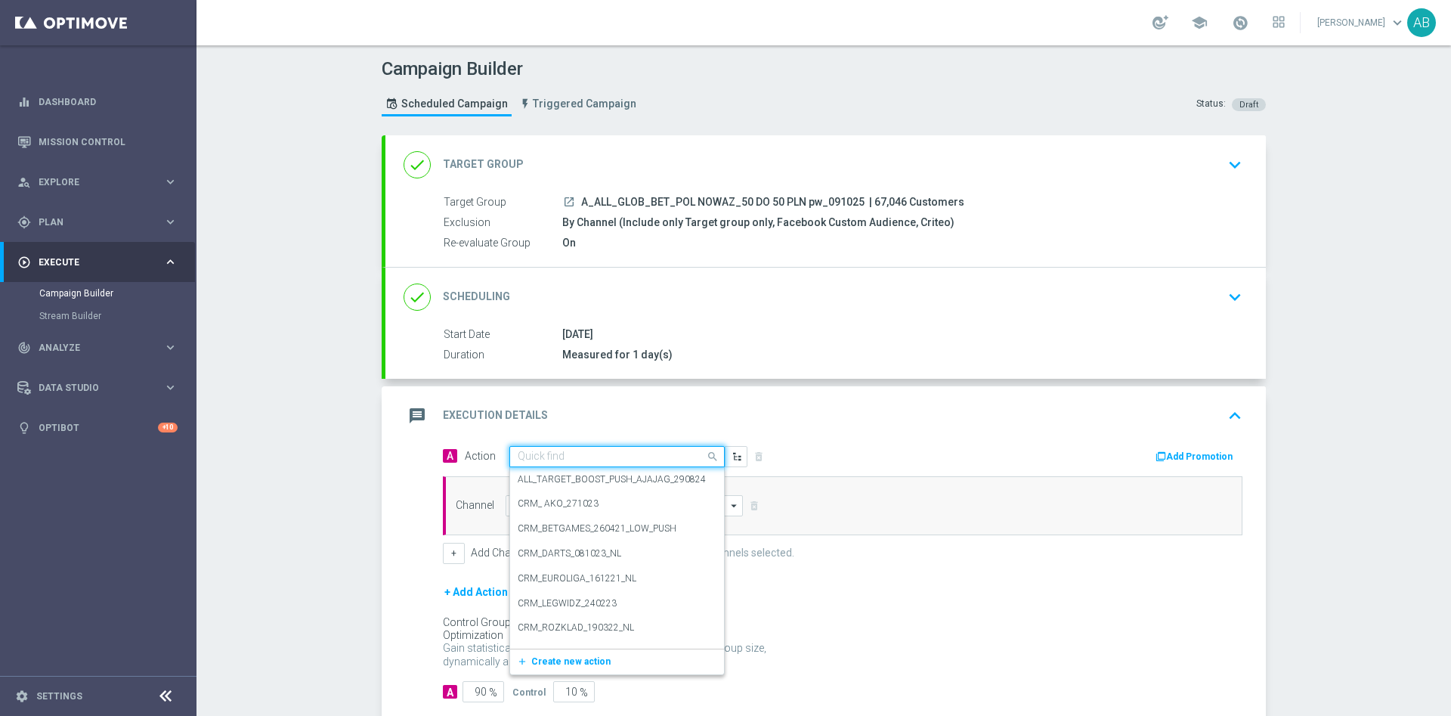
paste input "A_ALL_GLOB_BET_POL NOWAZ_50 DO 50 PLN pw_091025"
type input "A_ALL_GLOB_BET_POL NOWAZ_50 DO 50 PLN pw_091025"
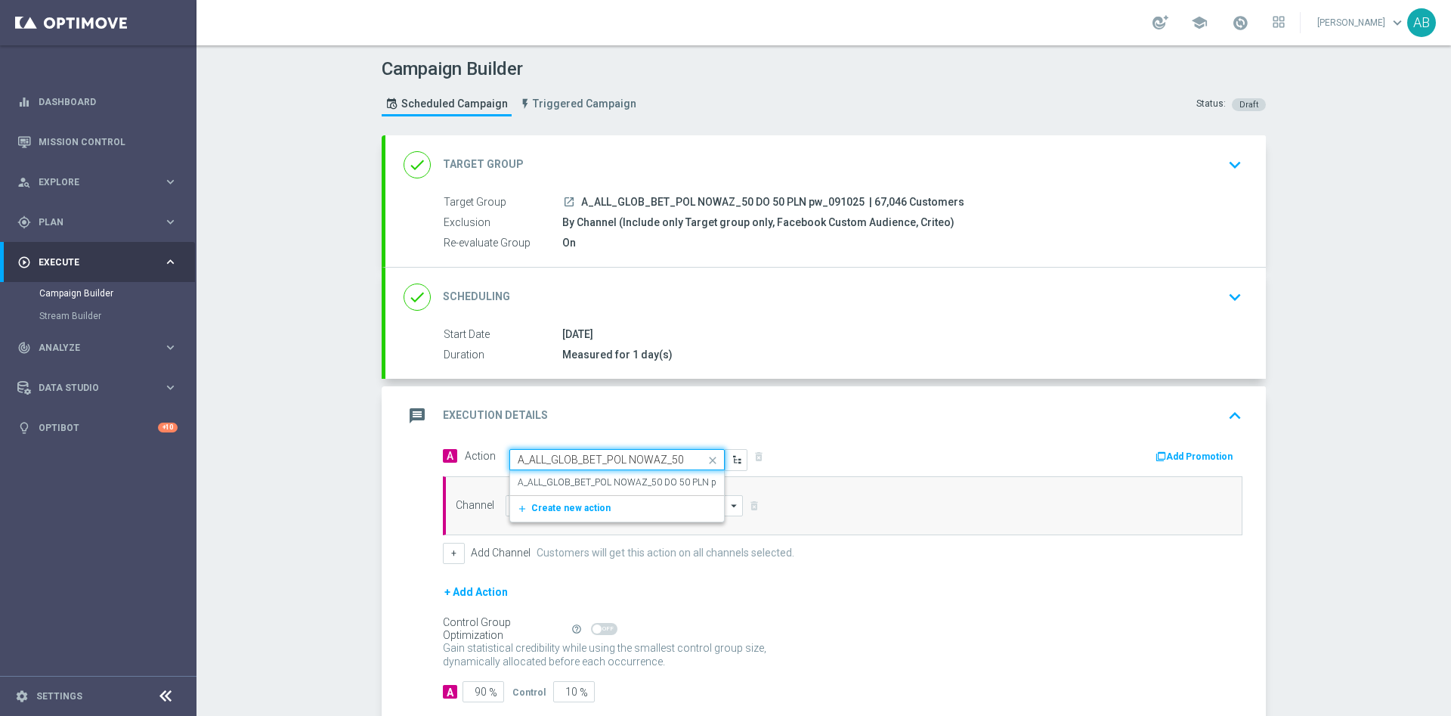
scroll to position [0, 104]
click at [553, 482] on label "A_ALL_GLOB_BET_POL NOWAZ_50 DO 50 PLN pw_091025" at bounding box center [638, 482] width 241 height 13
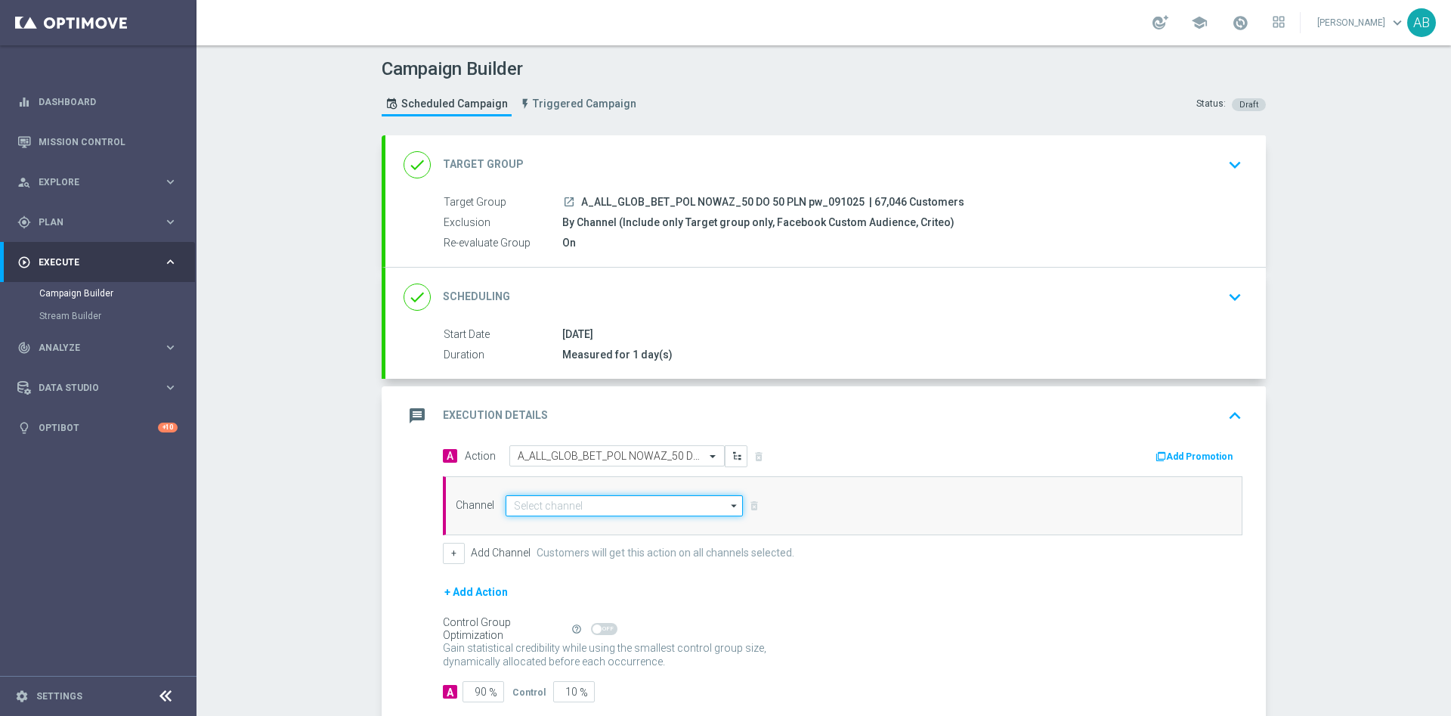
click at [561, 502] on input at bounding box center [624, 505] width 237 height 21
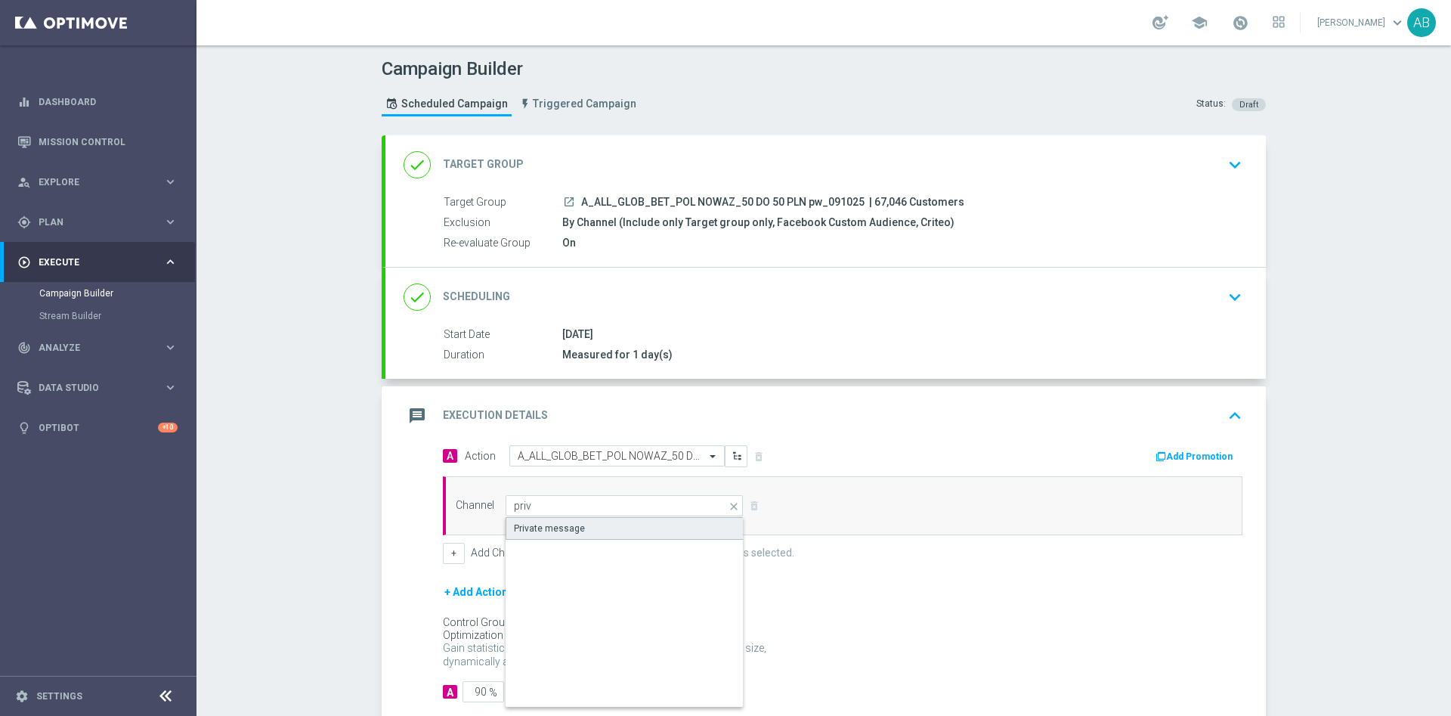
click at [565, 527] on div "Private message" at bounding box center [549, 529] width 71 height 14
type input "Private message"
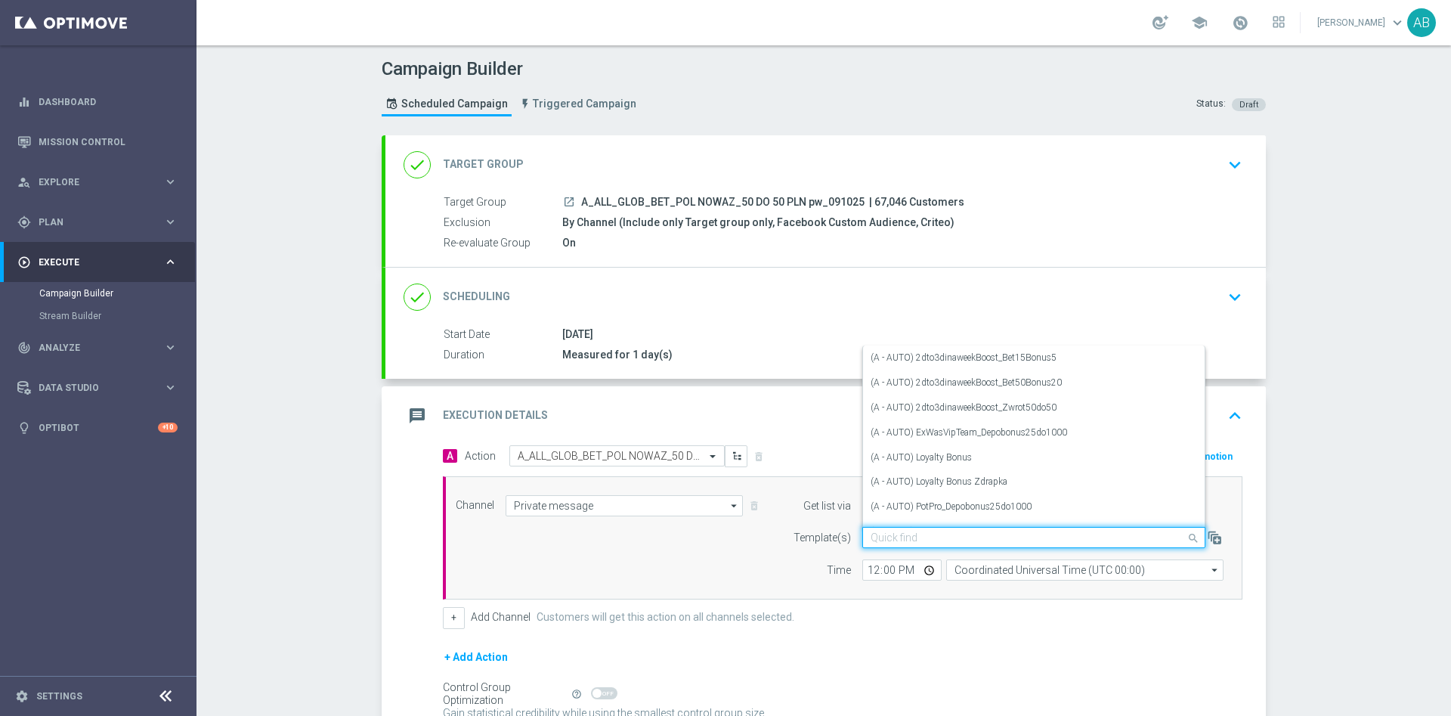
click at [906, 530] on div "Quick find" at bounding box center [1034, 537] width 343 height 21
paste input "A_ALL_GLOB_BET_POL NOWAZ_50 DO 50 PLN pw_091025"
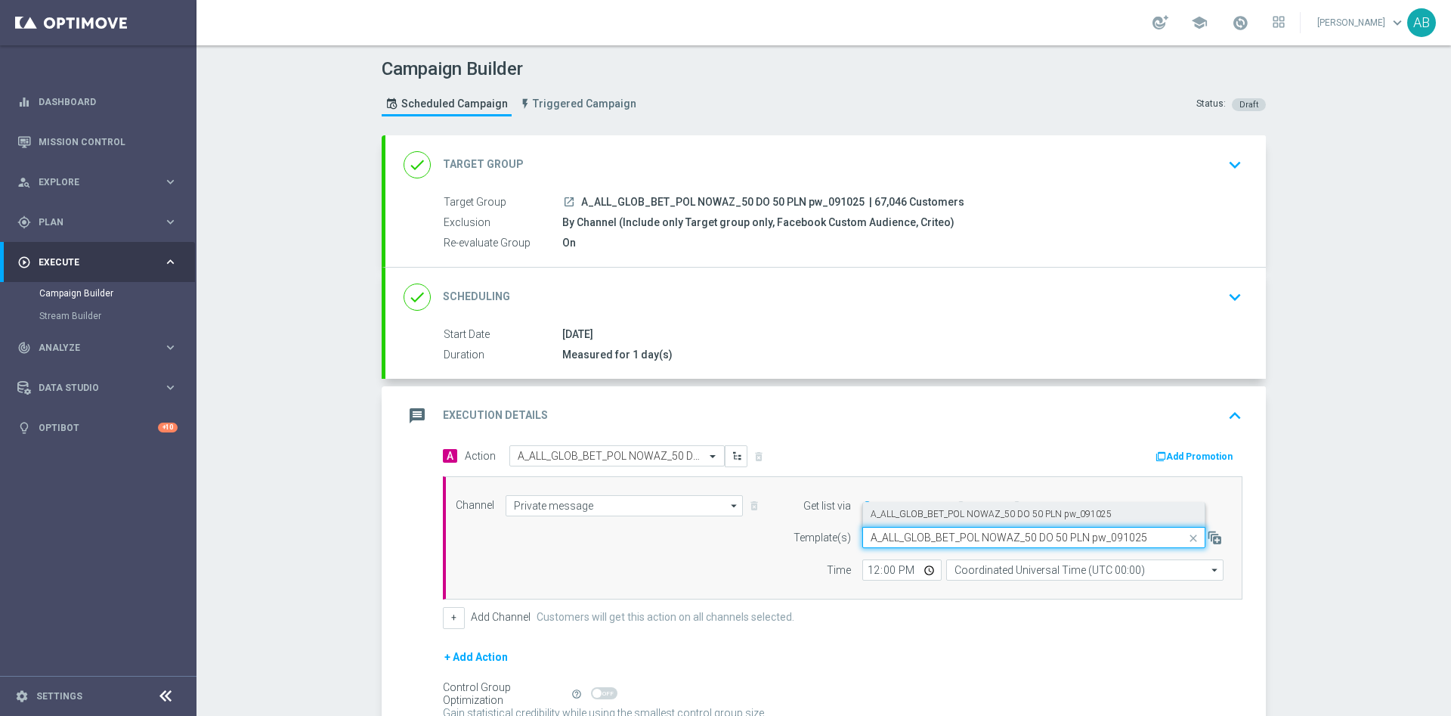
click at [928, 508] on label "A_ALL_GLOB_BET_POL NOWAZ_50 DO 50 PLN pw_091025" at bounding box center [991, 514] width 241 height 13
type input "A_ALL_GLOB_BET_POL NOWAZ_50 DO 50 PLN pw_091025"
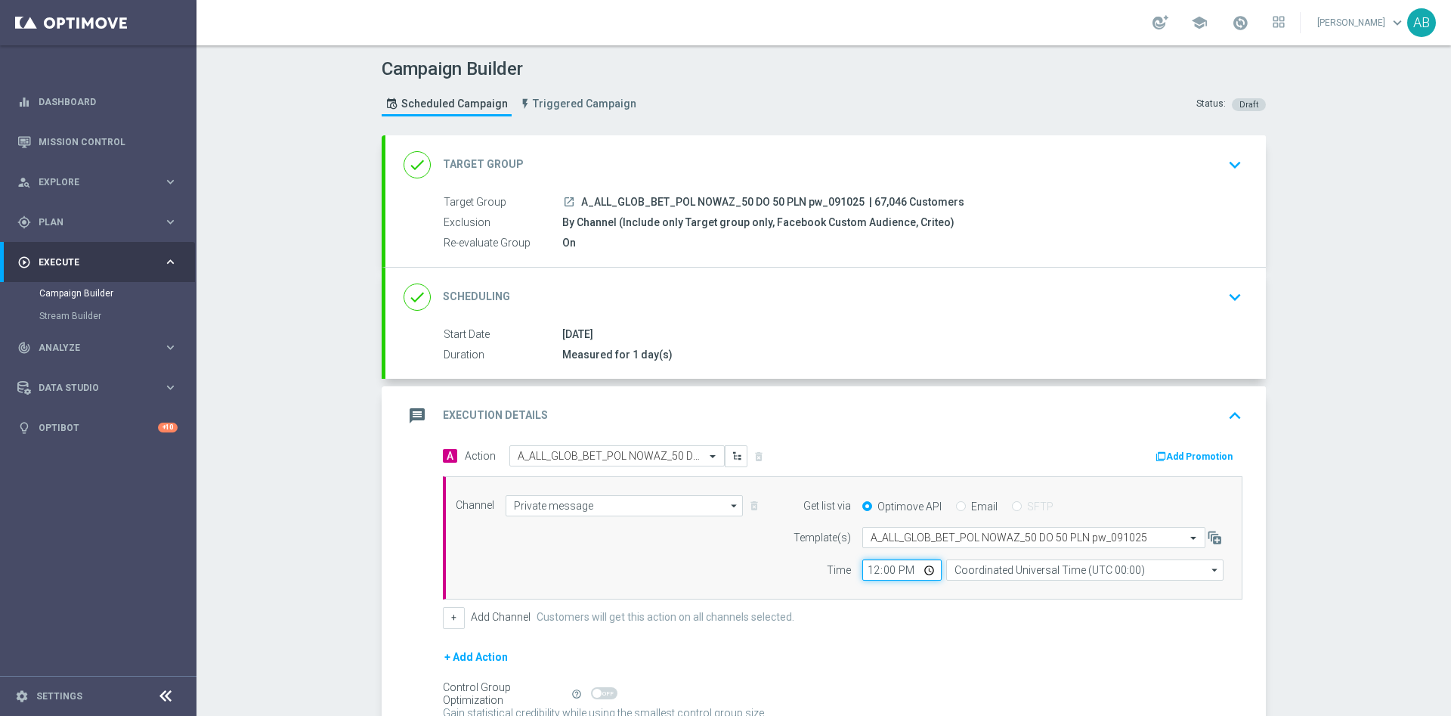
click at [863, 571] on input "12:00" at bounding box center [902, 569] width 79 height 21
type input "17:30"
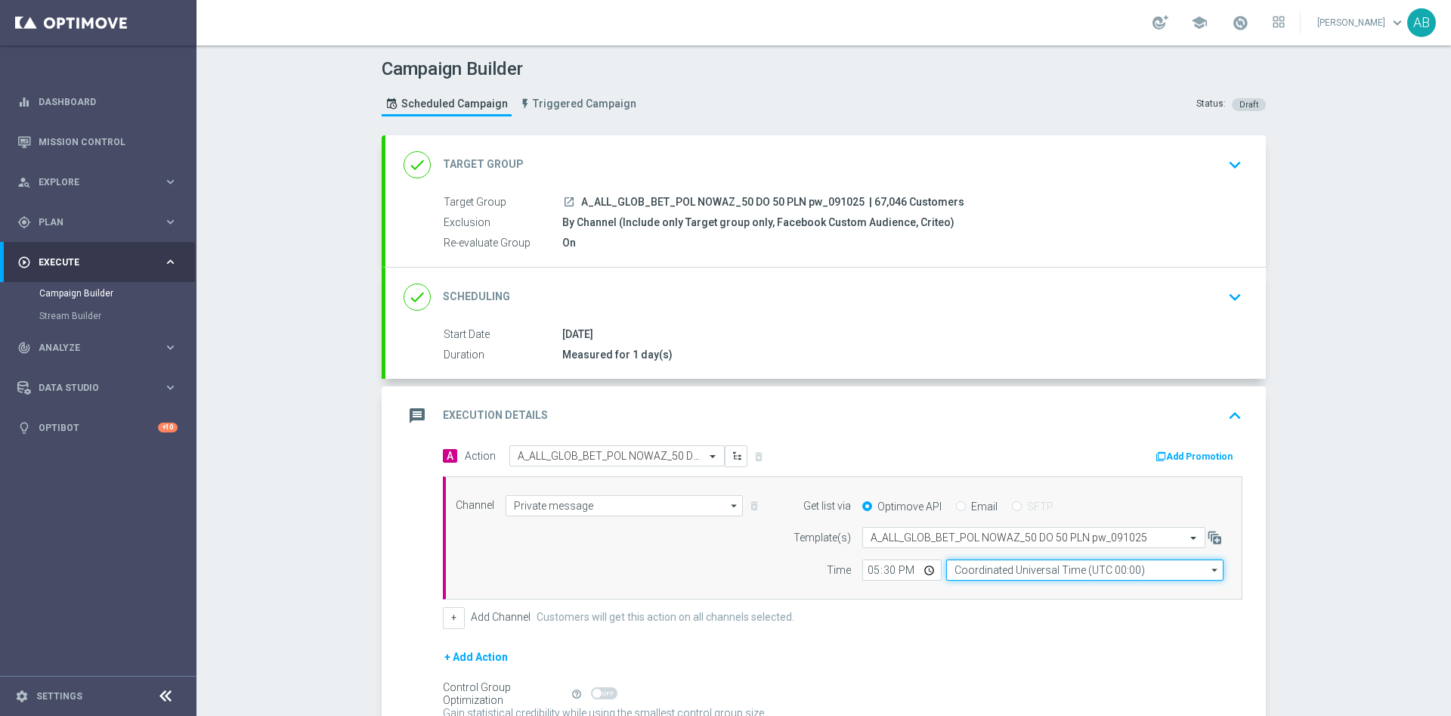
click at [957, 573] on input "Coordinated Universal Time (UTC 00:00)" at bounding box center [1084, 569] width 277 height 21
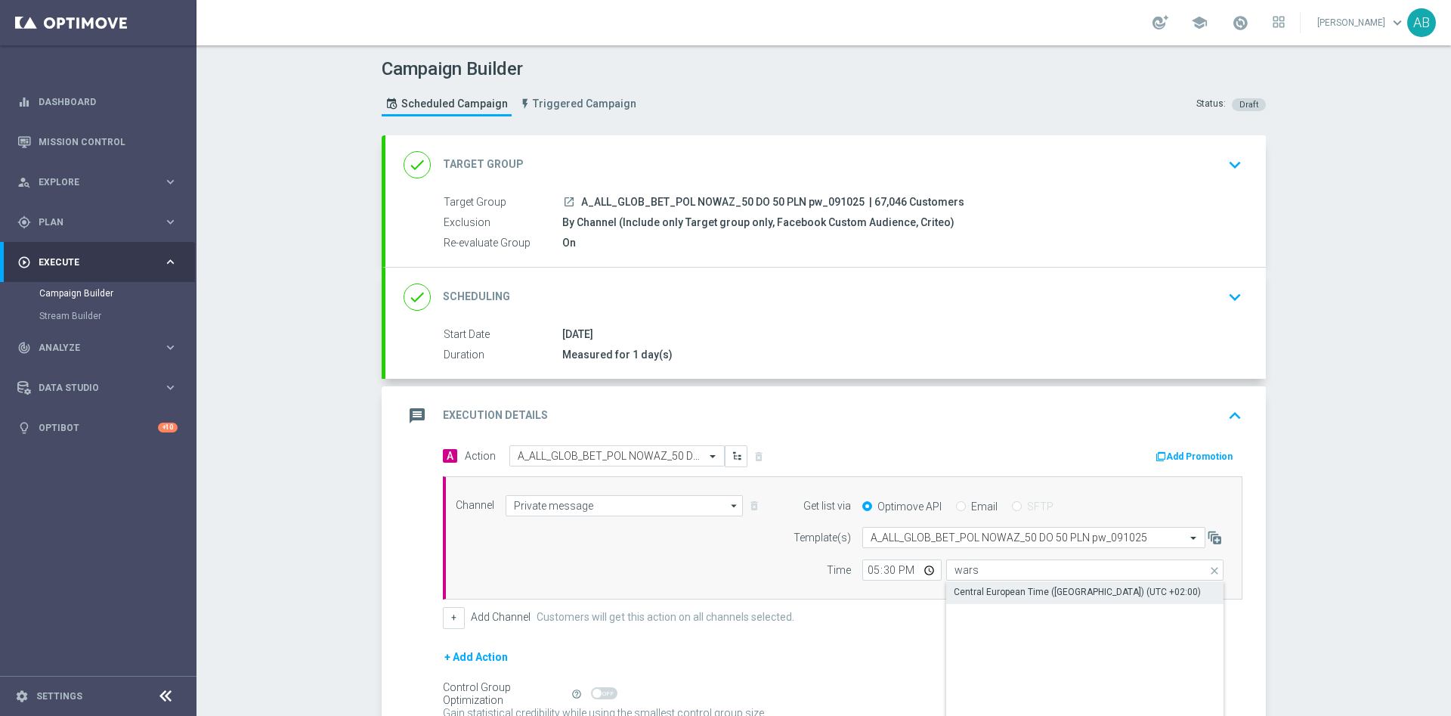
click at [975, 600] on div "Central European Time ([GEOGRAPHIC_DATA]) (UTC +02:00)" at bounding box center [1084, 591] width 277 height 21
type input "Central European Time ([GEOGRAPHIC_DATA]) (UTC +02:00)"
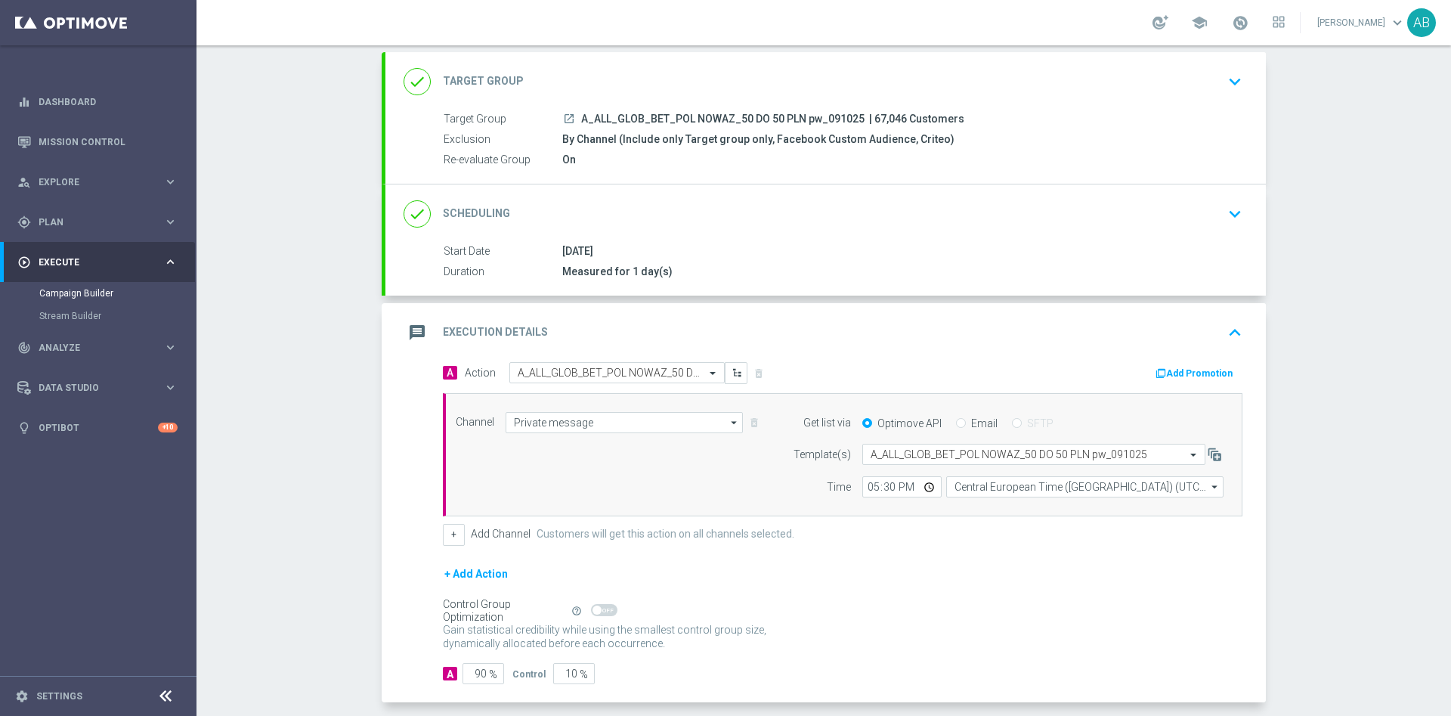
scroll to position [152, 0]
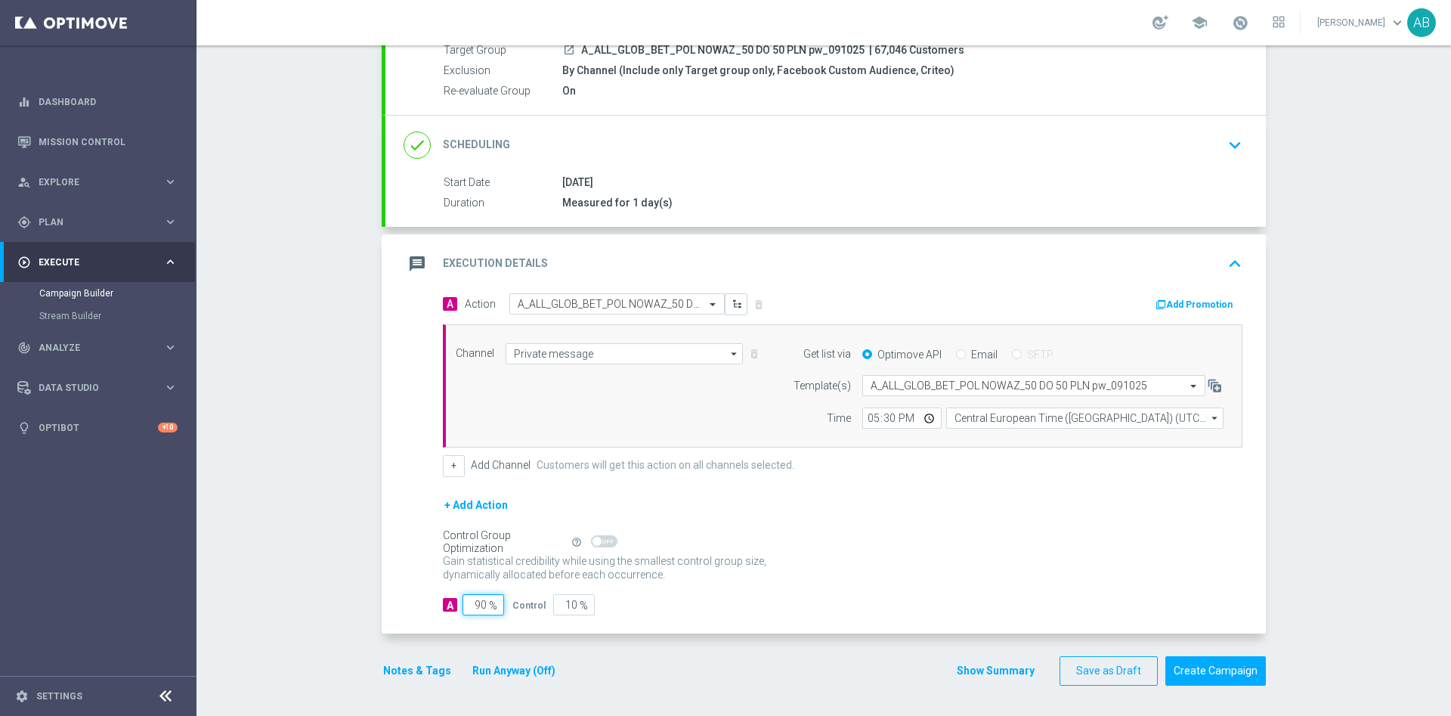
click at [476, 604] on input "90" at bounding box center [484, 604] width 42 height 21
type input "9"
type input "91"
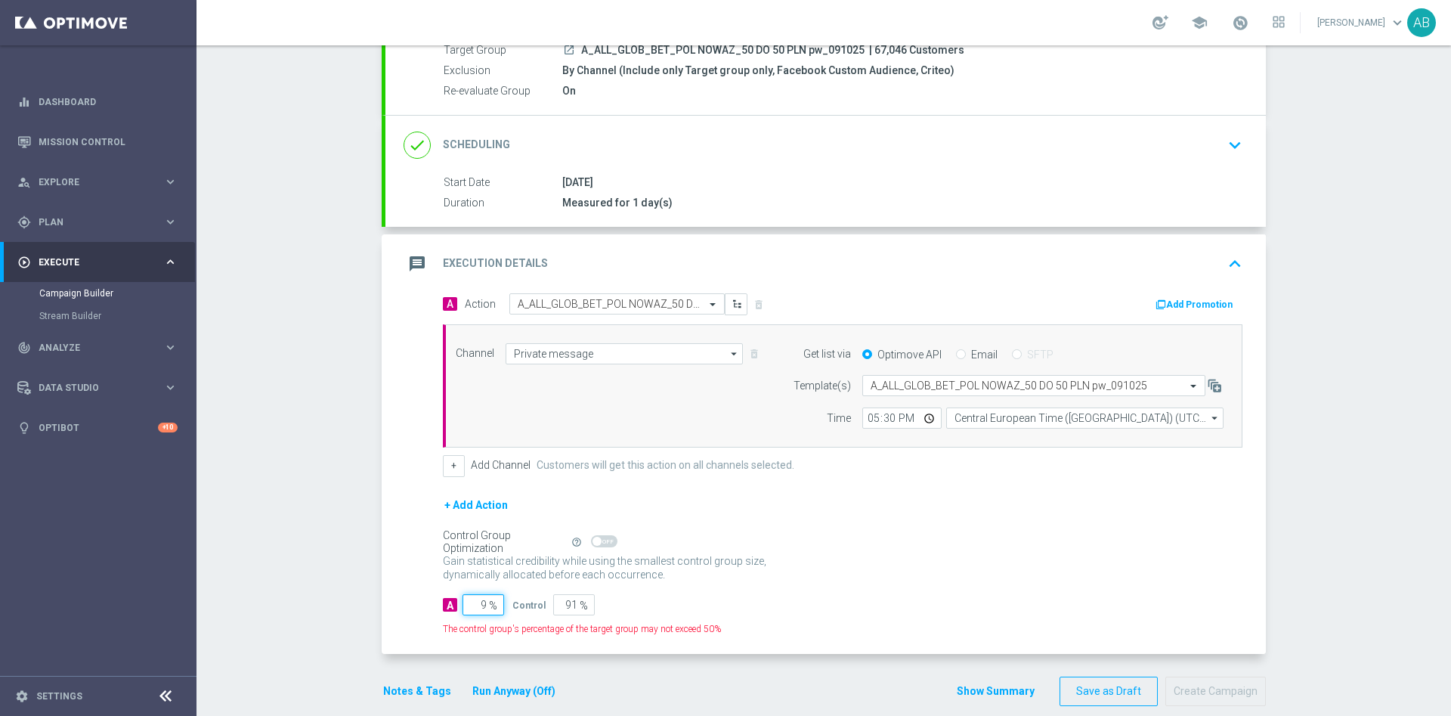
type input "98"
type input "2"
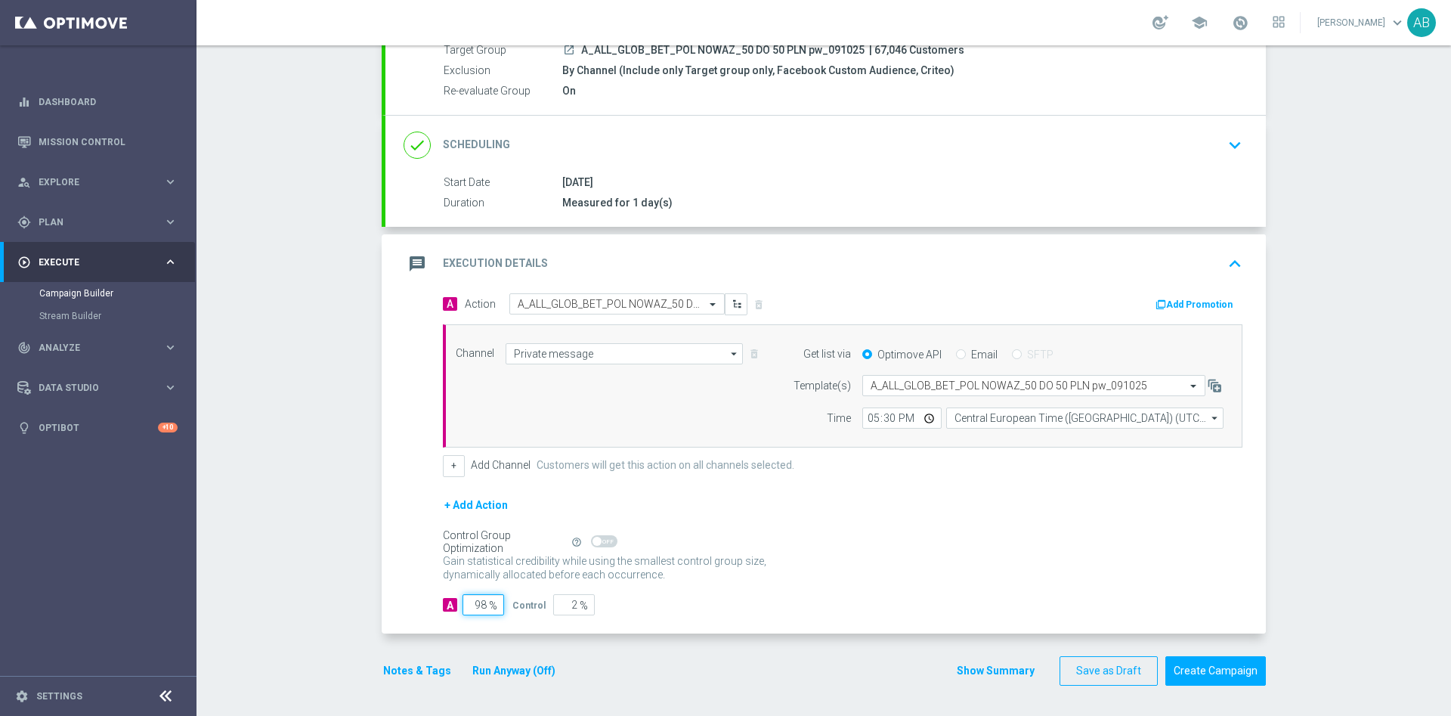
type input "98"
click at [406, 656] on div "Notes & Tags Run Anyway (Off)" at bounding box center [479, 670] width 194 height 29
click at [400, 662] on button "Notes & Tags" at bounding box center [417, 670] width 71 height 19
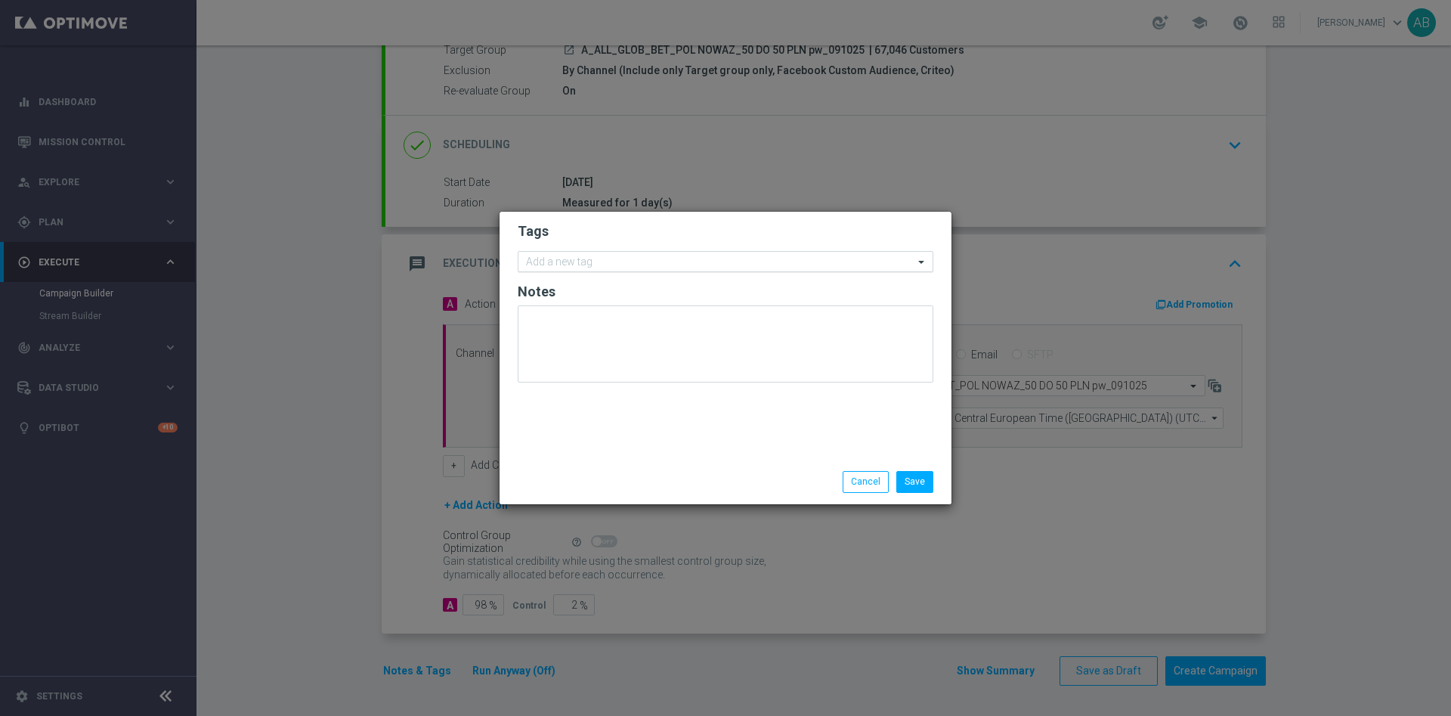
click at [612, 261] on input "text" at bounding box center [720, 262] width 388 height 13
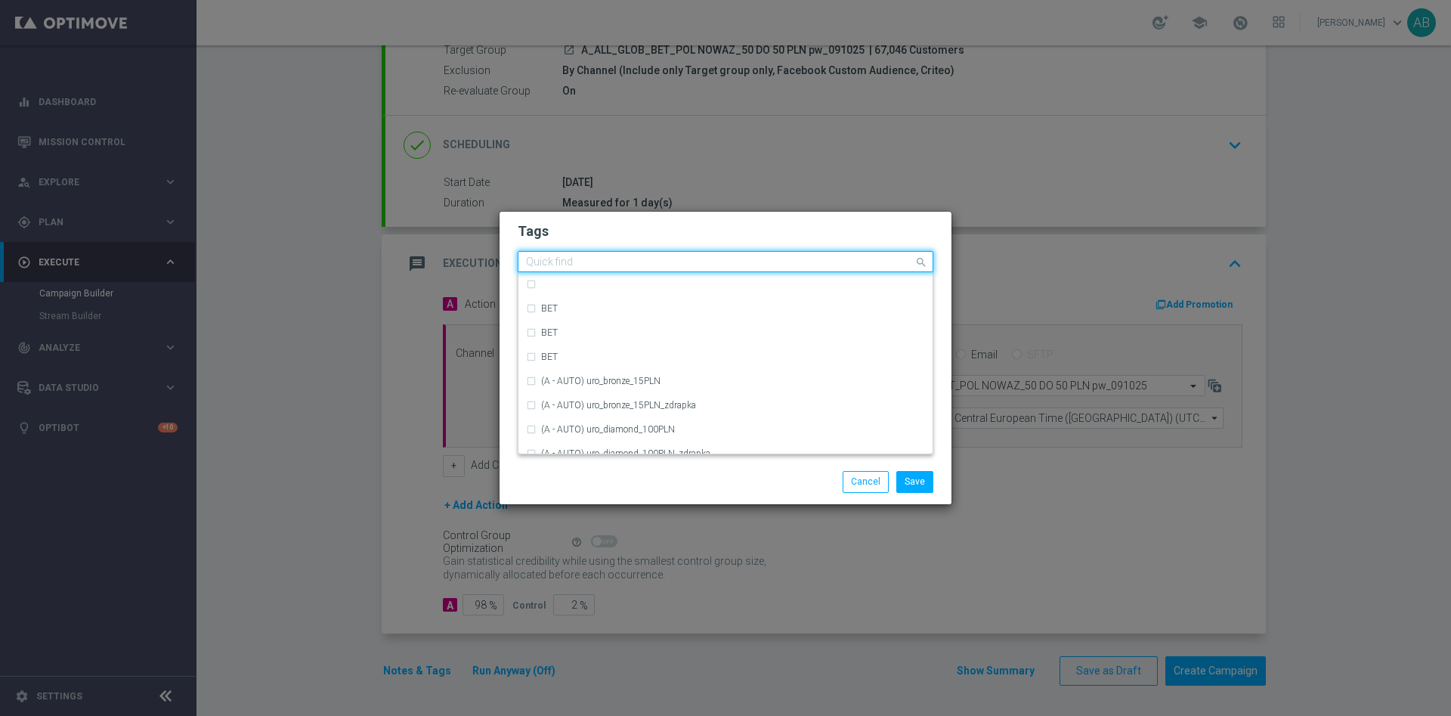
type input "E"
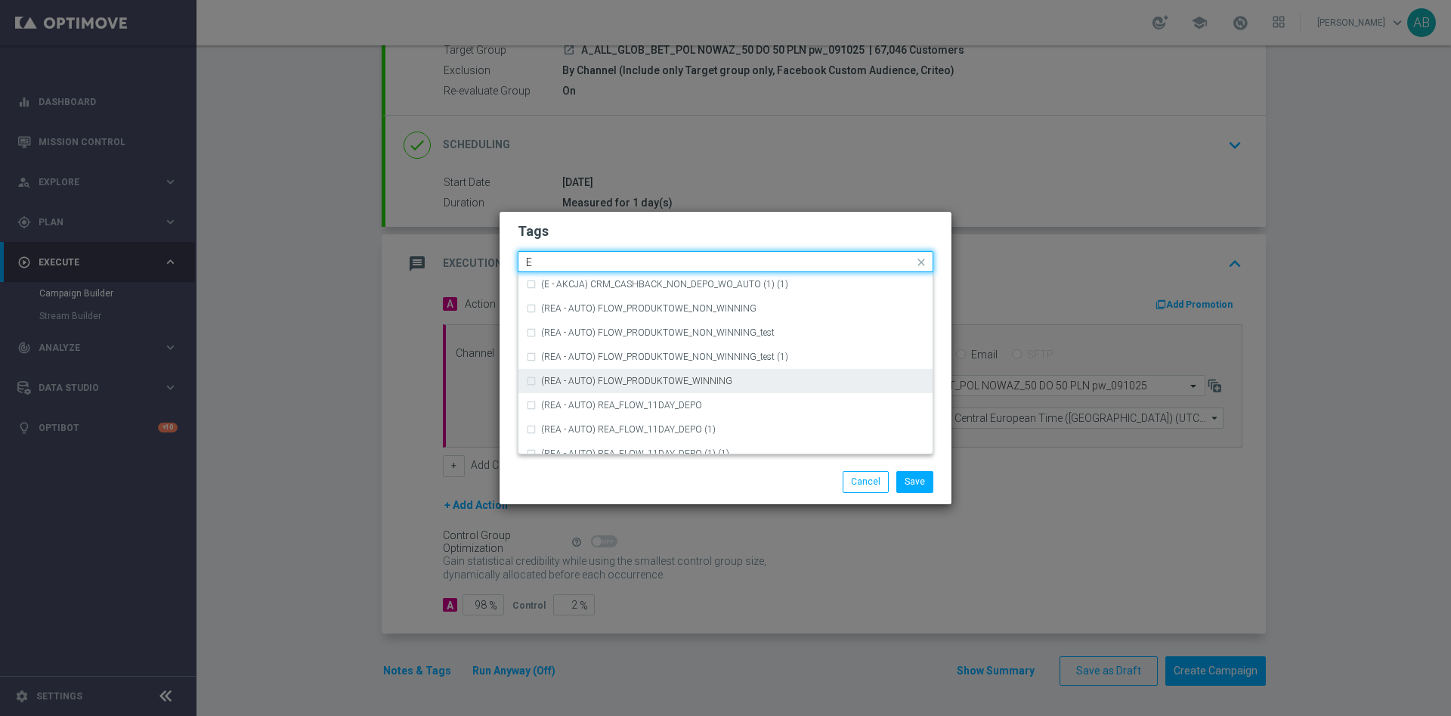
scroll to position [567, 0]
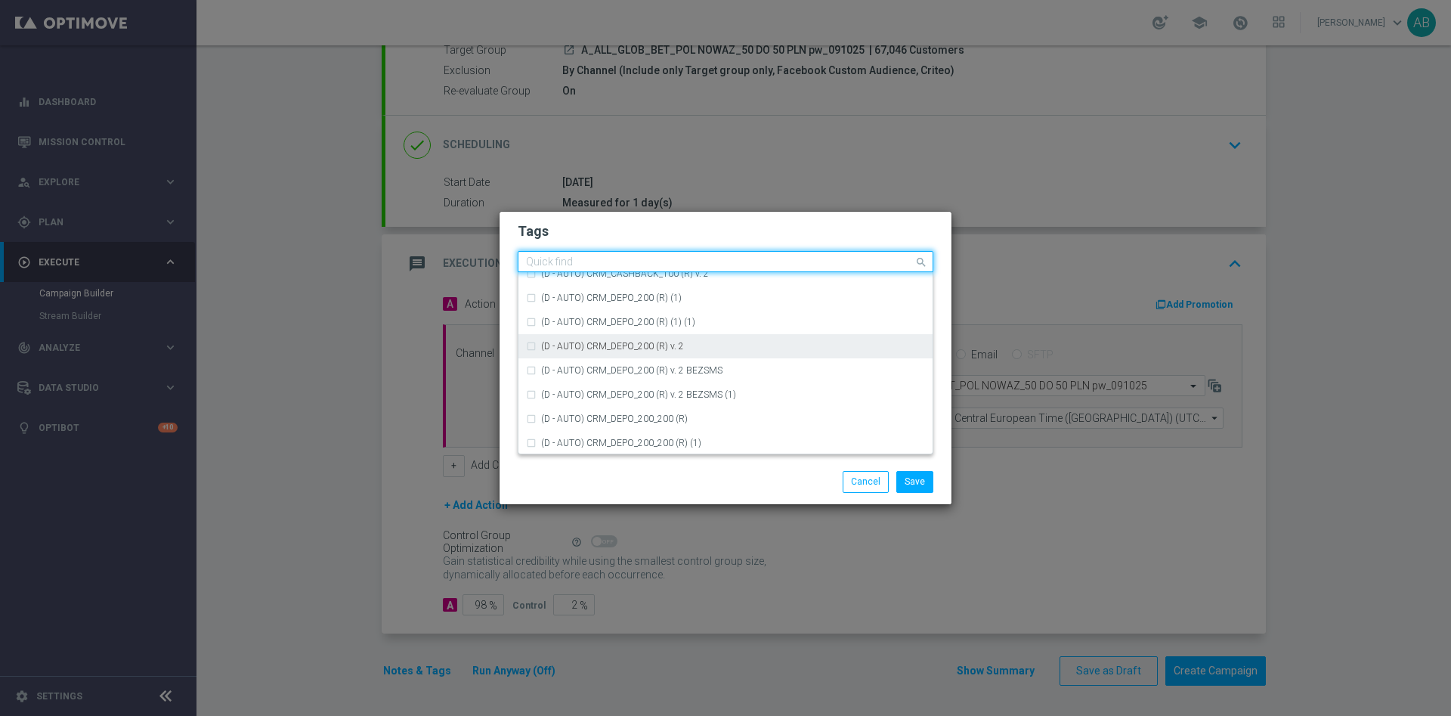
type input "A"
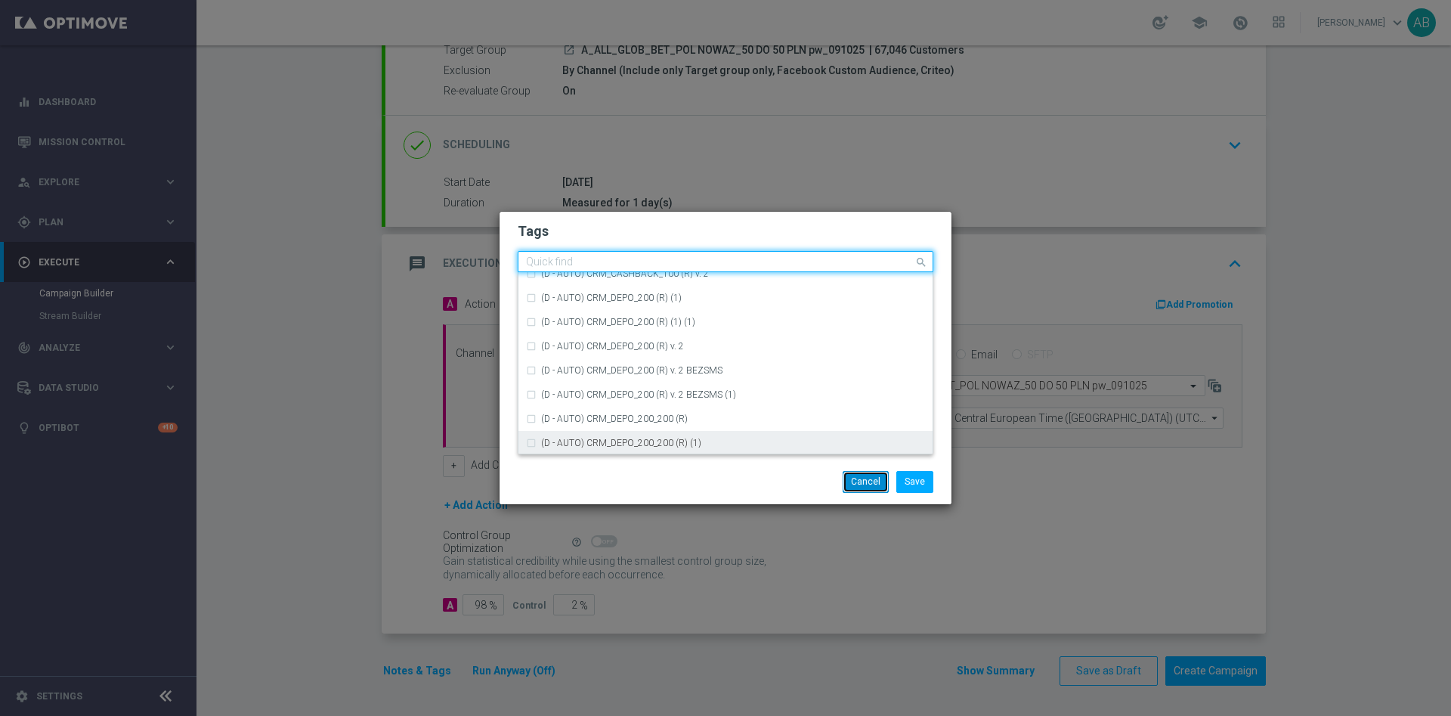
click at [861, 478] on button "Cancel" at bounding box center [866, 481] width 46 height 21
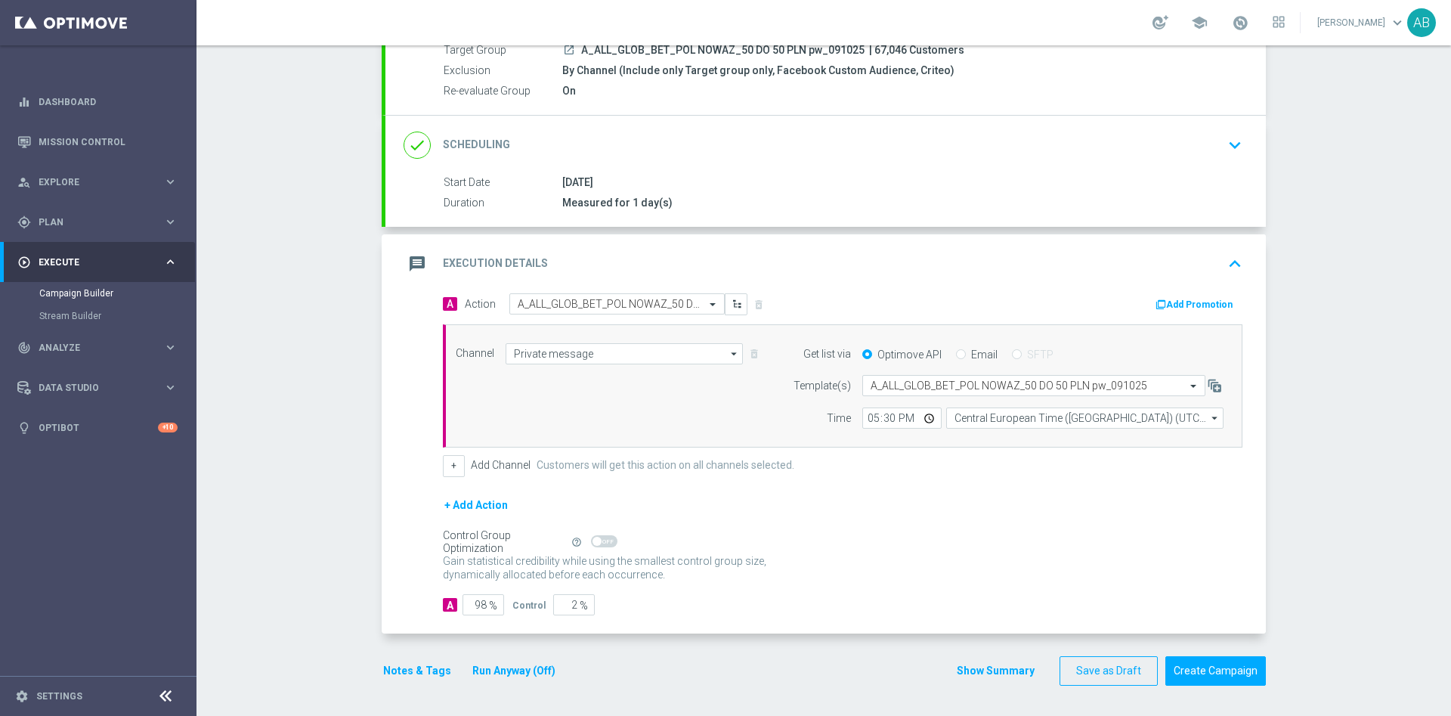
click at [414, 669] on button "Notes & Tags" at bounding box center [417, 670] width 71 height 19
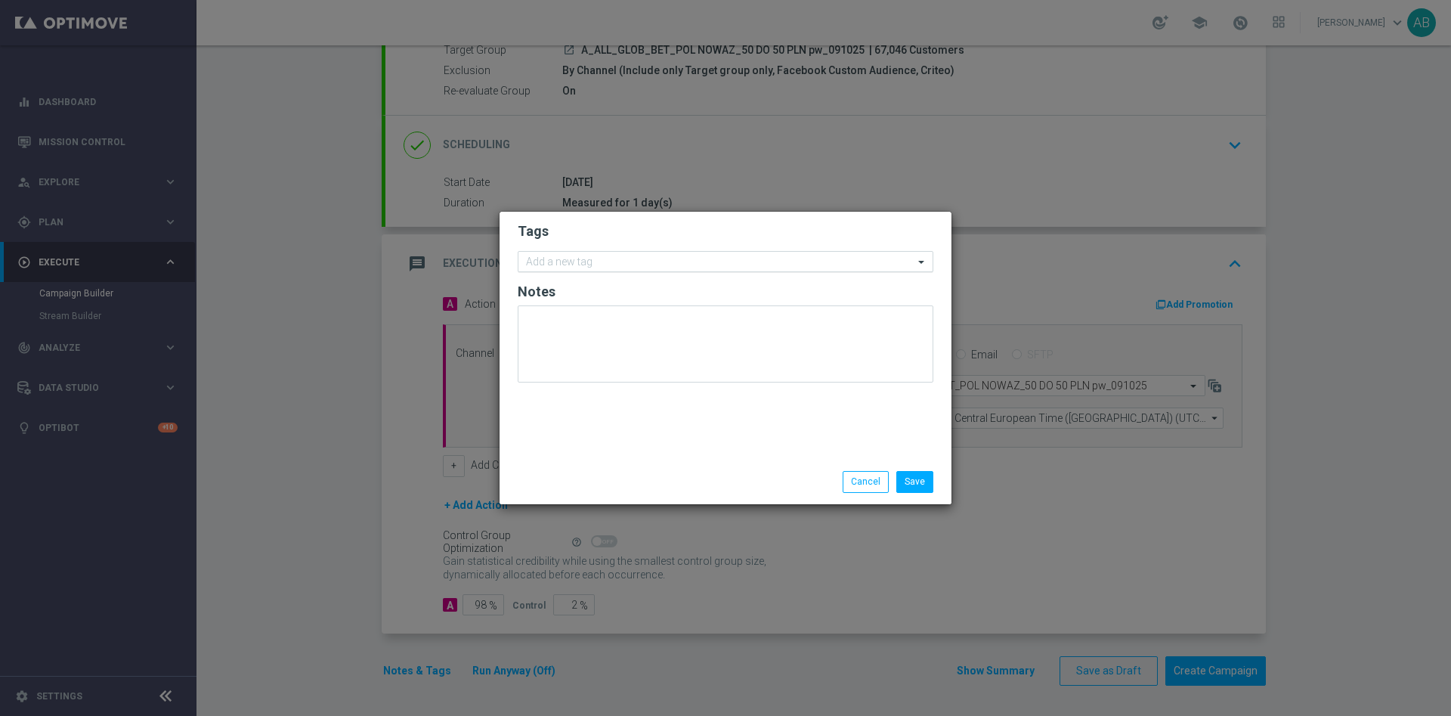
click at [641, 261] on input "text" at bounding box center [720, 262] width 388 height 13
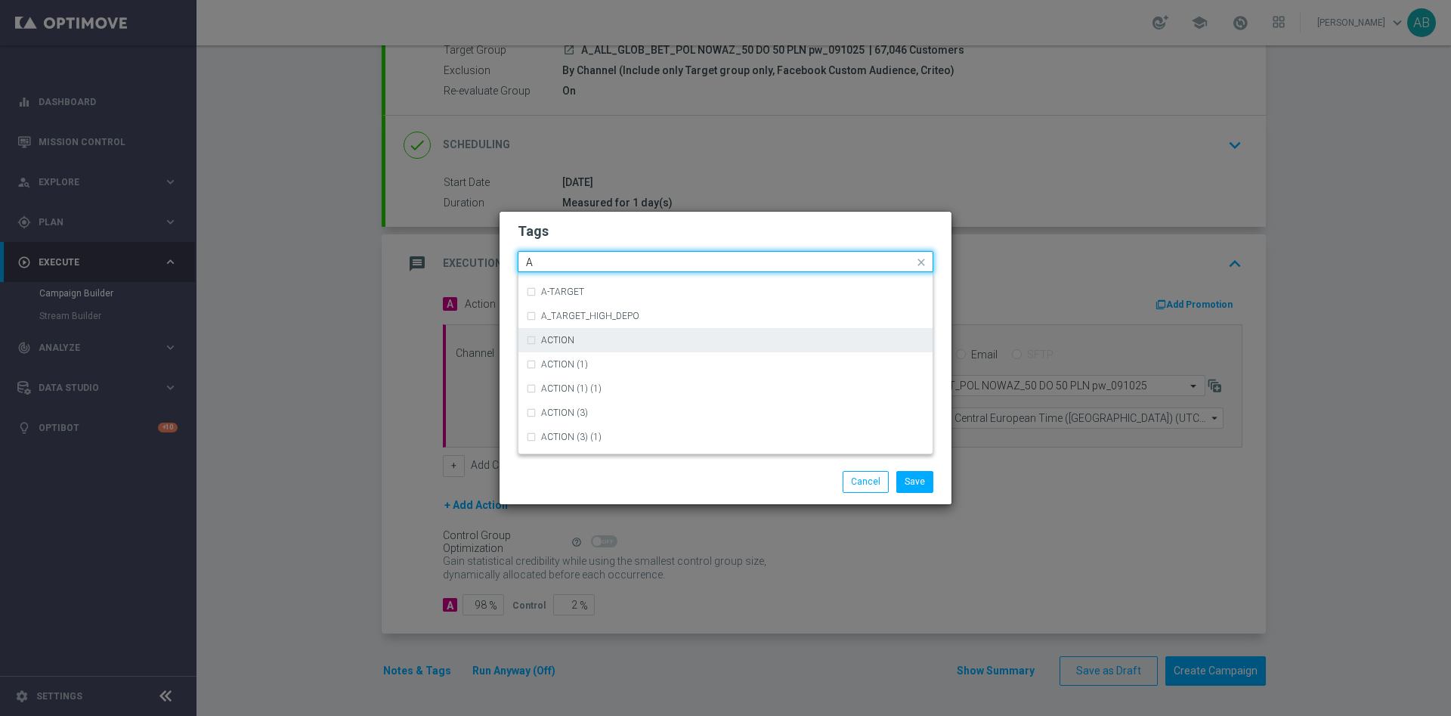
scroll to position [1814, 0]
click at [601, 329] on div "A" at bounding box center [733, 332] width 384 height 9
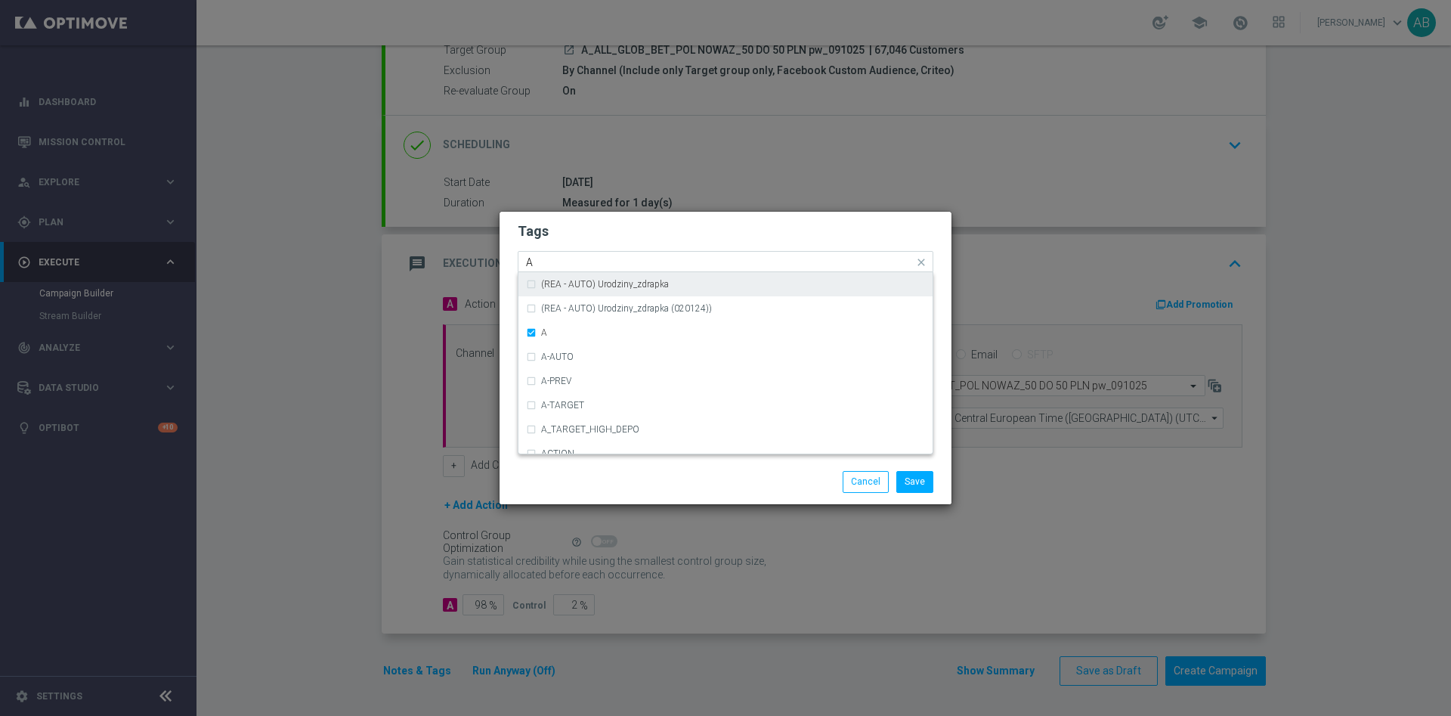
click at [614, 263] on input "A" at bounding box center [720, 262] width 388 height 13
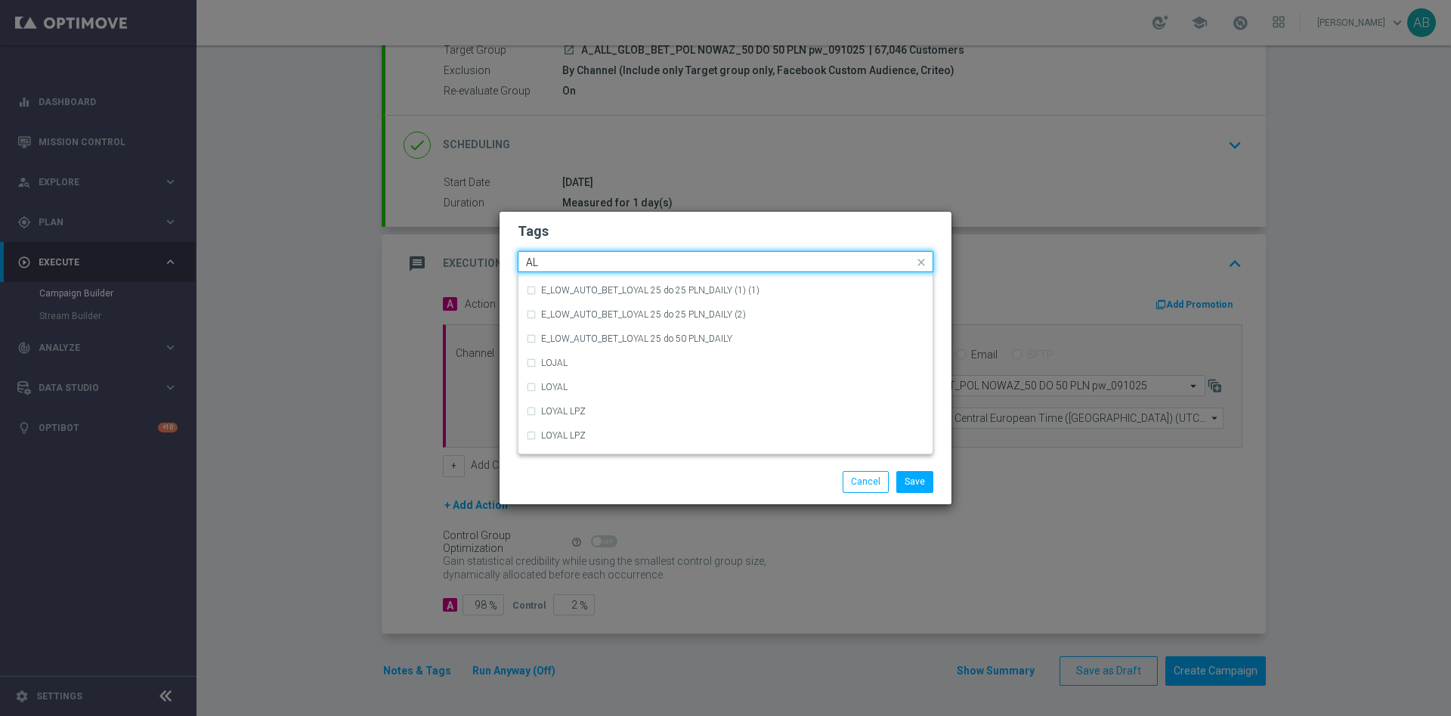
scroll to position [0, 0]
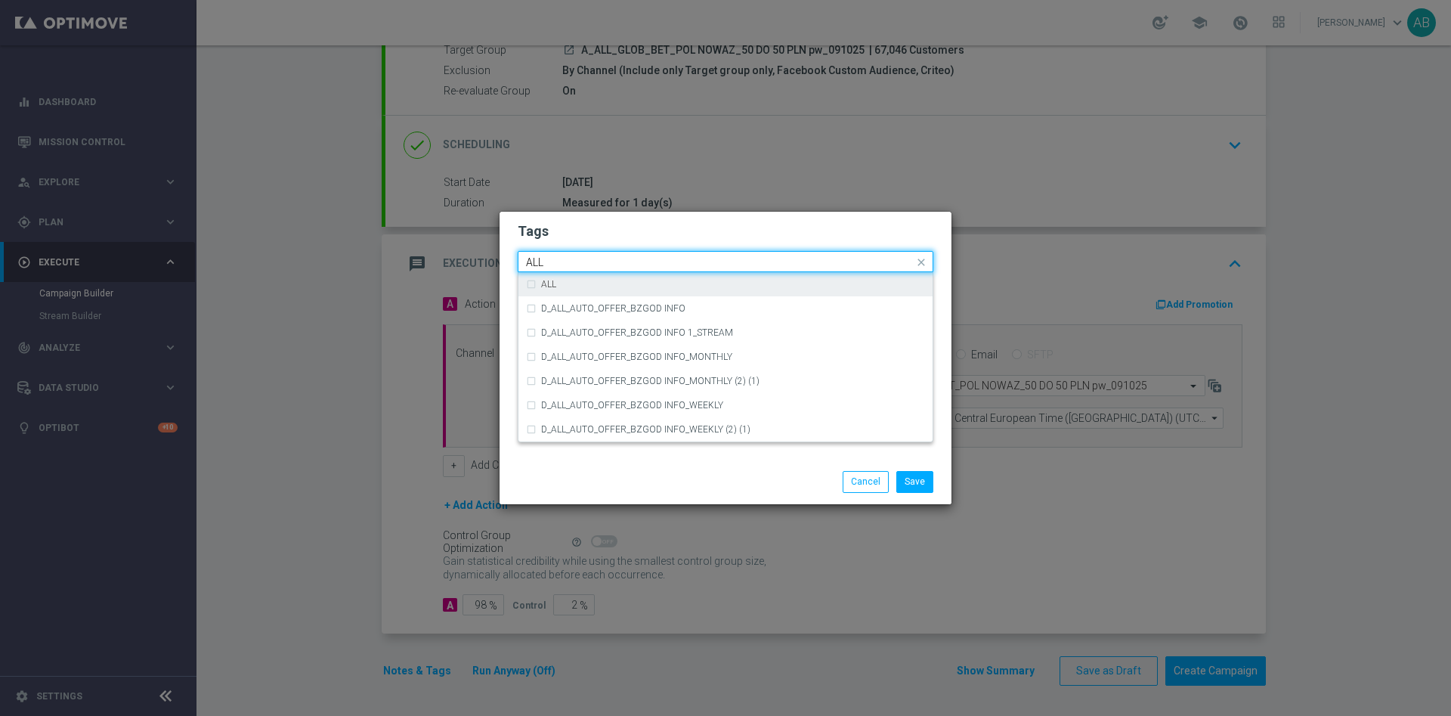
click at [609, 274] on div "ALL" at bounding box center [725, 284] width 399 height 24
click at [608, 259] on input "ALL" at bounding box center [720, 262] width 388 height 13
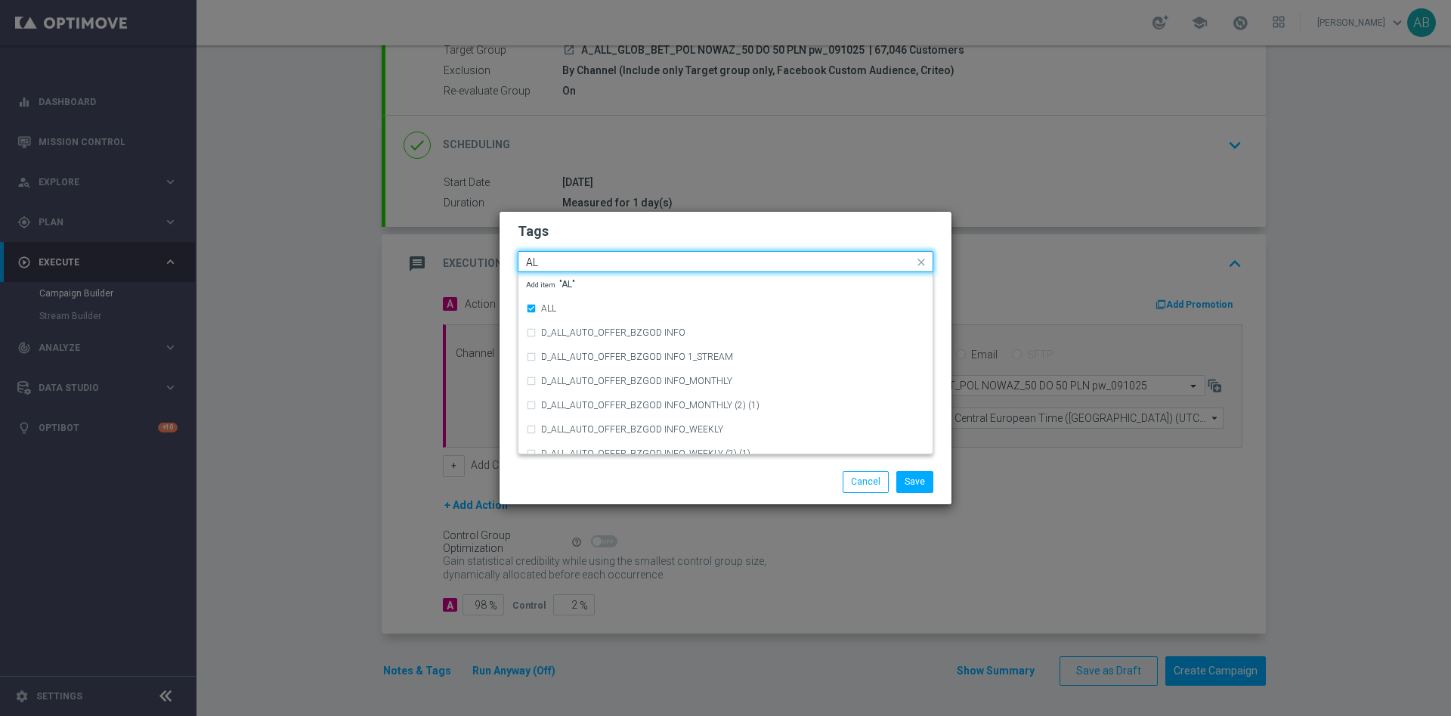
type input "A"
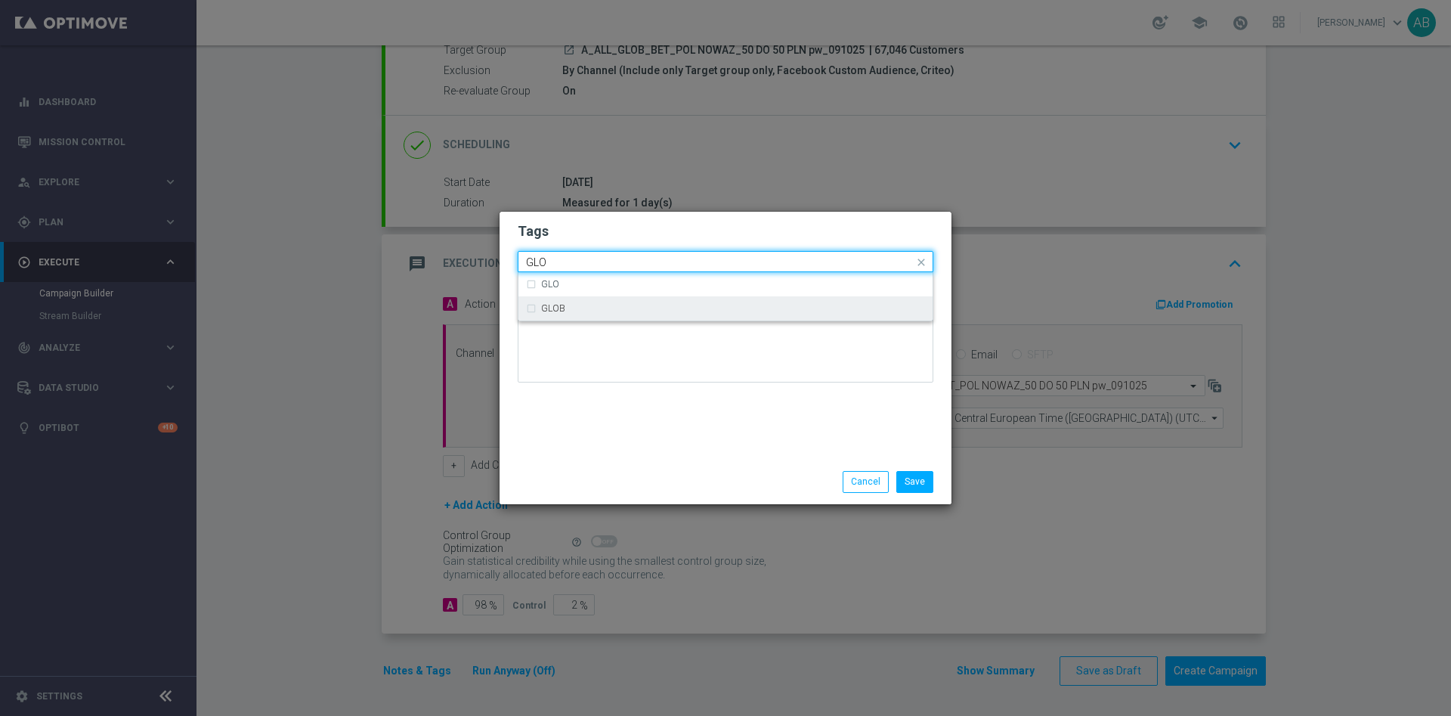
click at [604, 311] on div "GLOB" at bounding box center [733, 308] width 384 height 9
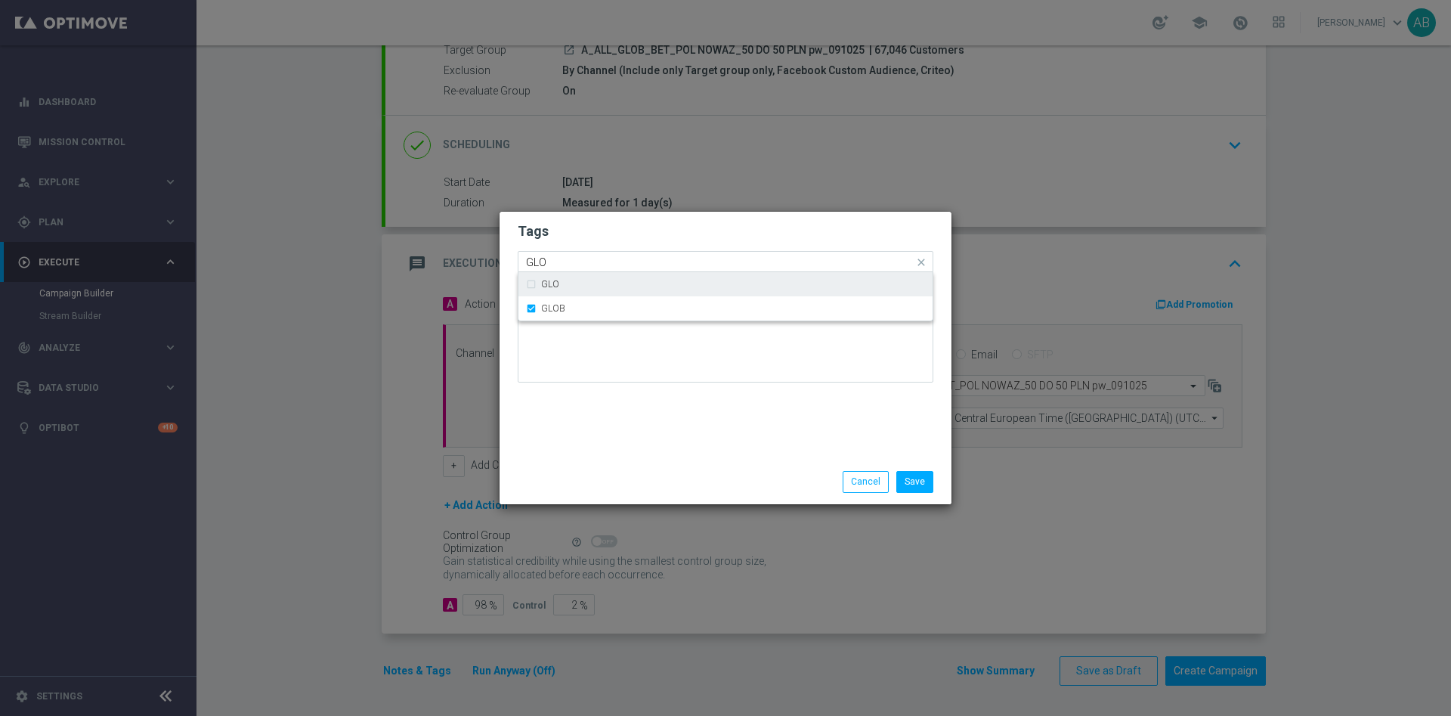
click at [603, 251] on div "Quick find × A × ALL × GLOB GLO" at bounding box center [726, 261] width 416 height 21
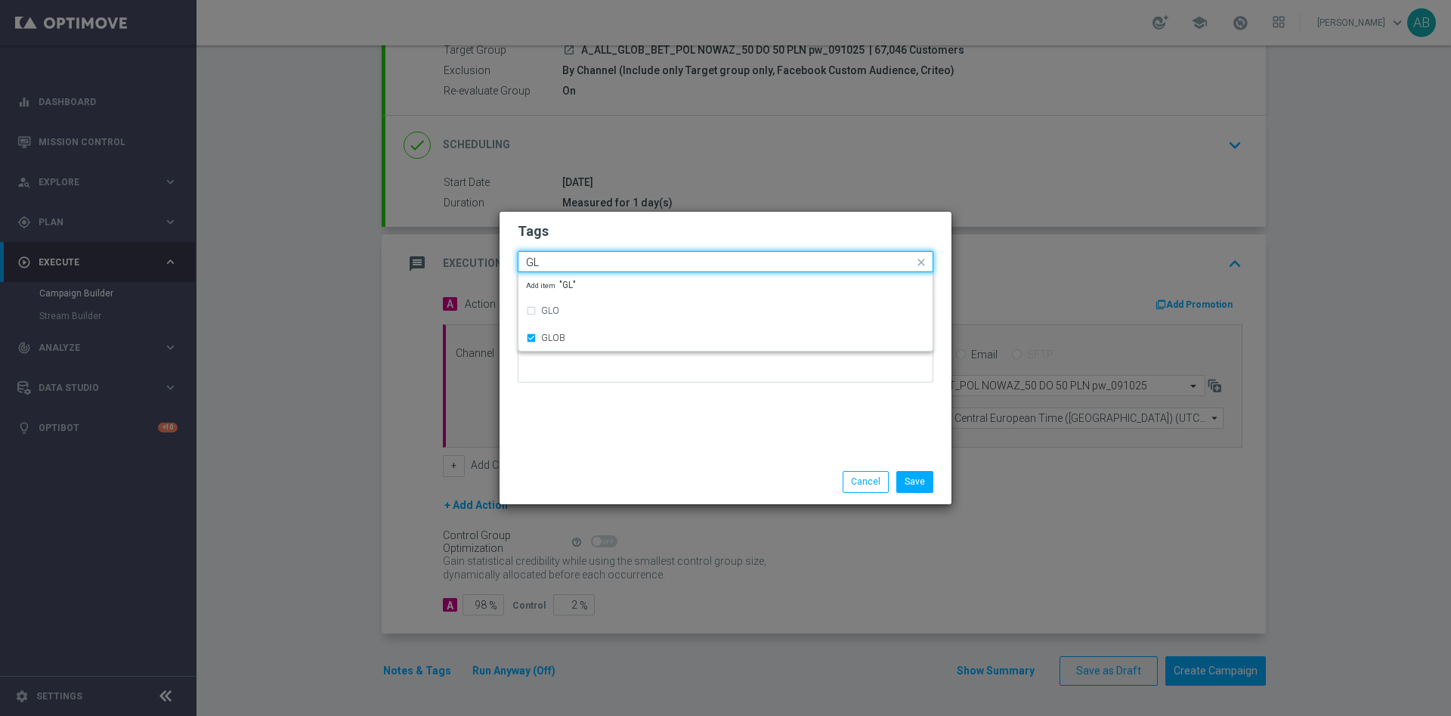
type input "G"
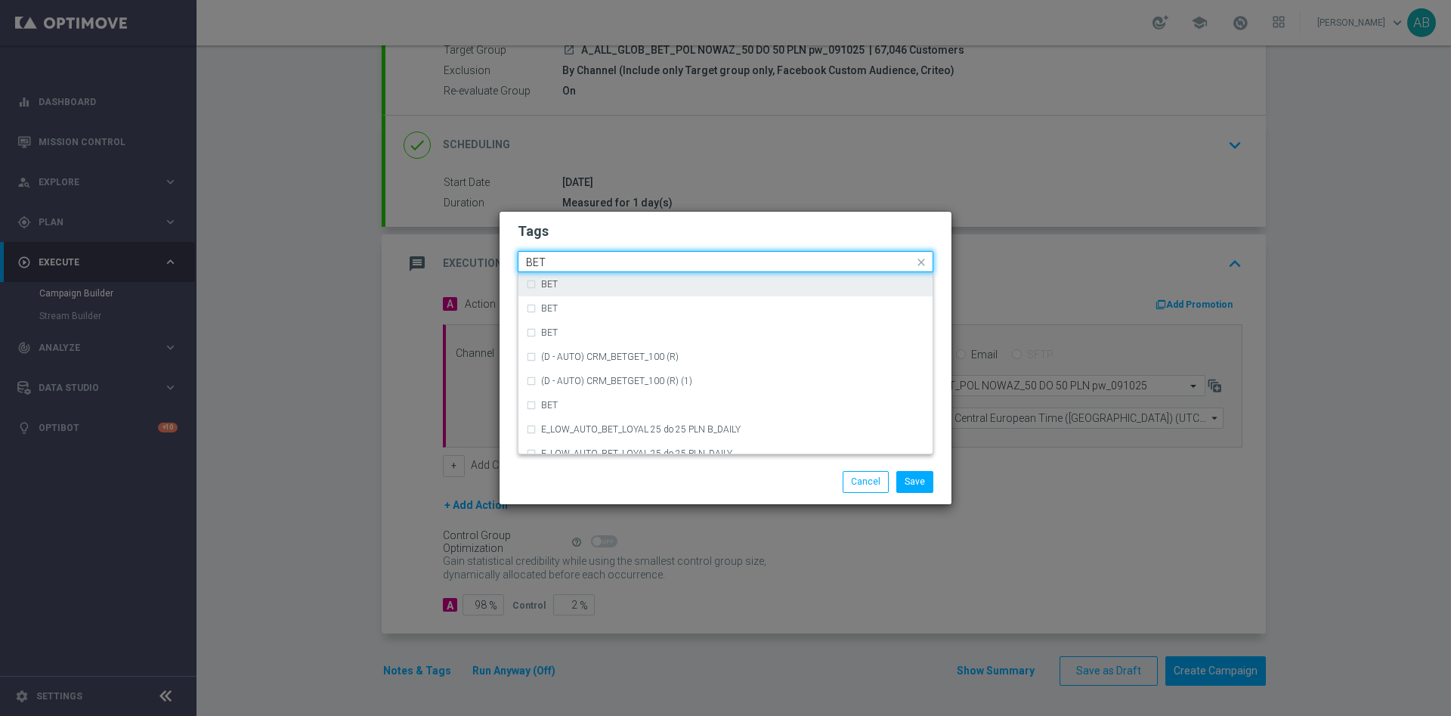
click at [593, 285] on div "BET" at bounding box center [733, 284] width 384 height 9
type input "BET"
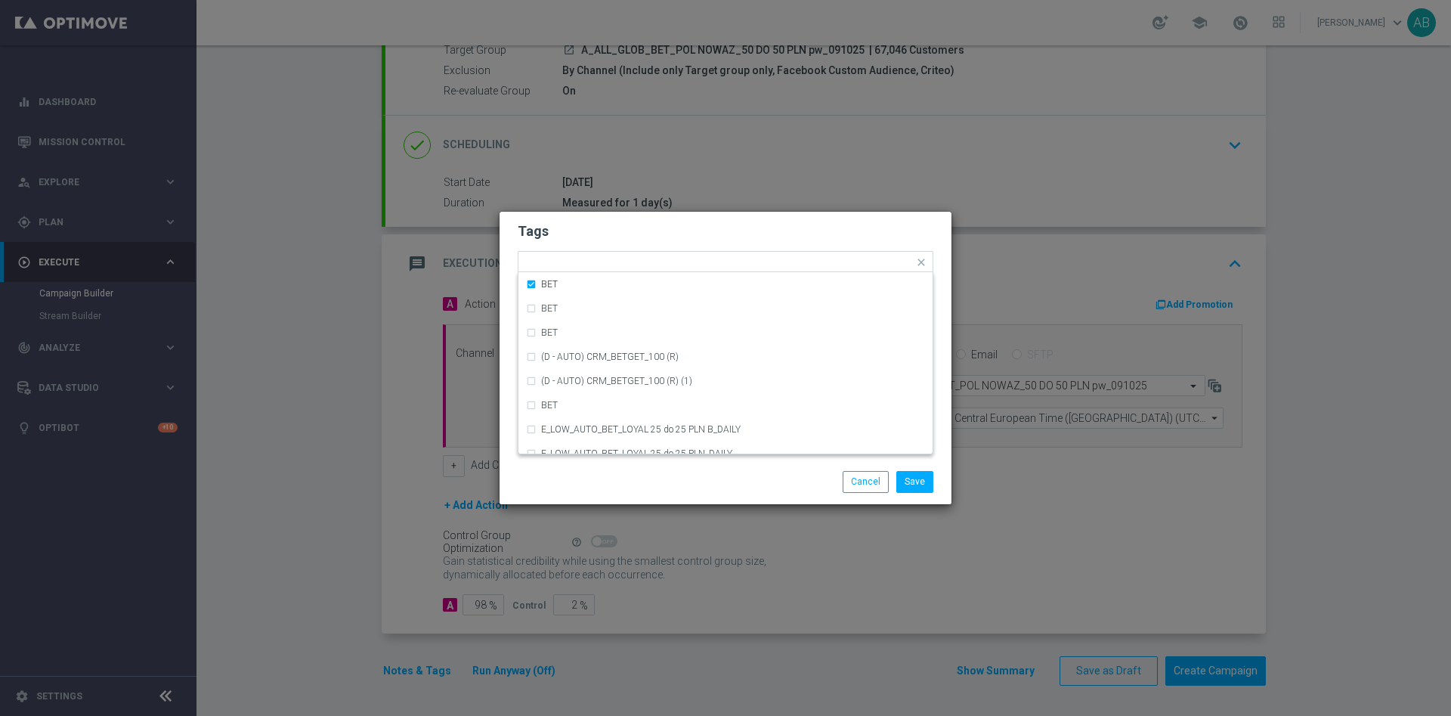
click at [615, 243] on form "Tags Quick find × A × ALL × GLOB × BET BET BET BET (D - AUTO) CRM_BETGET_100 (R…" at bounding box center [726, 305] width 416 height 175
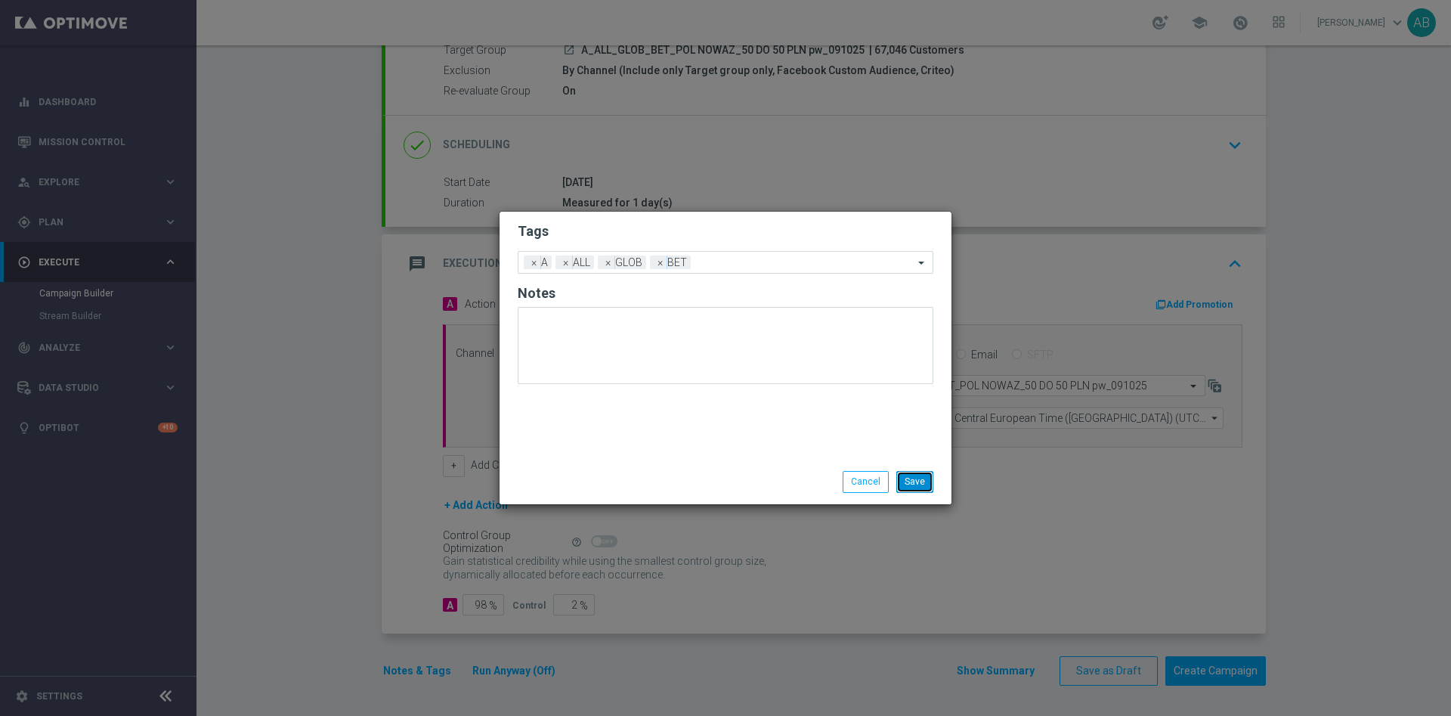
click at [919, 479] on button "Save" at bounding box center [915, 481] width 37 height 21
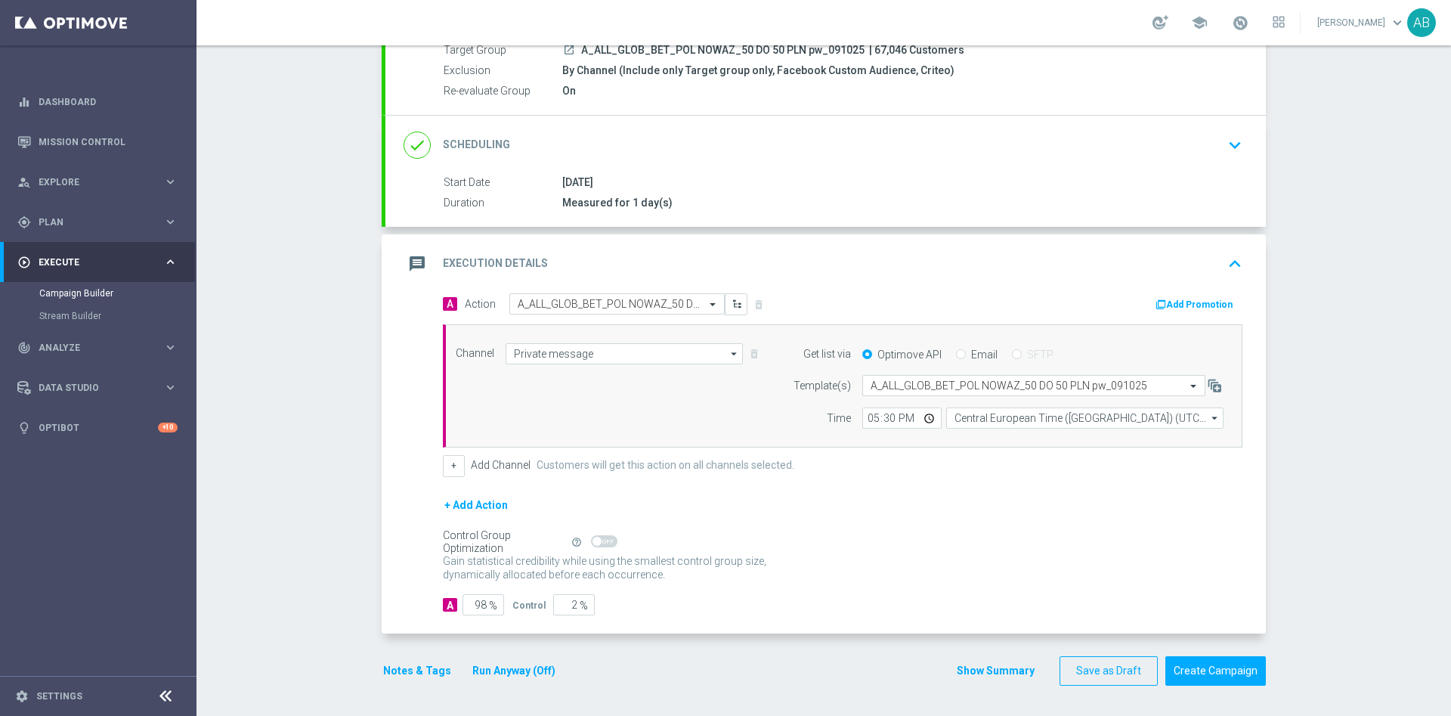
click at [420, 667] on button "Notes & Tags" at bounding box center [417, 670] width 71 height 19
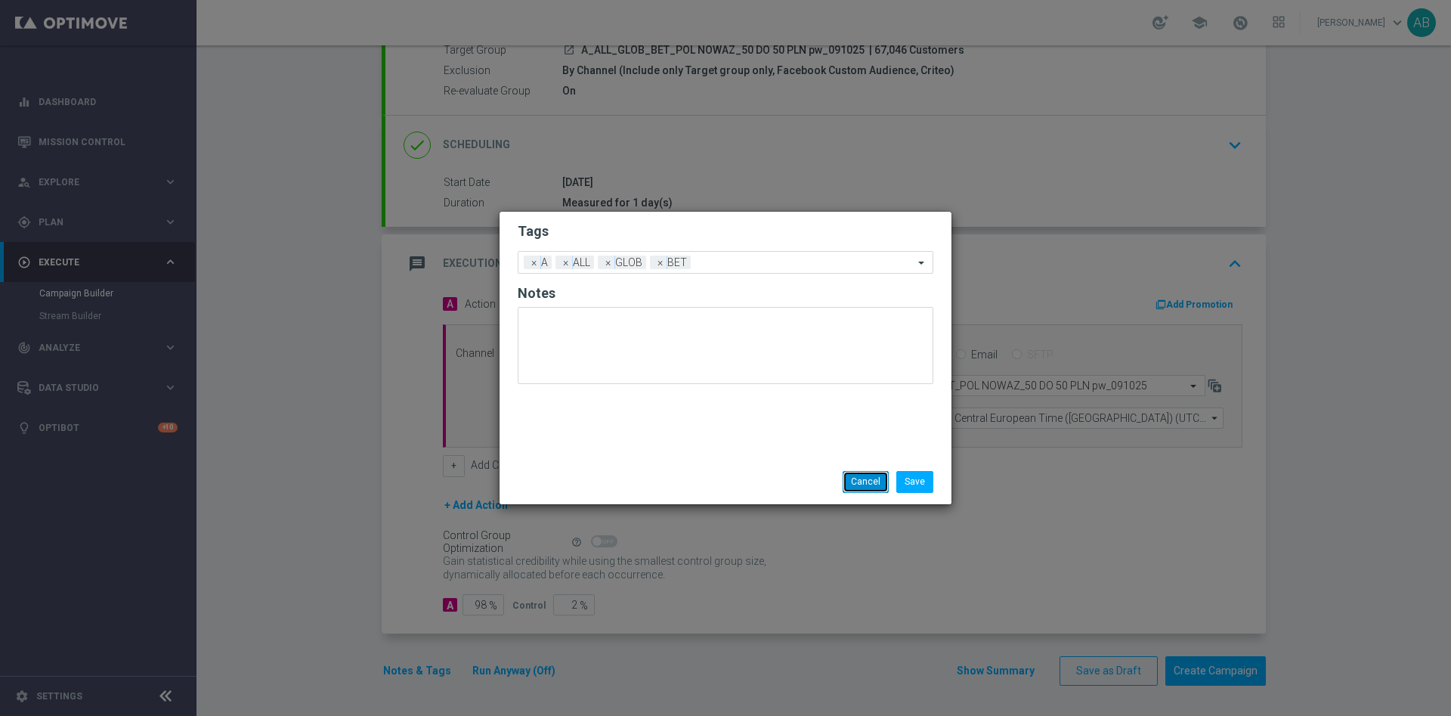
click at [872, 486] on button "Cancel" at bounding box center [866, 481] width 46 height 21
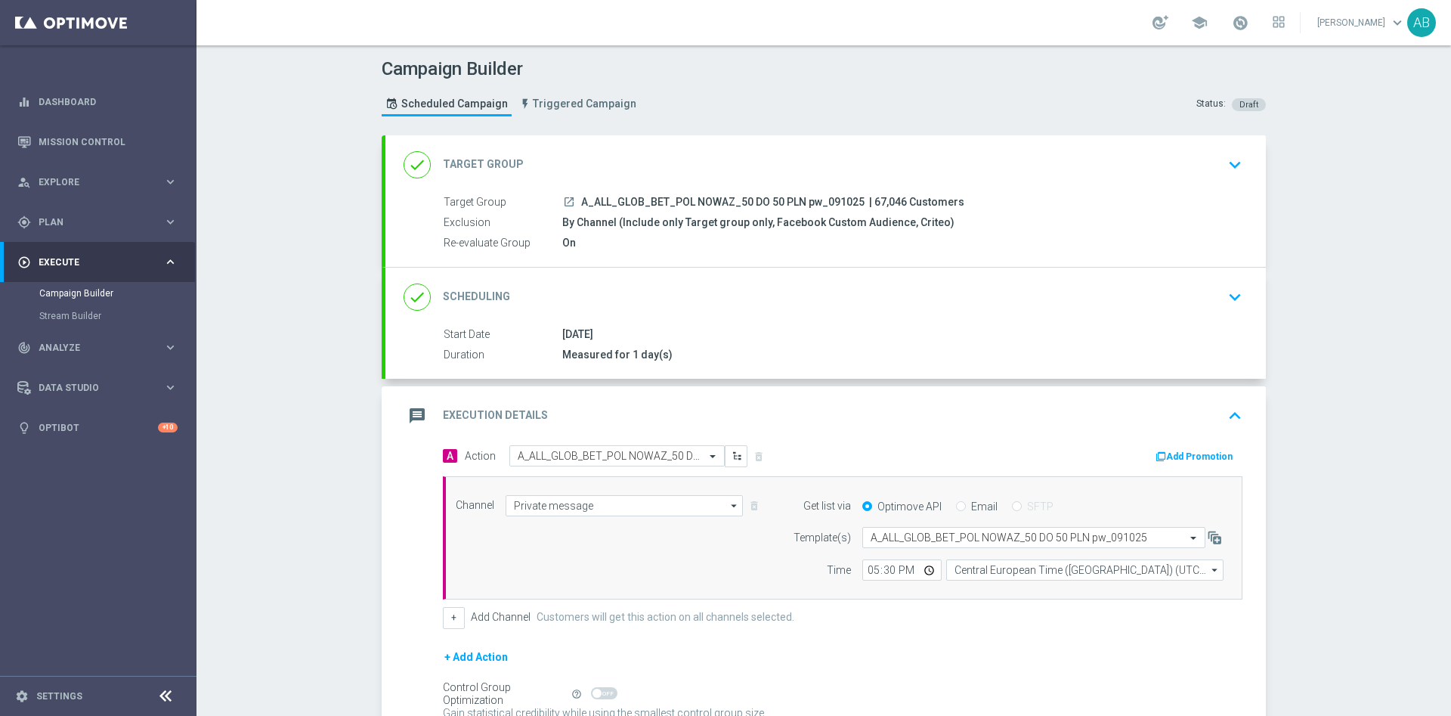
click at [1224, 287] on icon "keyboard_arrow_down" at bounding box center [1235, 297] width 23 height 23
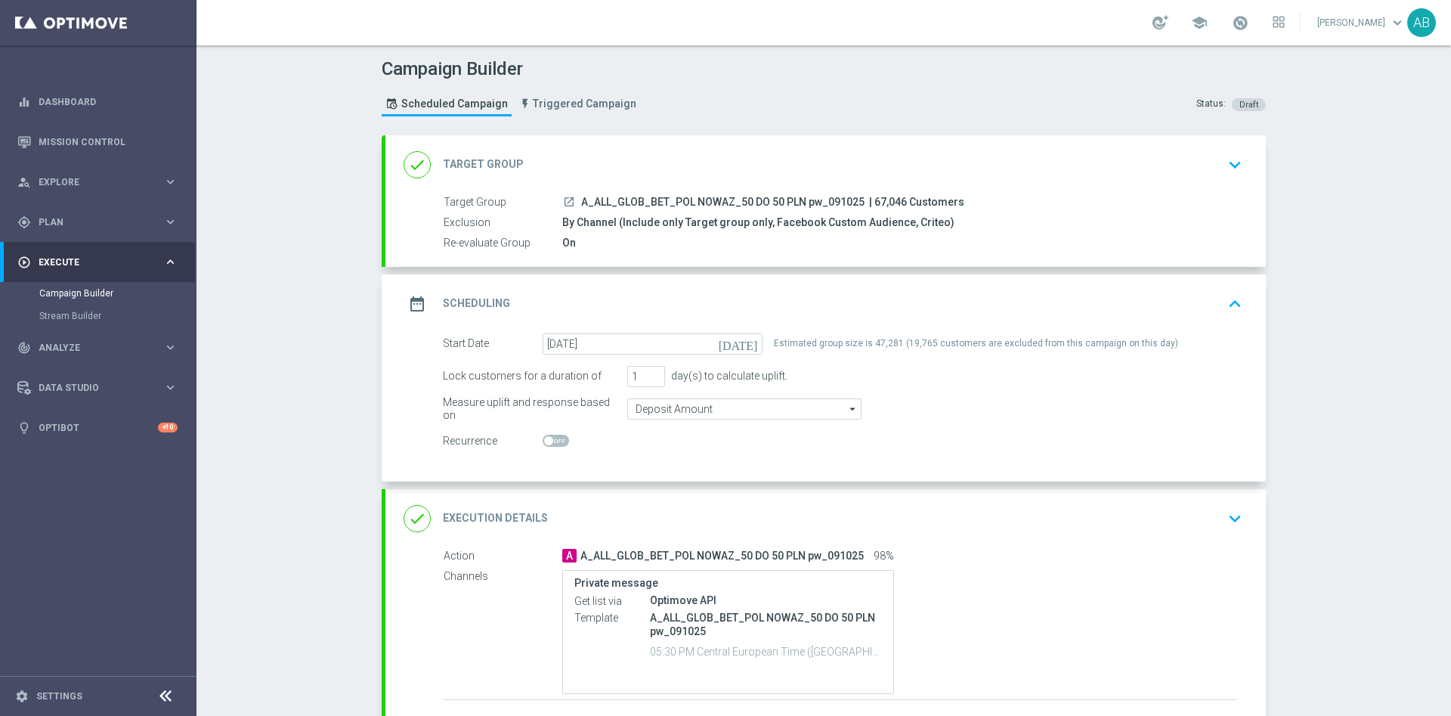
click at [1231, 513] on icon "keyboard_arrow_down" at bounding box center [1235, 518] width 23 height 23
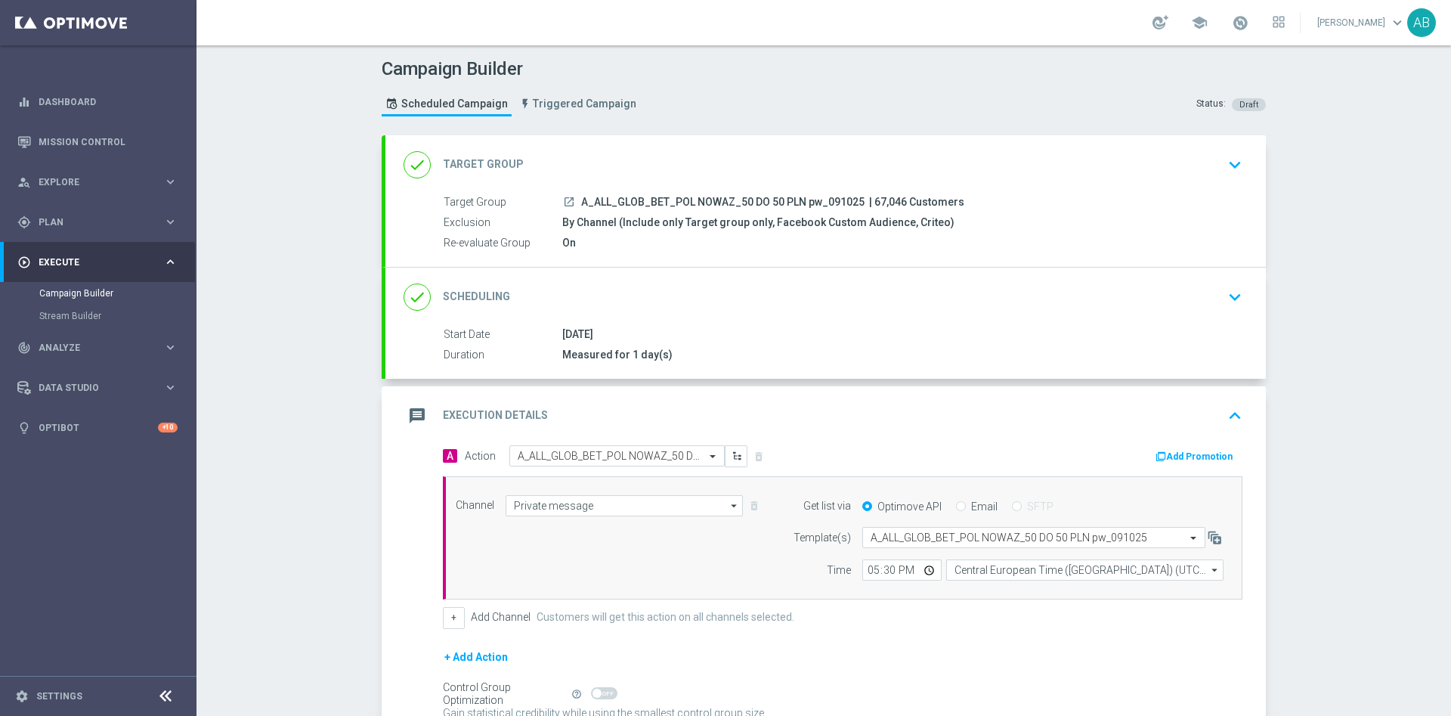
click at [1225, 290] on icon "keyboard_arrow_down" at bounding box center [1235, 297] width 23 height 23
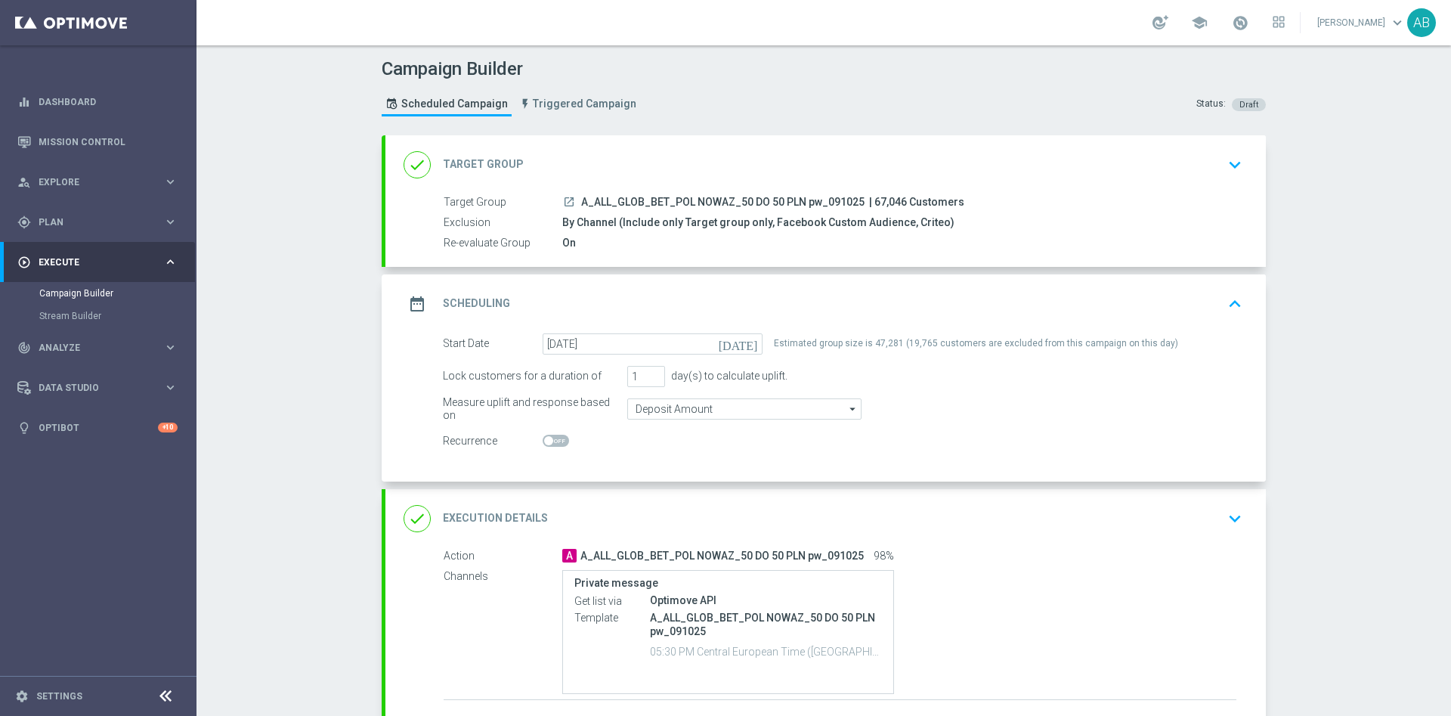
click at [1236, 512] on icon "keyboard_arrow_down" at bounding box center [1235, 518] width 23 height 23
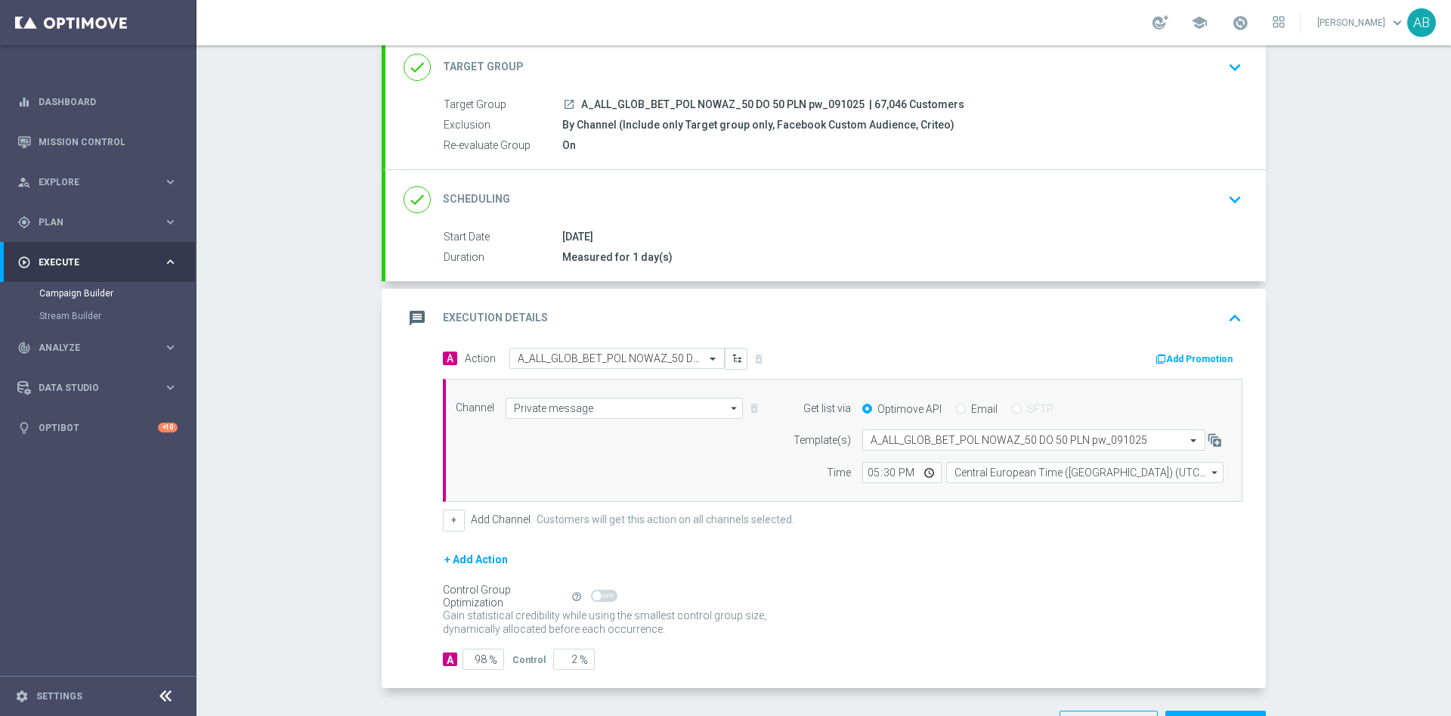
scroll to position [152, 0]
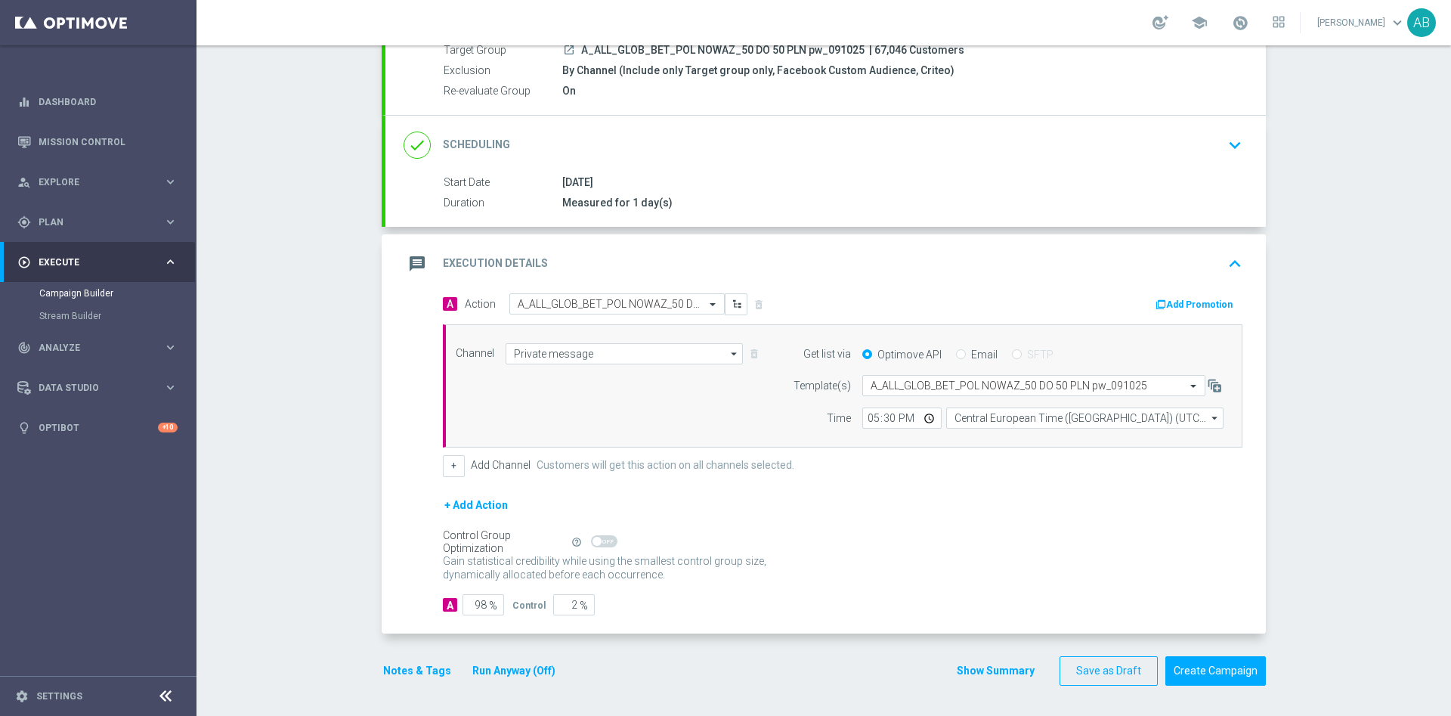
click at [398, 677] on button "Notes & Tags" at bounding box center [417, 670] width 71 height 19
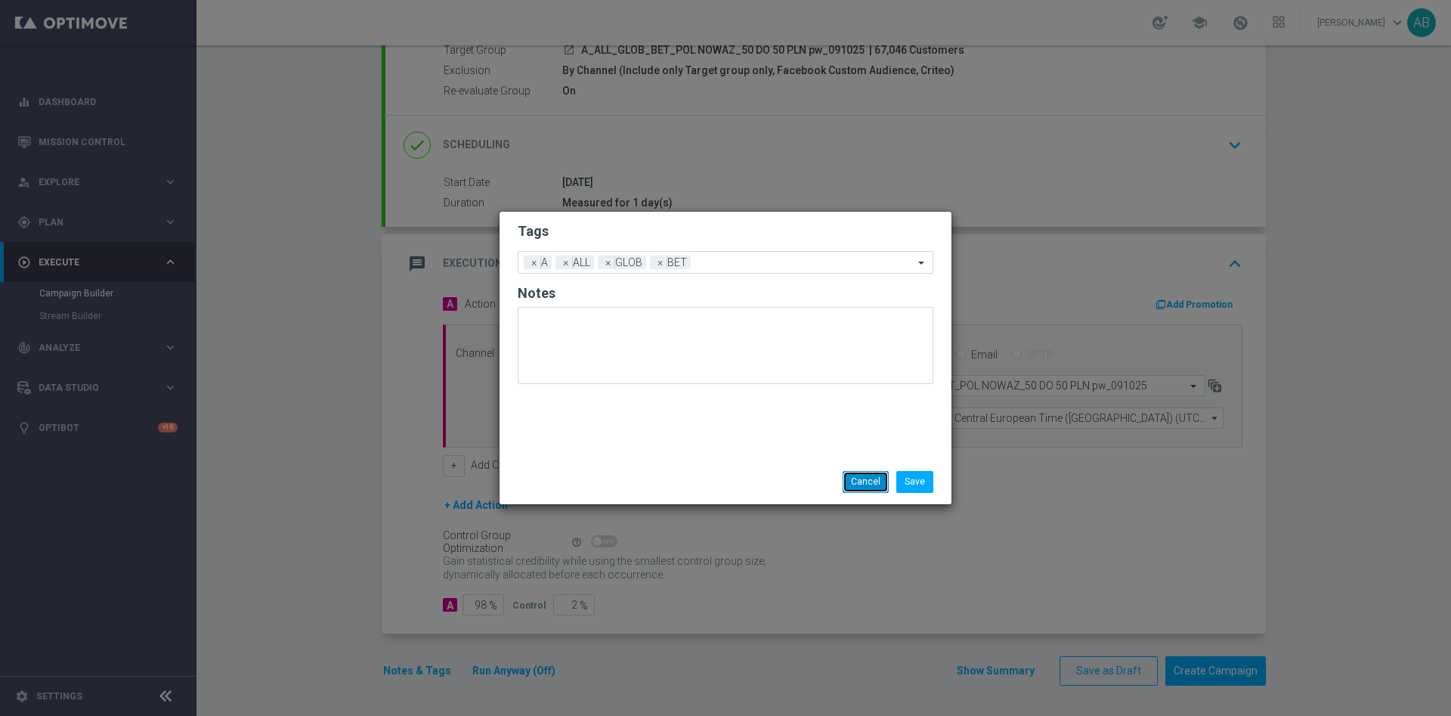
click at [862, 475] on button "Cancel" at bounding box center [866, 481] width 46 height 21
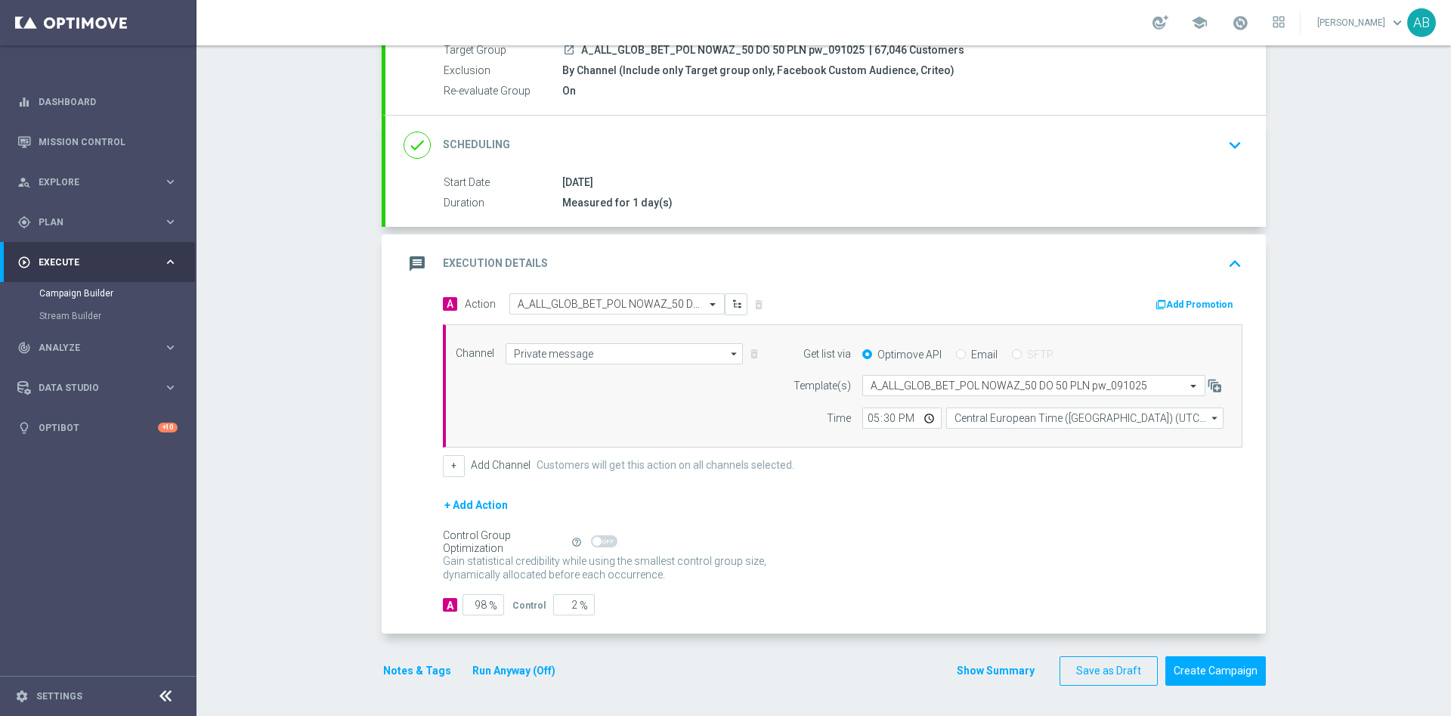
click at [423, 664] on button "Notes & Tags" at bounding box center [417, 670] width 71 height 19
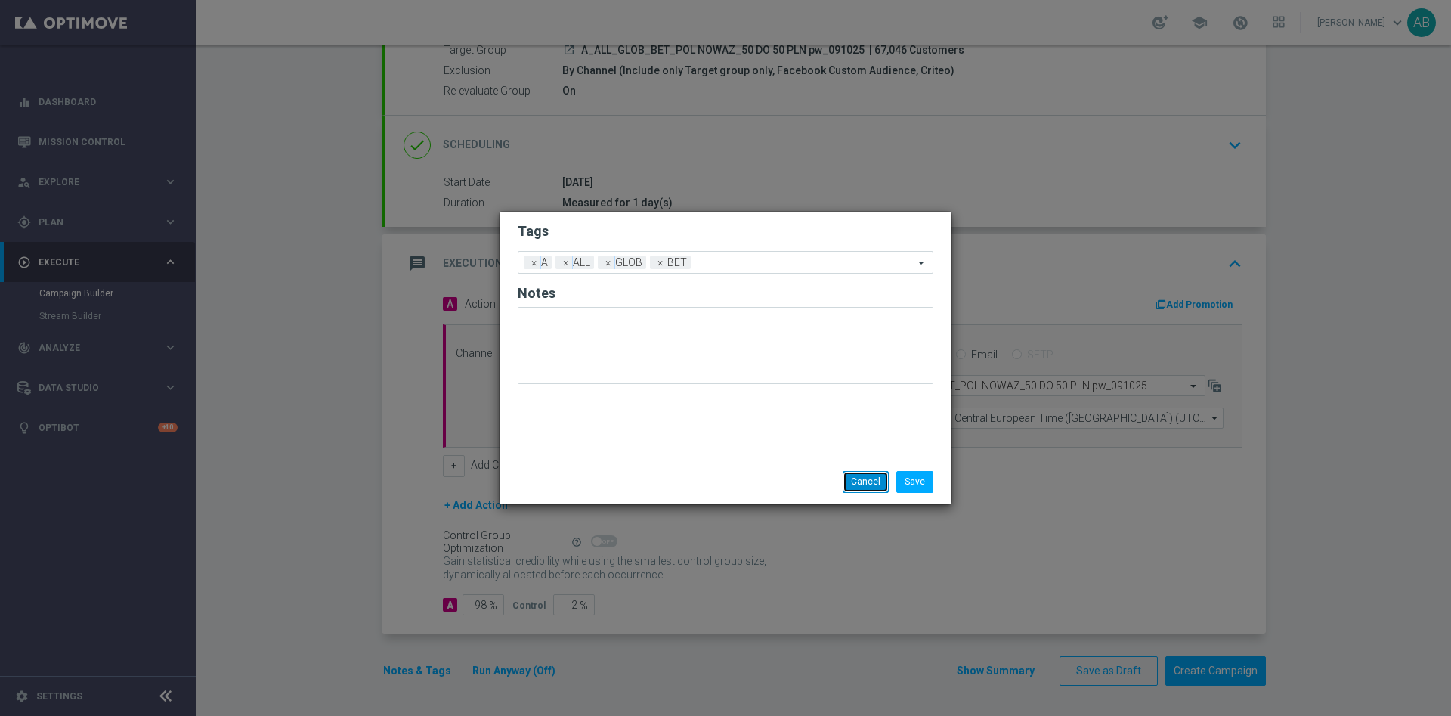
click at [849, 486] on button "Cancel" at bounding box center [866, 481] width 46 height 21
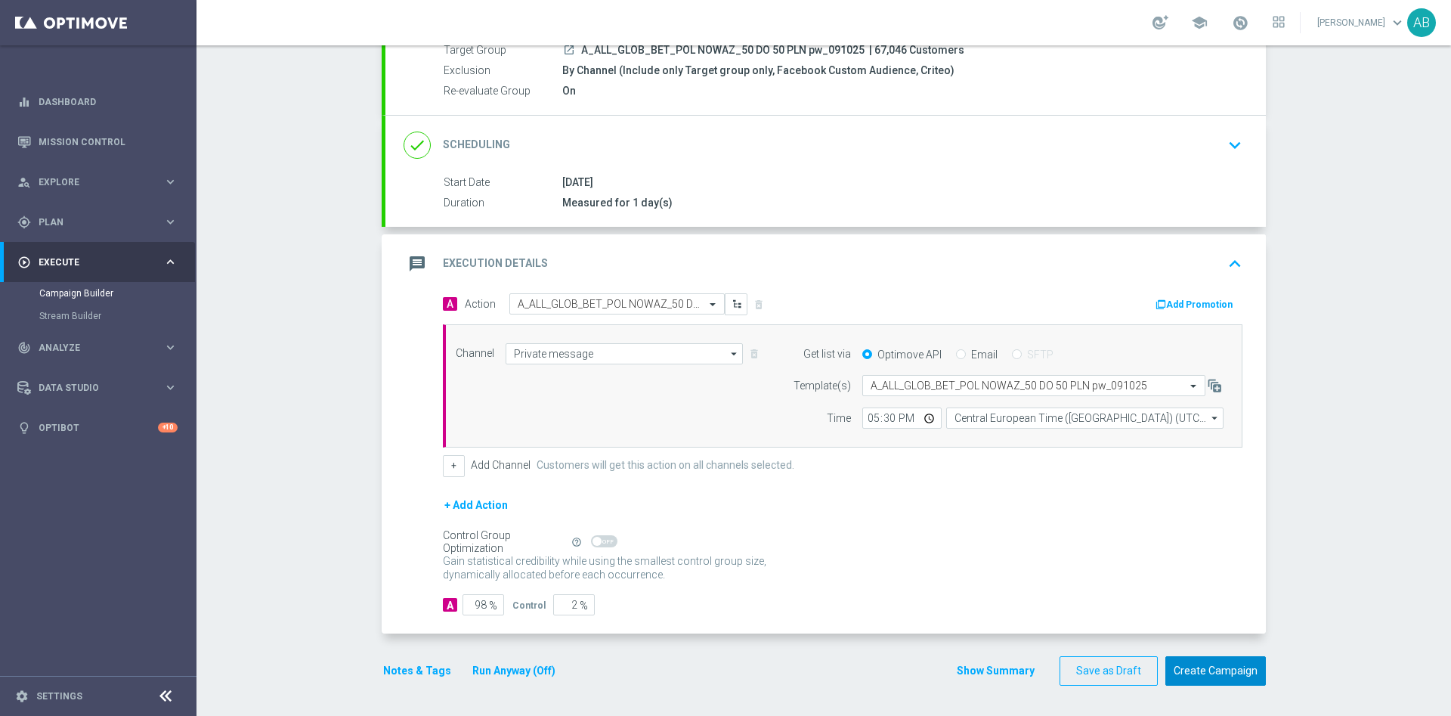
click at [1216, 674] on button "Create Campaign" at bounding box center [1216, 670] width 101 height 29
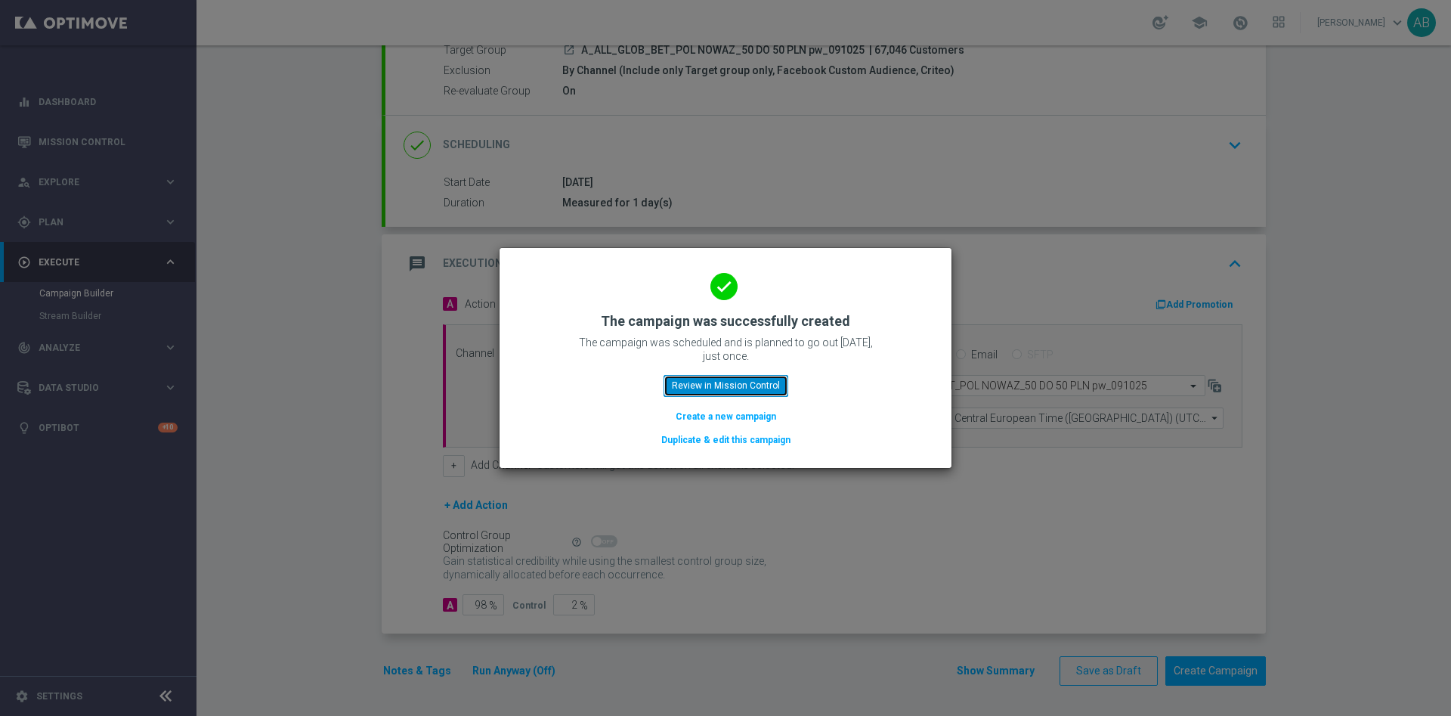
click at [739, 389] on button "Review in Mission Control" at bounding box center [726, 385] width 125 height 21
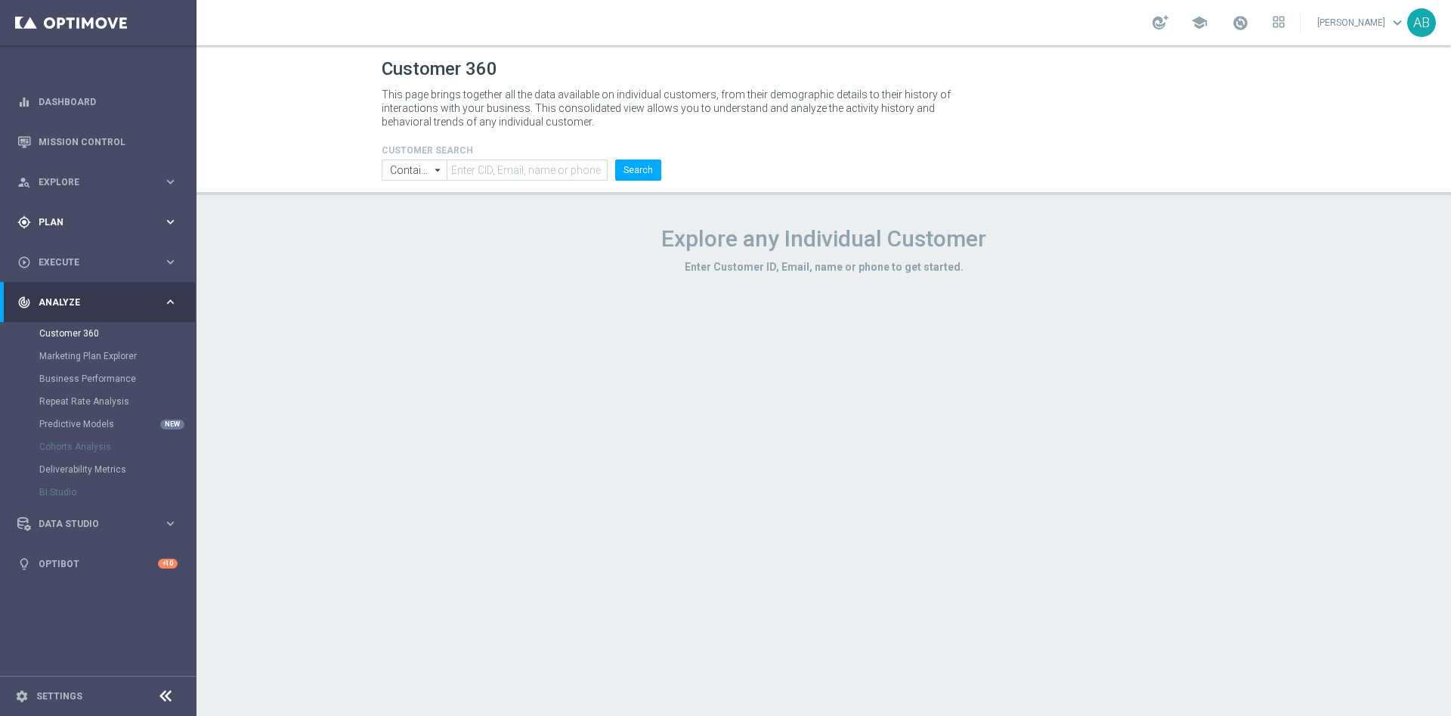
click at [113, 214] on div "gps_fixed Plan keyboard_arrow_right" at bounding box center [97, 222] width 195 height 40
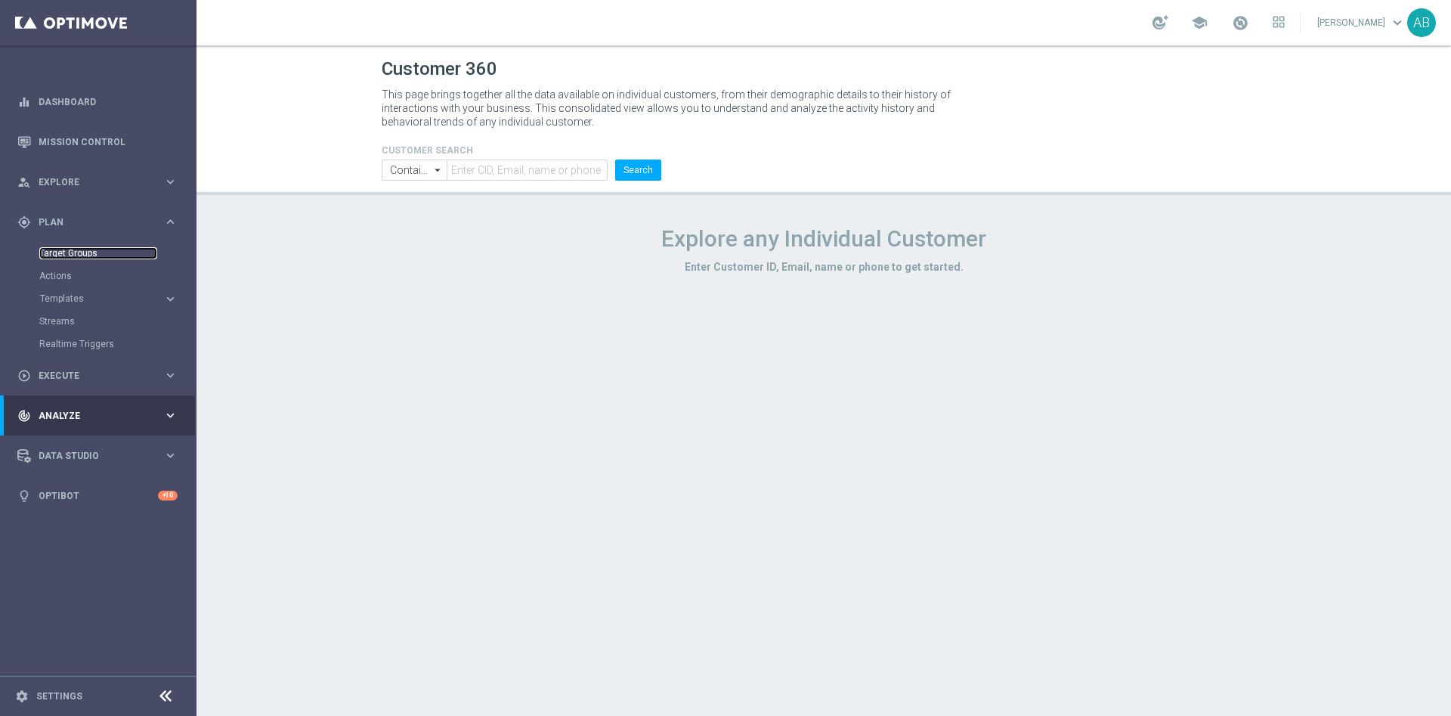
click at [98, 256] on link "Target Groups" at bounding box center [98, 253] width 118 height 12
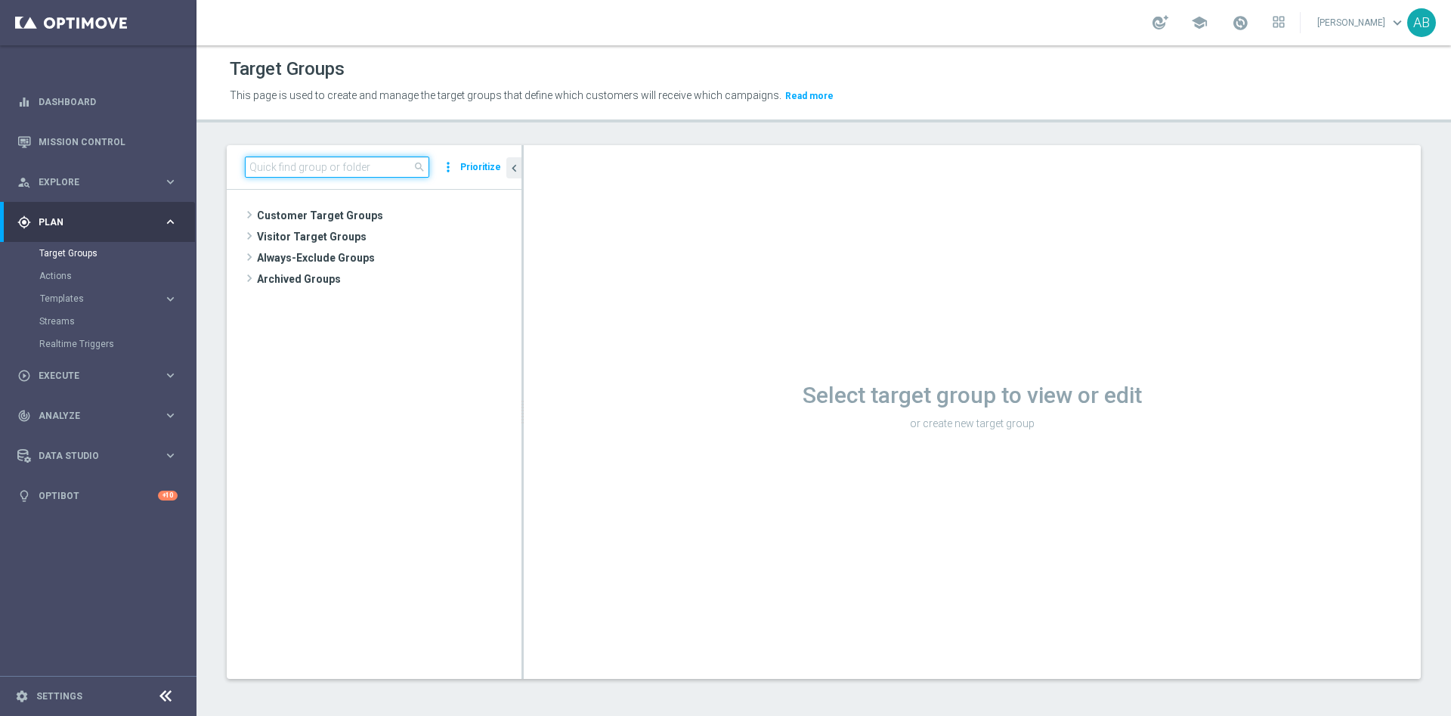
click at [334, 168] on input at bounding box center [337, 166] width 184 height 21
paste input "E_ALL_TARGET_OFFER_1-2DEPO_WO_GLOB POLNOWAZEL_091025"
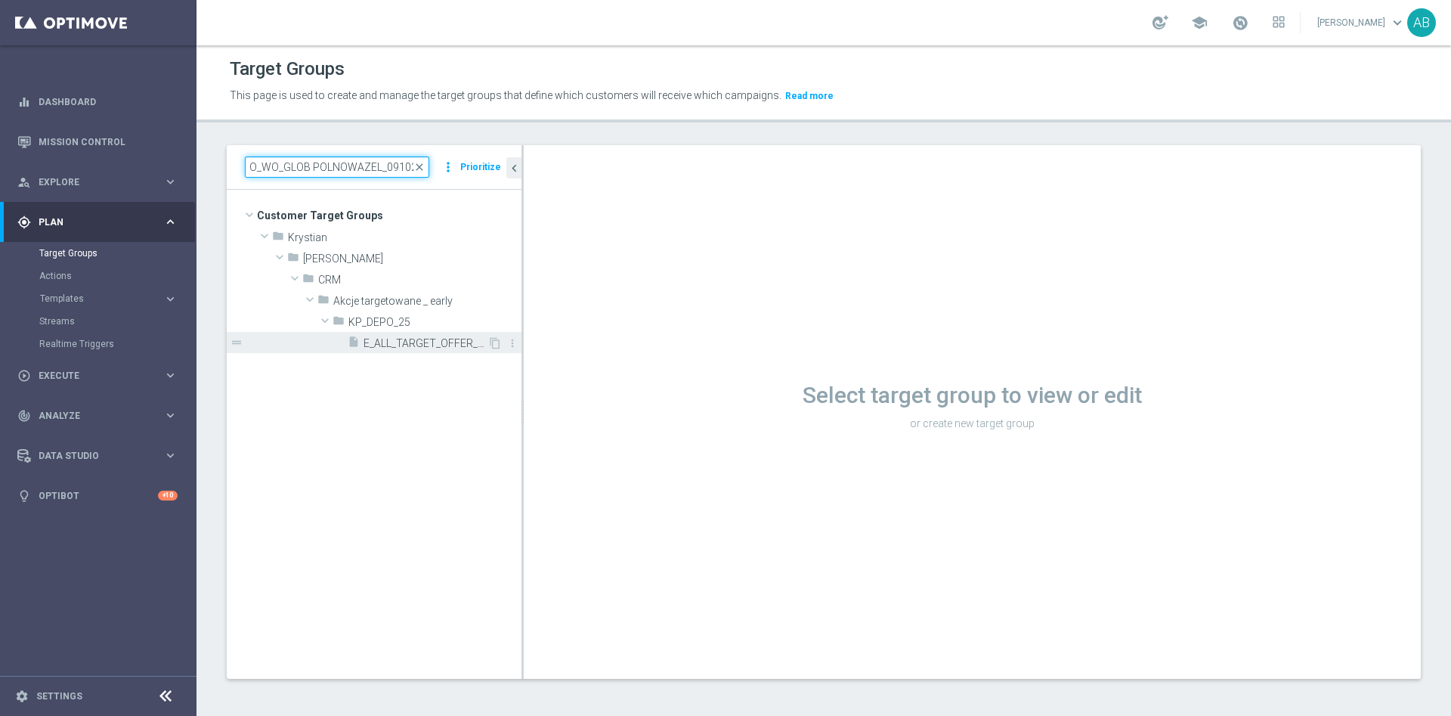
type input "E_ALL_TARGET_OFFER_1-2DEPO_WO_GLOB POLNOWAZEL_091025"
click at [387, 342] on span "E_ALL_TARGET_OFFER_1-2DEPO_WO_GLOB POLNOWAZEL_091025" at bounding box center [426, 343] width 124 height 13
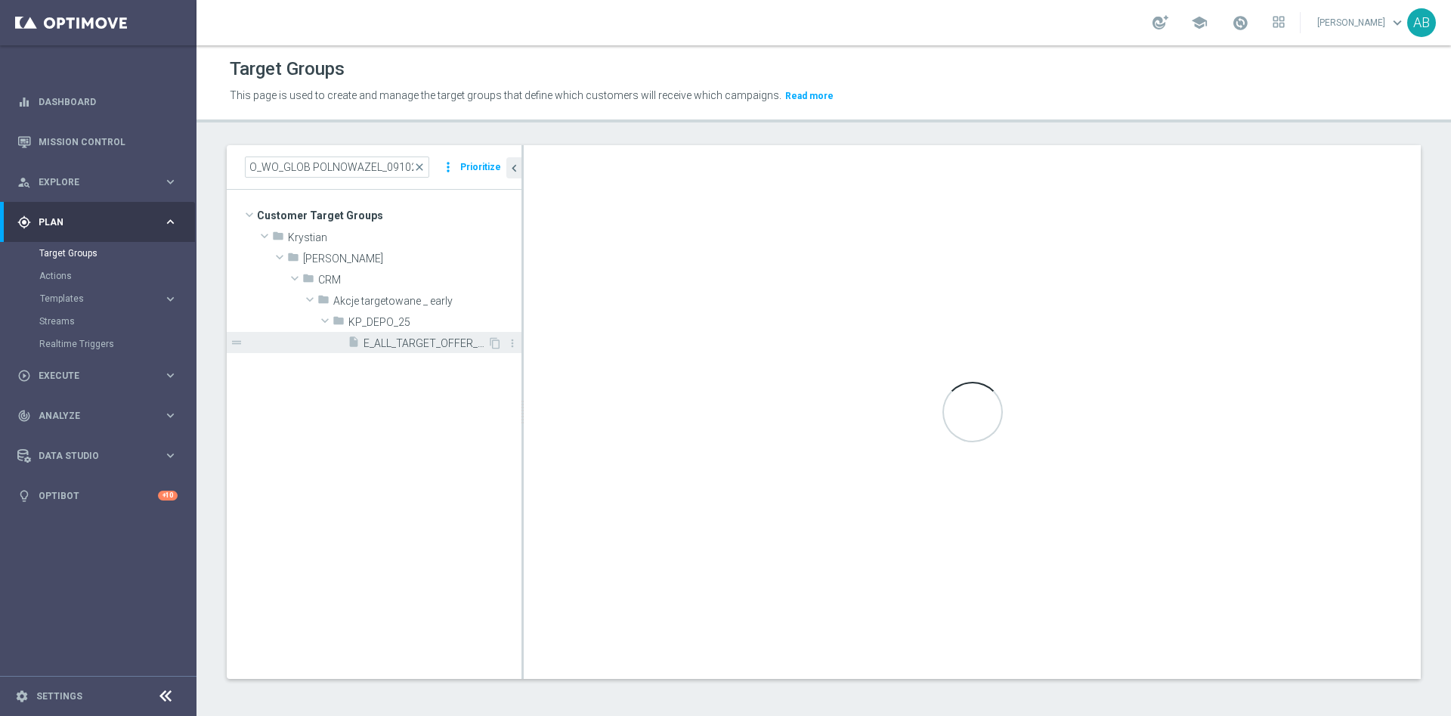
scroll to position [0, 0]
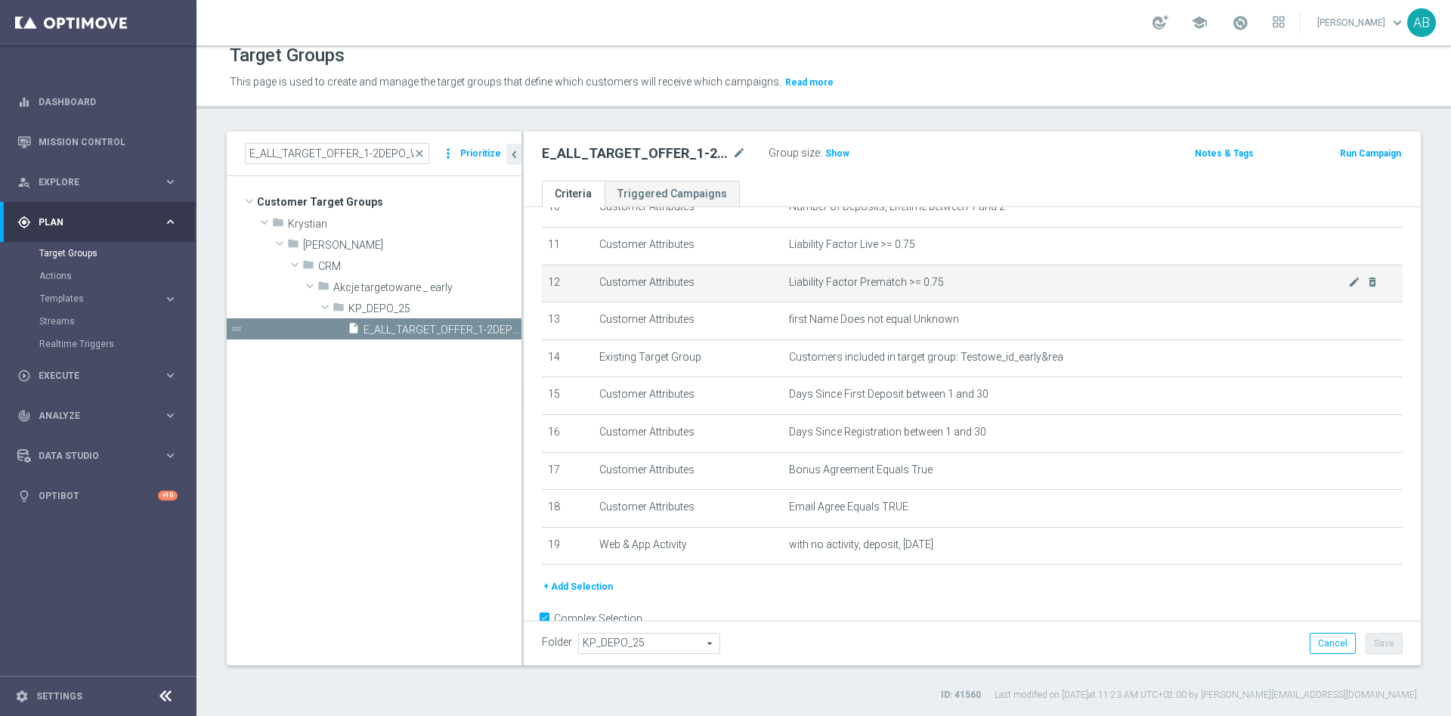
scroll to position [454, 0]
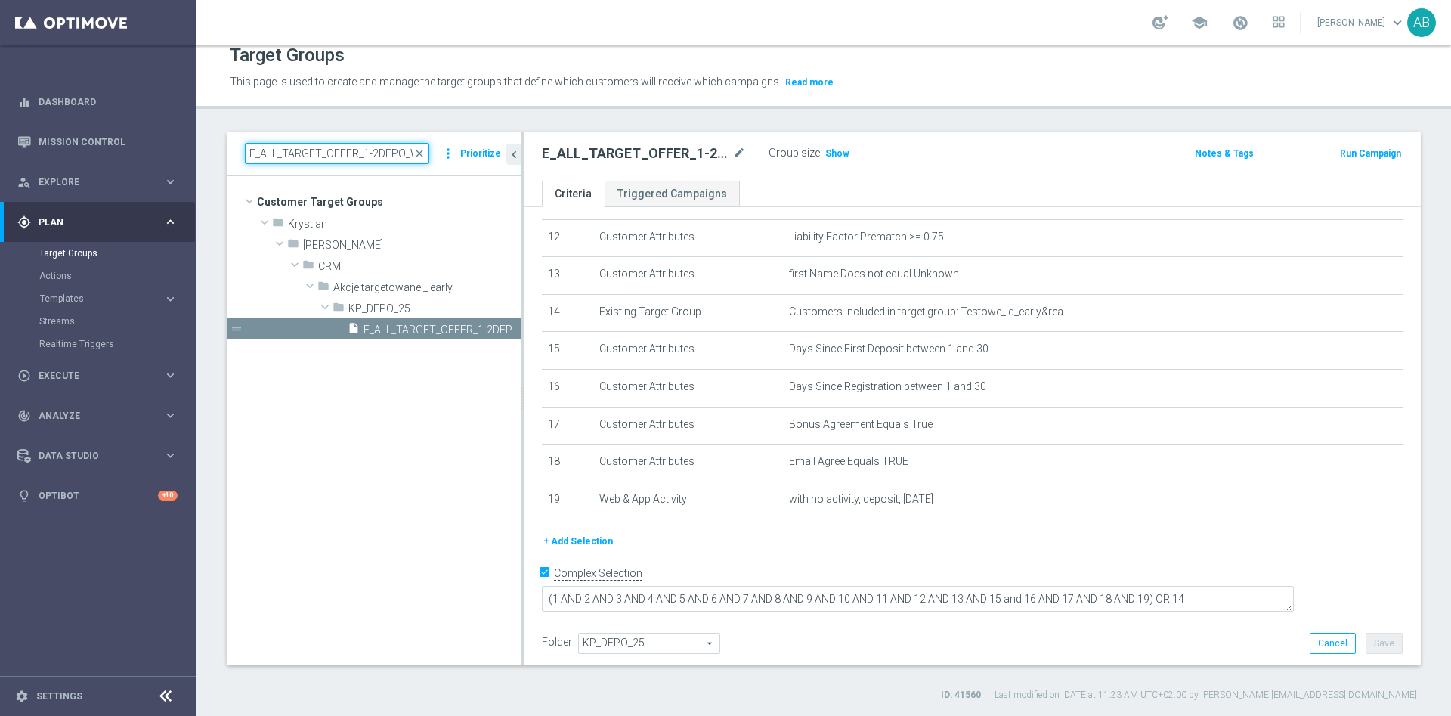
click at [390, 154] on input "E_ALL_TARGET_OFFER_1-2DEPO_WO_GLOB POLNOWAZEL_091025" at bounding box center [337, 153] width 184 height 21
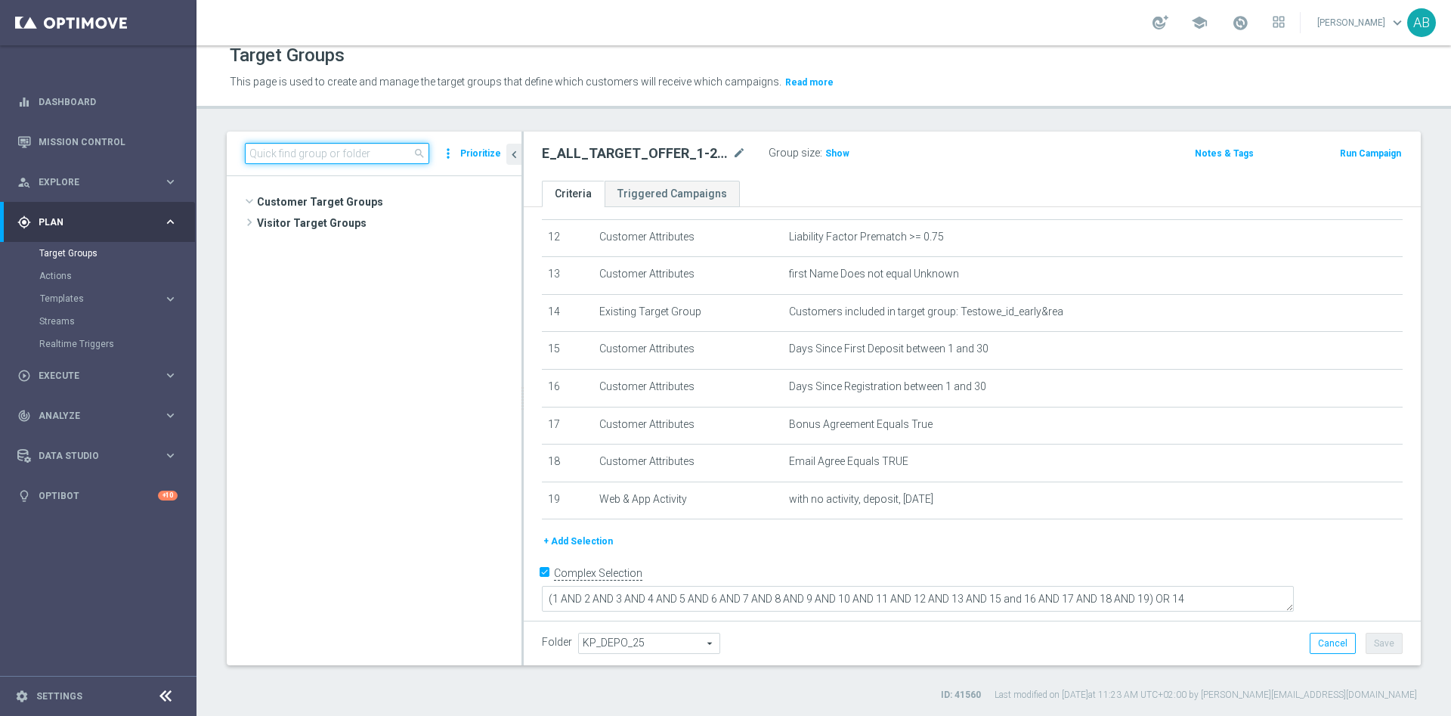
scroll to position [581, 0]
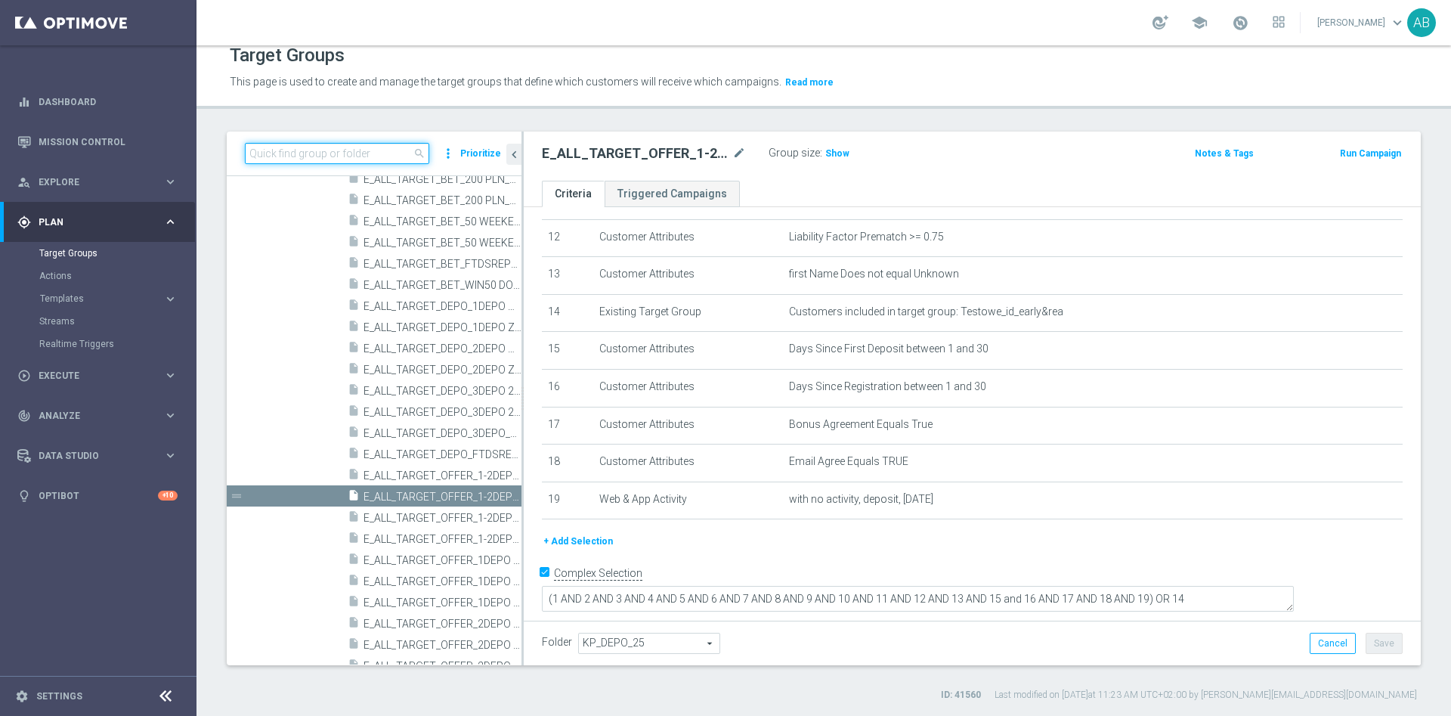
paste input "REACQ_ALL_TARGET_BET_50 DO 200ZLREMSMS_091025"
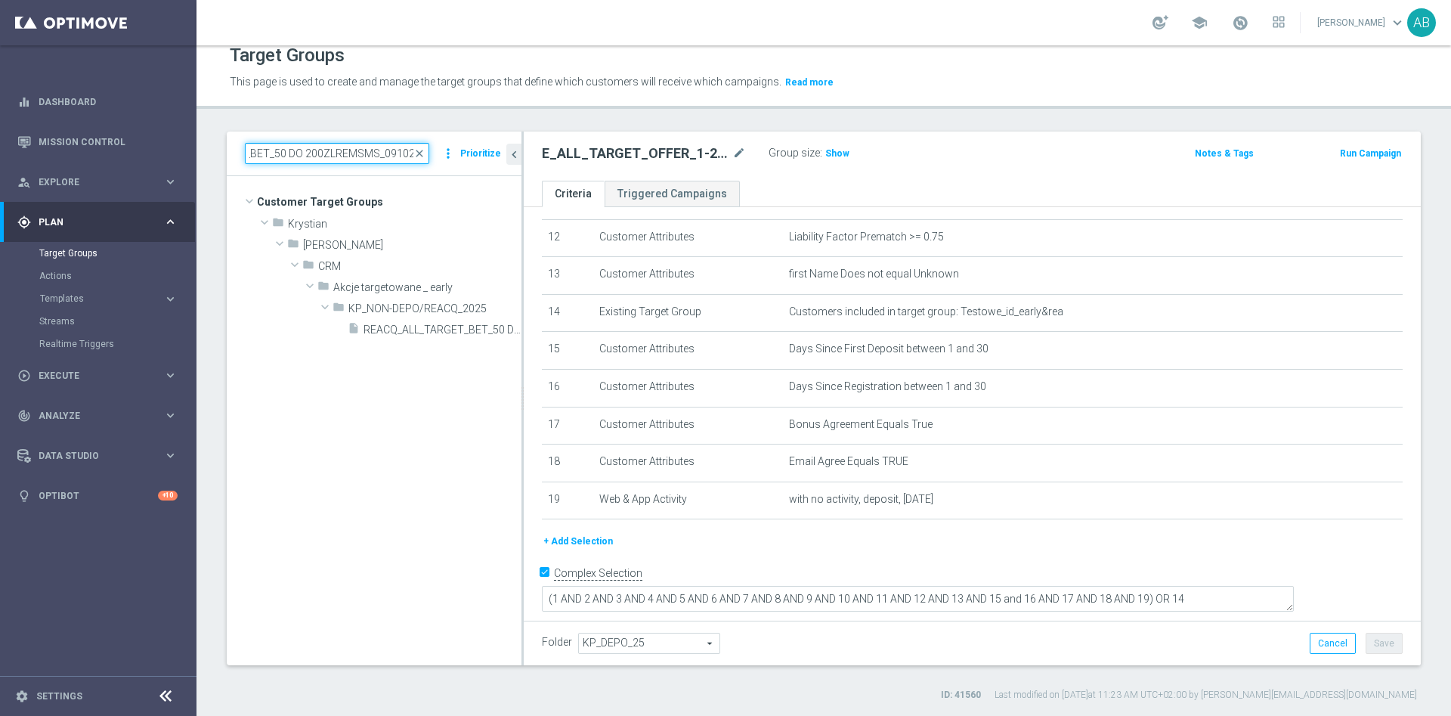
type input "REACQ_ALL_TARGET_BET_50 DO 200ZLREMSMS_091025"
click at [426, 343] on tree-viewport "Customer Target Groups library_add create_new_folder folder" at bounding box center [374, 420] width 295 height 488
click at [430, 335] on span "REACQ_ALL_TARGET_BET_50 DO 200ZLREMSMS_091025" at bounding box center [426, 330] width 124 height 13
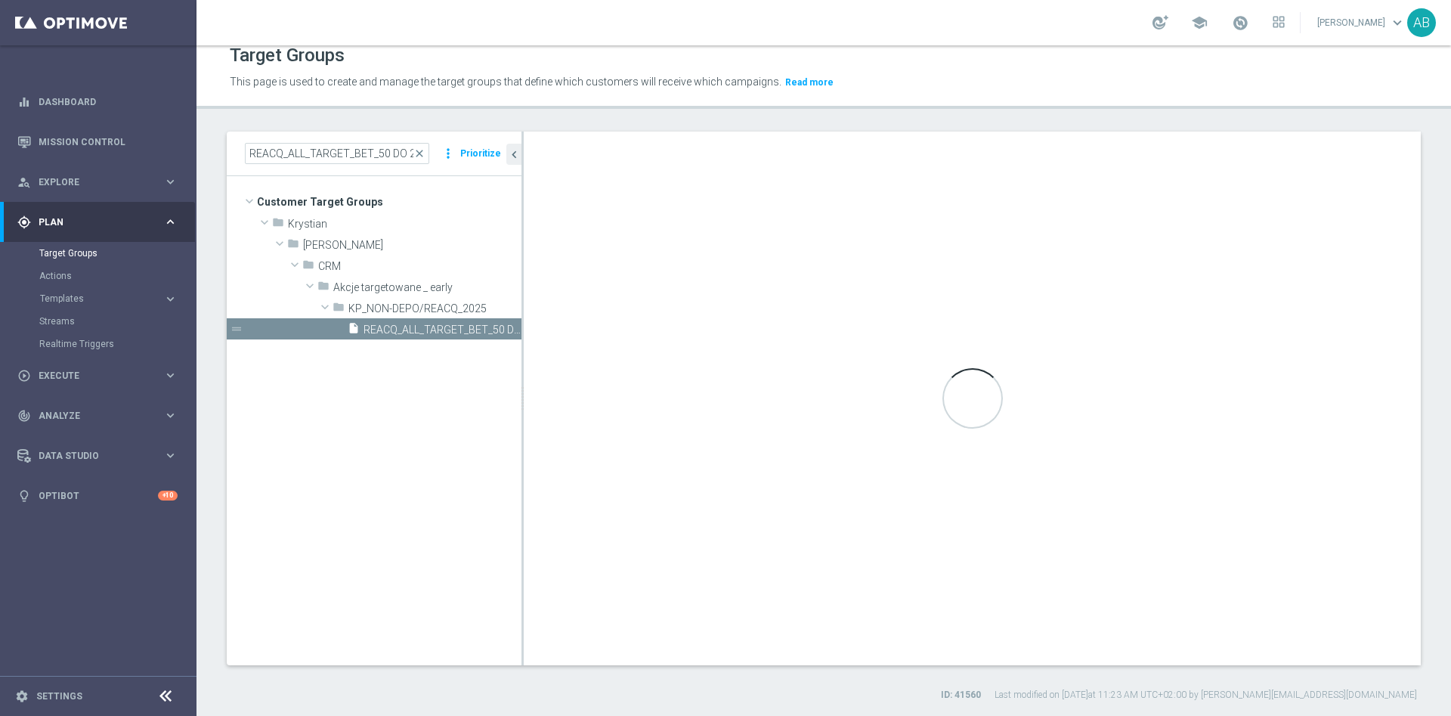
type textarea "(1 AND 2 AND 3 AND 4 AND 5 AND 6 AND 7 AND 8 AND 9 AND 10 AND 11 AND 12 AND 13 …"
type input "KP_NON-DEPO/REACQ_2025"
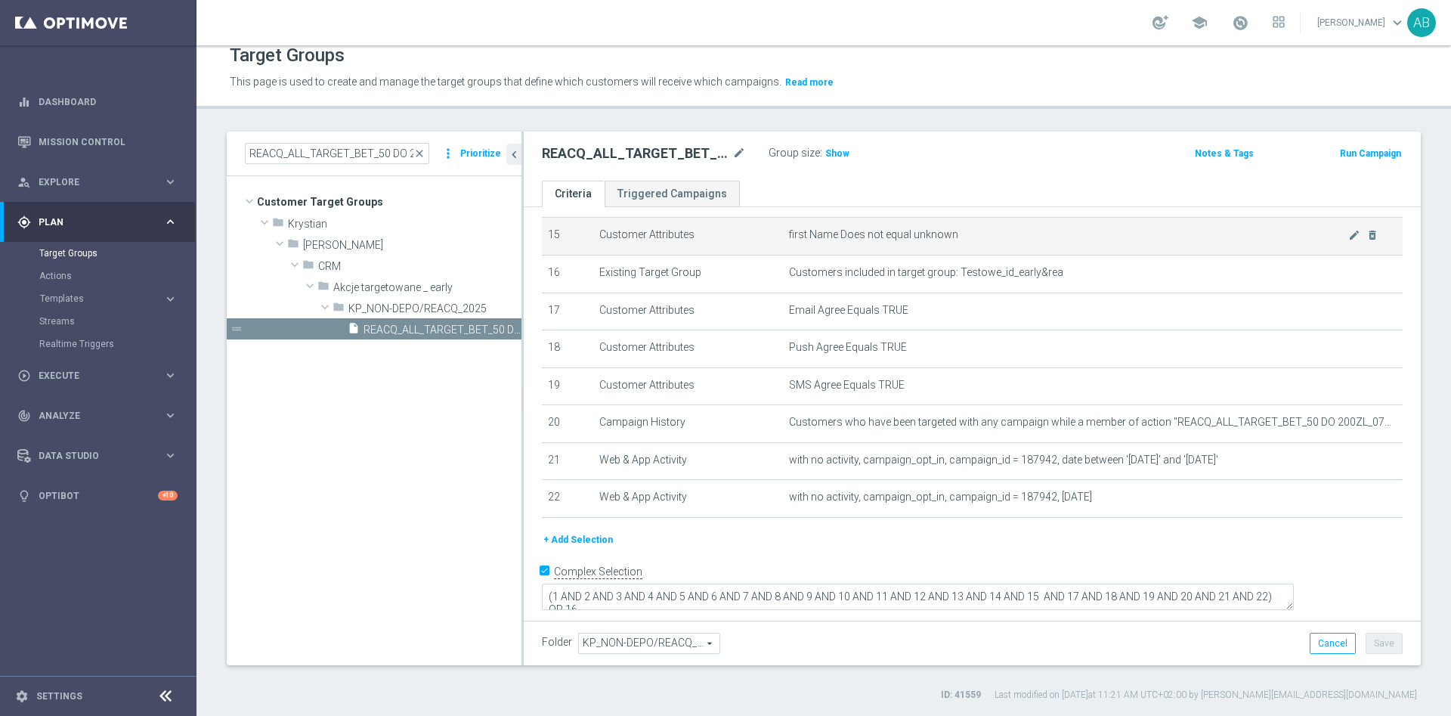
scroll to position [568, 0]
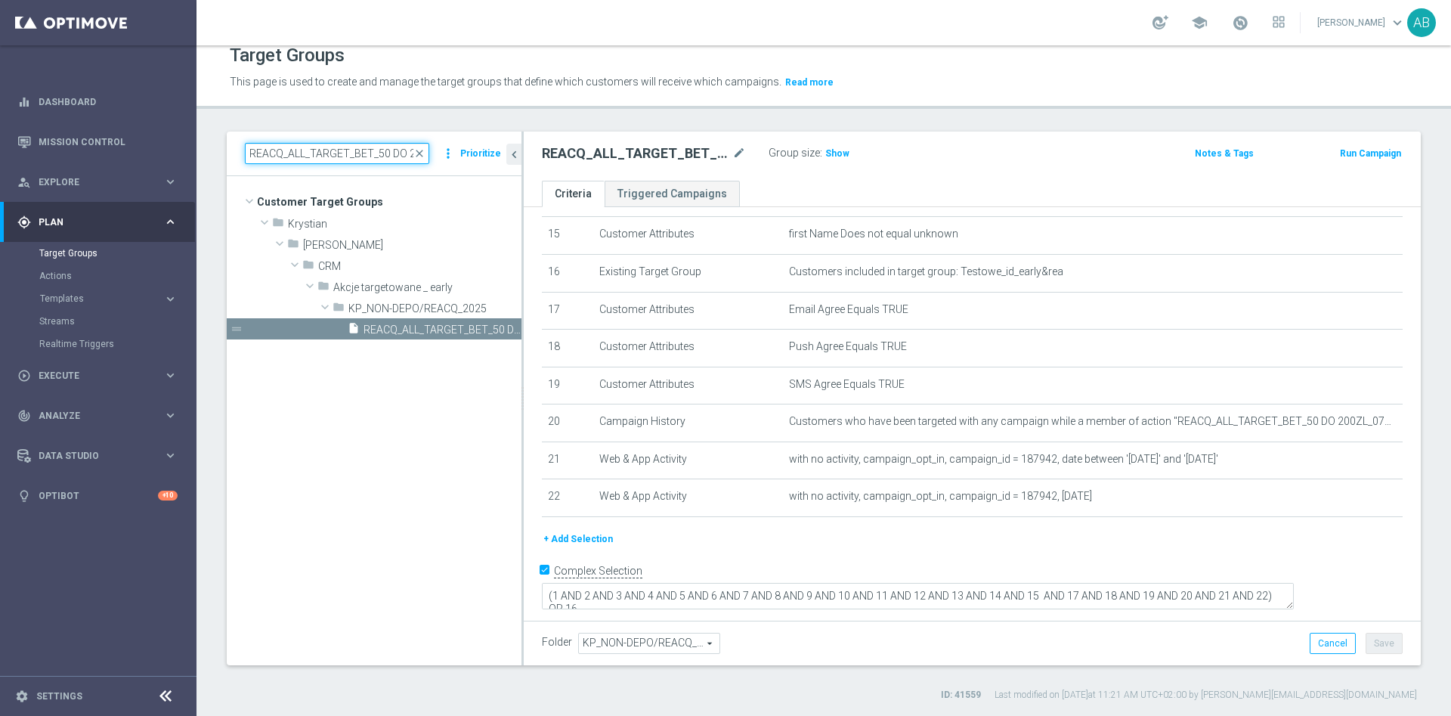
click at [356, 154] on input "REACQ_ALL_TARGET_BET_50 DO 200ZLREMSMS_091025" at bounding box center [337, 153] width 184 height 21
paste input "A_ALL_GLOB_BET_POL NOWAZ_50 DO 50 PLN pw"
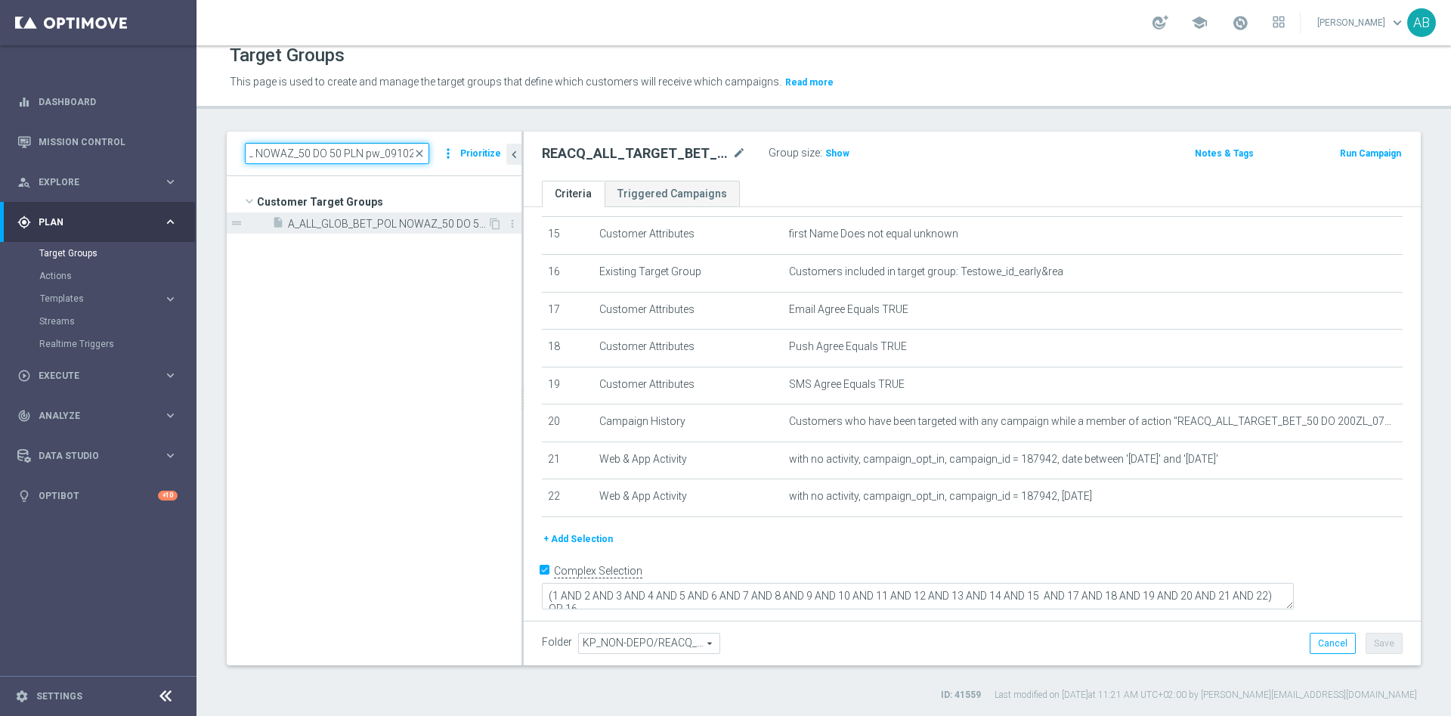
type input "A_ALL_GLOB_BET_POL NOWAZ_50 DO 50 PLN pw_091025"
click at [402, 226] on span "A_ALL_GLOB_BET_POL NOWAZ_50 DO 50 PLN pw_091025" at bounding box center [388, 224] width 200 height 13
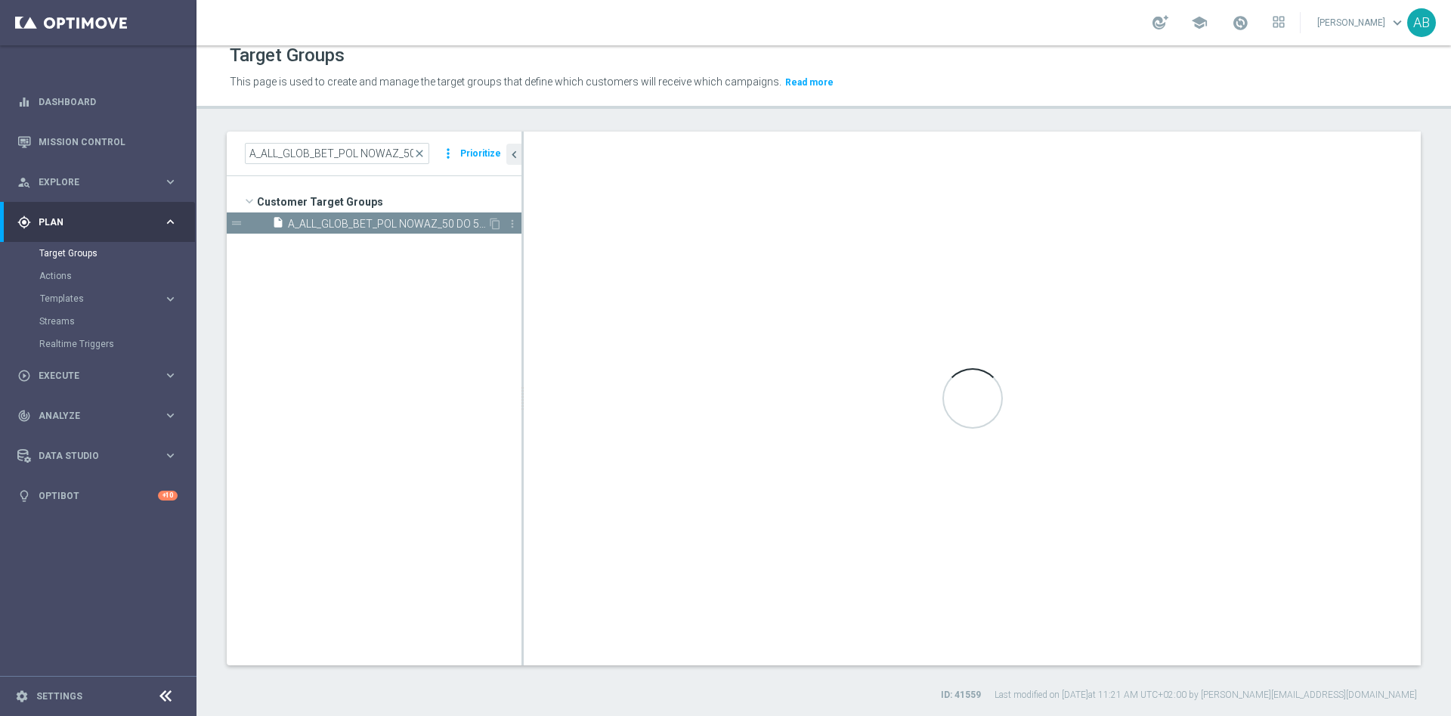
checkbox input "false"
type input "Customer Target Groups"
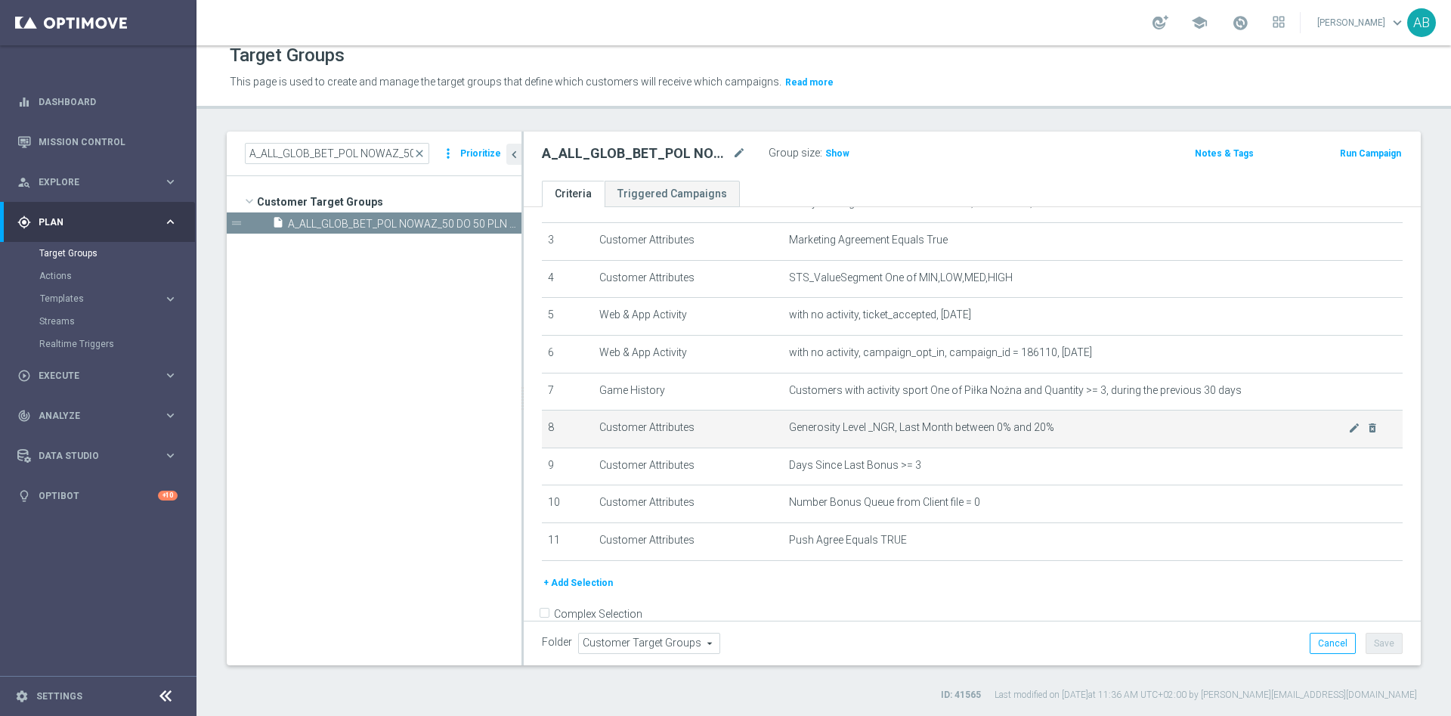
scroll to position [146, 0]
